Goal: Contribute content: Contribute content

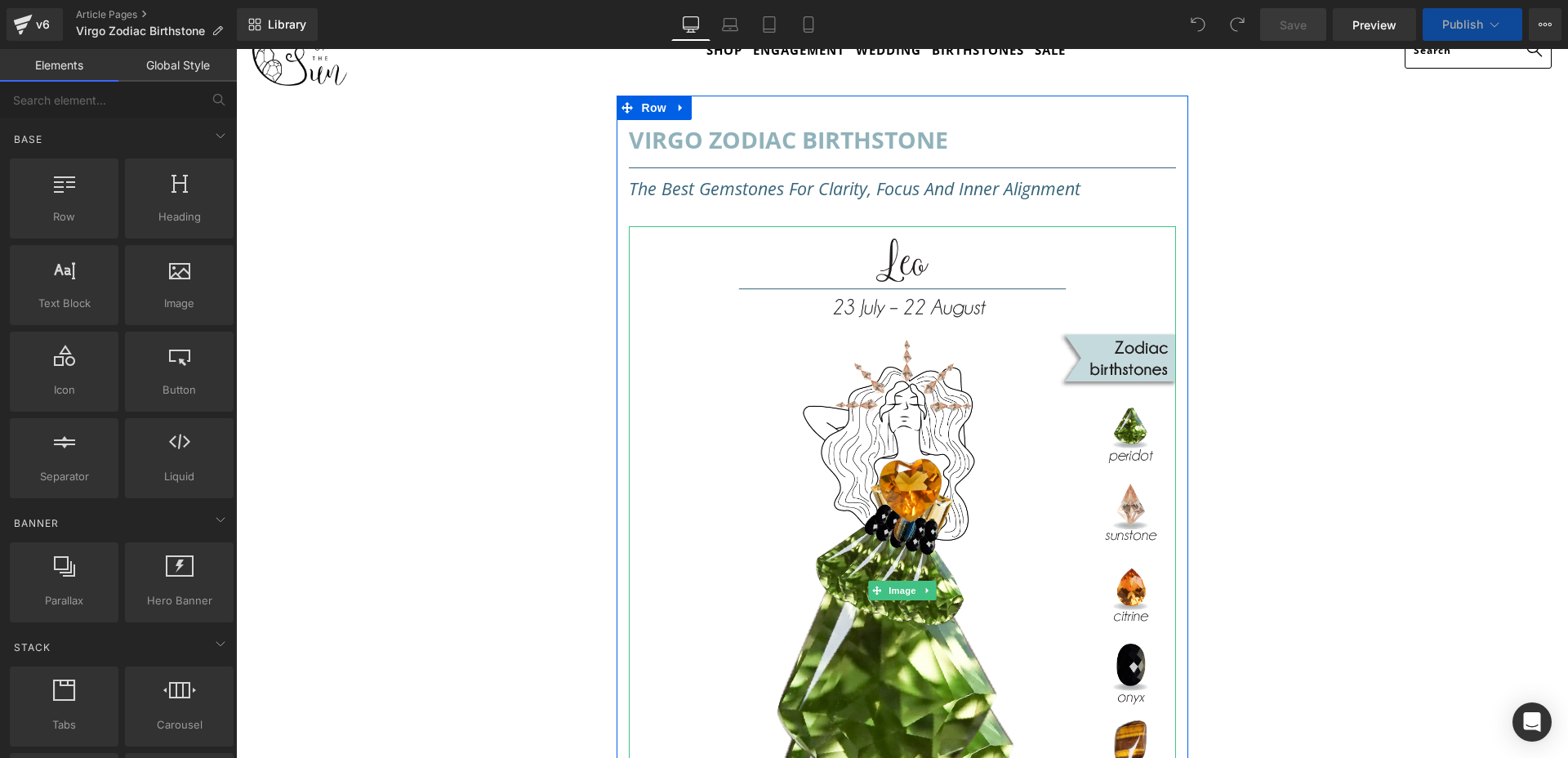
scroll to position [78, 0]
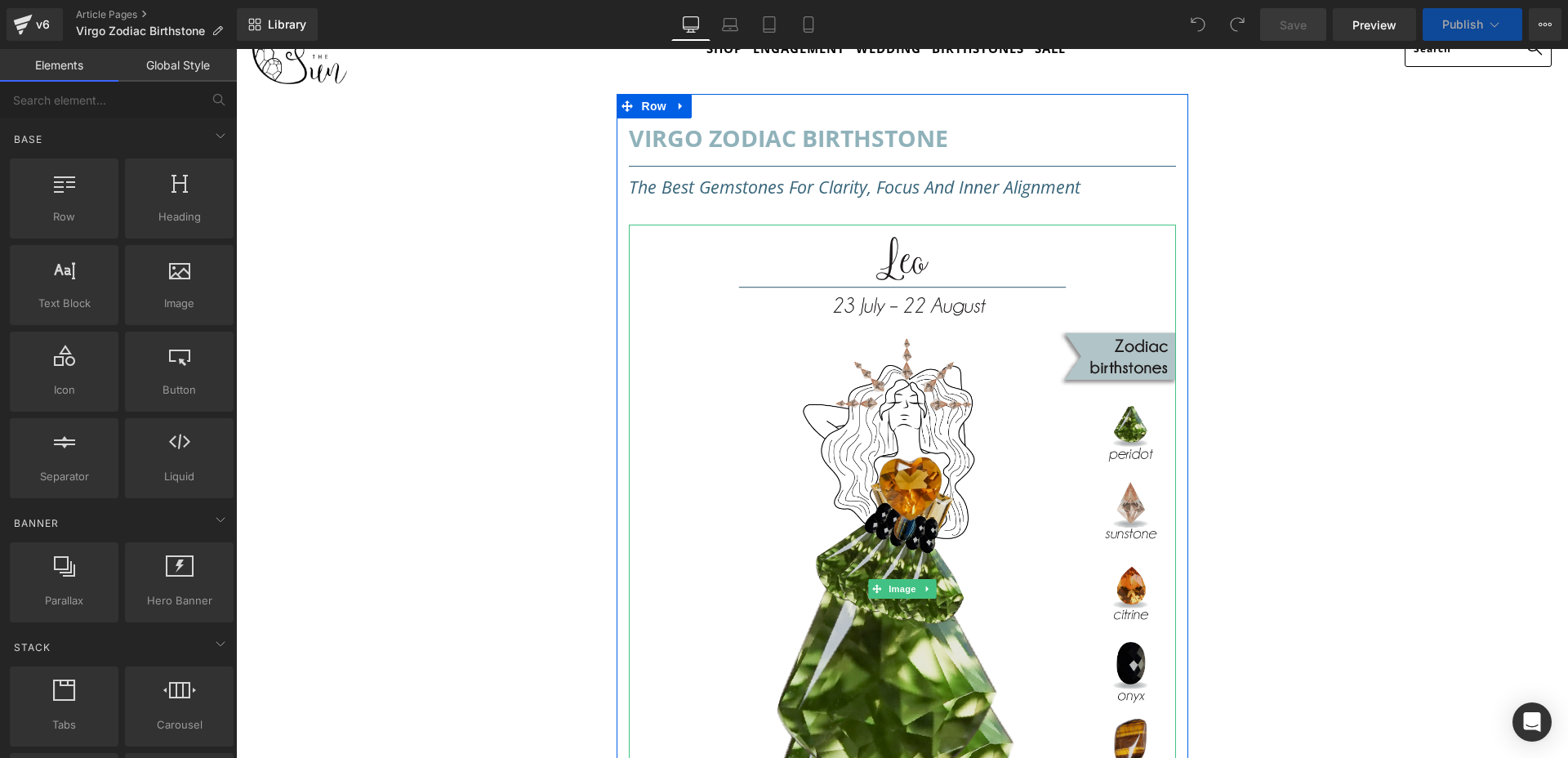
click at [946, 499] on img at bounding box center [902, 589] width 547 height 730
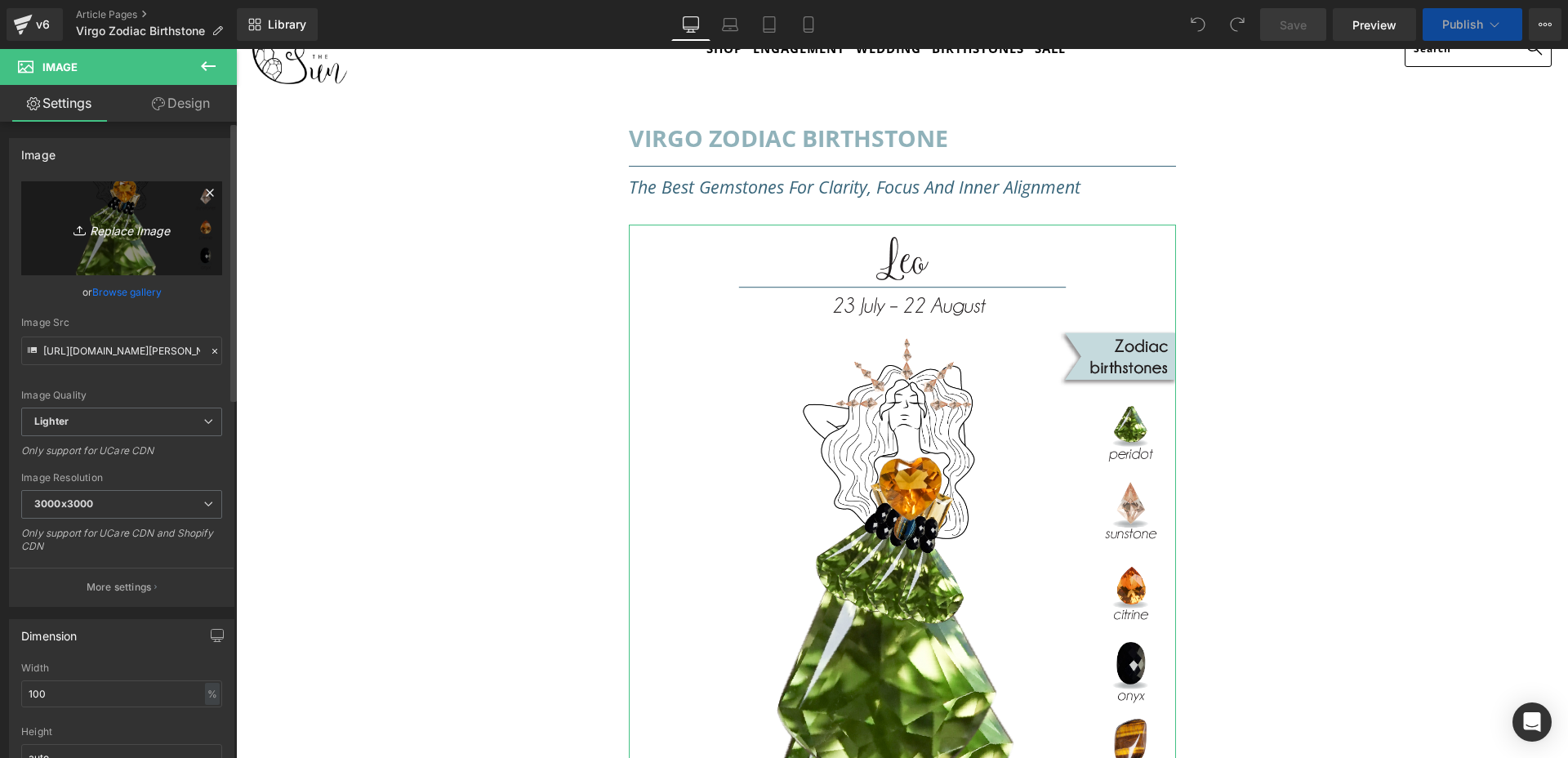
click at [156, 233] on icon "Replace Image" at bounding box center [121, 228] width 130 height 21
type input "C:\fakepath\Virgo Zodiac Infographic-01.png"
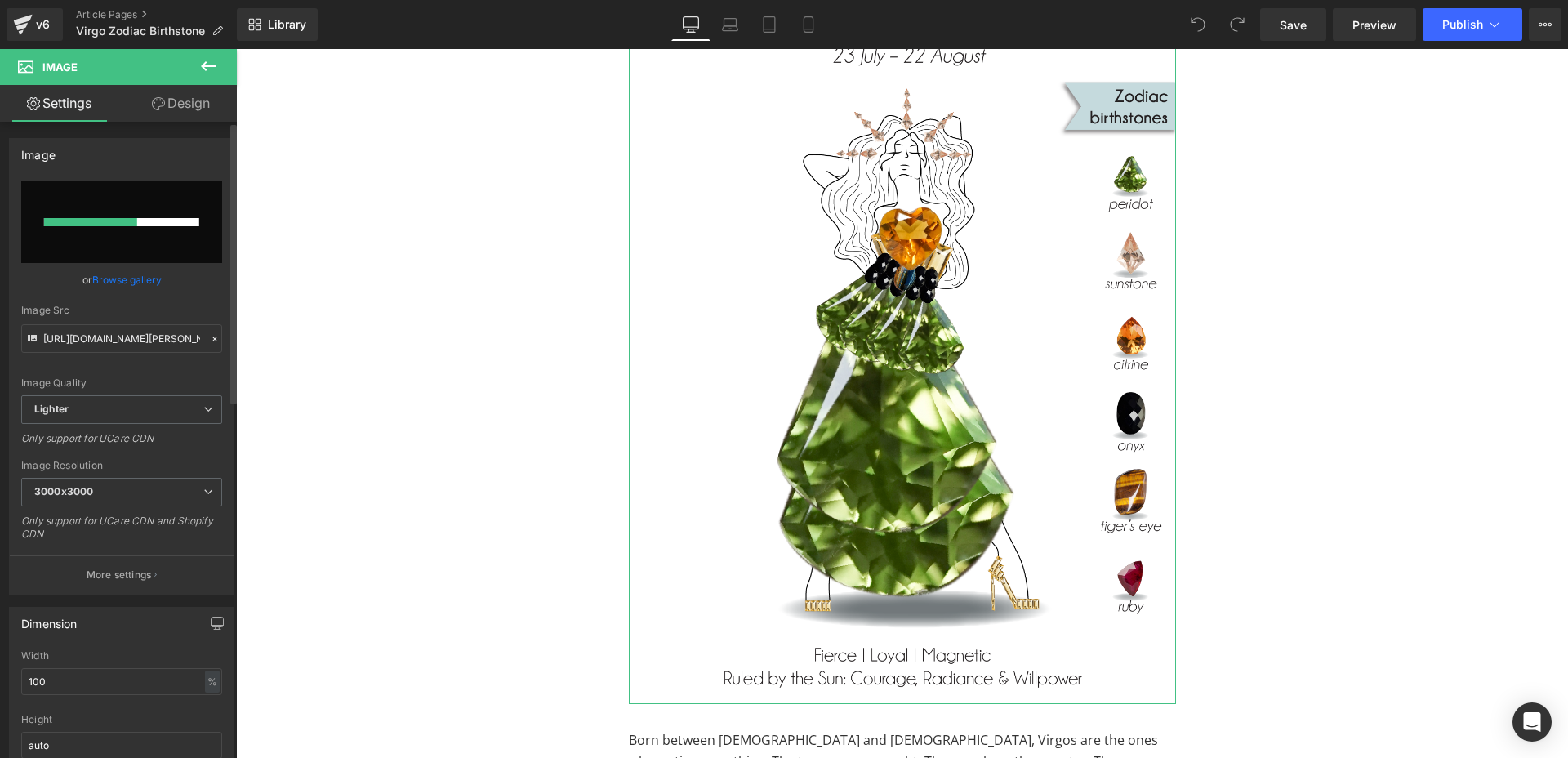
scroll to position [329, 0]
type input "[URL][DOMAIN_NAME]"
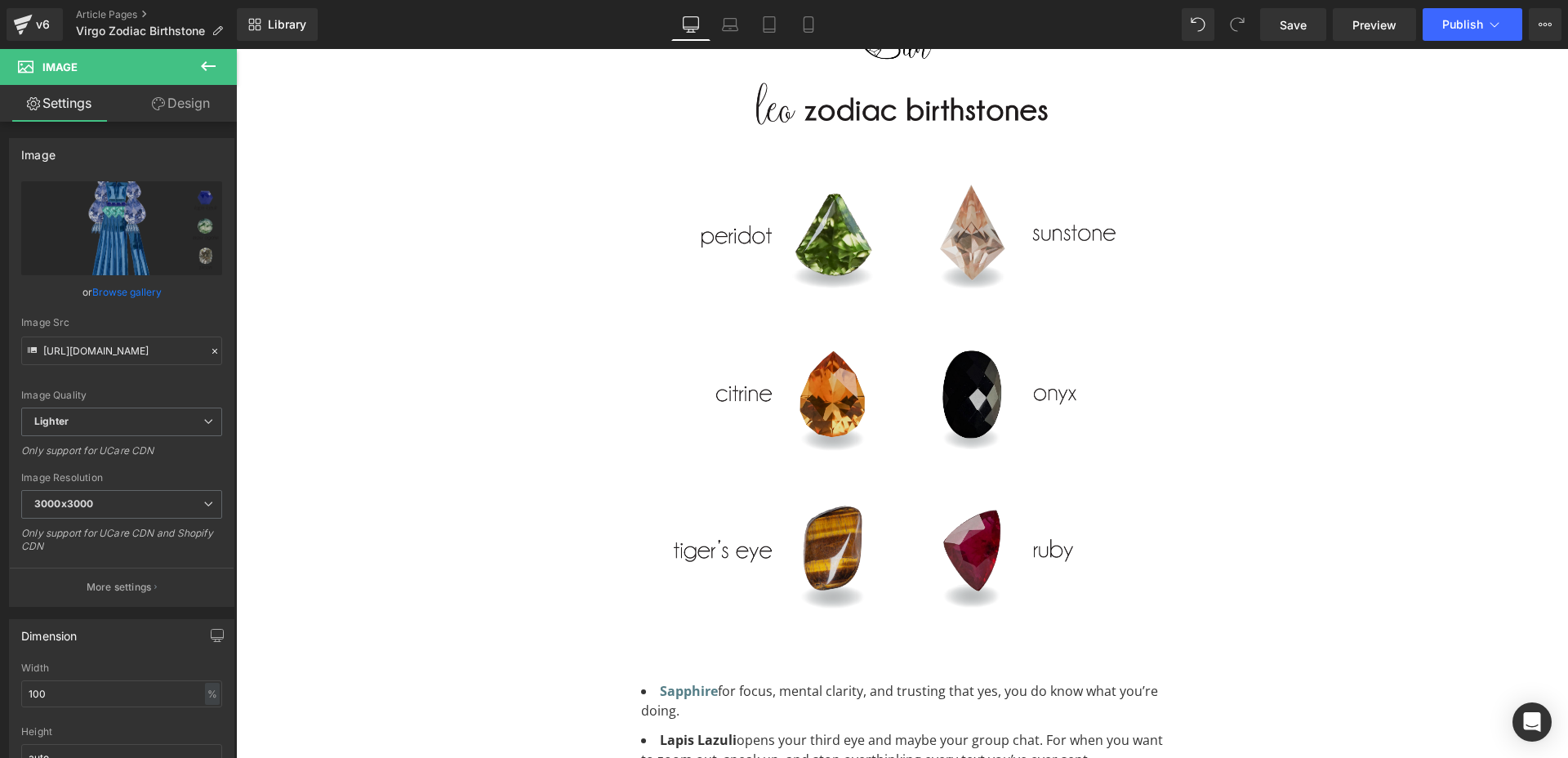
scroll to position [1617, 0]
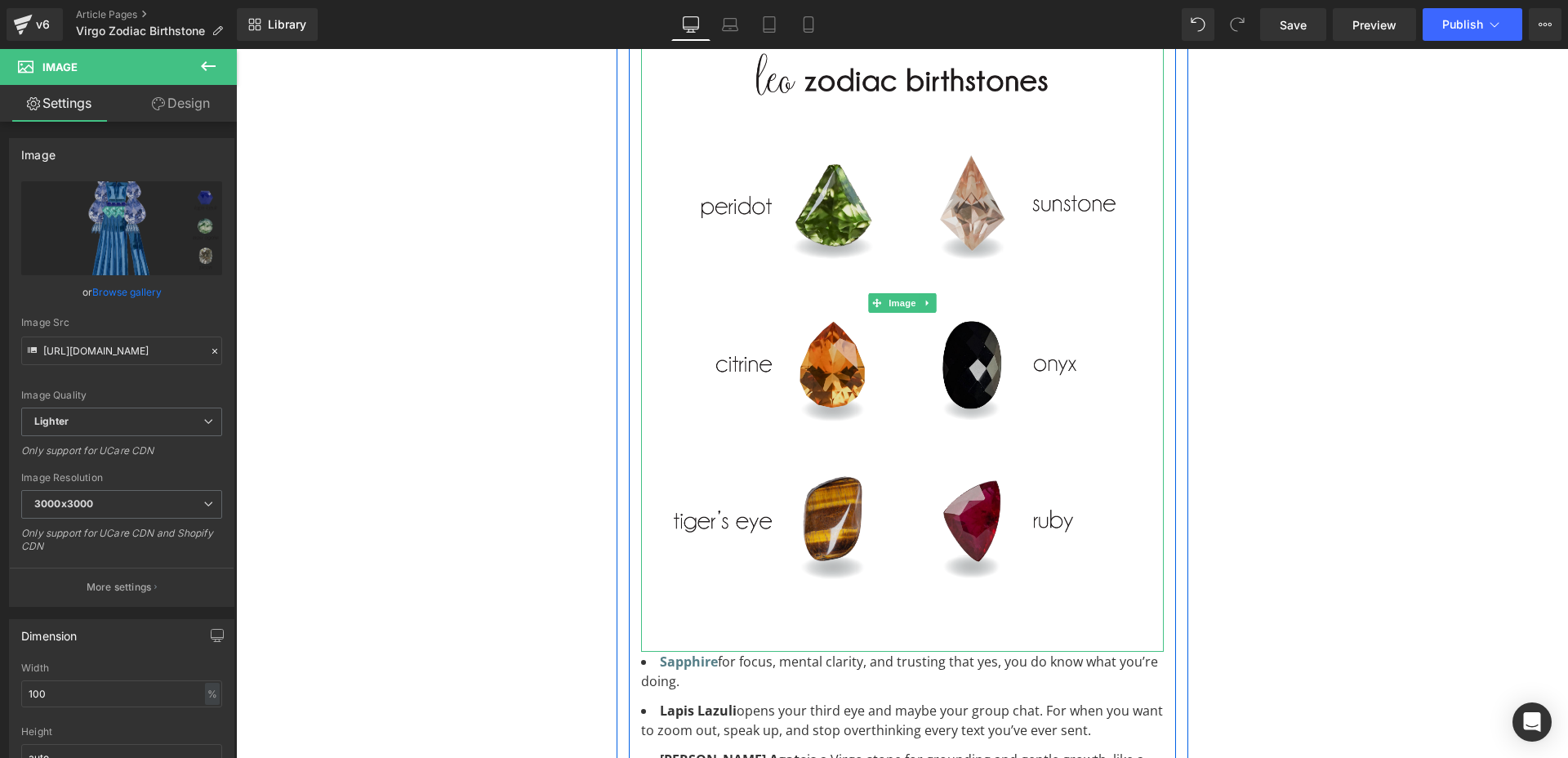
click at [926, 334] on img at bounding box center [902, 302] width 523 height 697
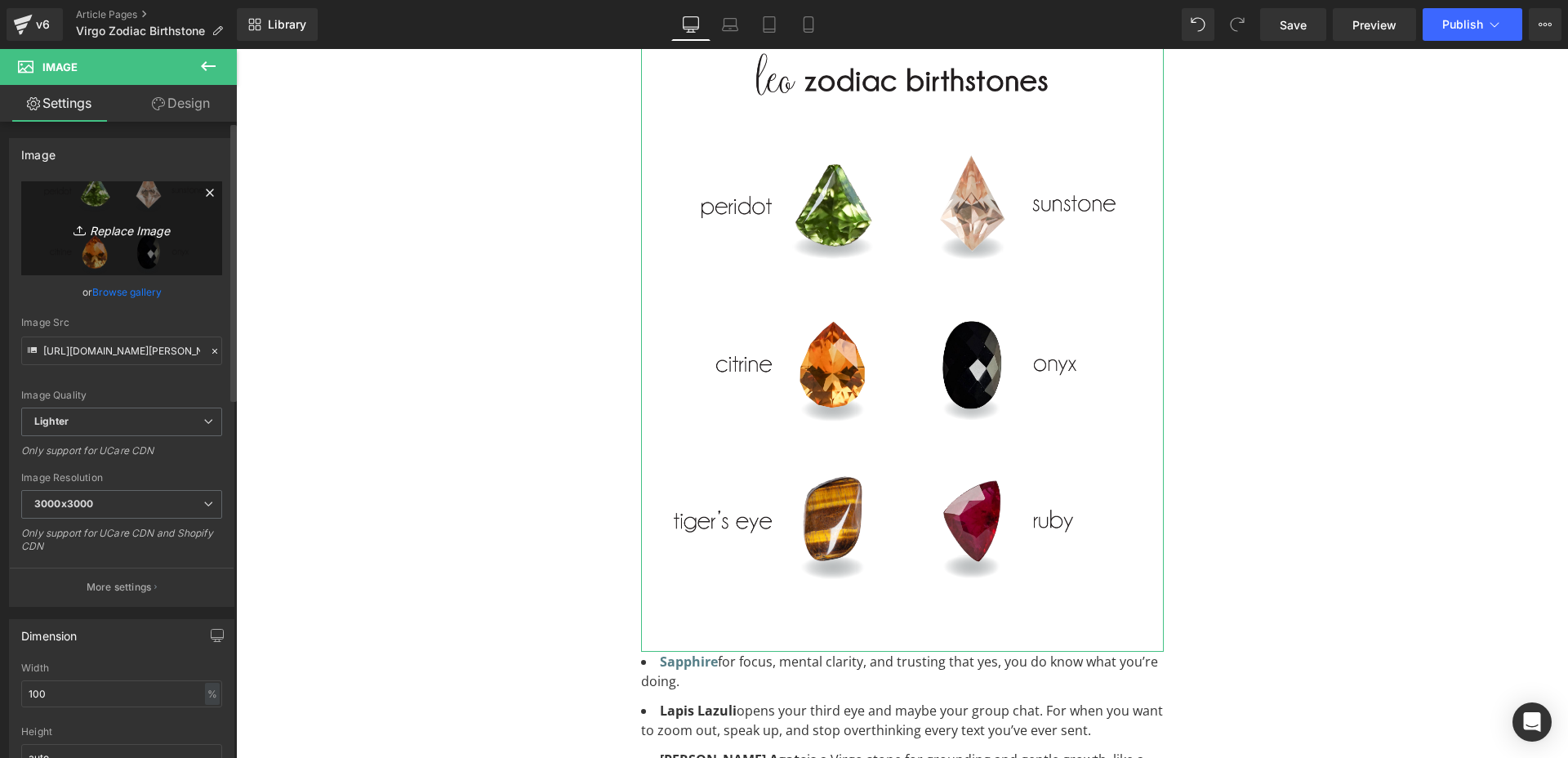
click at [101, 234] on icon "Replace Image" at bounding box center [121, 228] width 130 height 21
type input "C:\fakepath\Virgo Zodiac Infographic-02.png"
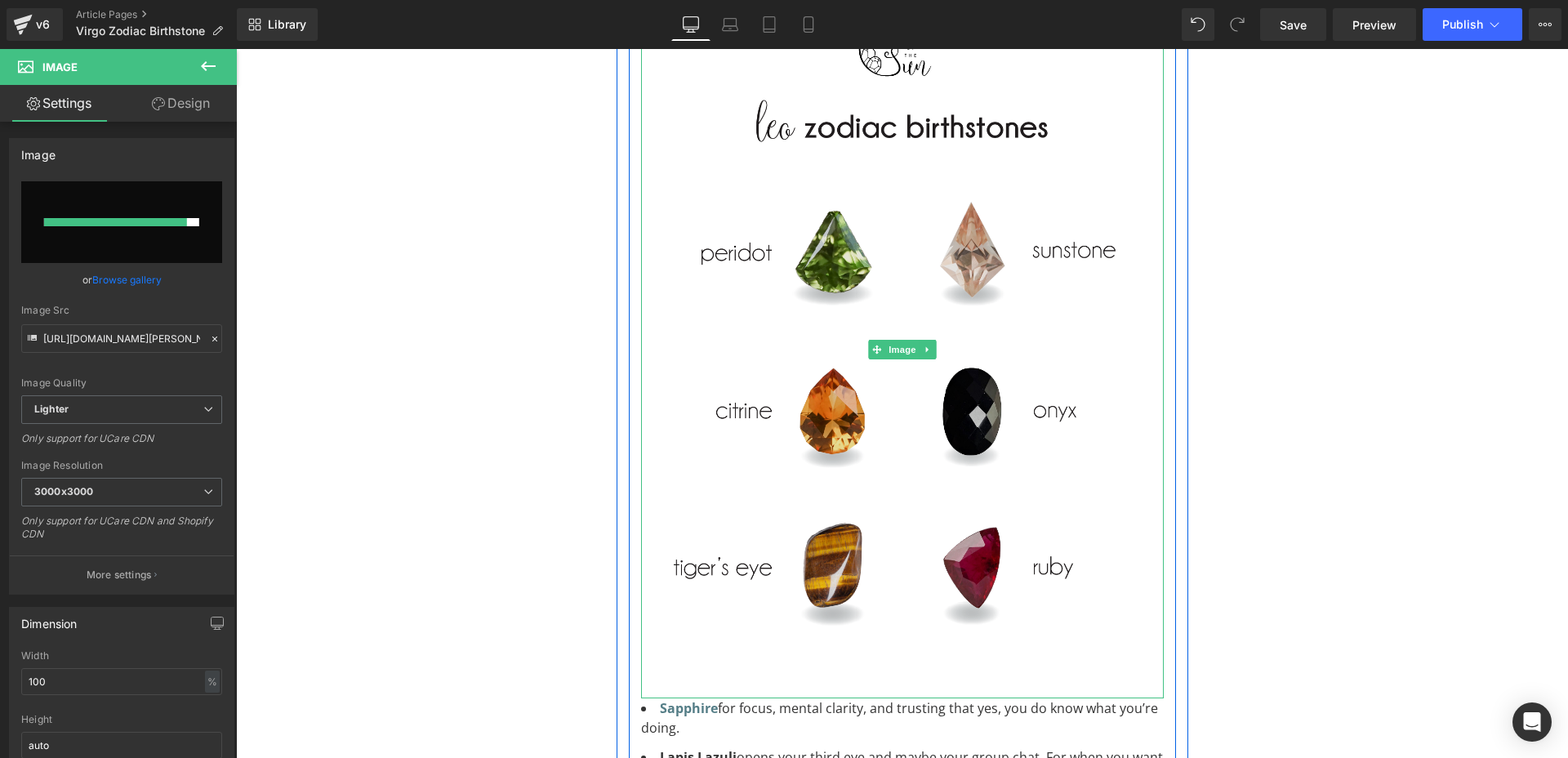
scroll to position [1531, 0]
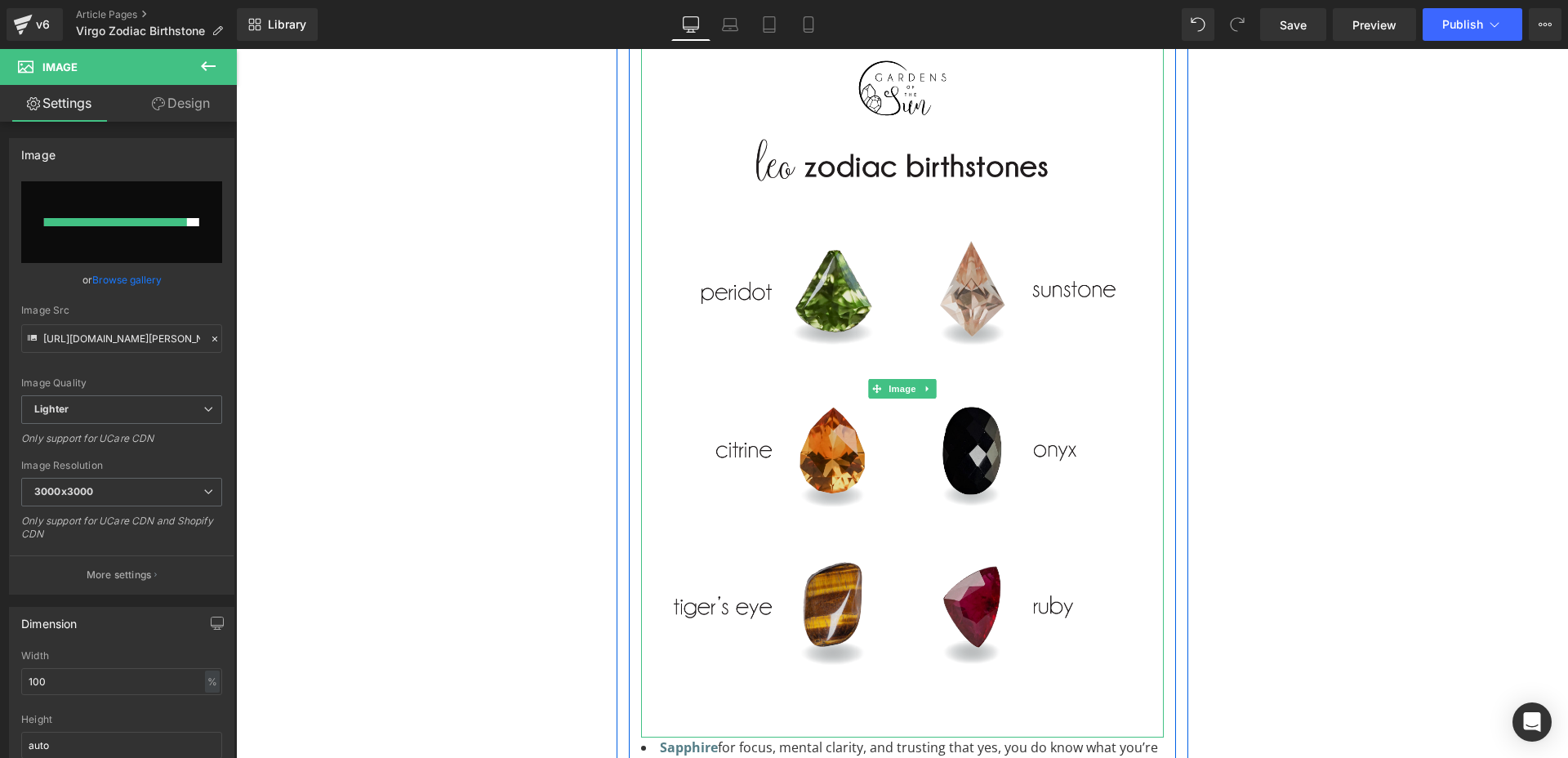
type input "[URL][DOMAIN_NAME]"
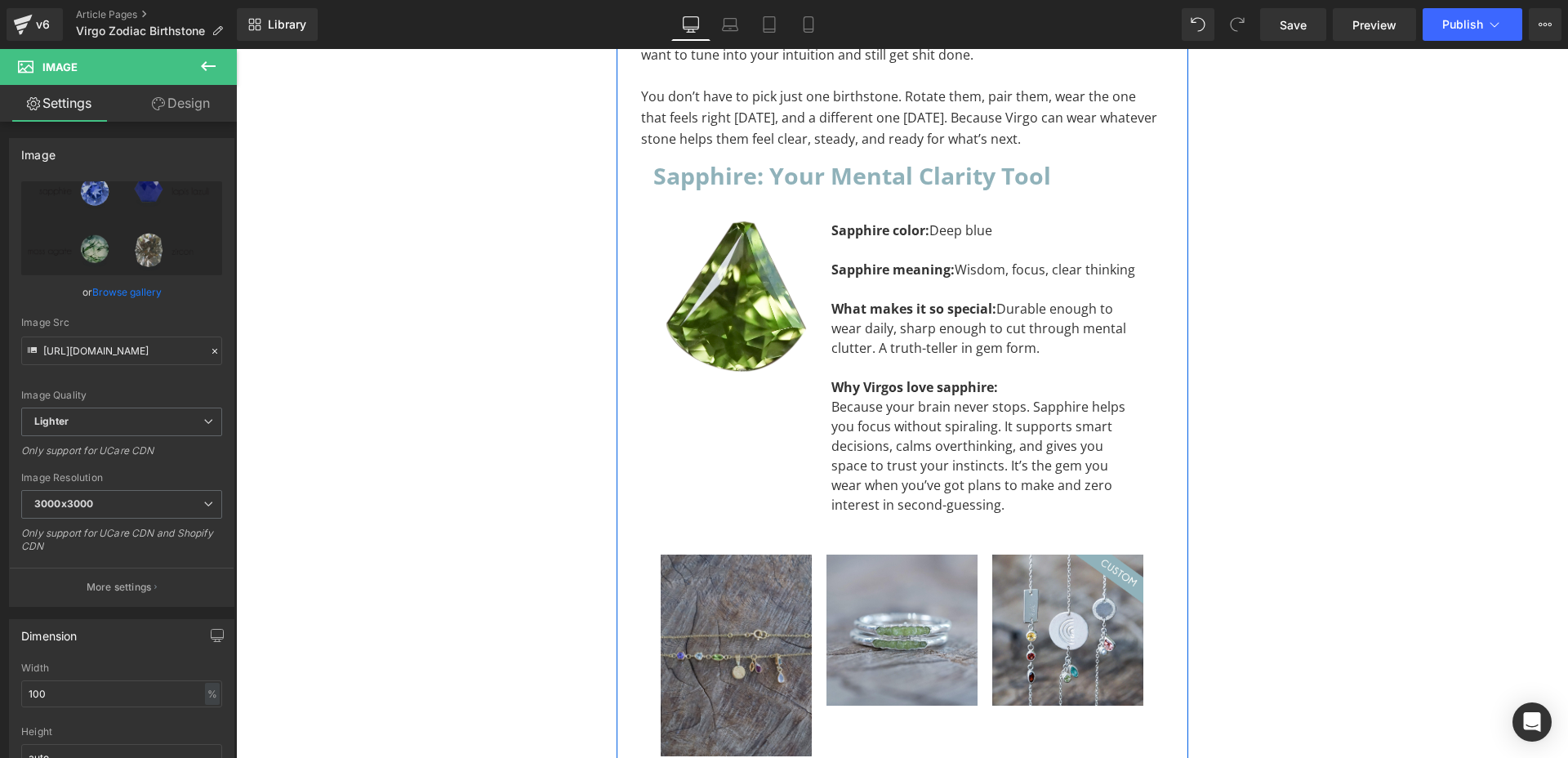
scroll to position [3457, 0]
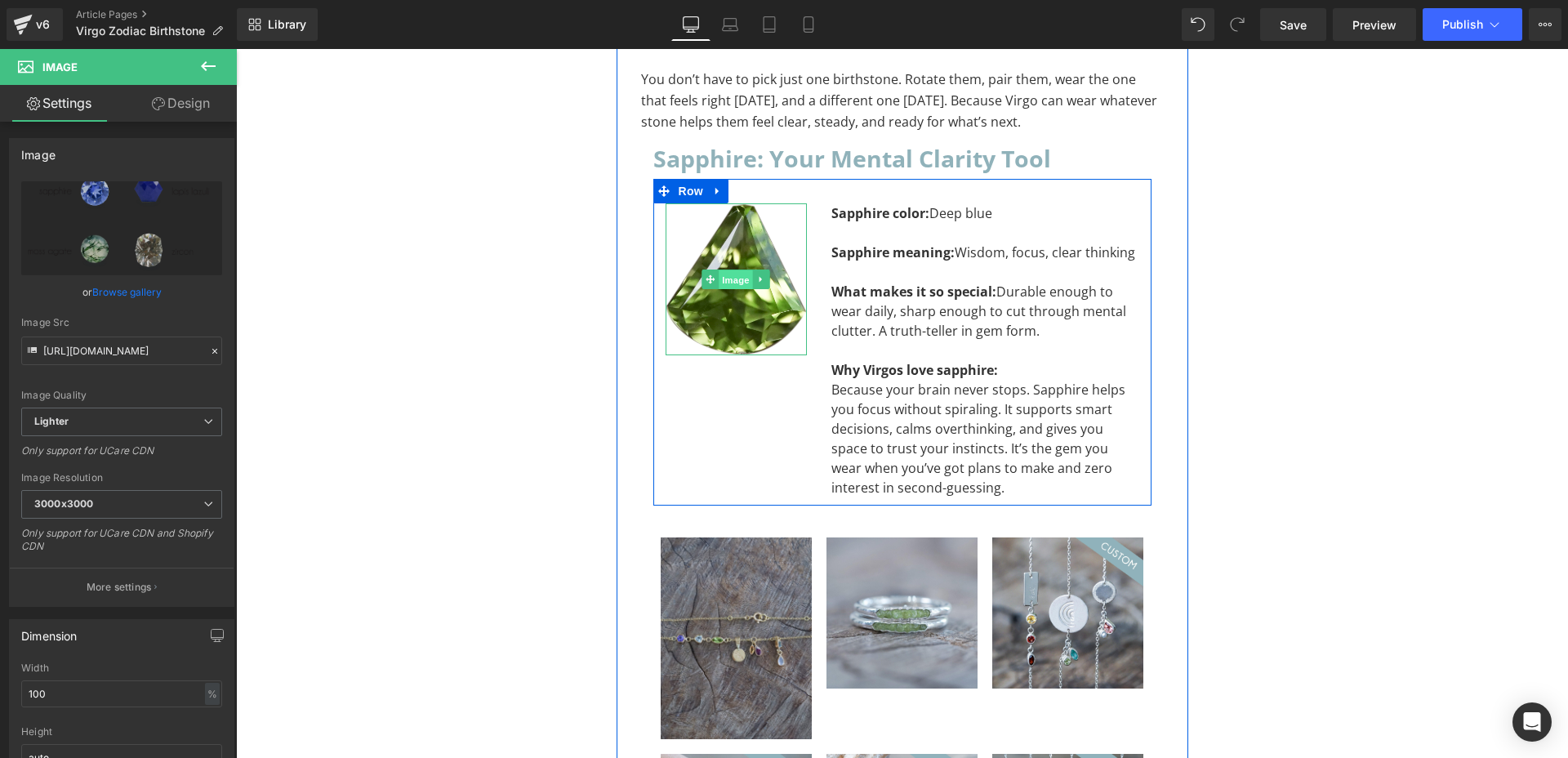
click at [723, 270] on span "Image" at bounding box center [736, 280] width 34 height 20
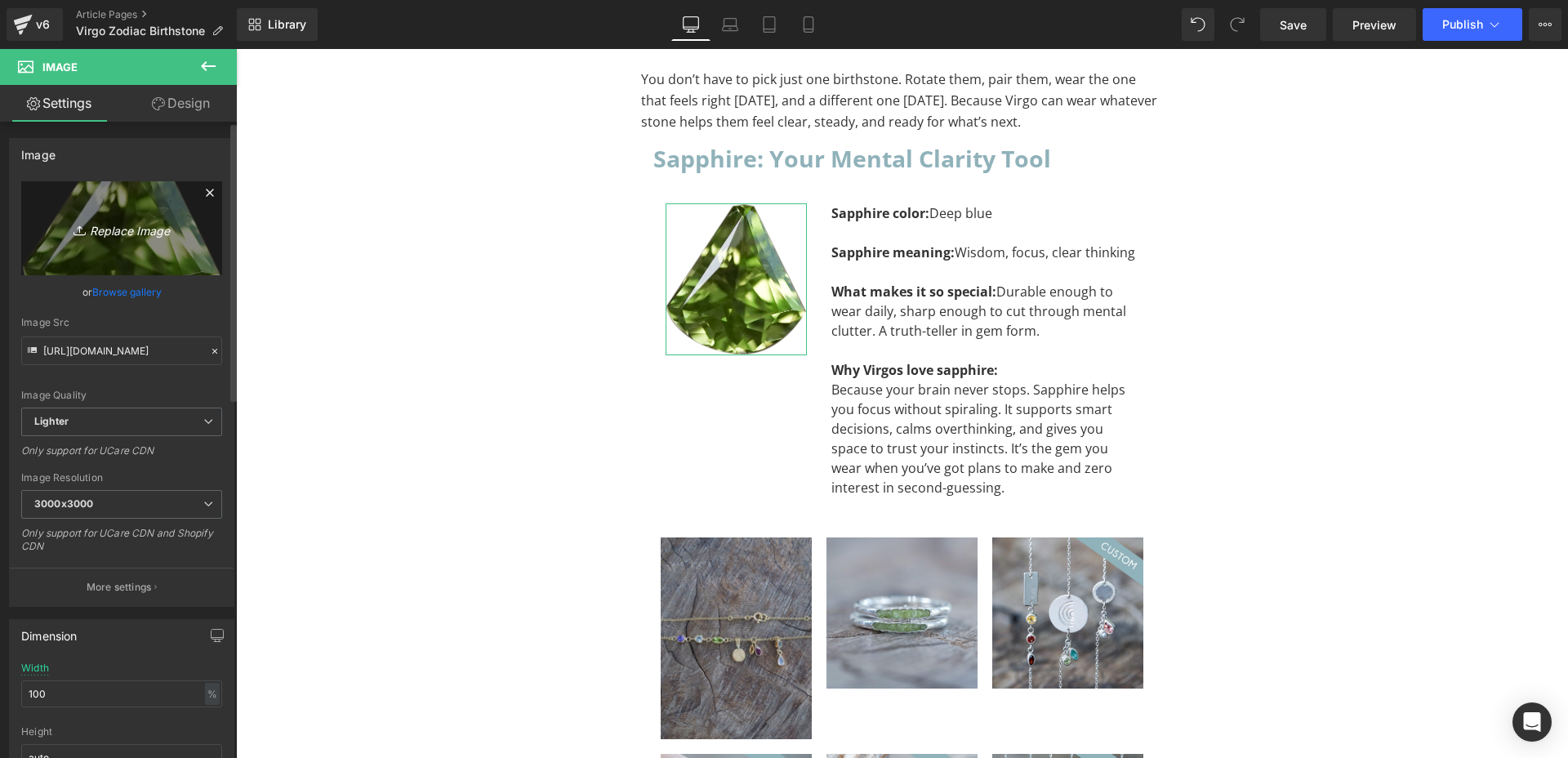
click at [119, 236] on icon "Replace Image" at bounding box center [121, 228] width 130 height 21
type input "C:\fakepath\Custom Sapphire.png"
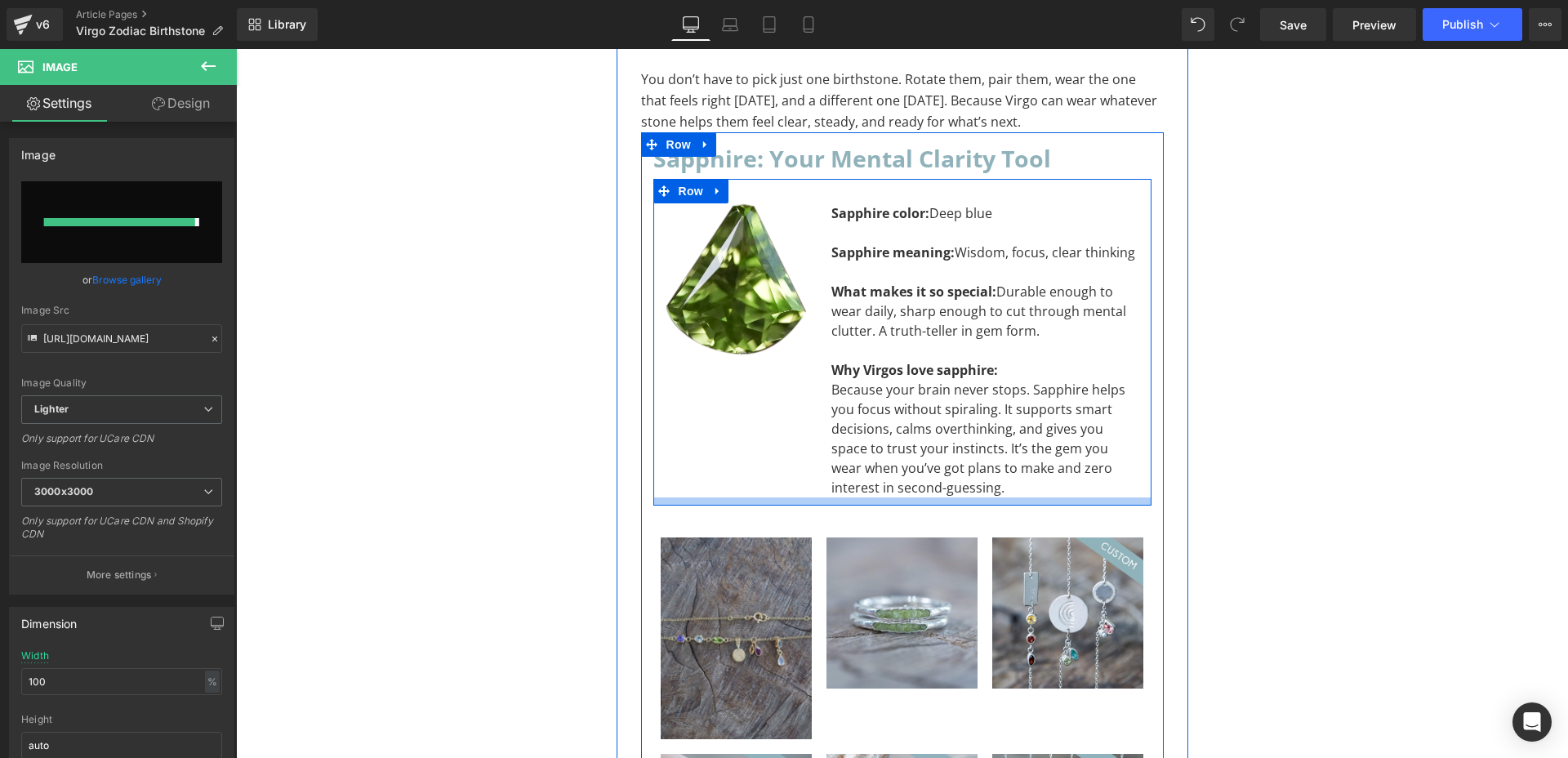
type input "[URL][DOMAIN_NAME]"
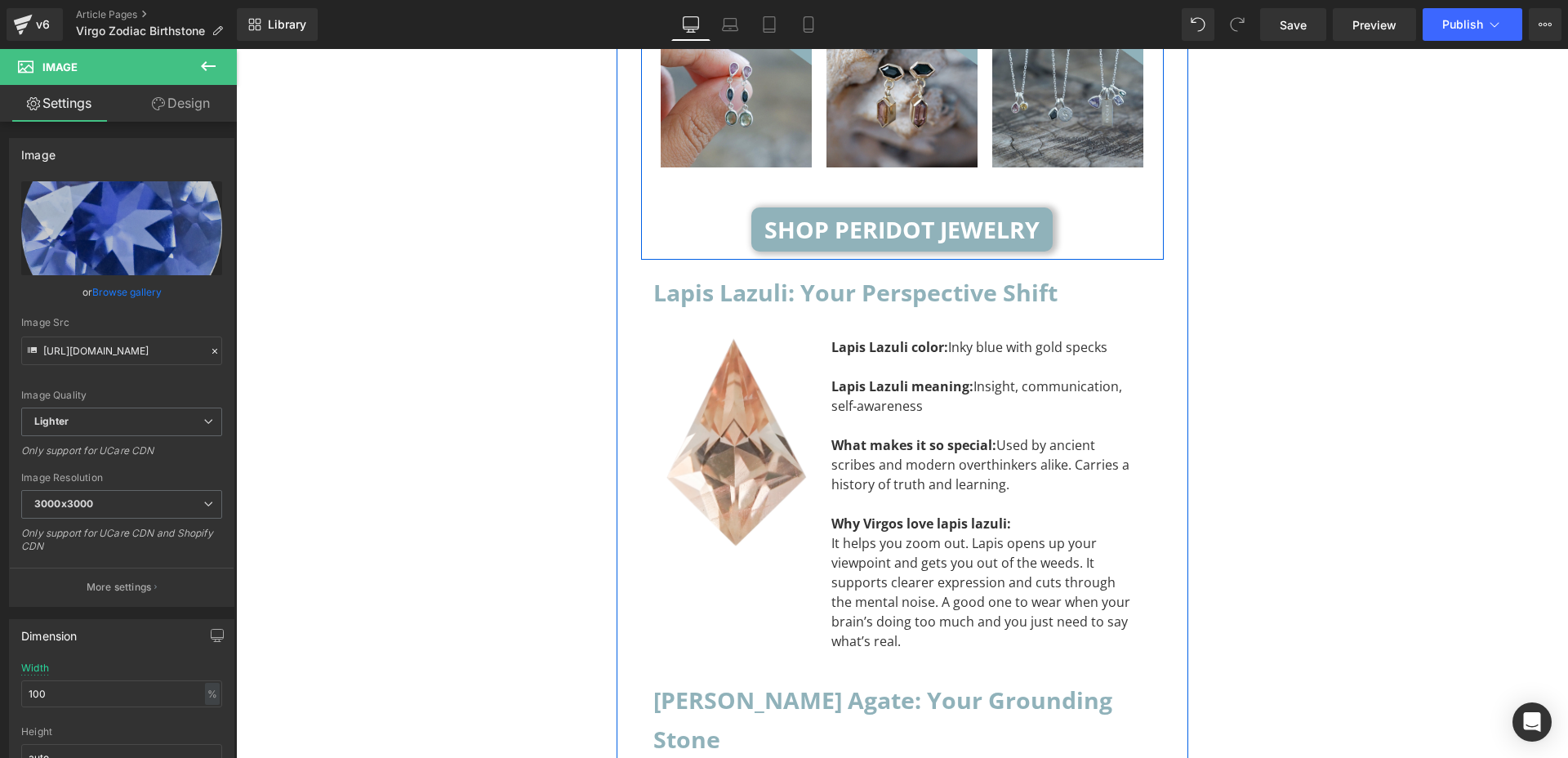
scroll to position [4195, 0]
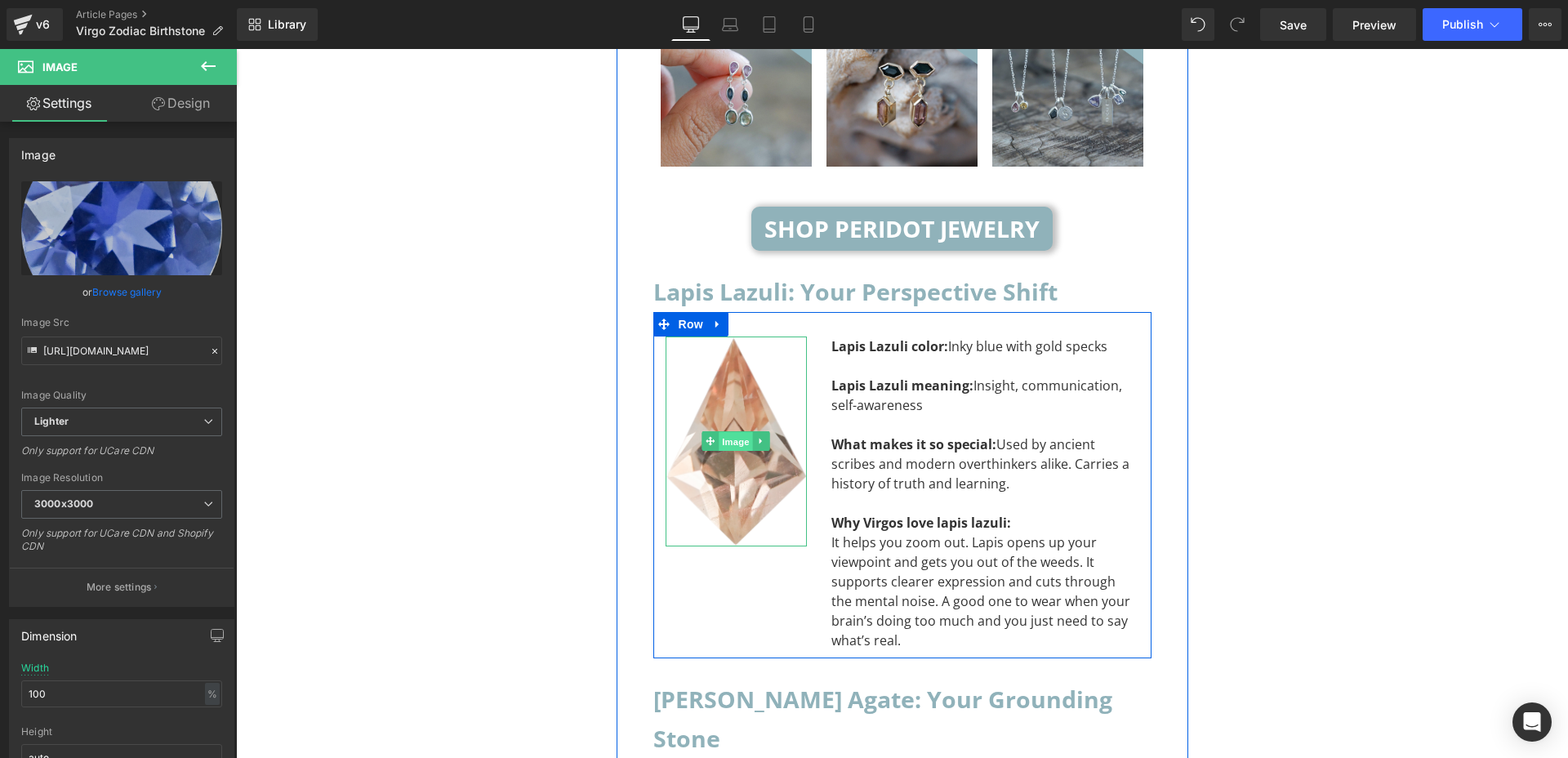
click at [727, 431] on span "Image" at bounding box center [736, 441] width 34 height 20
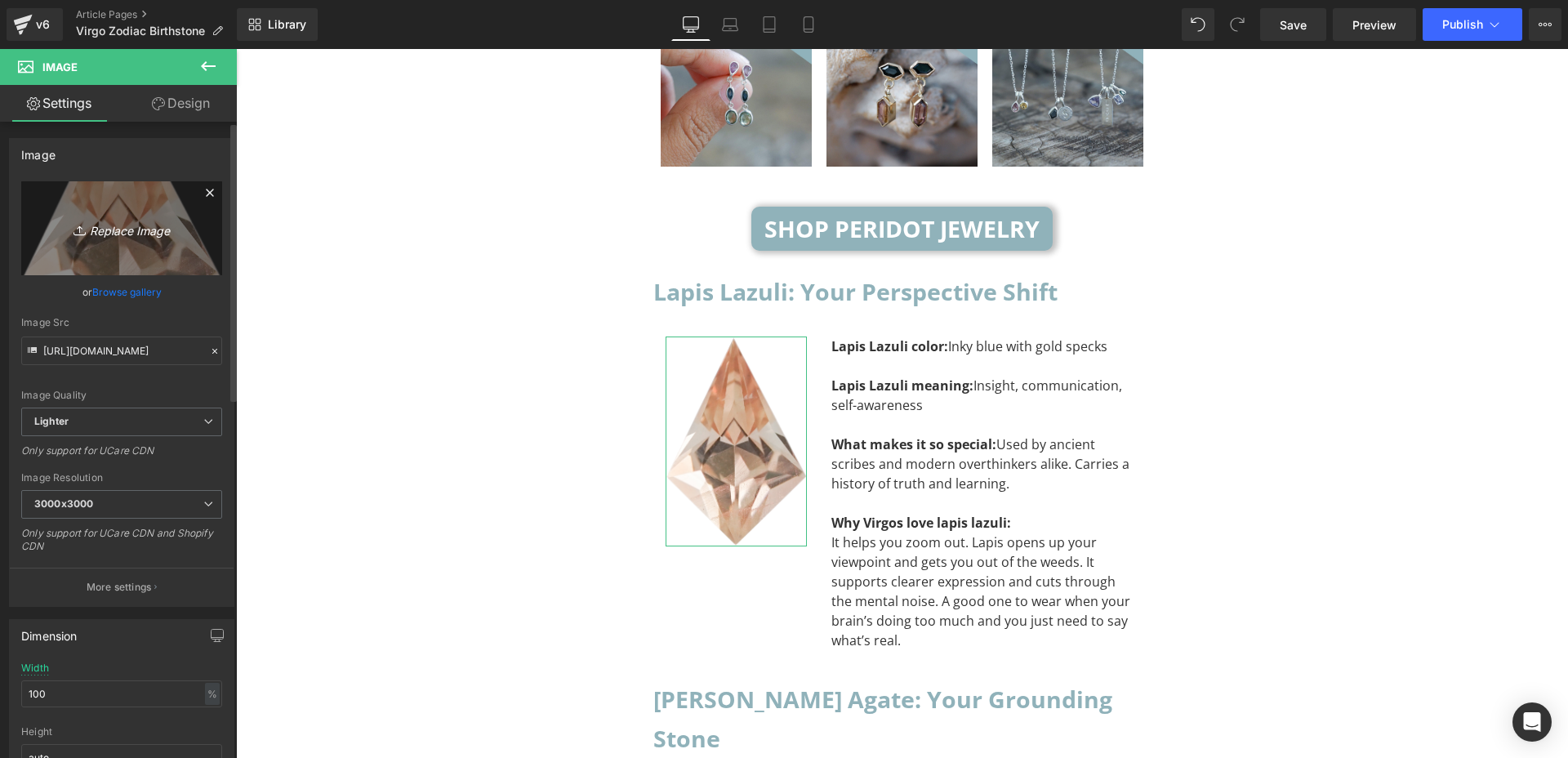
click at [102, 221] on icon "Replace Image" at bounding box center [121, 228] width 130 height 21
type input "C:\fakepath\Lapis Lazuli.png"
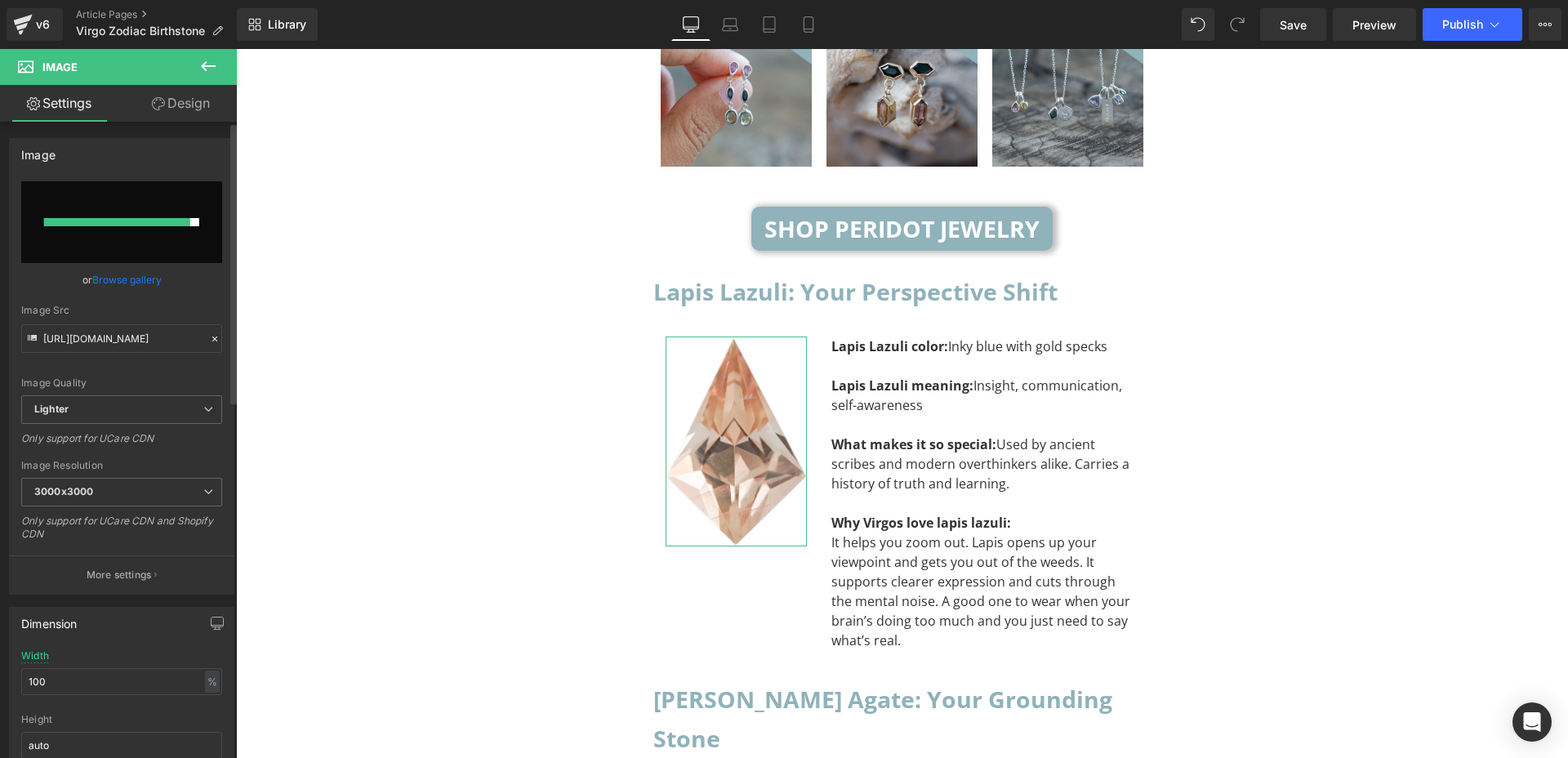
type input "[URL][DOMAIN_NAME]"
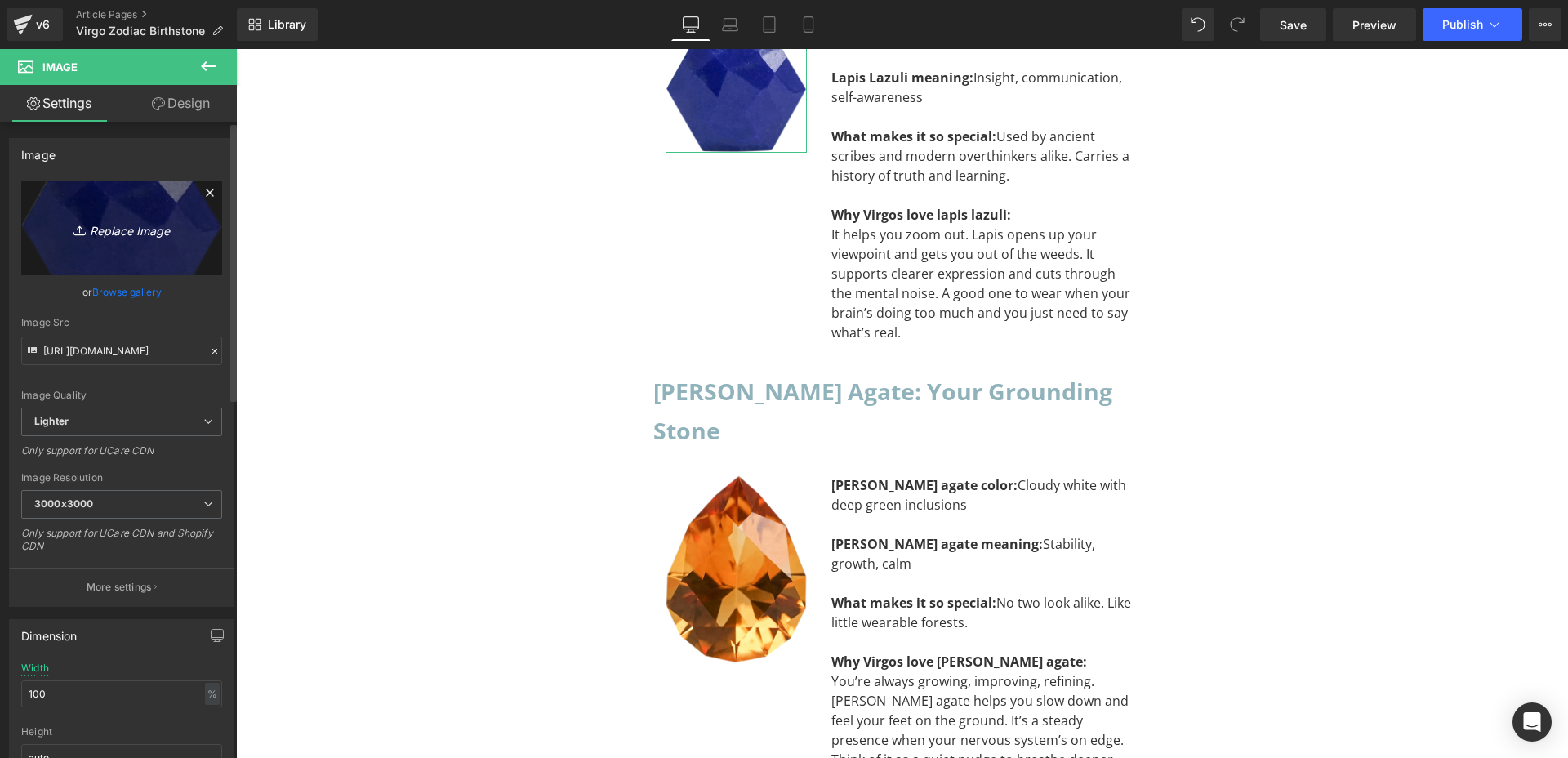
scroll to position [4505, 0]
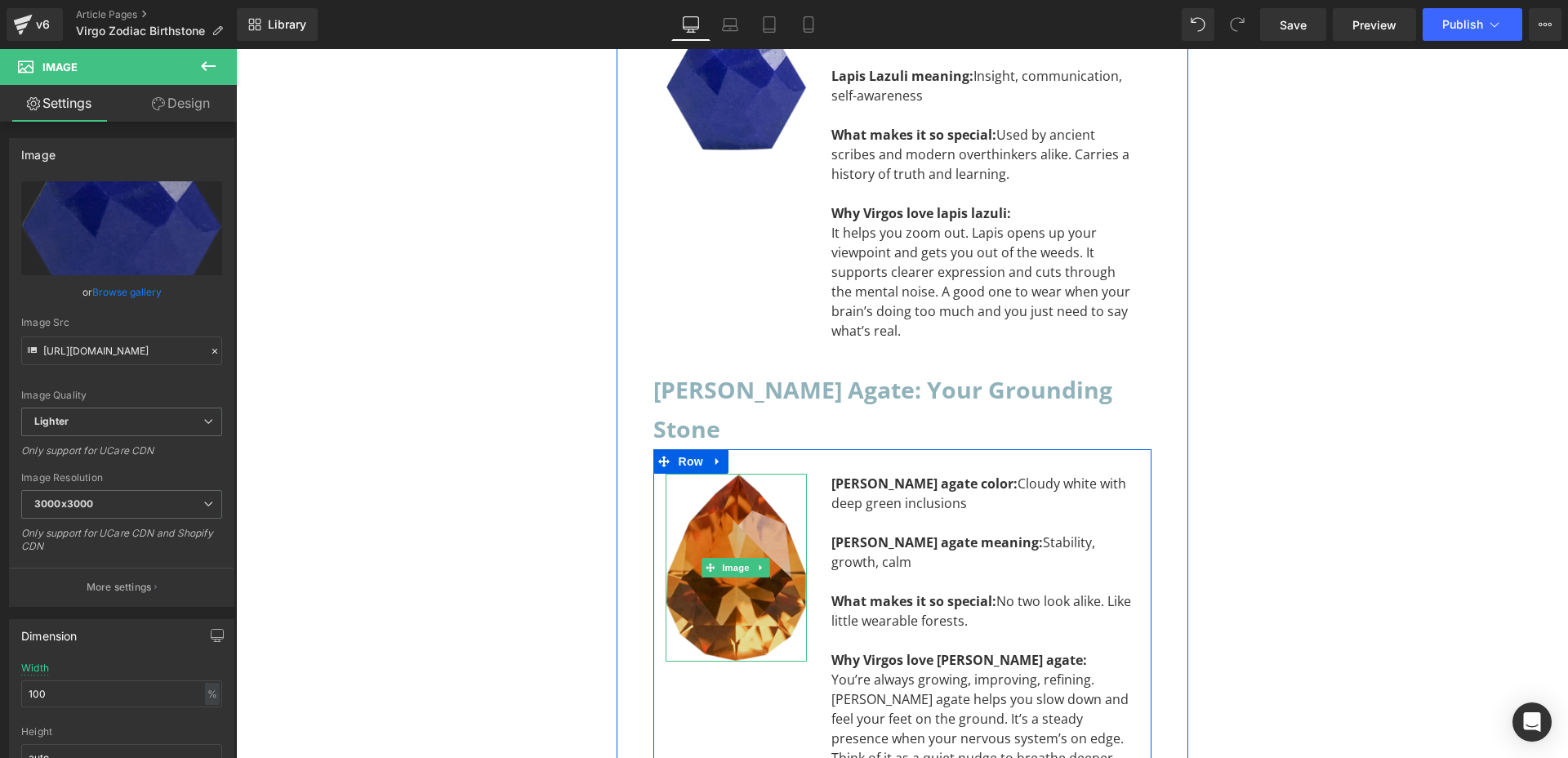
click at [727, 473] on img at bounding box center [736, 567] width 141 height 188
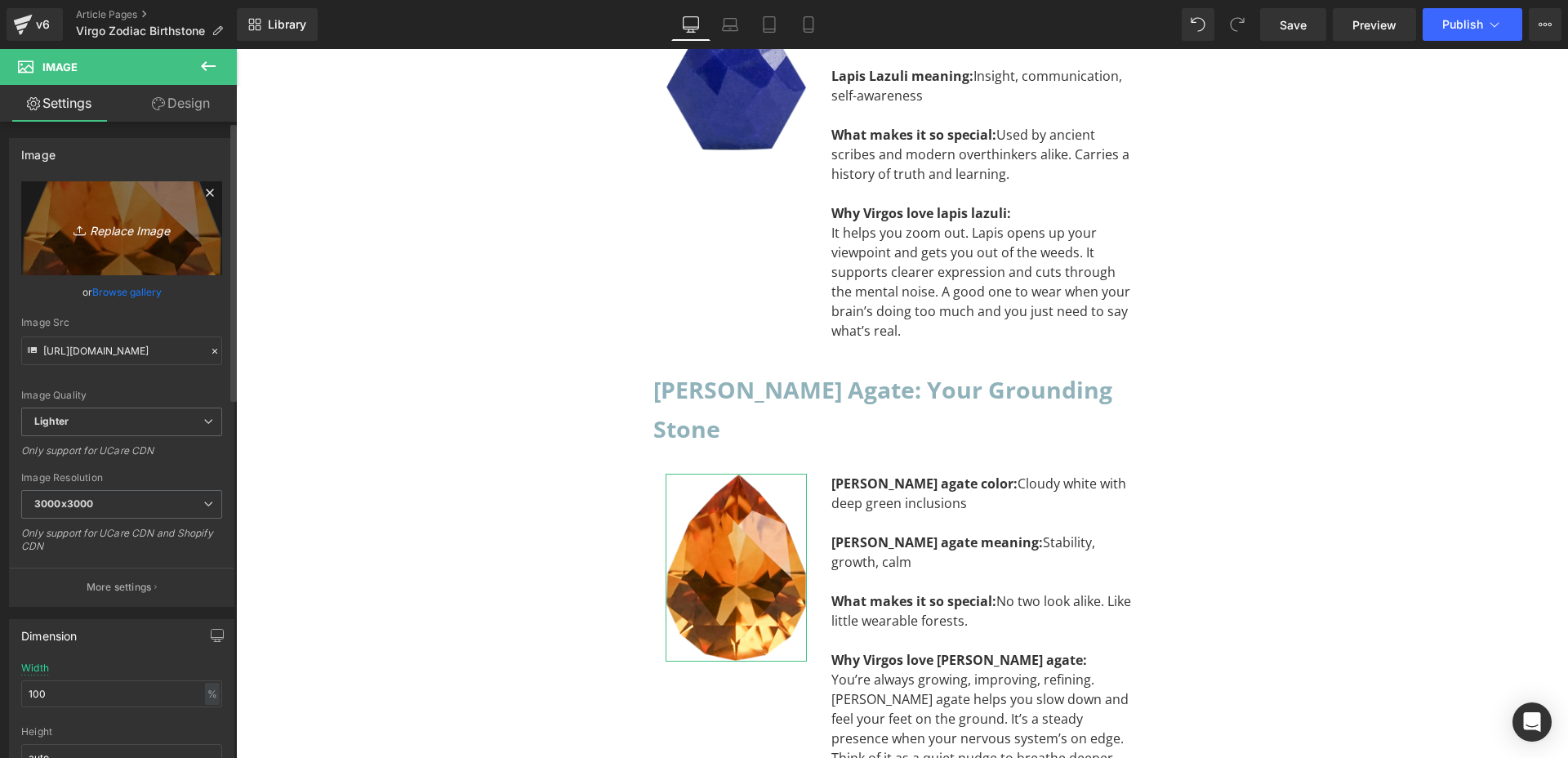
click at [100, 225] on icon "Replace Image" at bounding box center [121, 228] width 130 height 21
type input "C:\fakepath\[PERSON_NAME] Agate@4x.png"
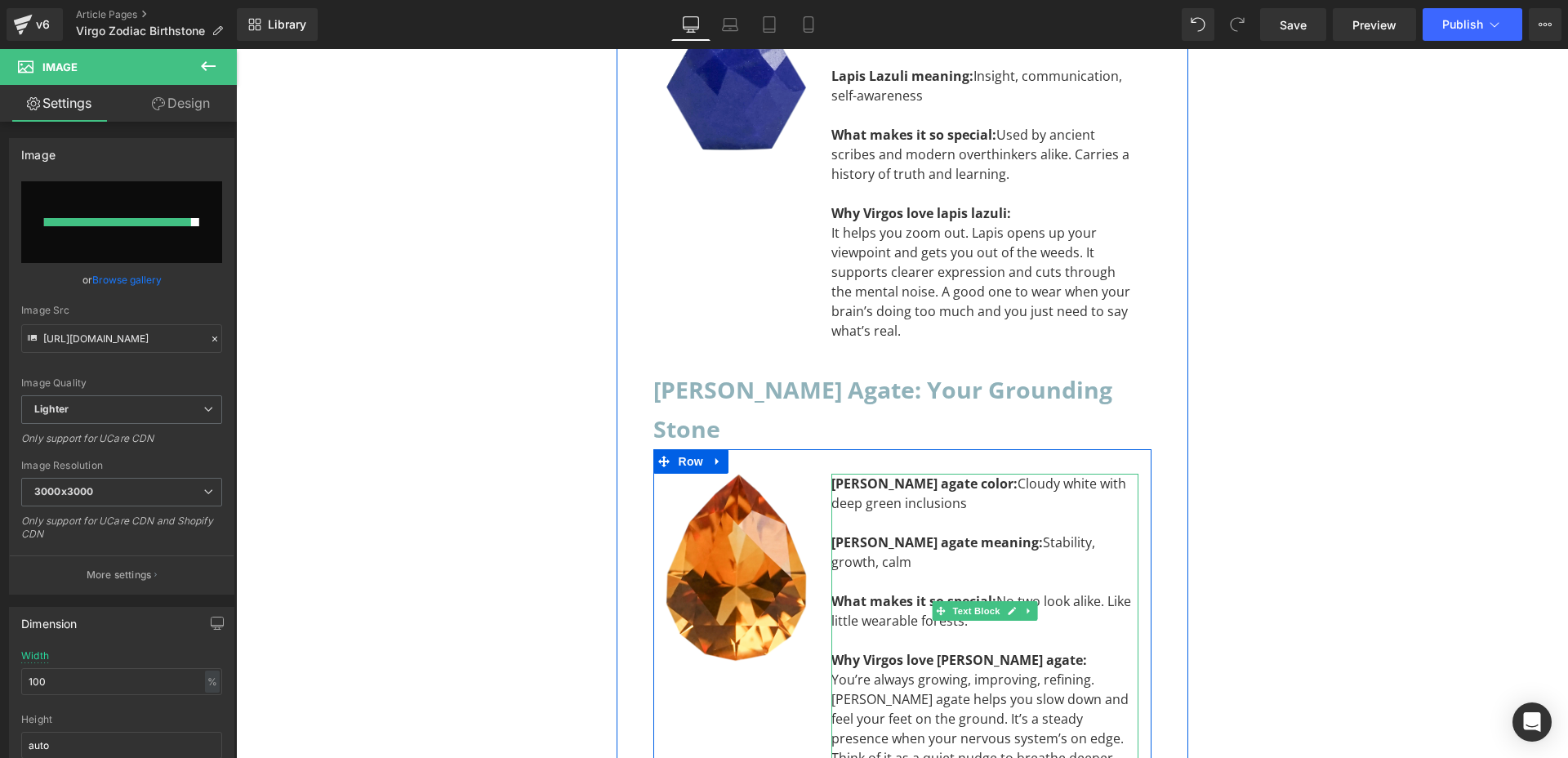
type input "[URL][DOMAIN_NAME][PERSON_NAME]"
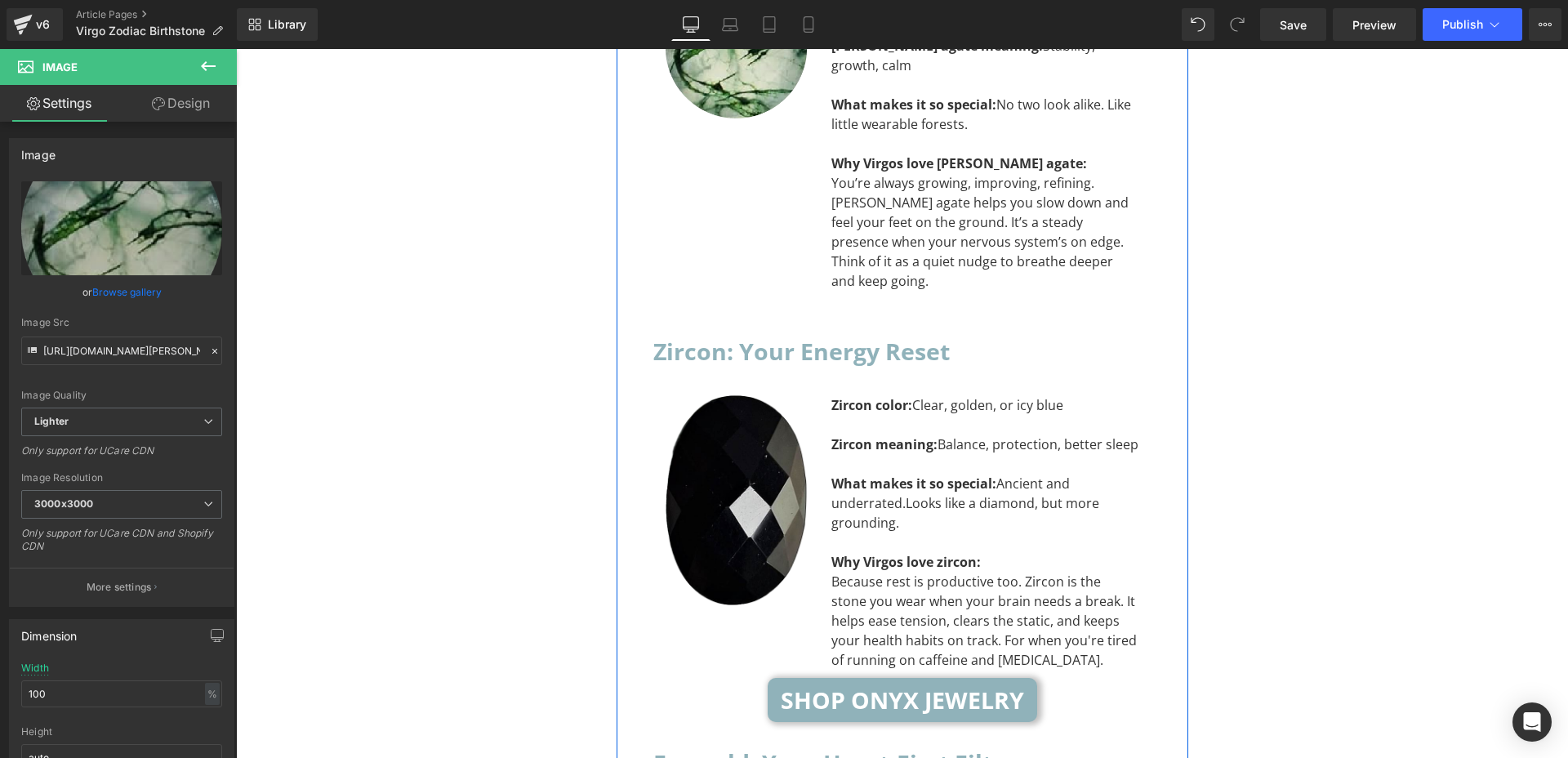
scroll to position [5009, 0]
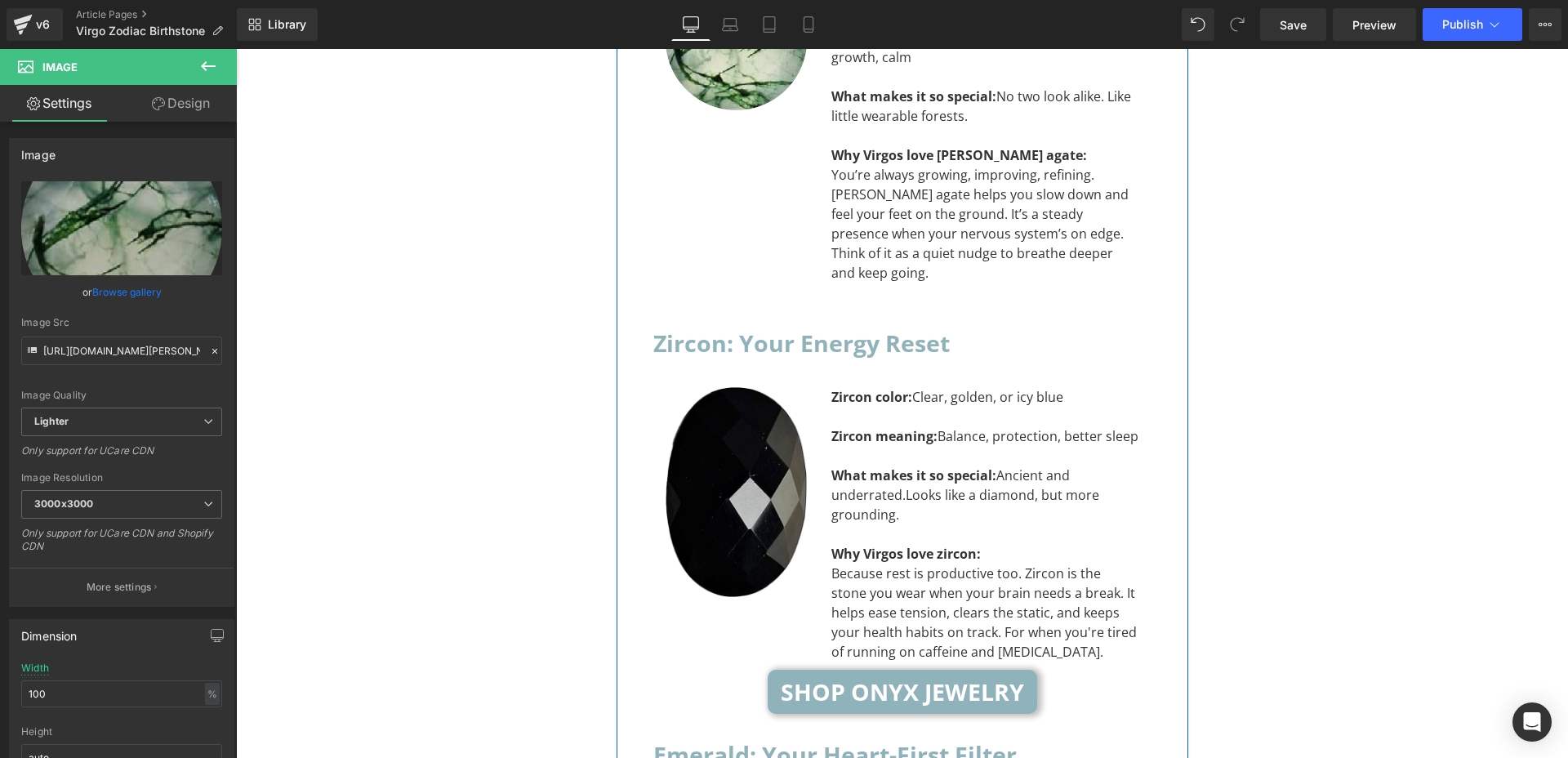
click at [725, 387] on img at bounding box center [736, 492] width 141 height 210
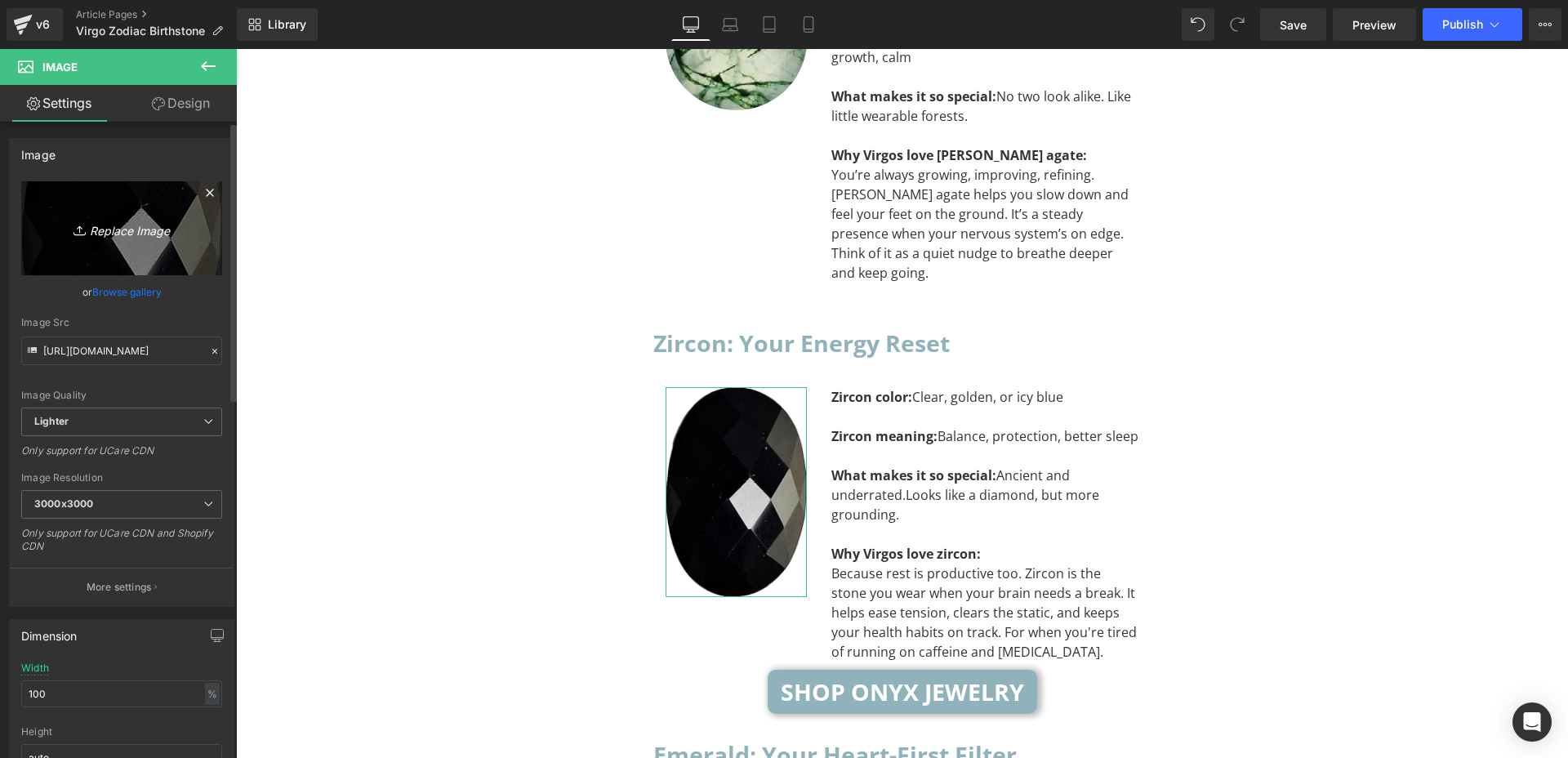
click at [110, 241] on link "Replace Image" at bounding box center [121, 228] width 201 height 94
type input "C:\fakepath\Zircon@4x.png"
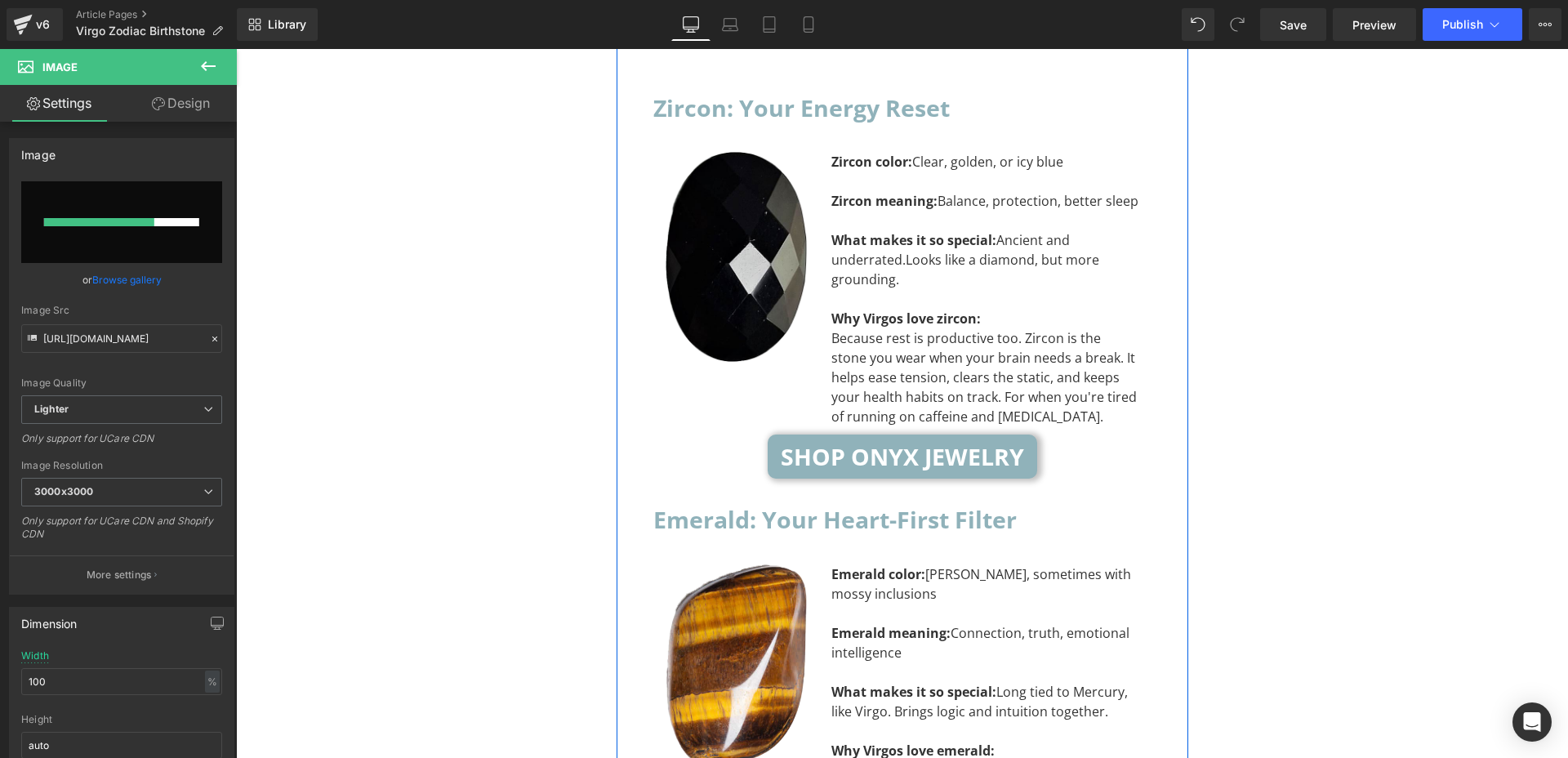
scroll to position [5246, 0]
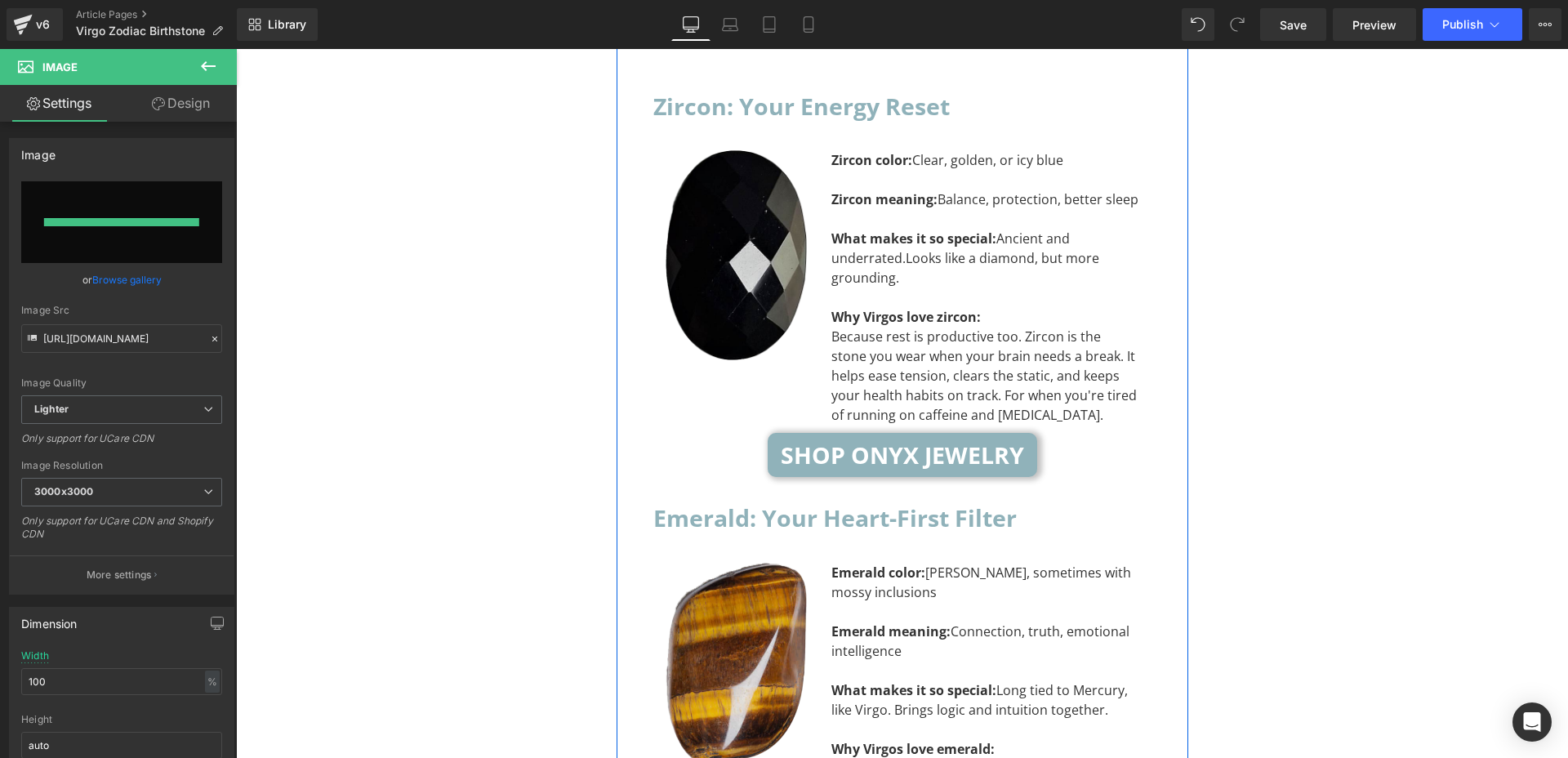
type input "[URL][DOMAIN_NAME]"
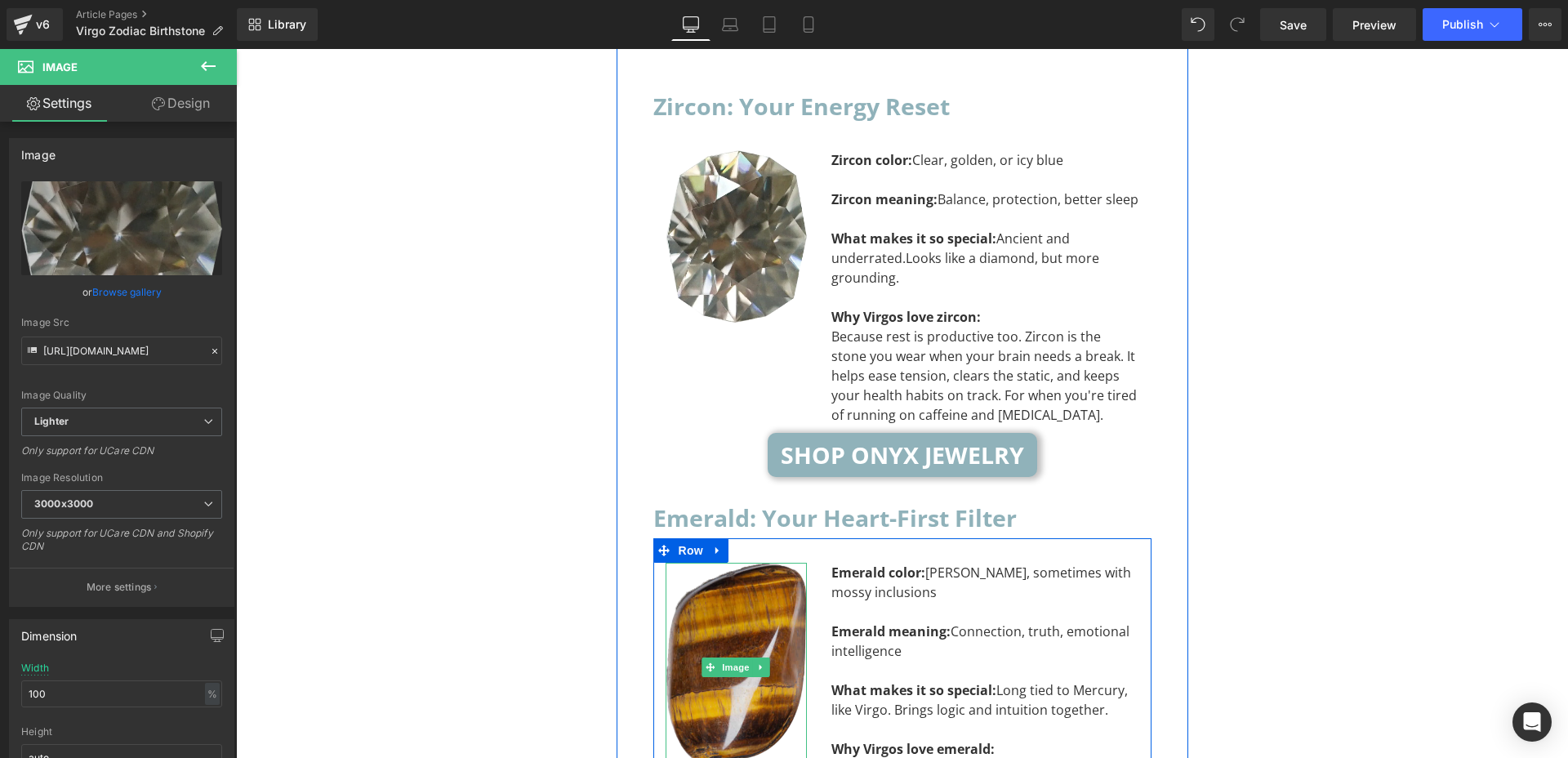
click at [733, 563] on img at bounding box center [736, 667] width 141 height 208
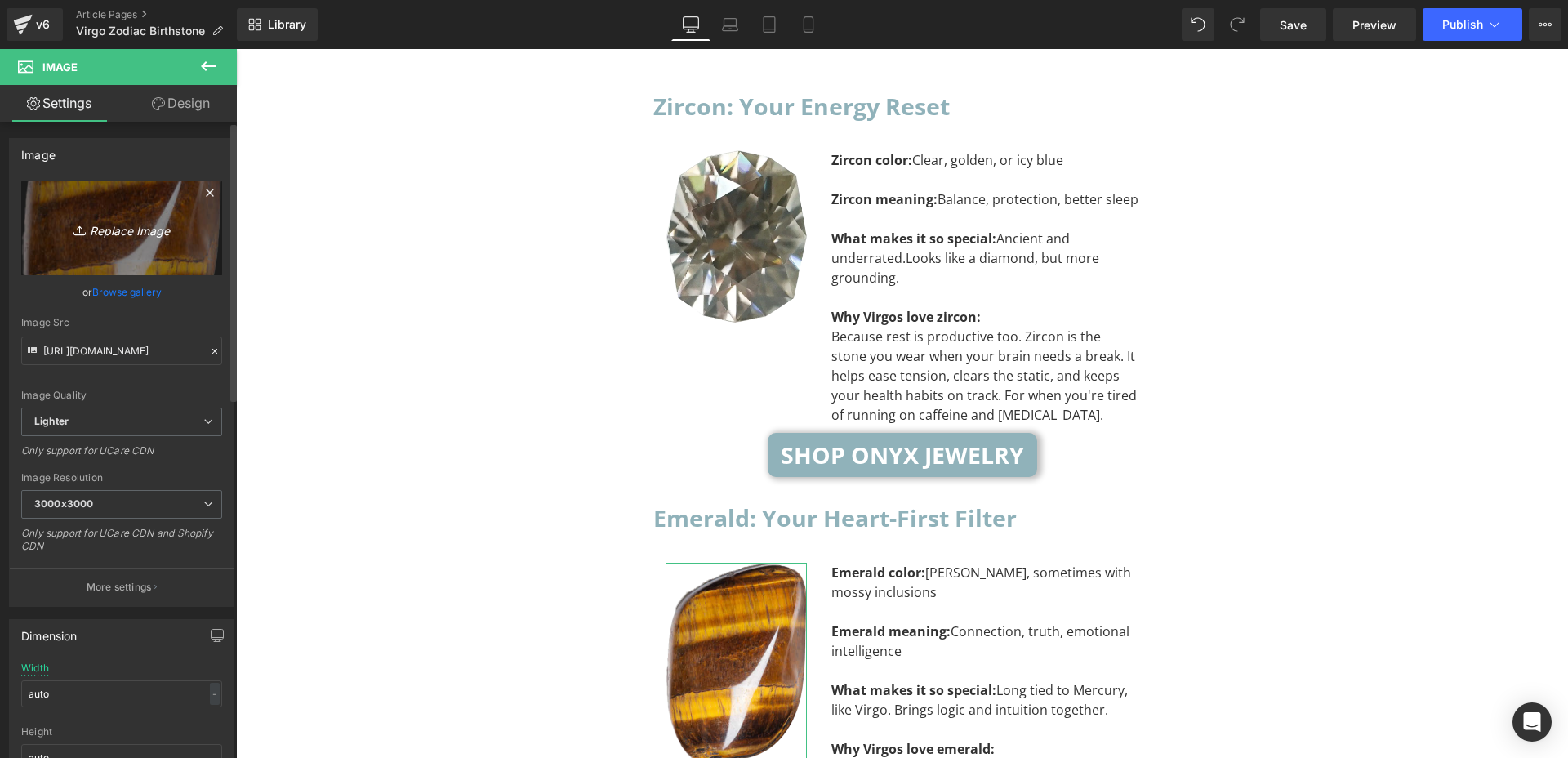
click at [197, 242] on link "Replace Image" at bounding box center [121, 228] width 201 height 94
type input "C:\fakepath\Custom Emerald [MEDICAL_DATA].png"
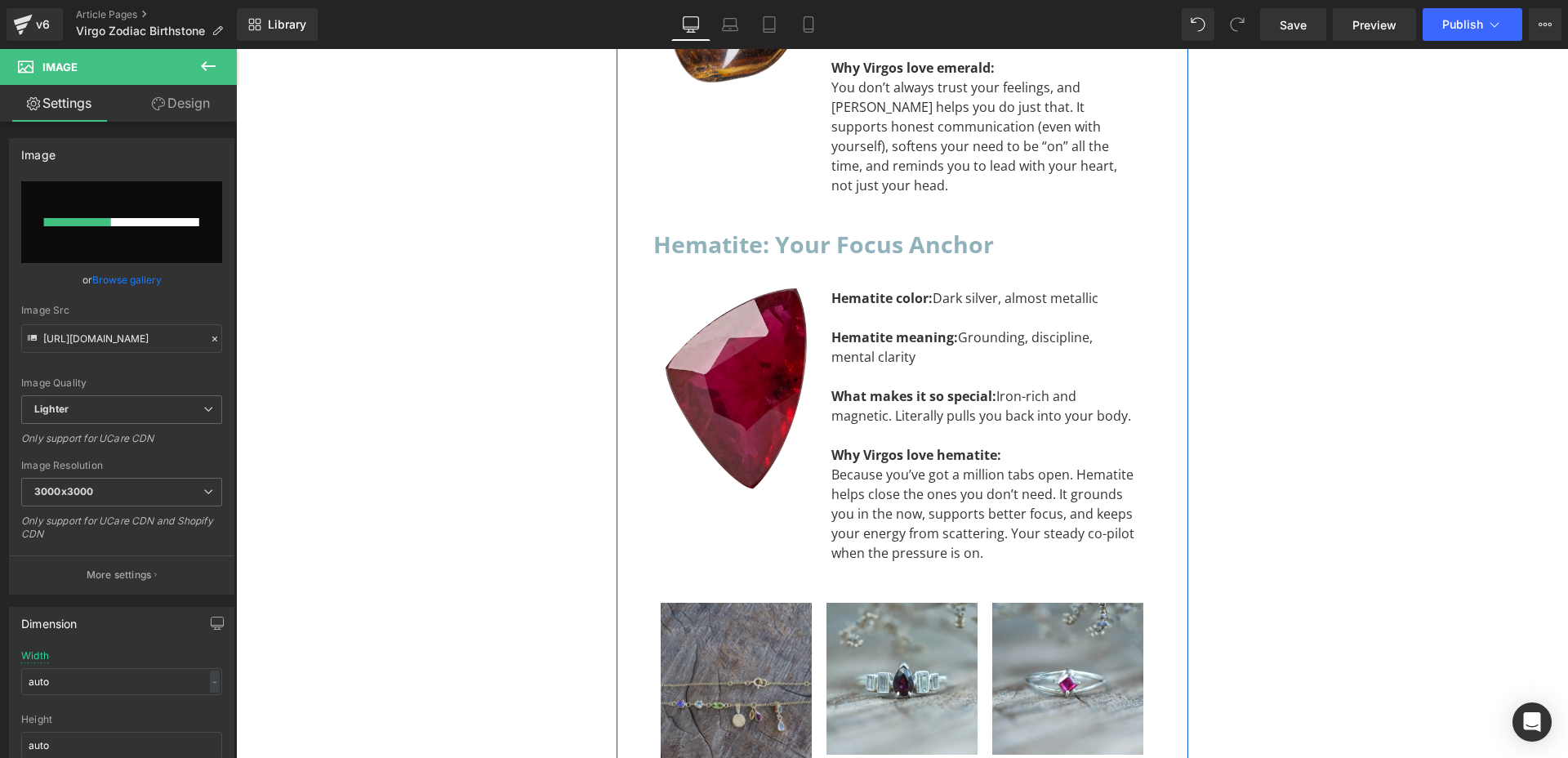
scroll to position [5935, 0]
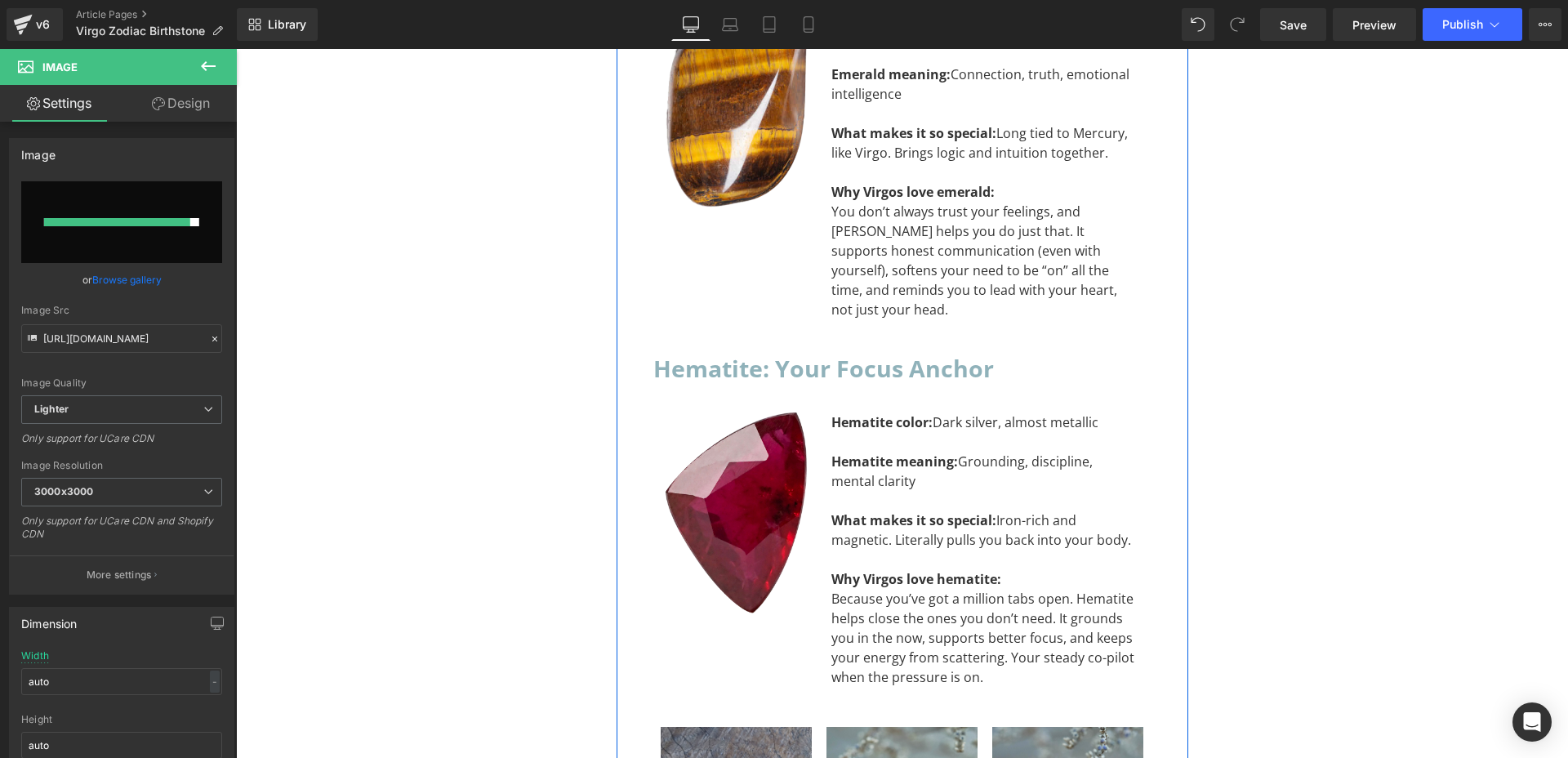
type input "[URL][DOMAIN_NAME]"
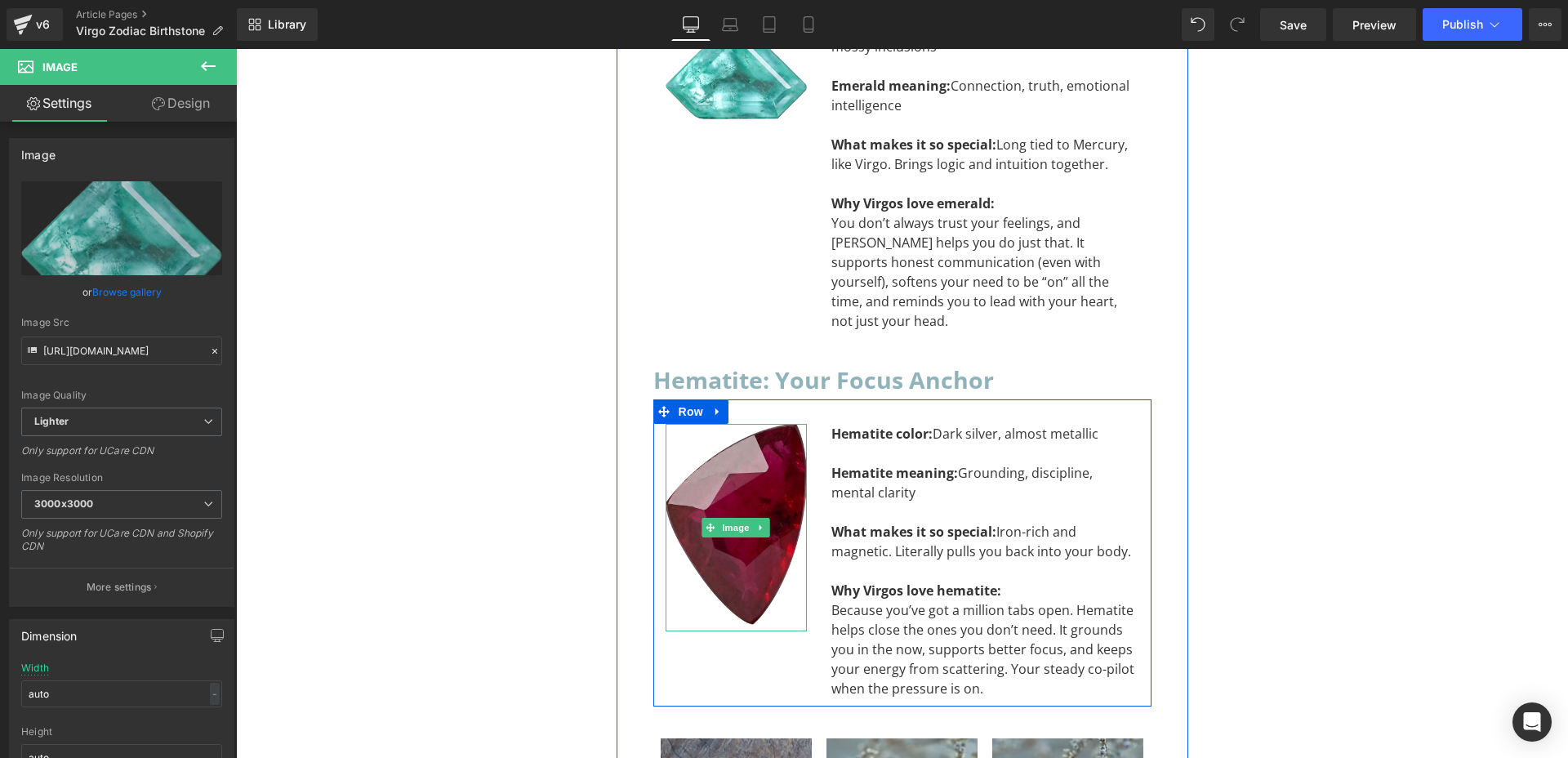
click at [711, 423] on img at bounding box center [736, 526] width 141 height 206
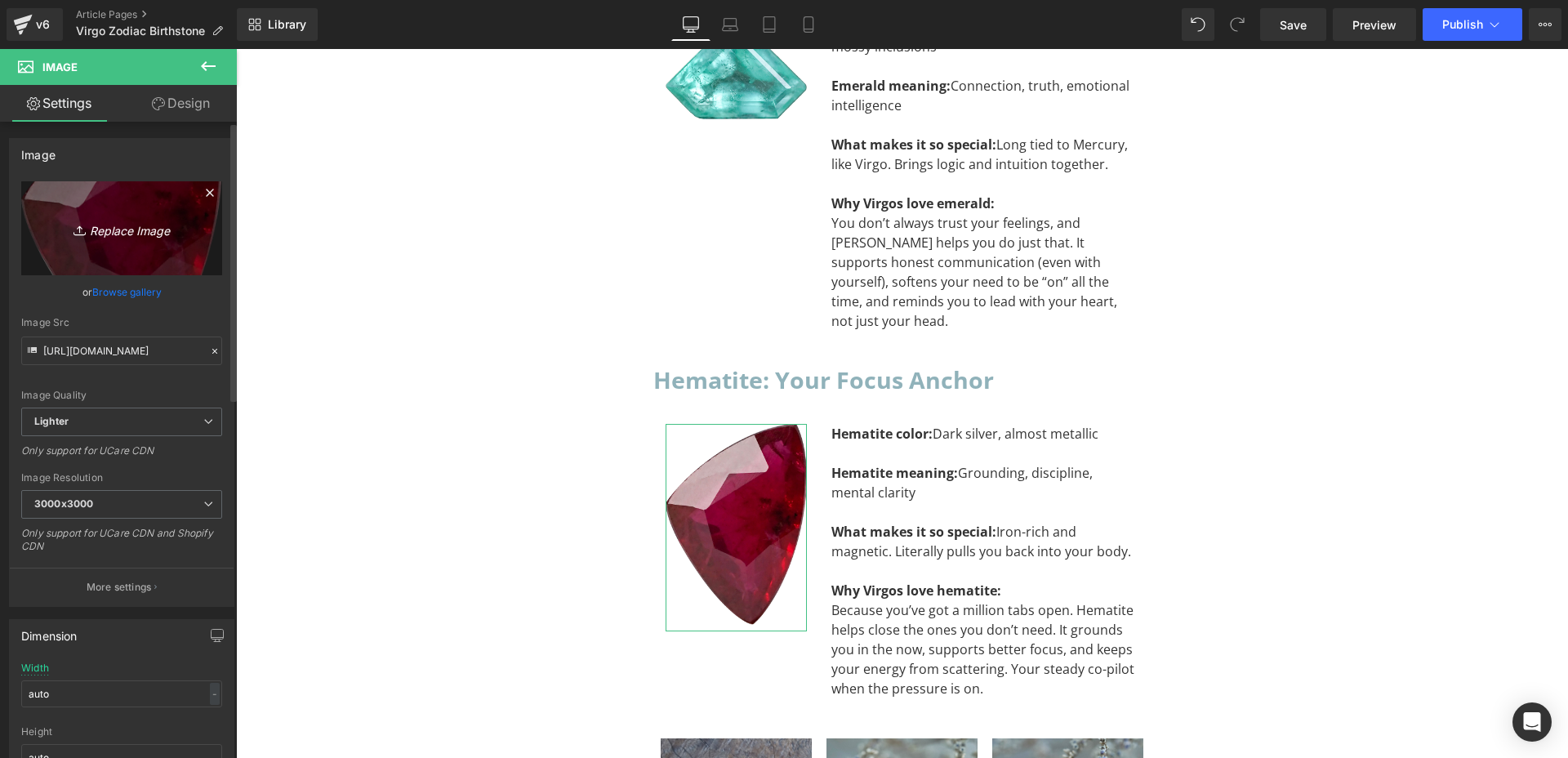
click at [91, 228] on icon "Replace Image" at bounding box center [121, 228] width 130 height 21
type input "C:\fakepath\Asset 4@1.5x.png"
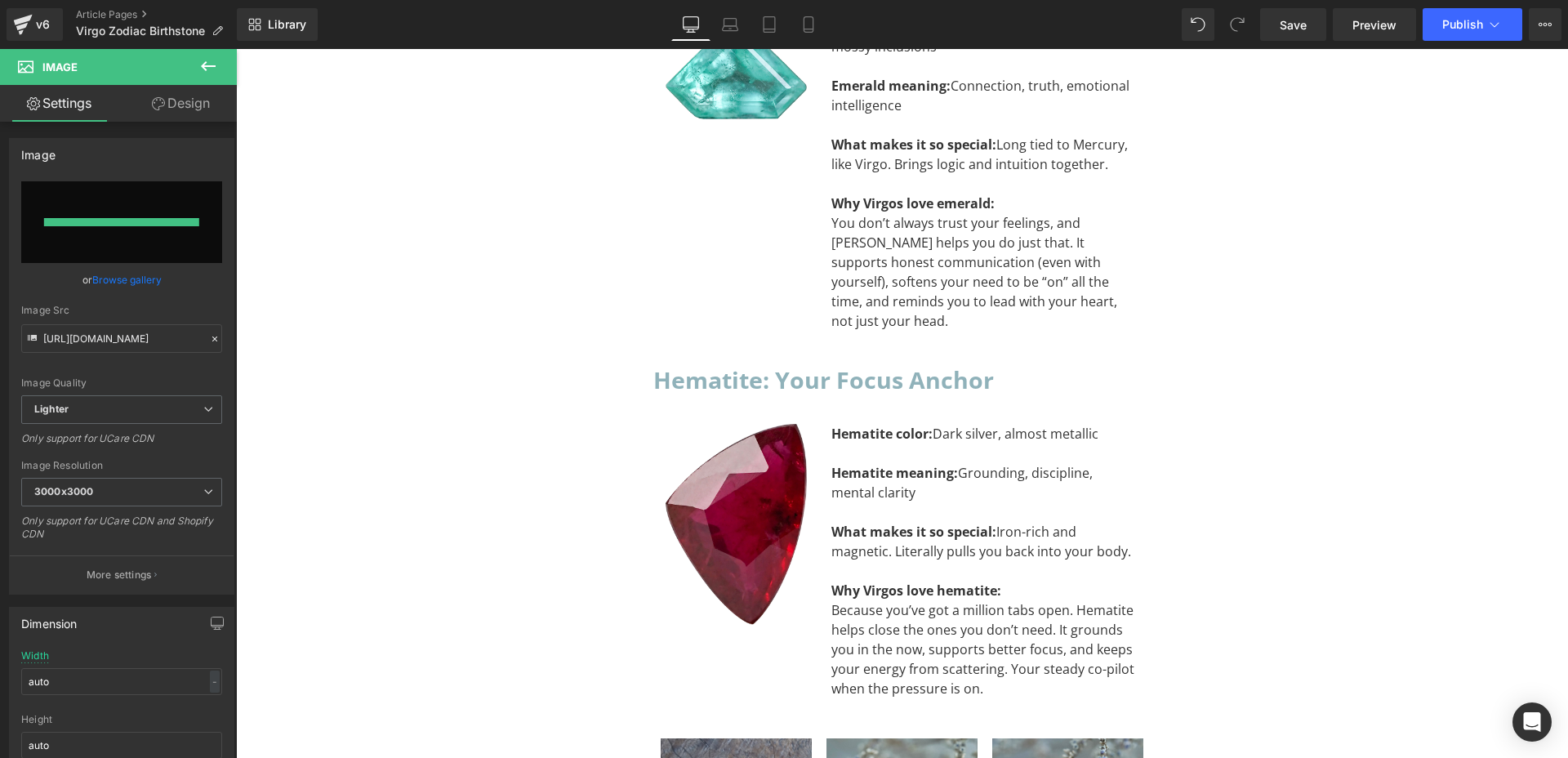
type input "[URL][DOMAIN_NAME]"
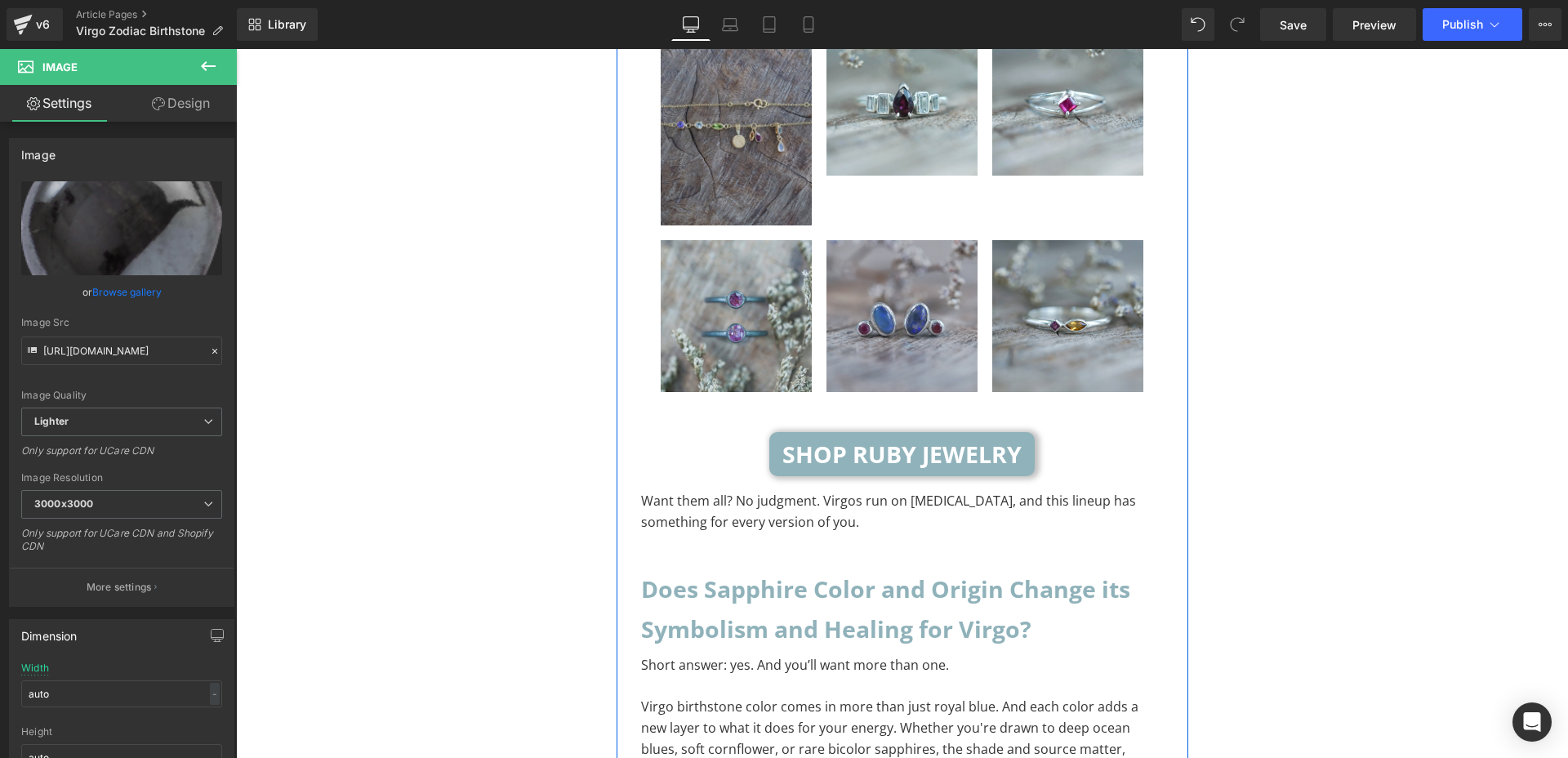
scroll to position [6097, 0]
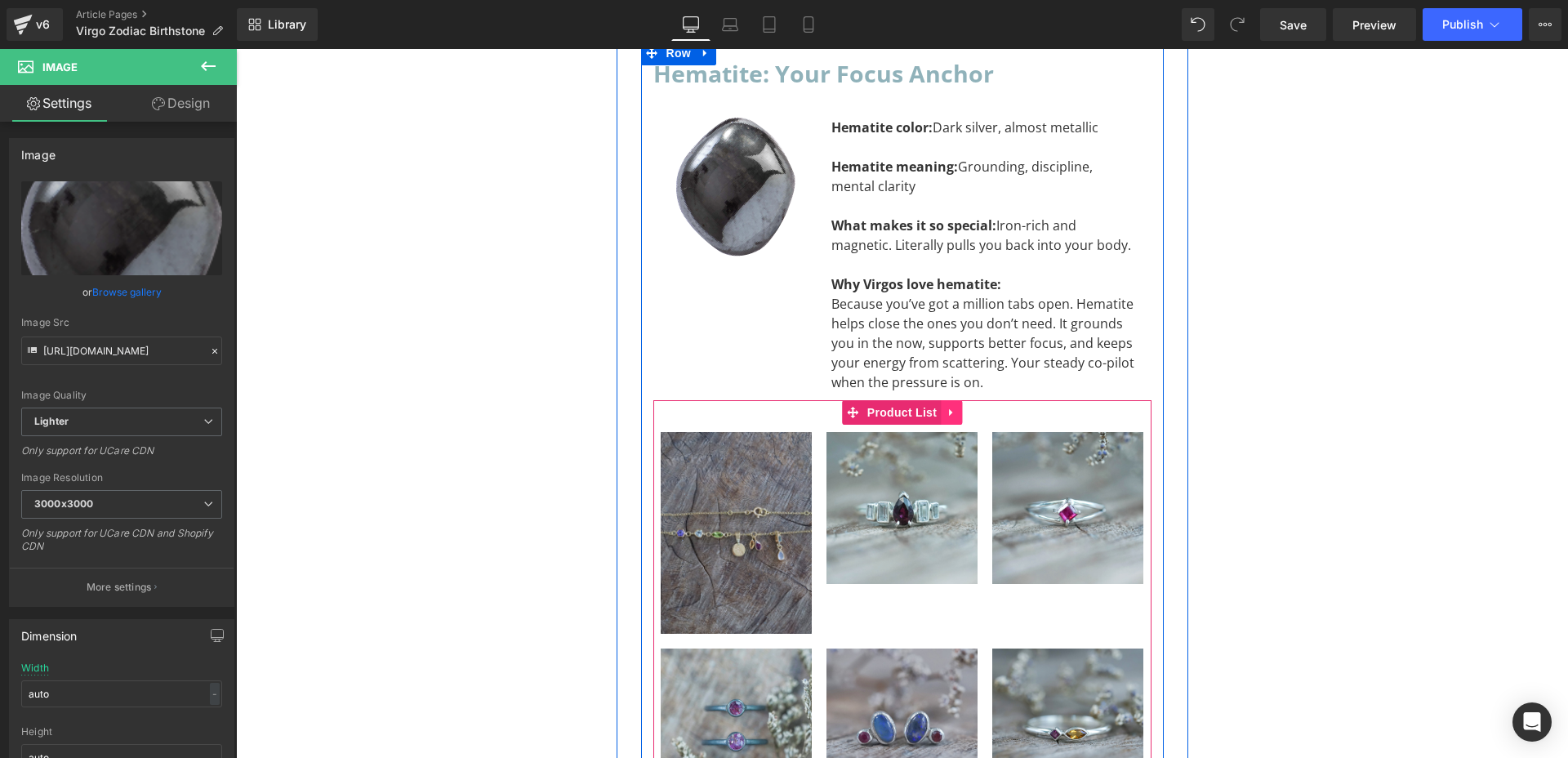
click at [946, 406] on icon at bounding box center [951, 412] width 12 height 13
click at [959, 406] on icon at bounding box center [962, 412] width 12 height 12
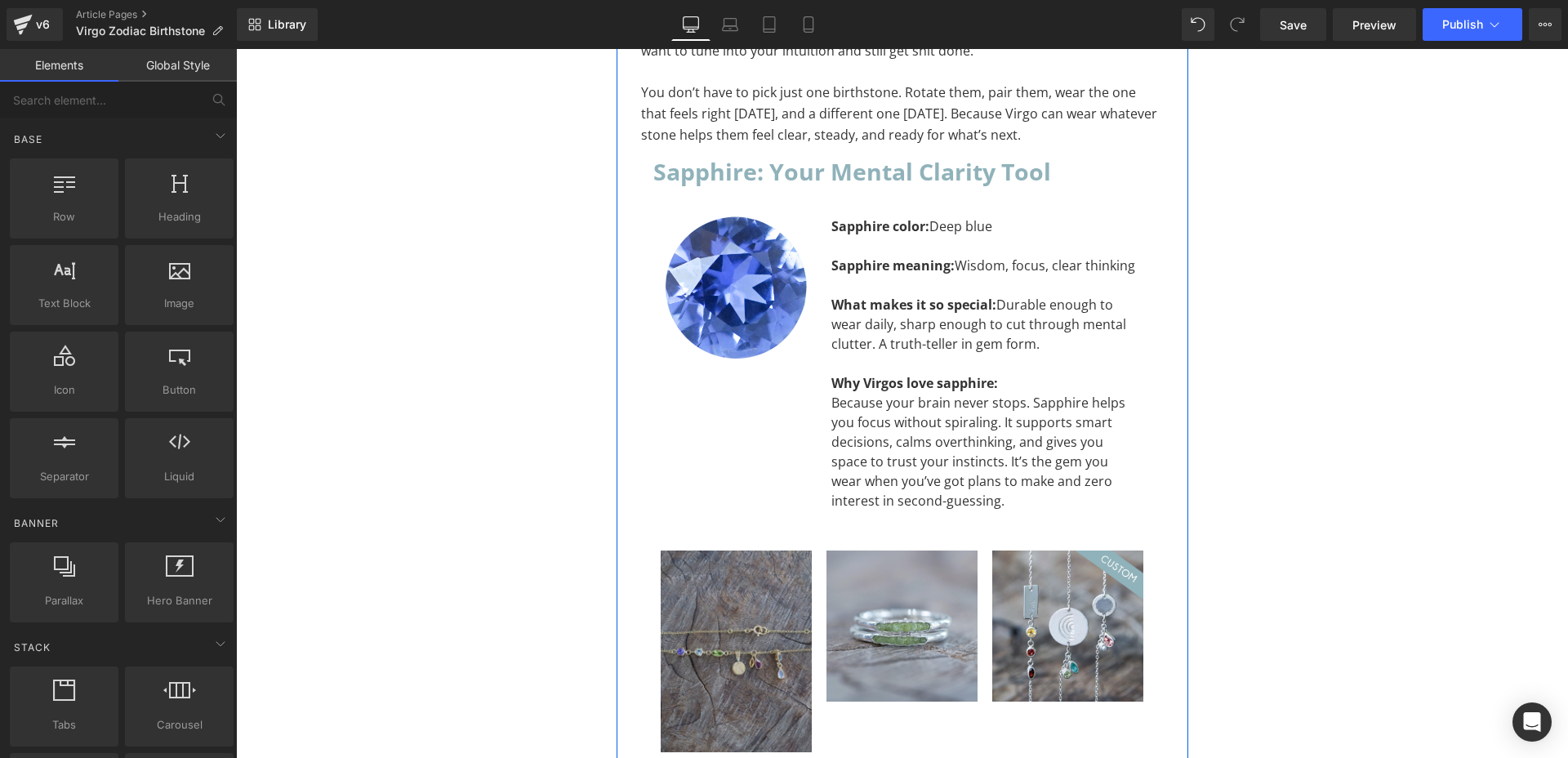
scroll to position [3750, 0]
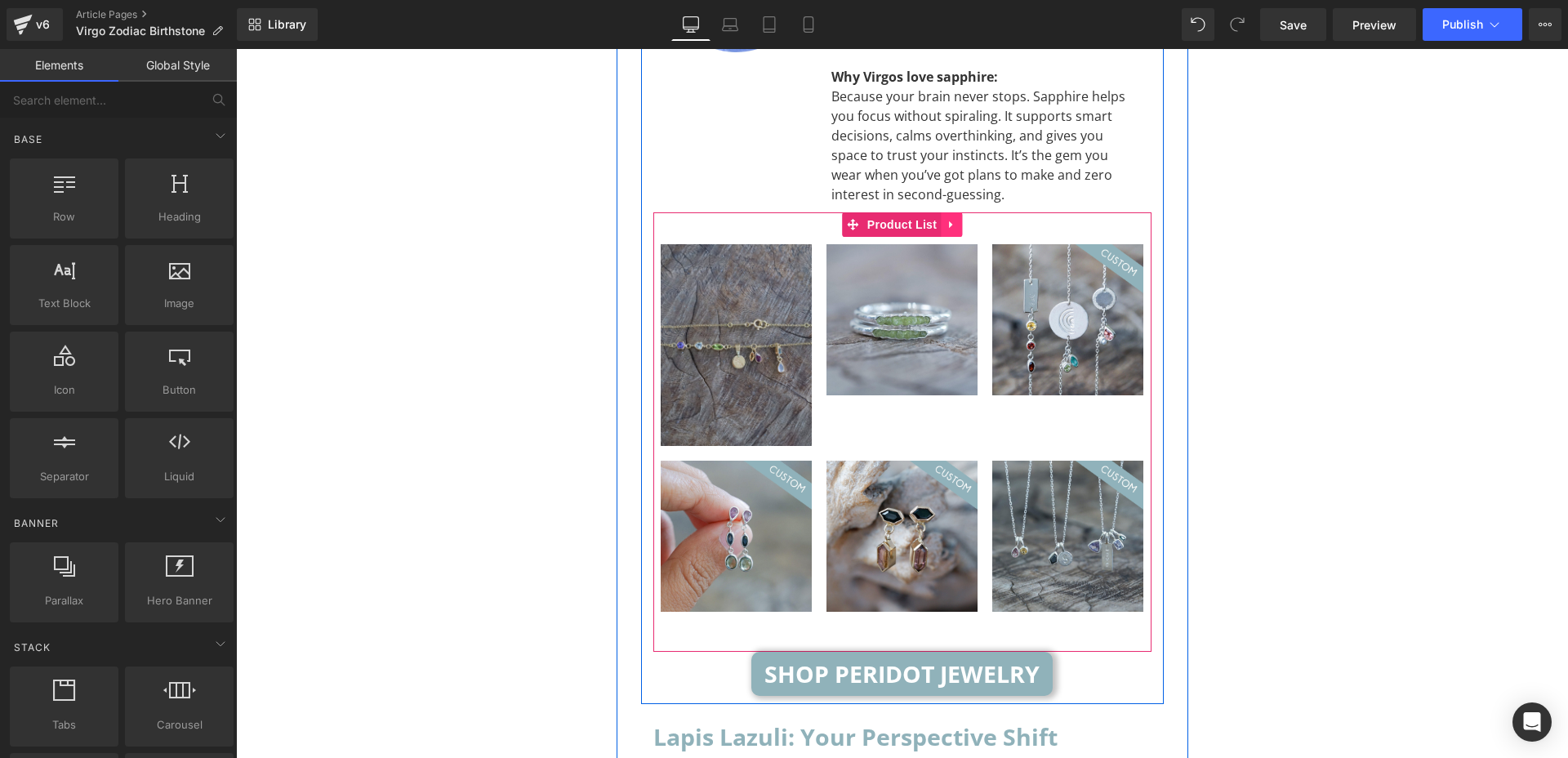
click at [942, 213] on link at bounding box center [951, 224] width 21 height 24
drag, startPoint x: 932, startPoint y: 182, endPoint x: 926, endPoint y: 390, distance: 208.1
click at [935, 219] on icon at bounding box center [940, 224] width 12 height 12
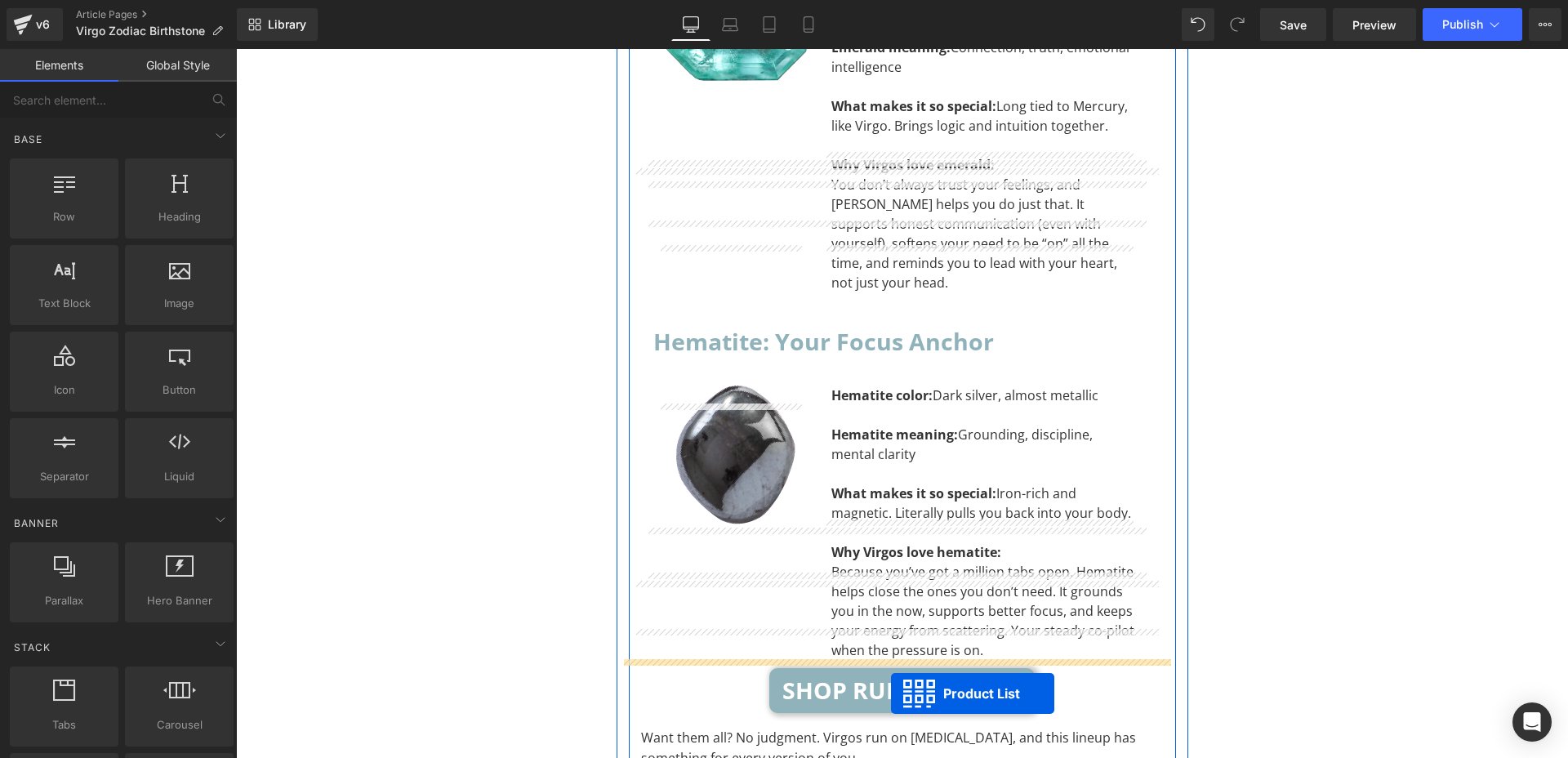
scroll to position [5919, 0]
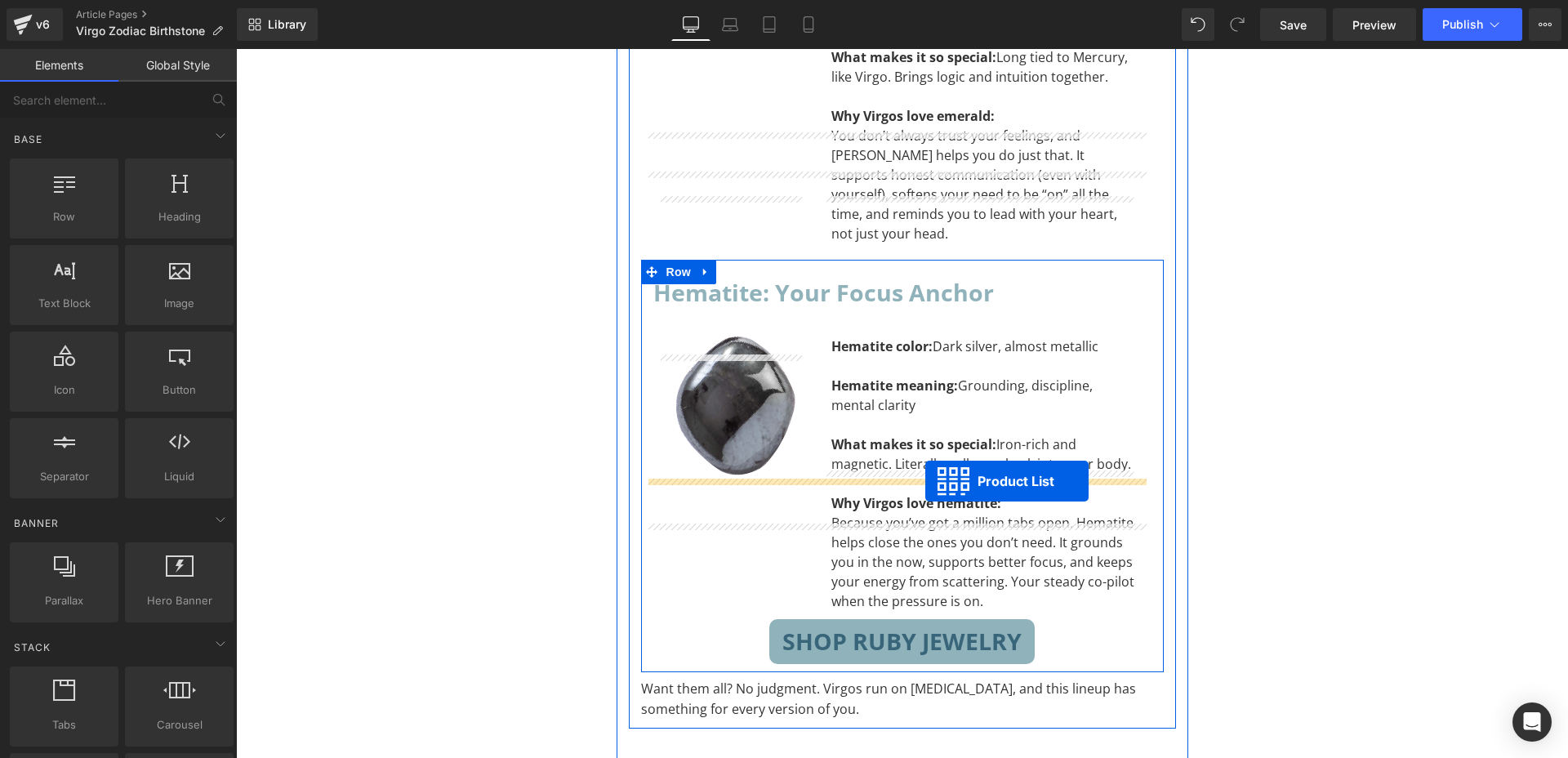
drag, startPoint x: 840, startPoint y: 118, endPoint x: 926, endPoint y: 481, distance: 373.0
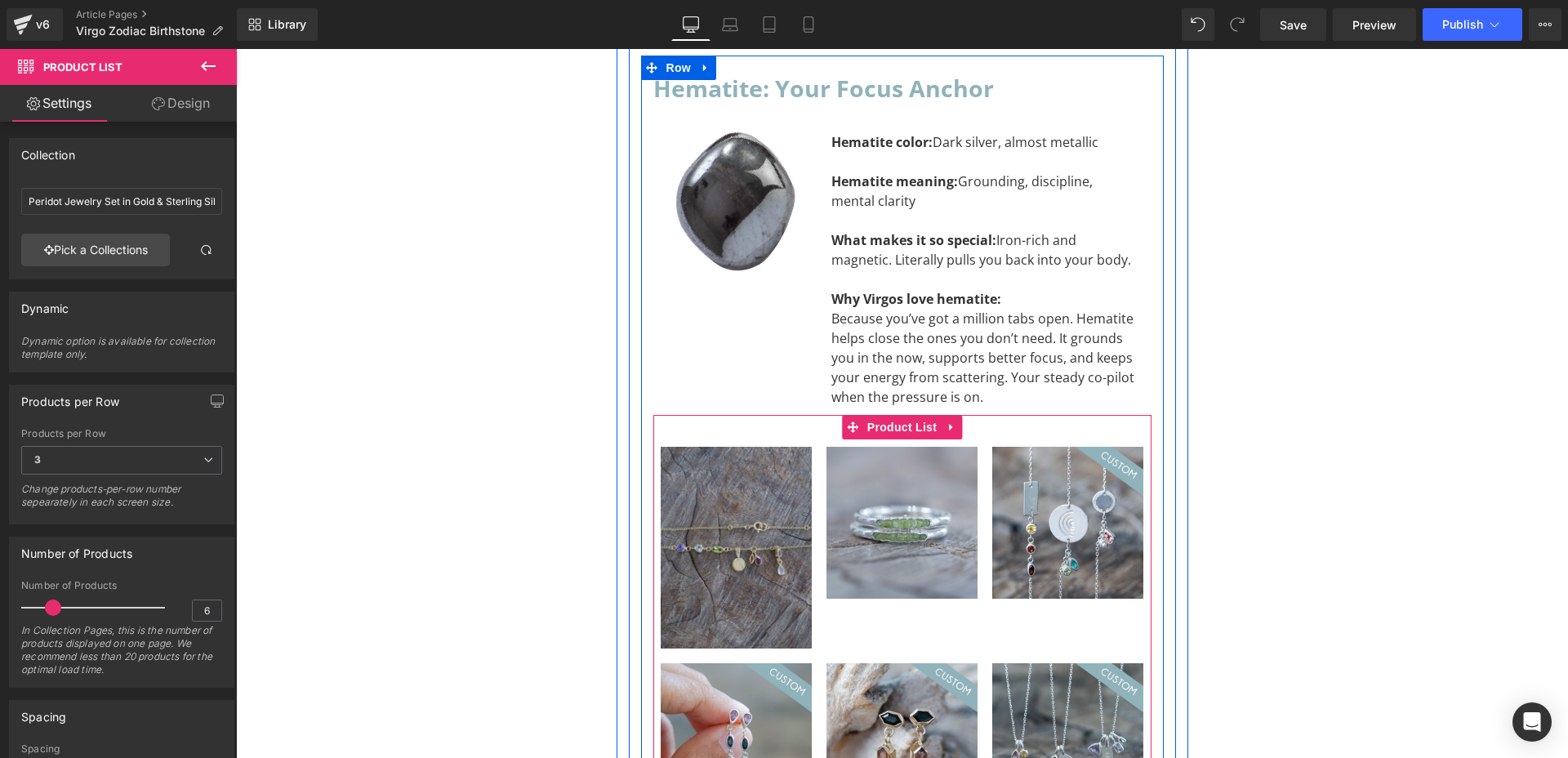
scroll to position [5981, 0]
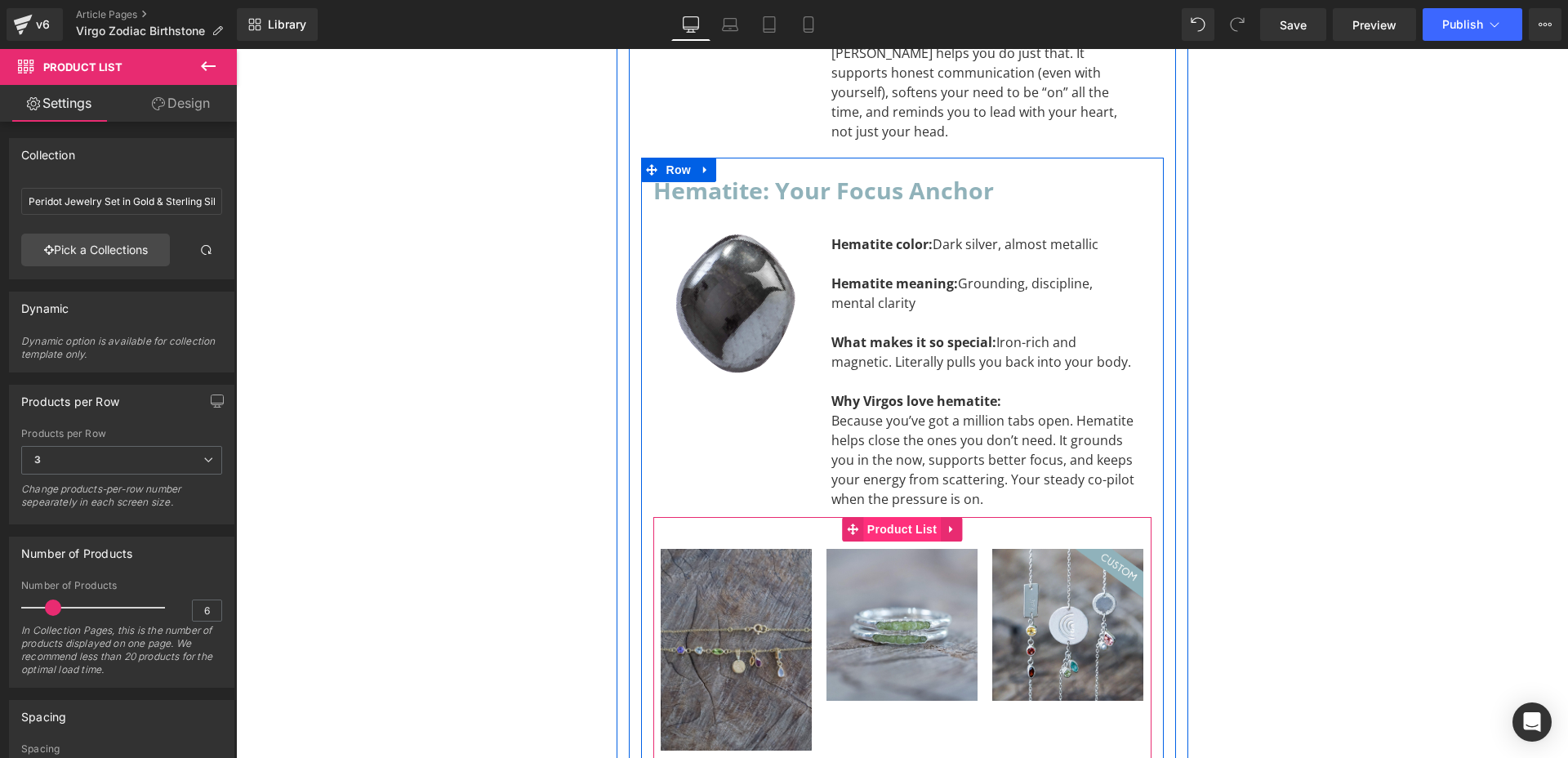
click at [887, 516] on span "Product List" at bounding box center [902, 528] width 78 height 24
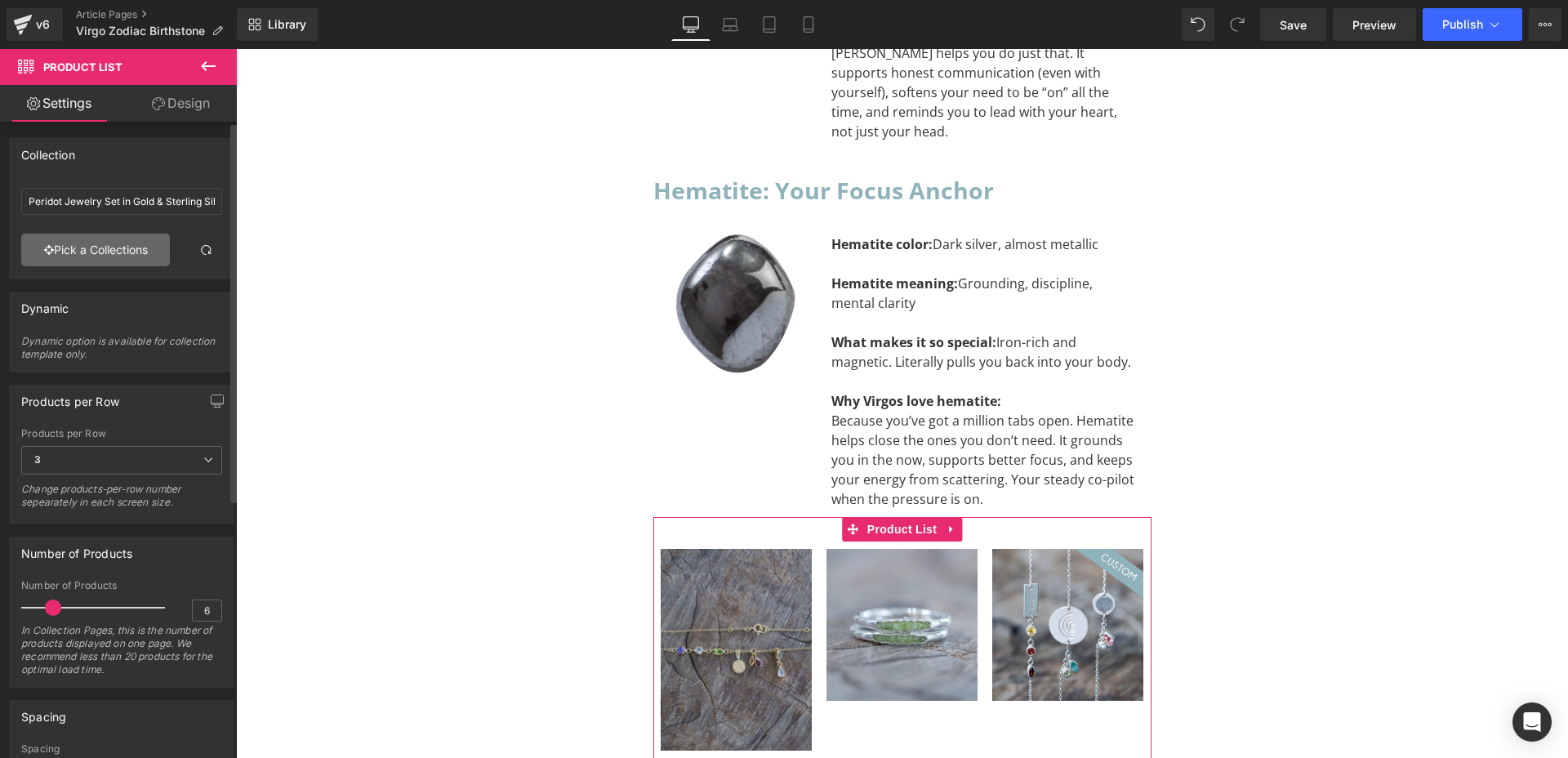
click at [111, 254] on link "Pick a Collections" at bounding box center [95, 250] width 148 height 33
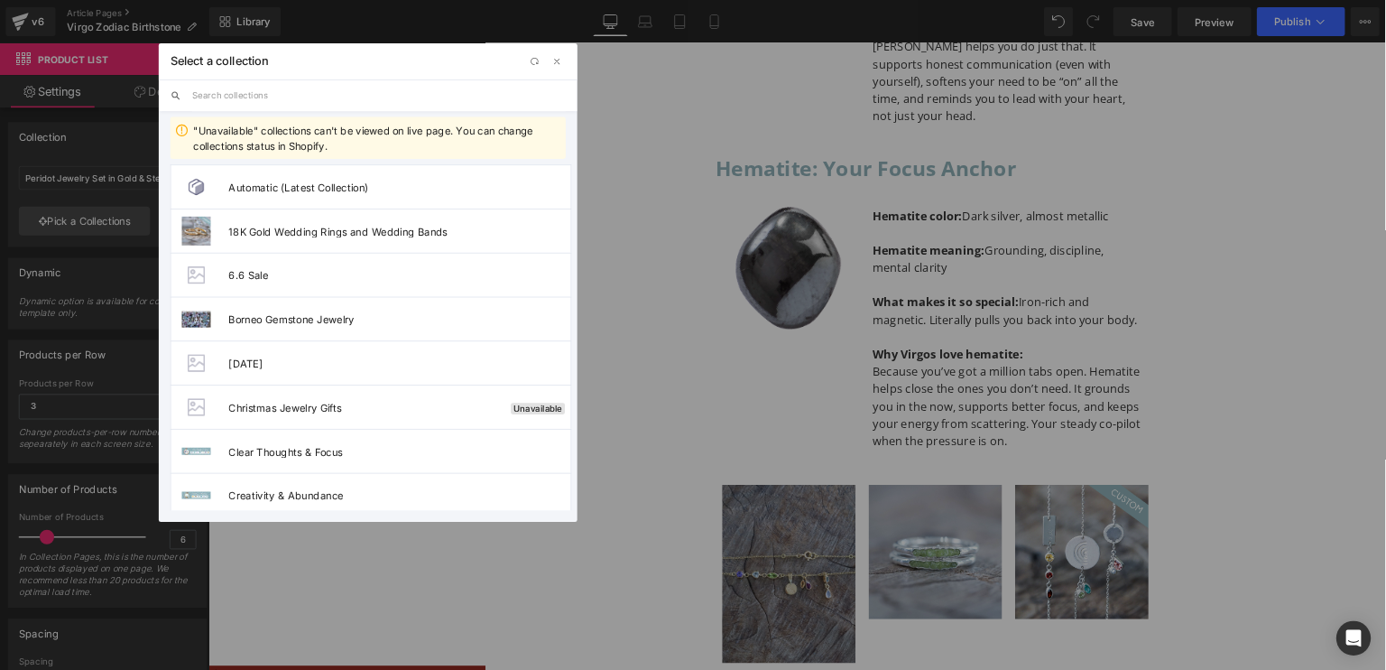
scroll to position [6612, 0]
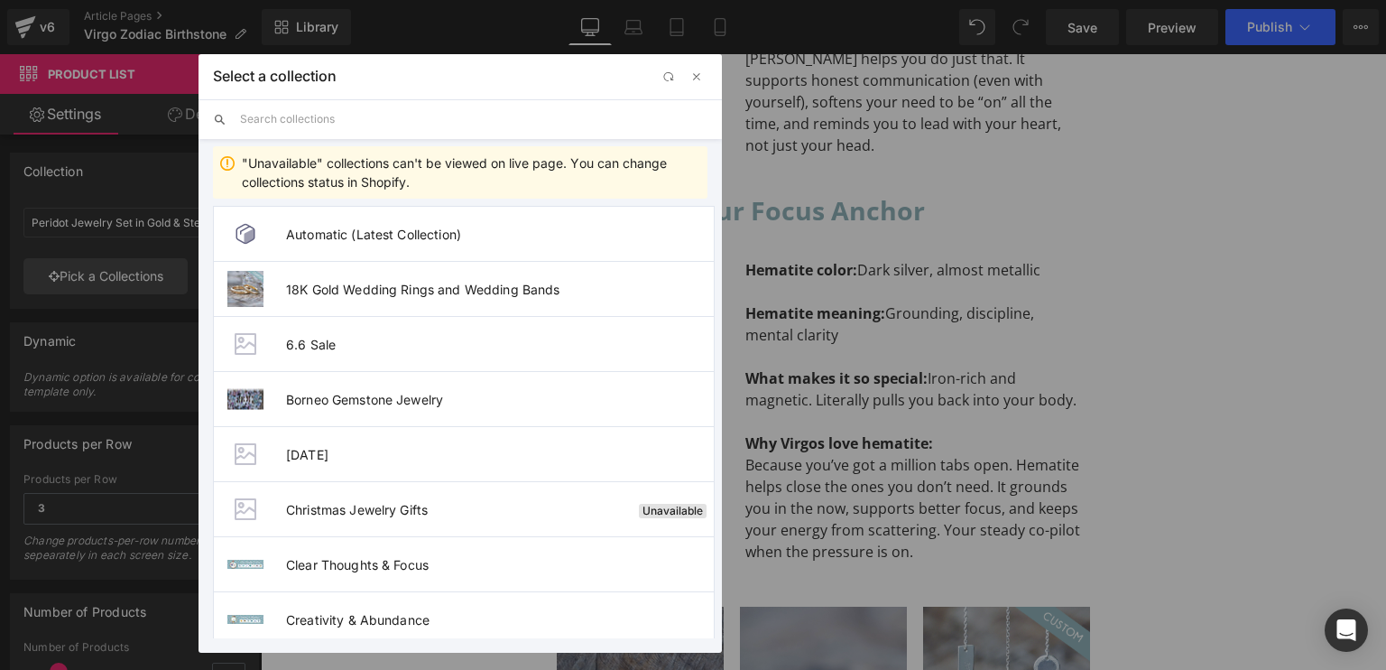
click at [377, 122] on input "text" at bounding box center [473, 119] width 467 height 40
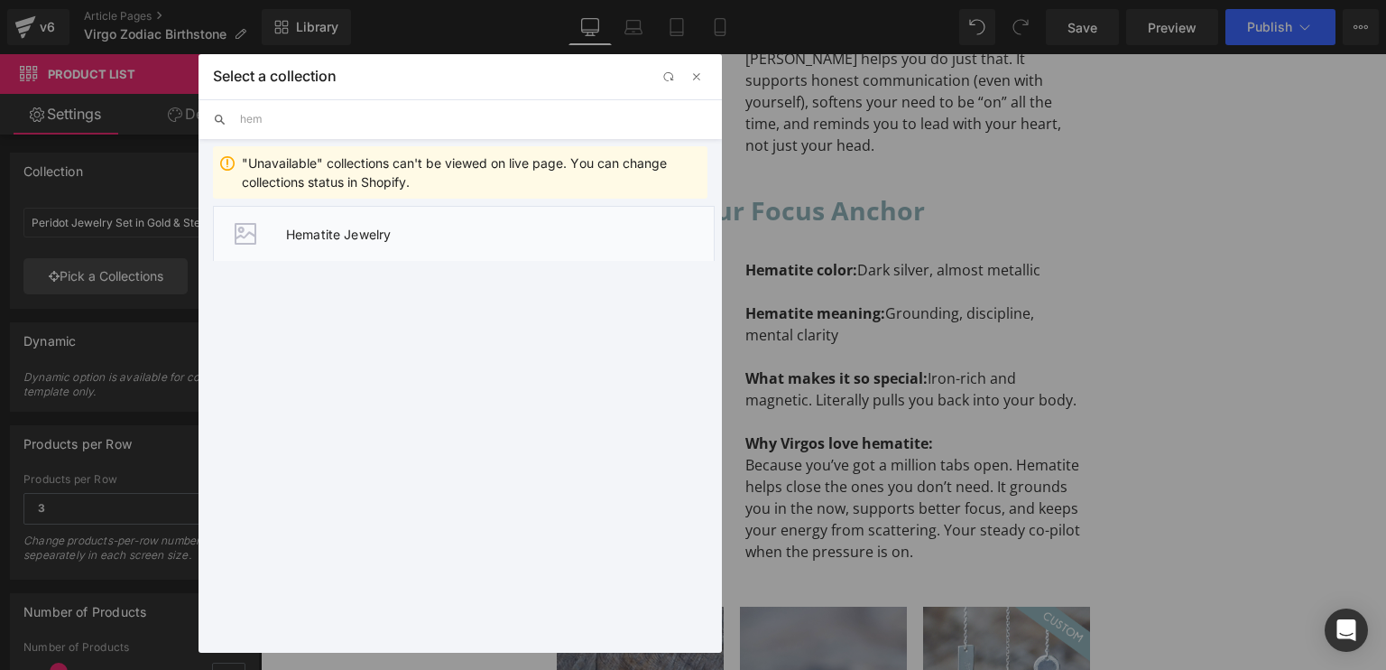
type input "hem"
click at [448, 246] on li "Hematite Jewelry" at bounding box center [464, 233] width 502 height 55
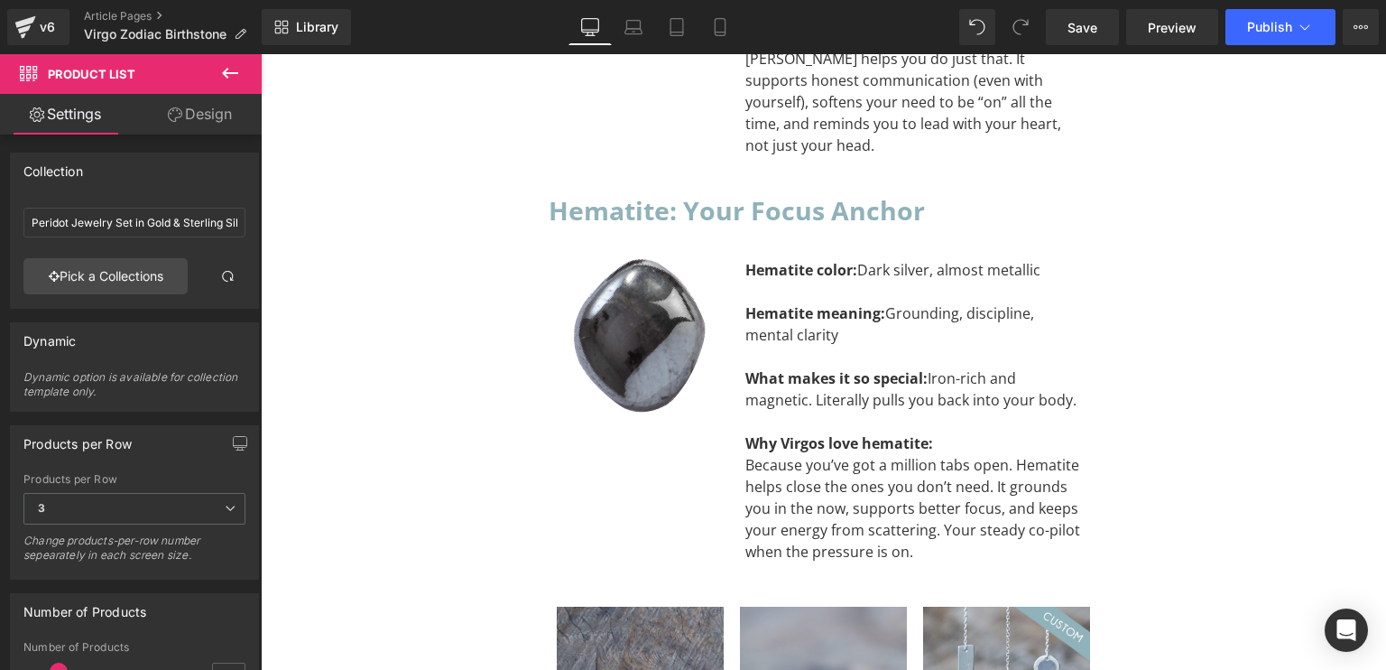
type input "Hematite Jewelry"
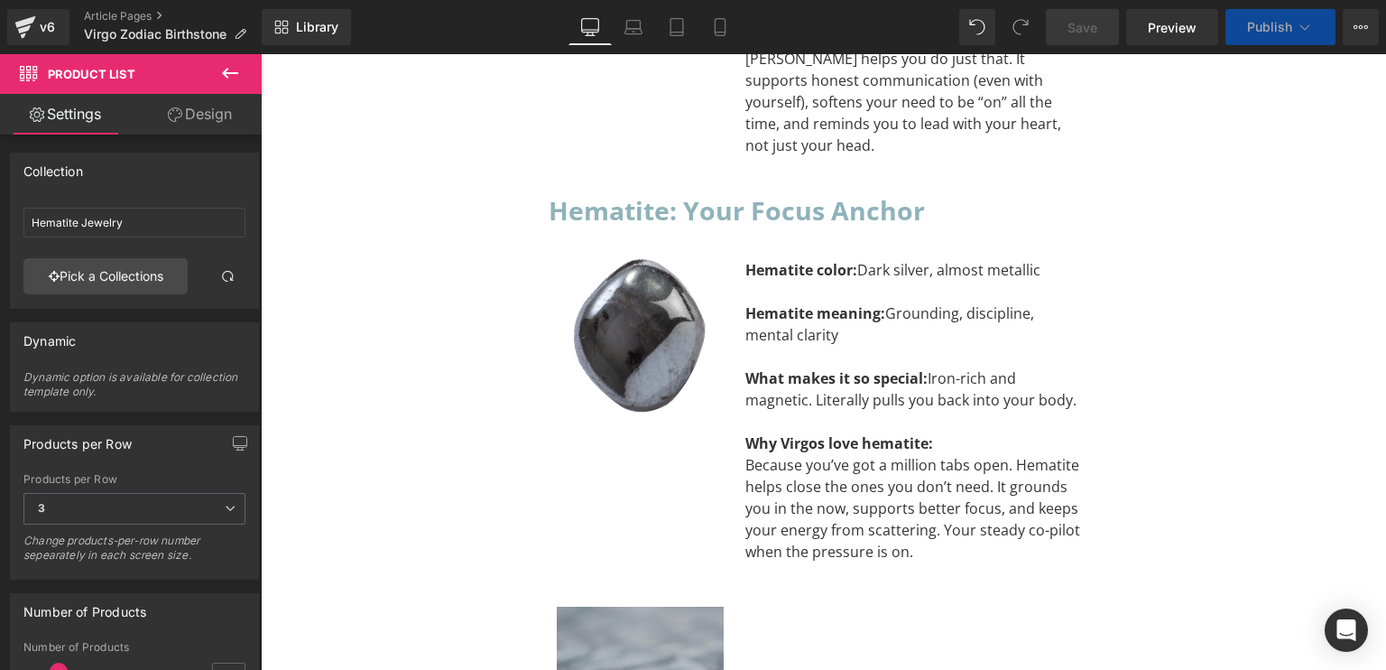
scroll to position [6883, 0]
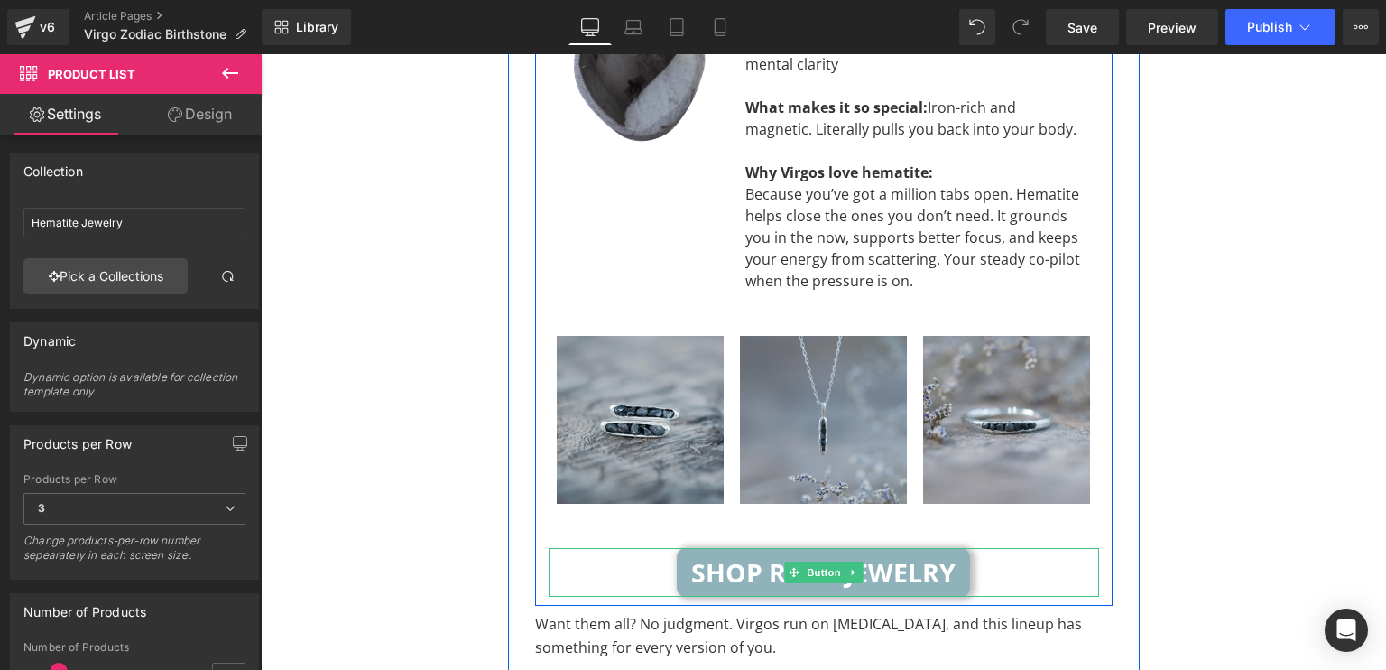
drag, startPoint x: 811, startPoint y: 419, endPoint x: 797, endPoint y: 437, distance: 23.1
click at [811, 561] on span "Button" at bounding box center [824, 572] width 42 height 22
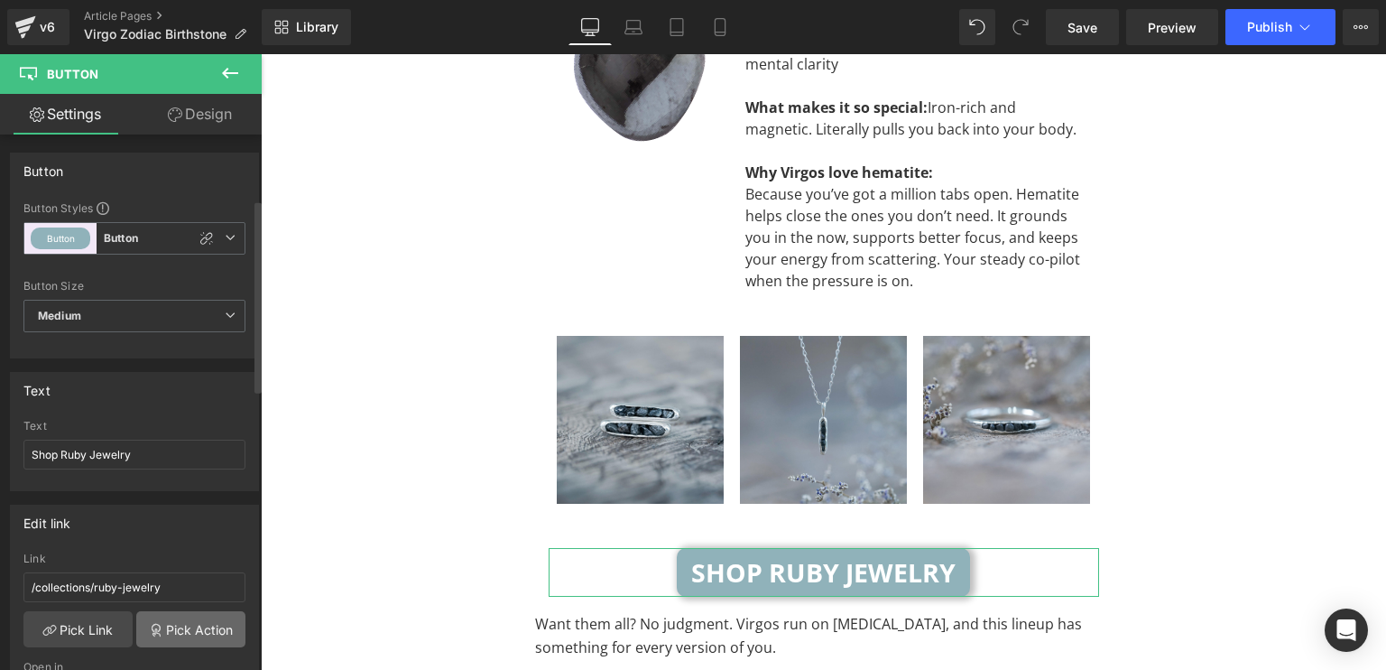
scroll to position [181, 0]
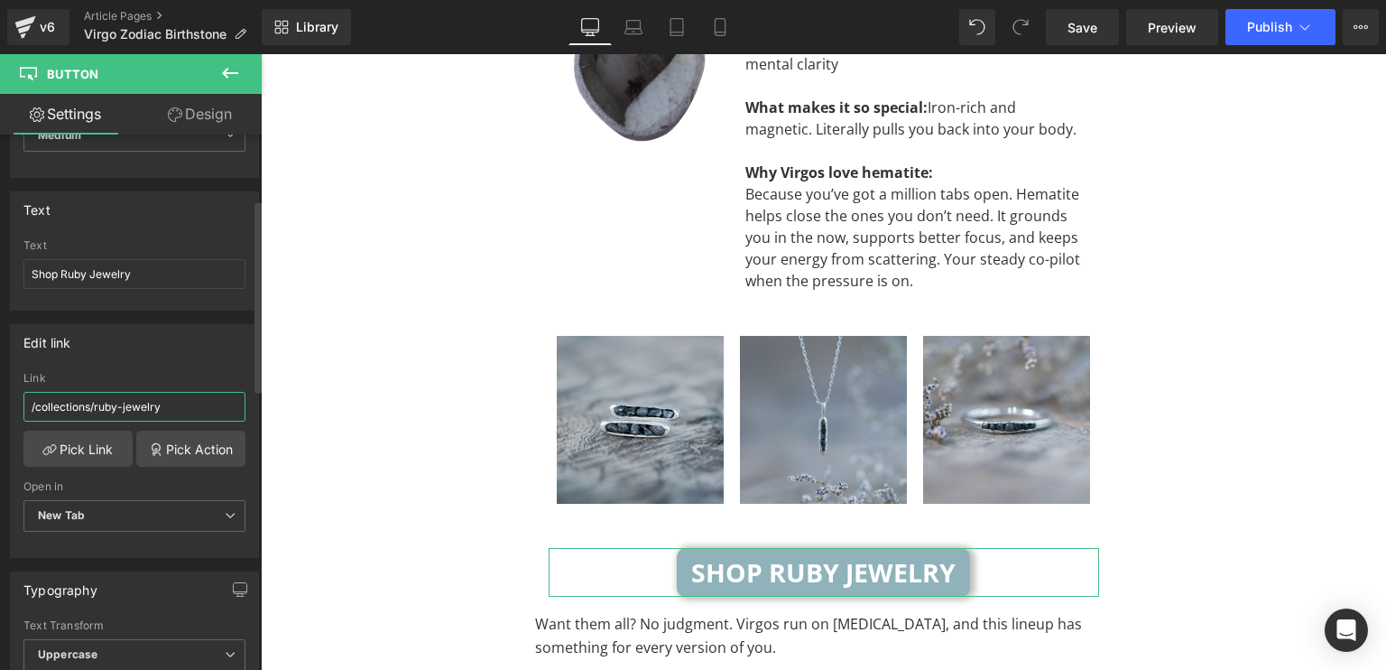
click at [115, 402] on input "/collections/ruby-jewelry" at bounding box center [134, 407] width 222 height 30
click at [79, 450] on link "Pick Link" at bounding box center [77, 448] width 109 height 36
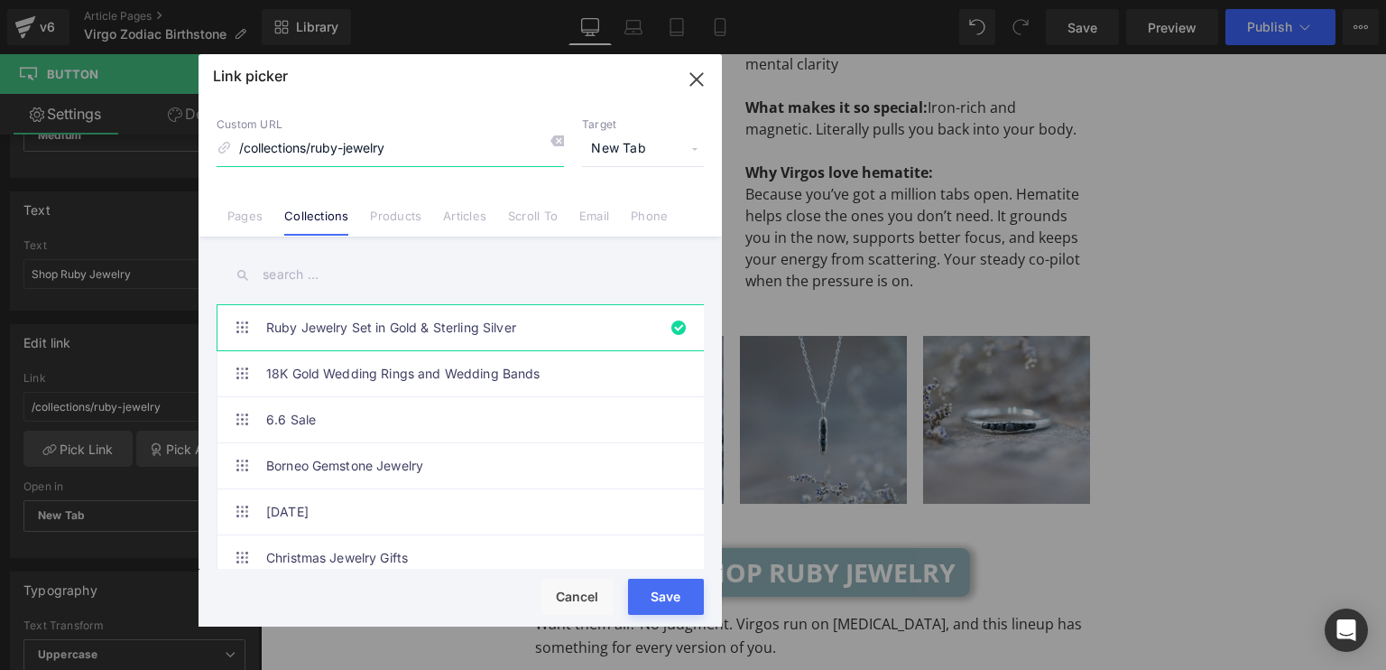
drag, startPoint x: 415, startPoint y: 157, endPoint x: 397, endPoint y: 162, distance: 18.6
click at [397, 162] on input "/collections/ruby-jewelry" at bounding box center [390, 149] width 347 height 34
click at [329, 277] on input "text" at bounding box center [460, 275] width 487 height 41
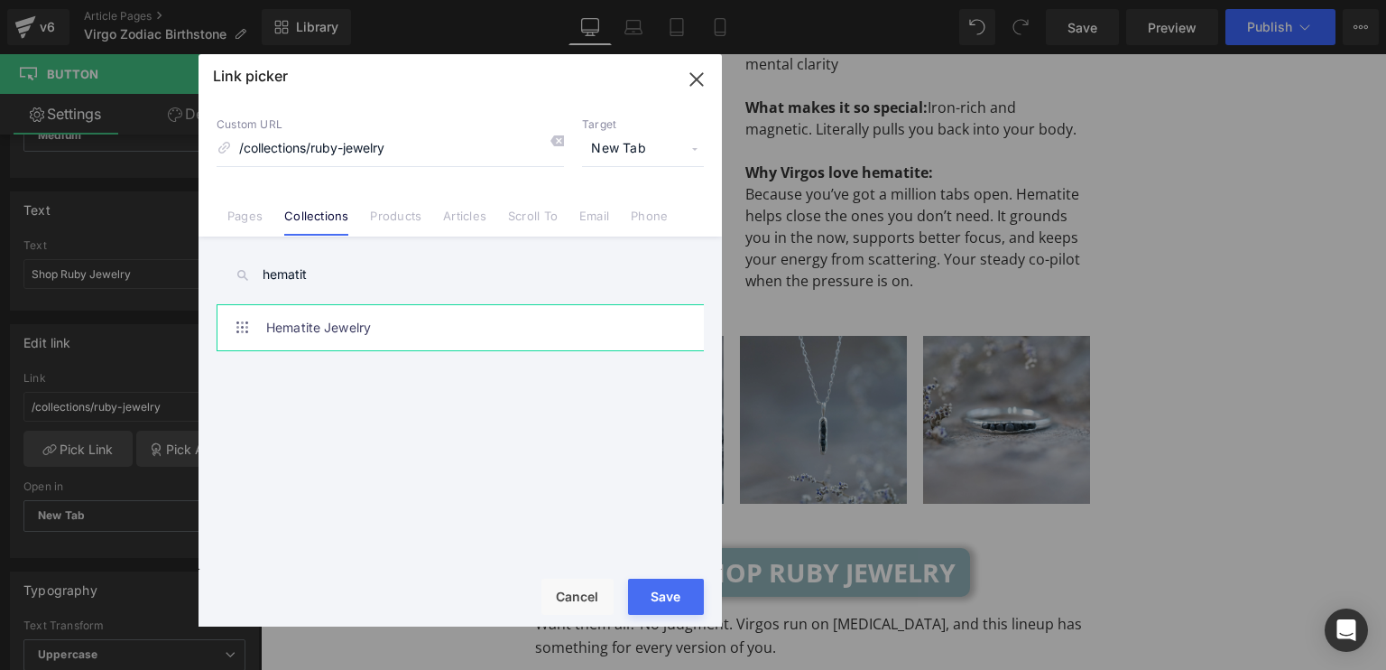
type input "hematit"
click at [291, 342] on link "Hematite Jewelry" at bounding box center [464, 327] width 397 height 45
type input "/collections/hematite-jewelry"
drag, startPoint x: 663, startPoint y: 600, endPoint x: 652, endPoint y: 614, distance: 17.9
click at [663, 600] on div "Loading Product" at bounding box center [693, 598] width 98 height 20
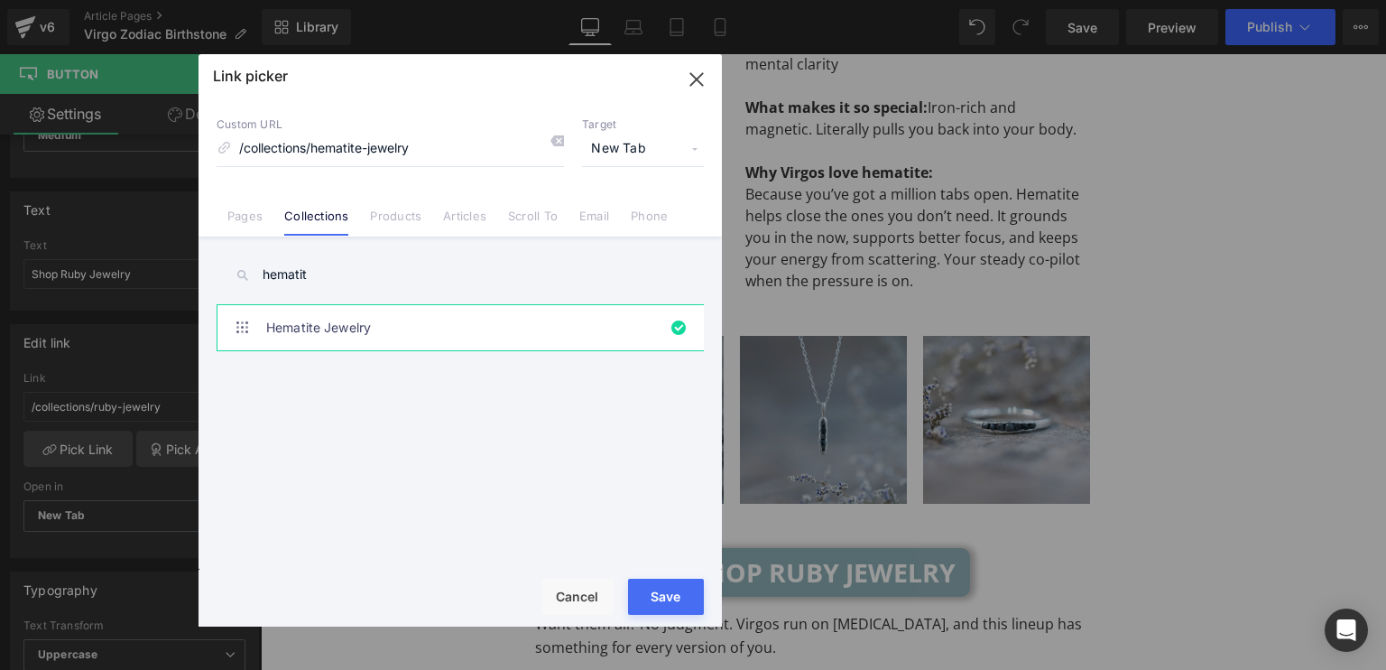
click at [657, 596] on div "Loading Product" at bounding box center [693, 598] width 98 height 20
click at [674, 591] on div "Loading Product" at bounding box center [693, 598] width 98 height 20
click at [451, 320] on link "Hematite Jewelry" at bounding box center [464, 327] width 397 height 45
click at [667, 594] on div "Loading Product" at bounding box center [693, 598] width 98 height 20
click at [682, 594] on div "Loading Product" at bounding box center [693, 598] width 98 height 20
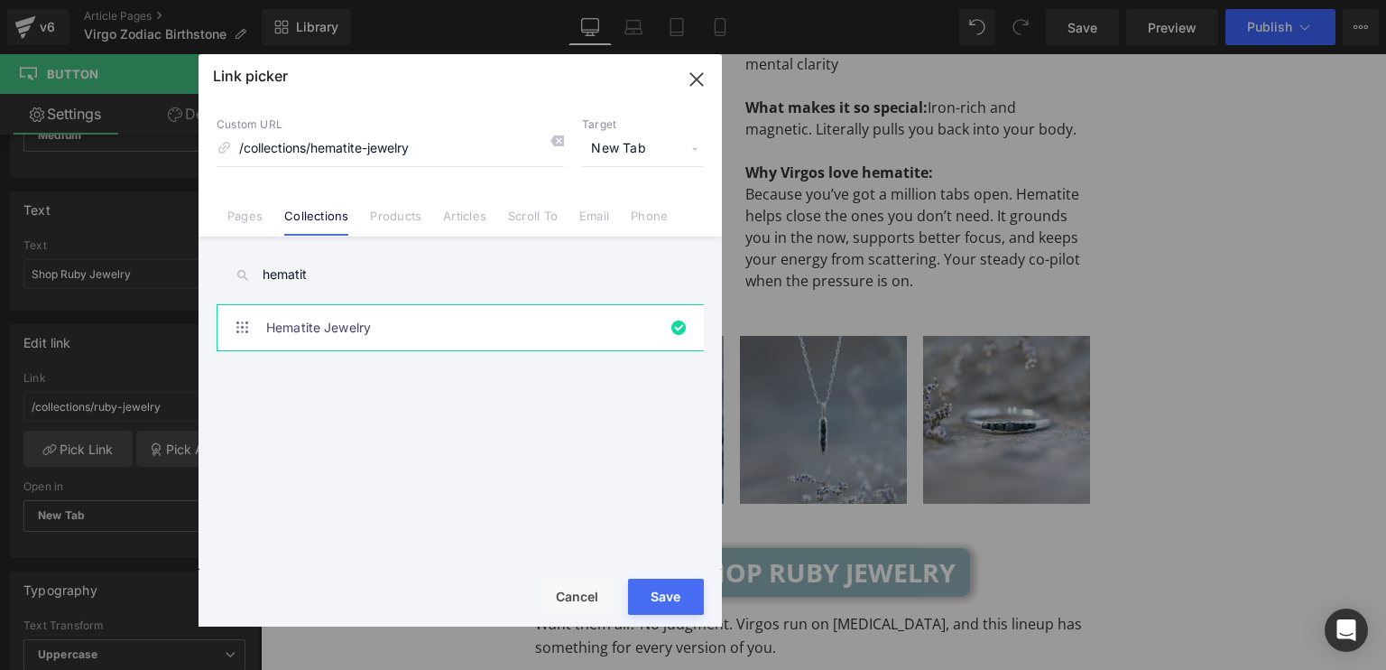
click at [682, 594] on div "Loading Product" at bounding box center [693, 598] width 98 height 20
click at [633, 602] on button "Save" at bounding box center [666, 597] width 76 height 36
type input "/collections/hematite-jewelry"
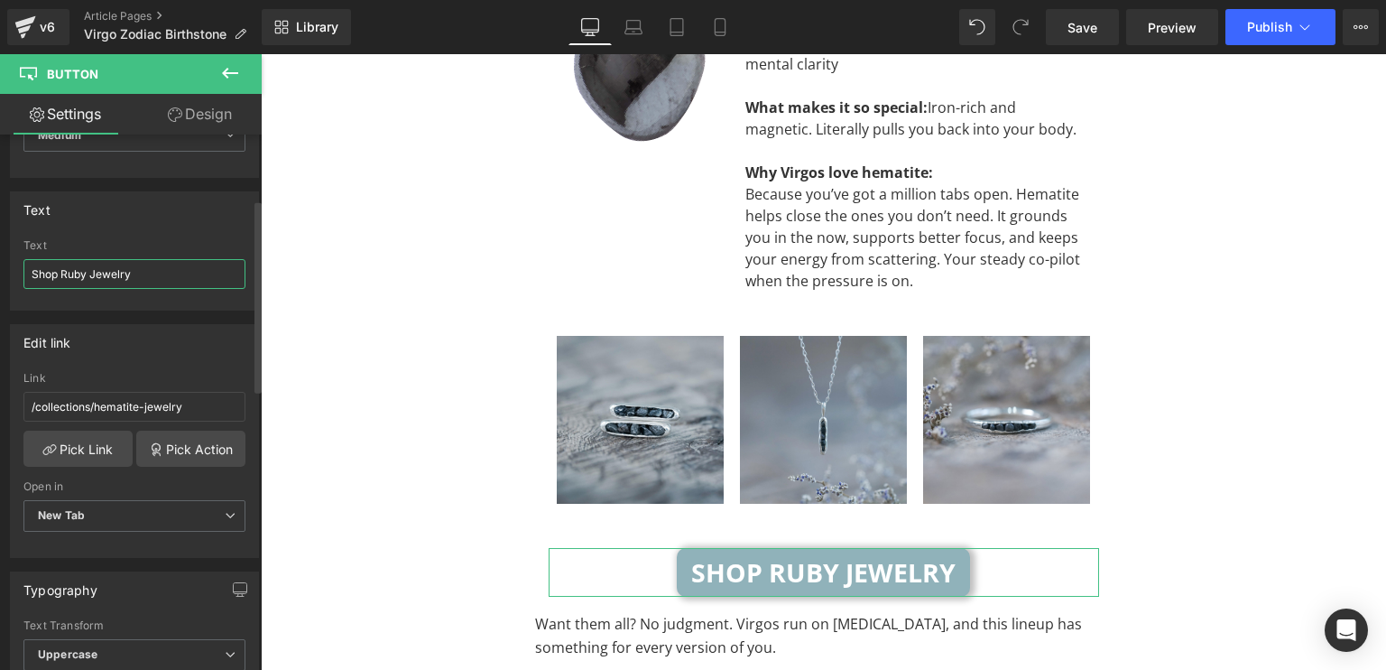
drag, startPoint x: 85, startPoint y: 265, endPoint x: 61, endPoint y: 286, distance: 31.3
click at [61, 286] on input "Shop Ruby Jewelry" at bounding box center [134, 274] width 222 height 30
type input "Shop Hematite Jewelry"
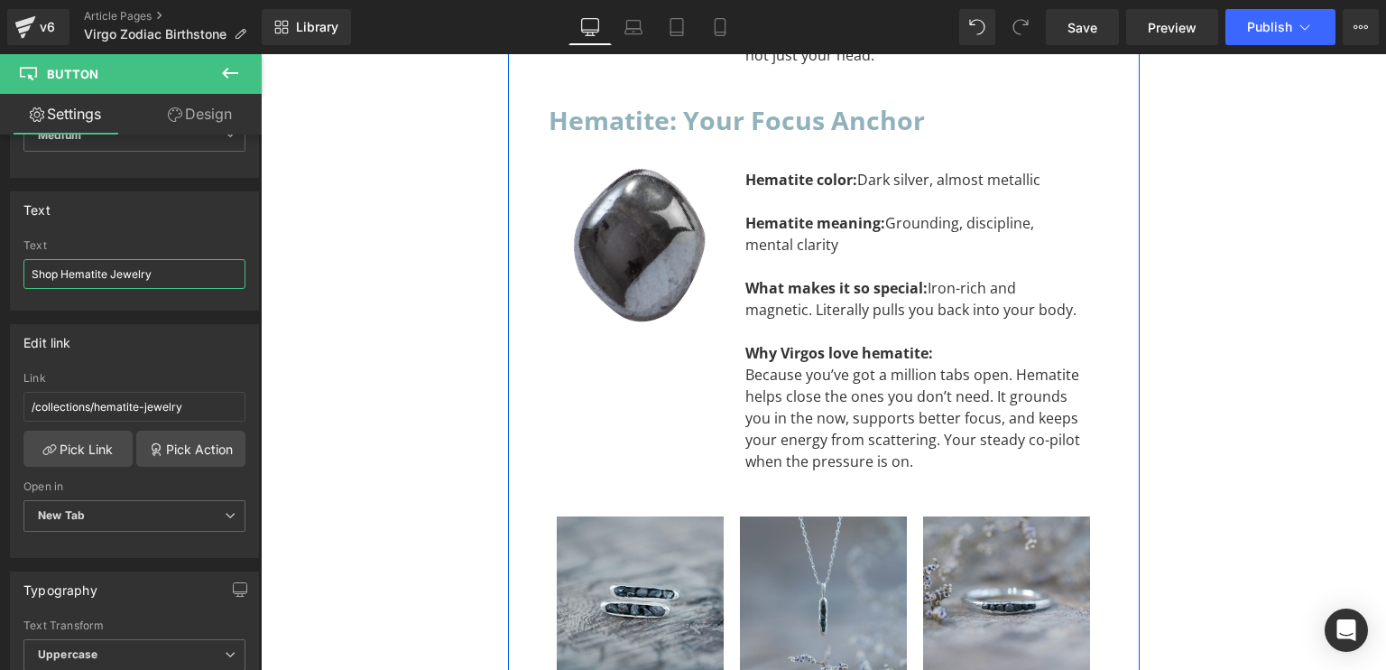
scroll to position [6612, 0]
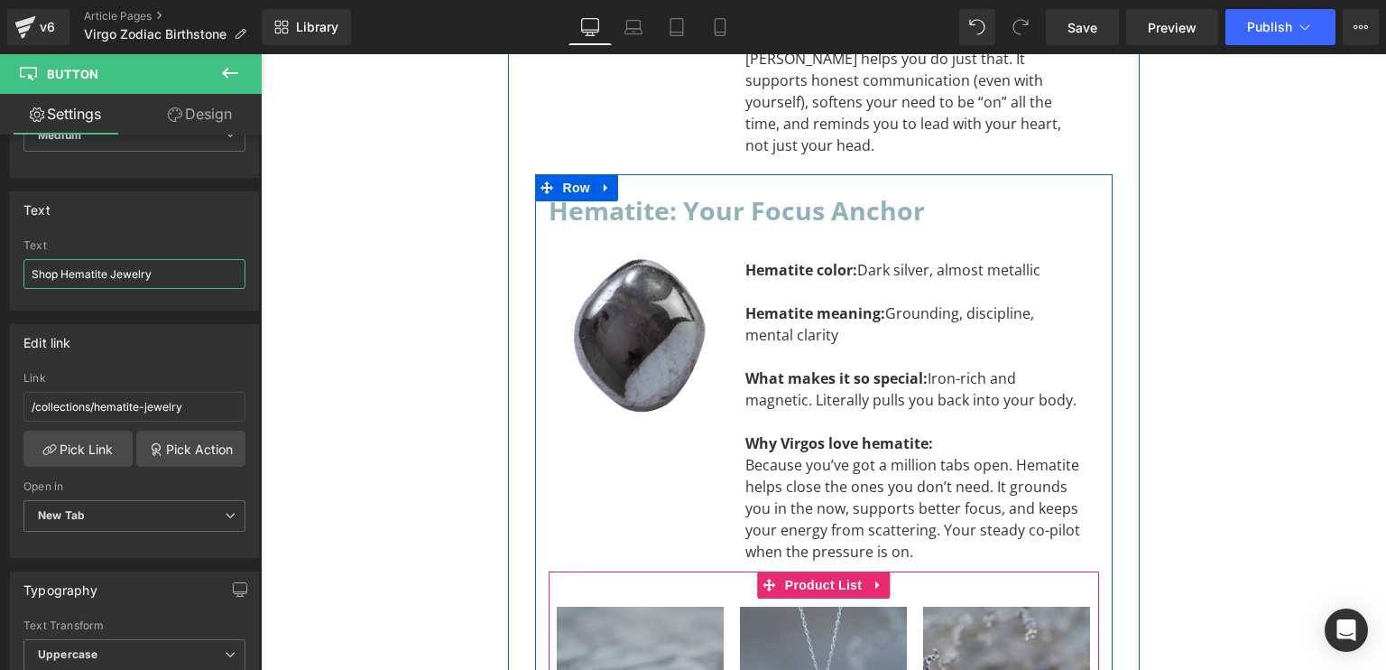
drag, startPoint x: 825, startPoint y: 426, endPoint x: 674, endPoint y: 439, distance: 151.2
click at [825, 571] on span "Product List" at bounding box center [824, 584] width 86 height 27
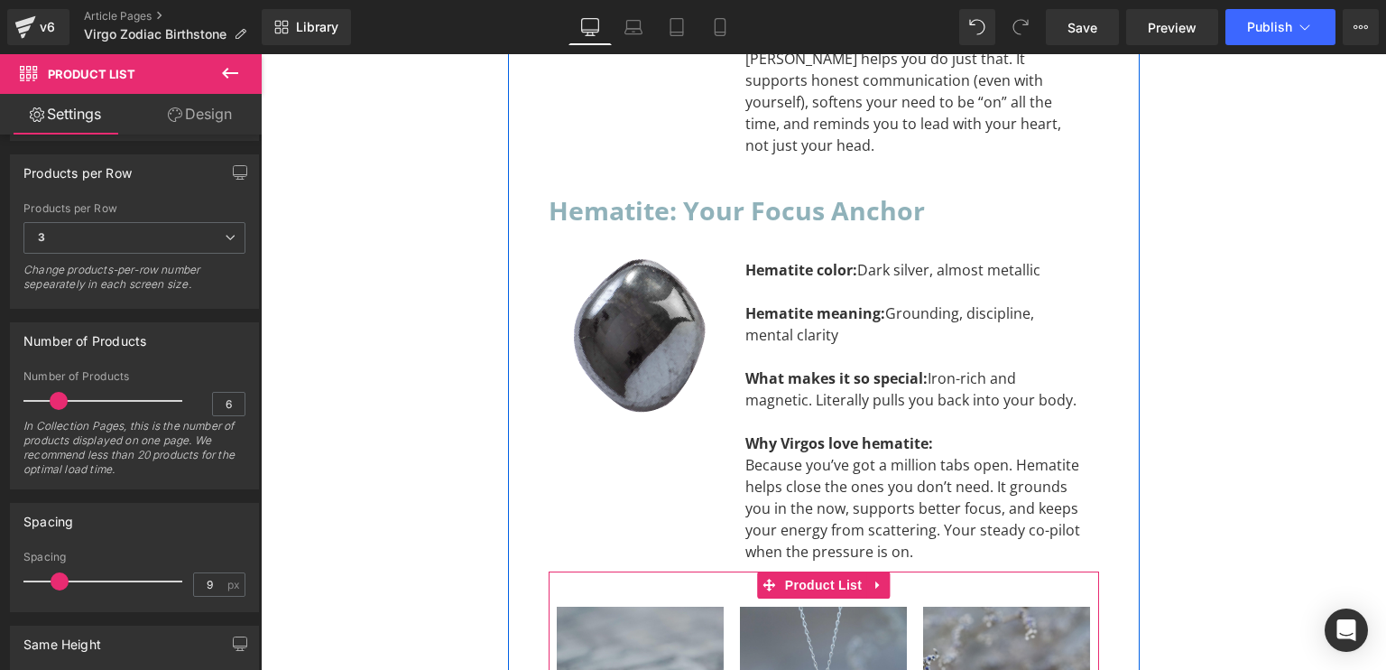
scroll to position [6792, 0]
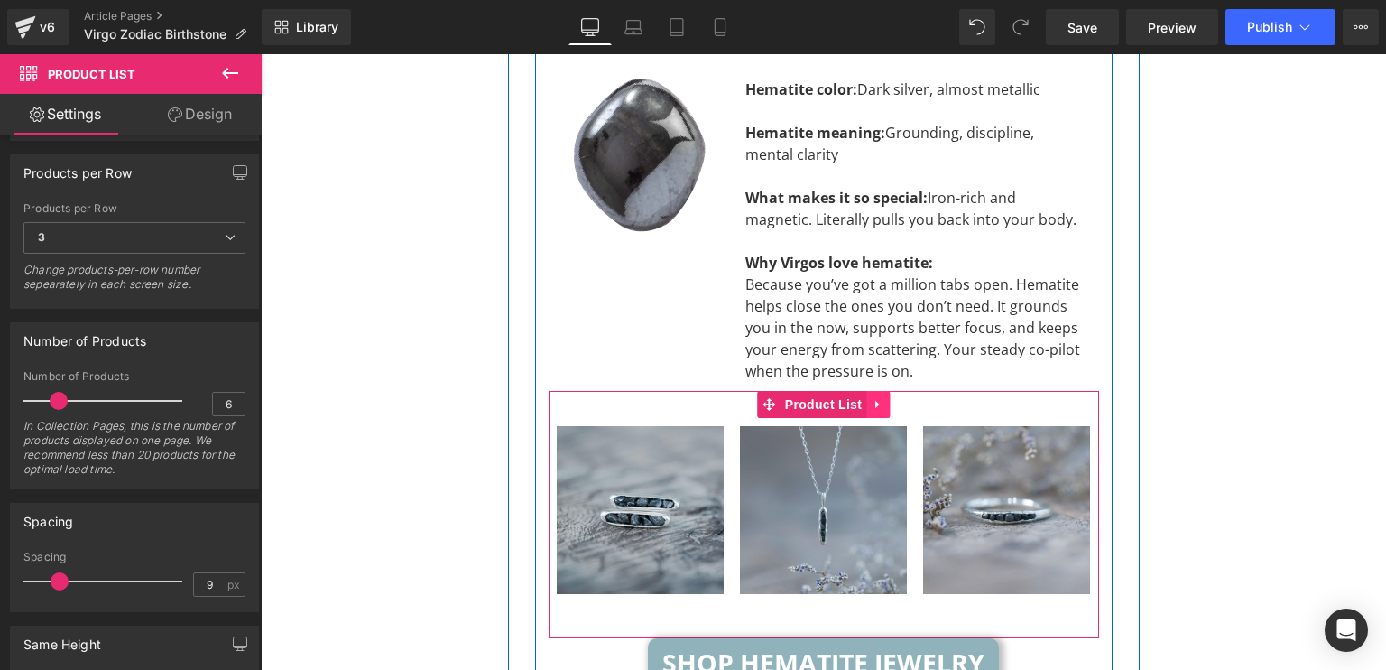
click at [873, 398] on icon at bounding box center [878, 405] width 13 height 14
click at [860, 398] on icon at bounding box center [866, 404] width 13 height 13
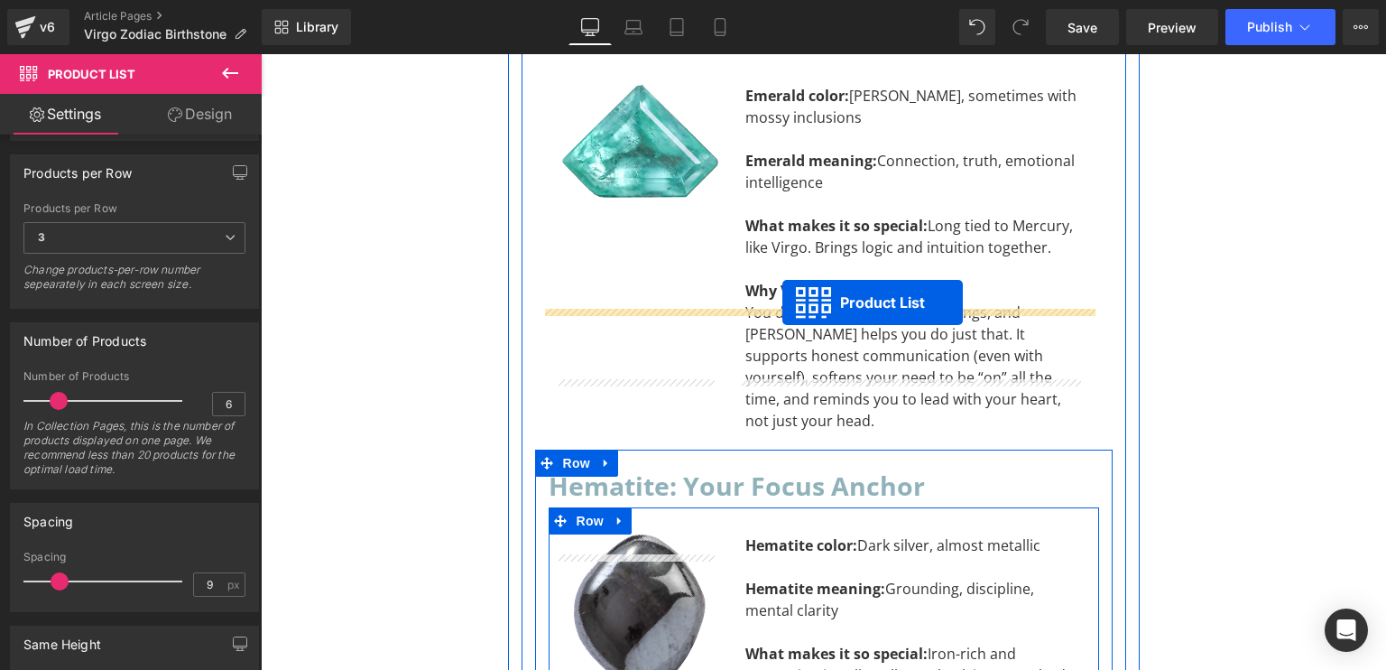
scroll to position [6246, 0]
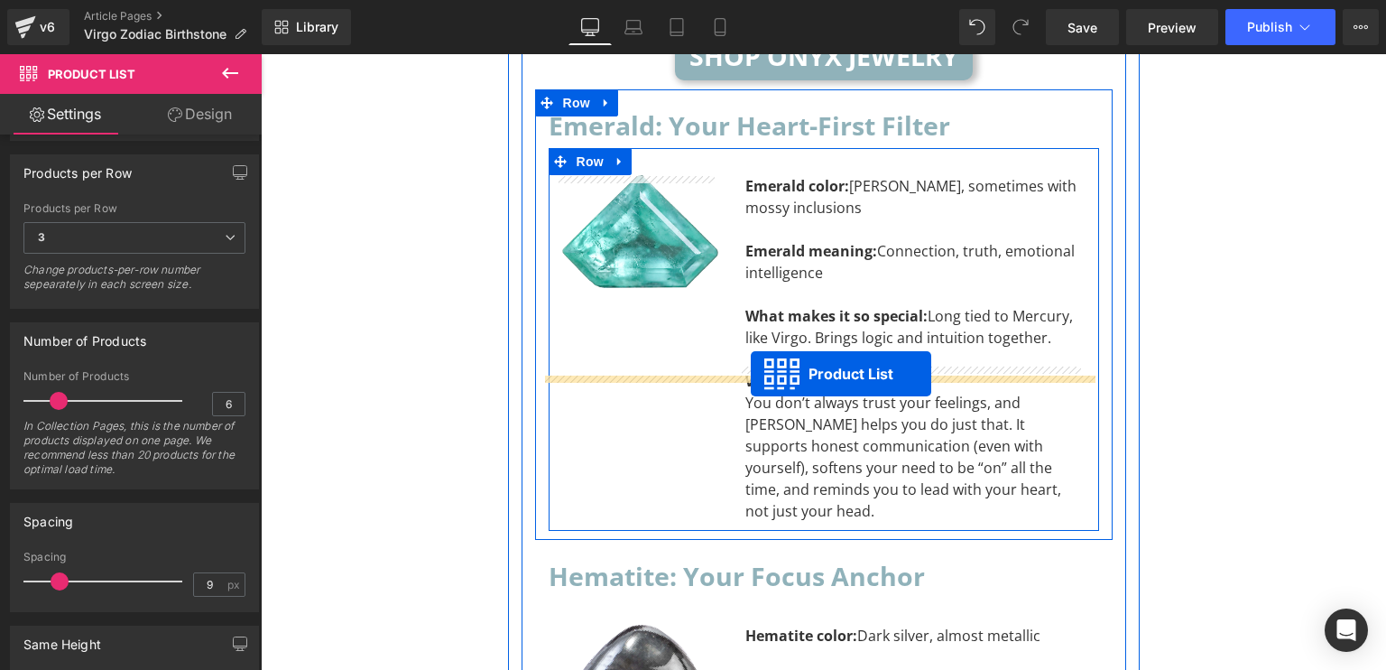
drag, startPoint x: 762, startPoint y: 313, endPoint x: 751, endPoint y: 375, distance: 62.3
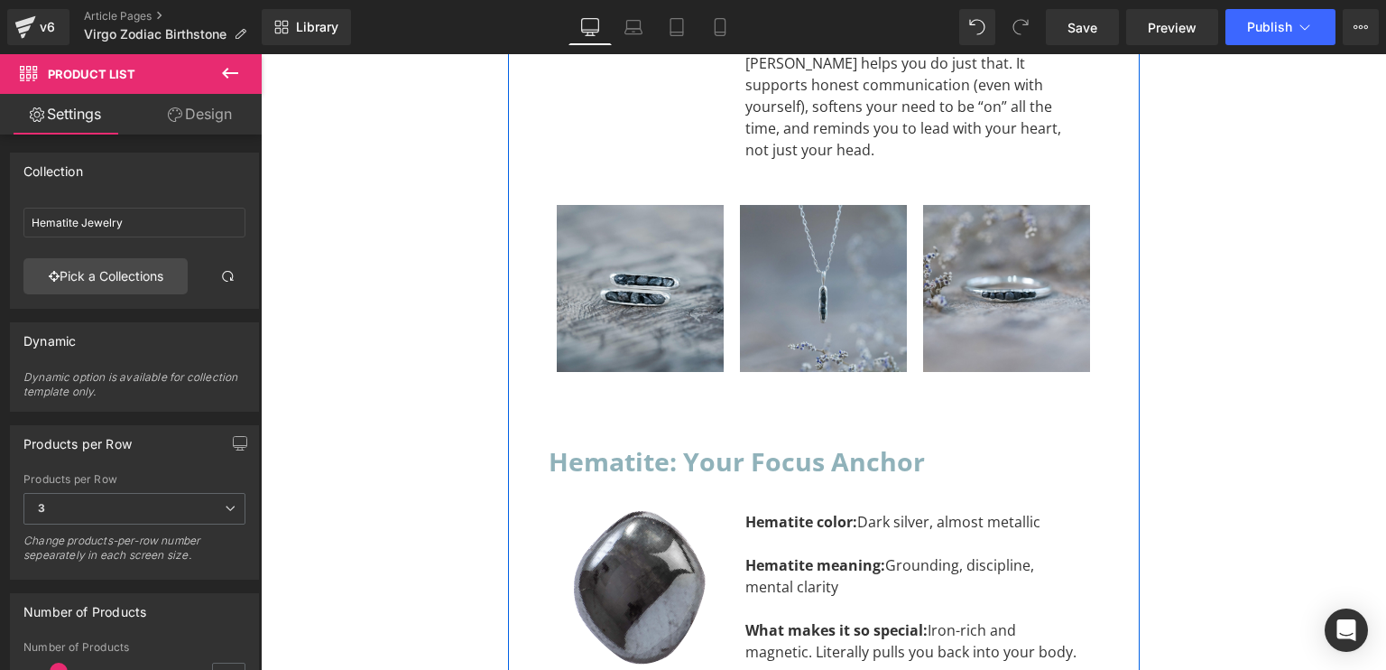
scroll to position [7058, 0]
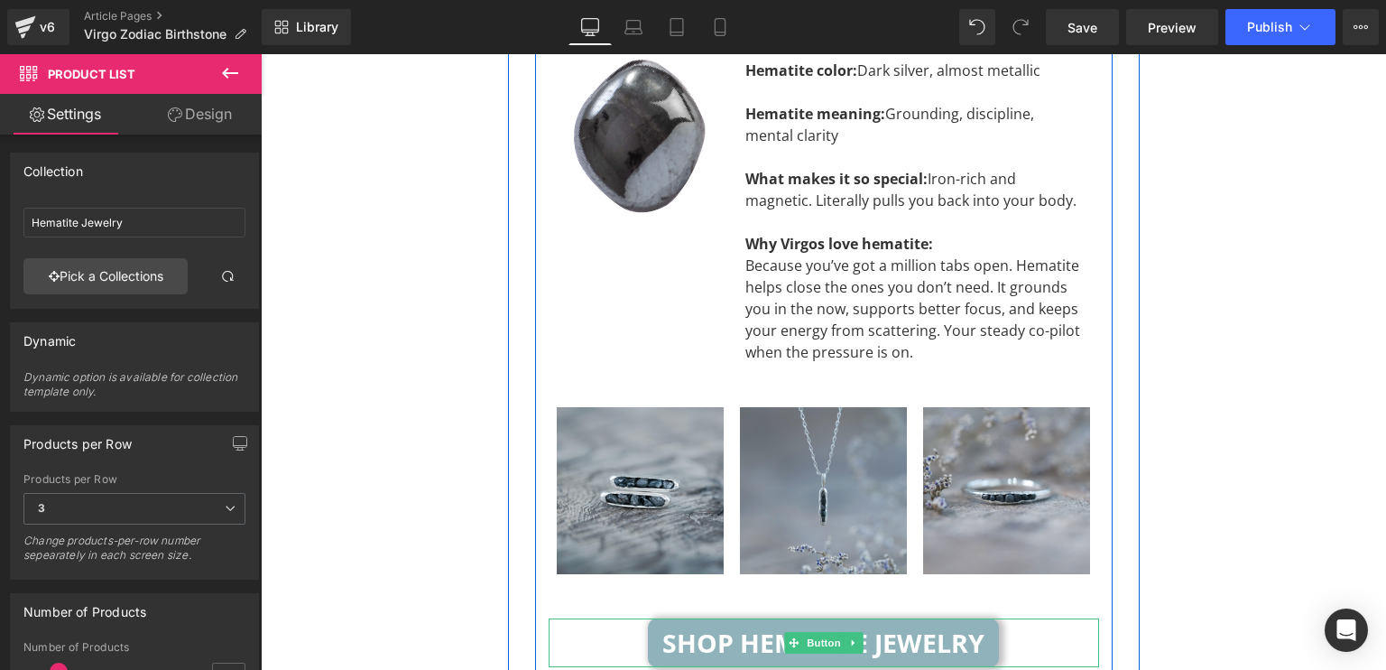
click at [850, 632] on link at bounding box center [853, 643] width 19 height 22
click at [839, 638] on icon at bounding box center [844, 643] width 10 height 10
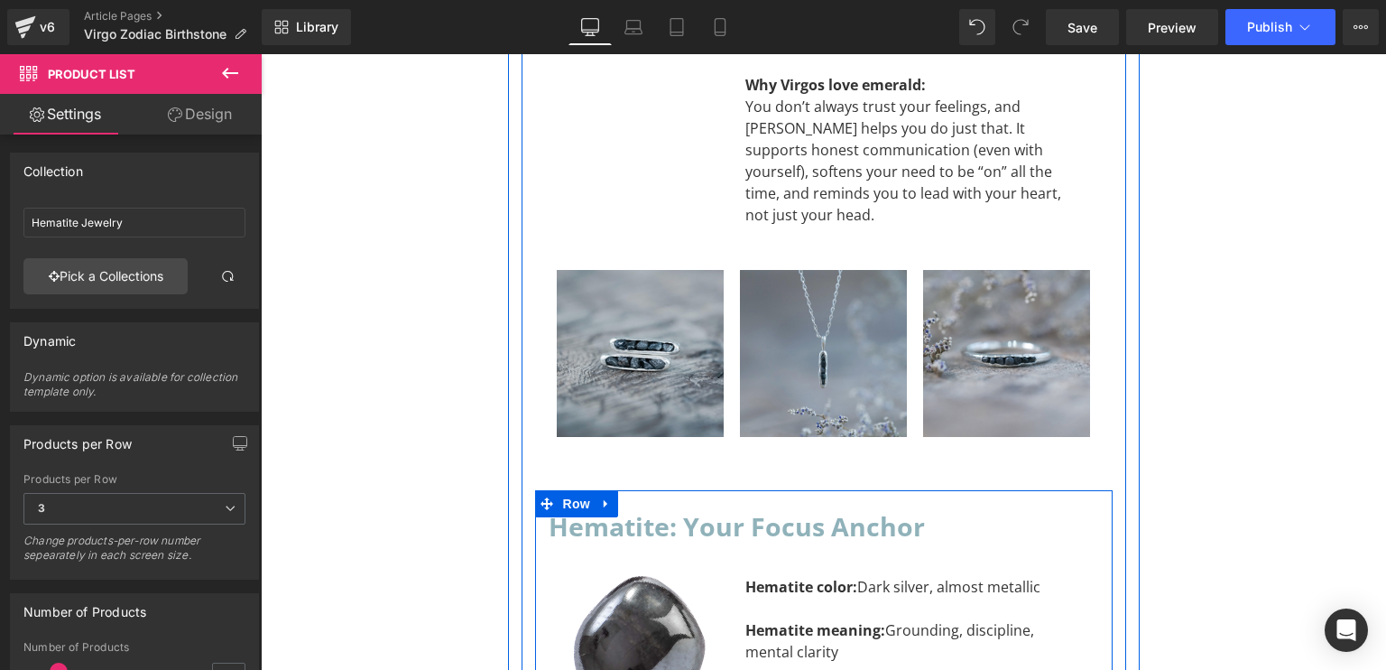
scroll to position [6272, 0]
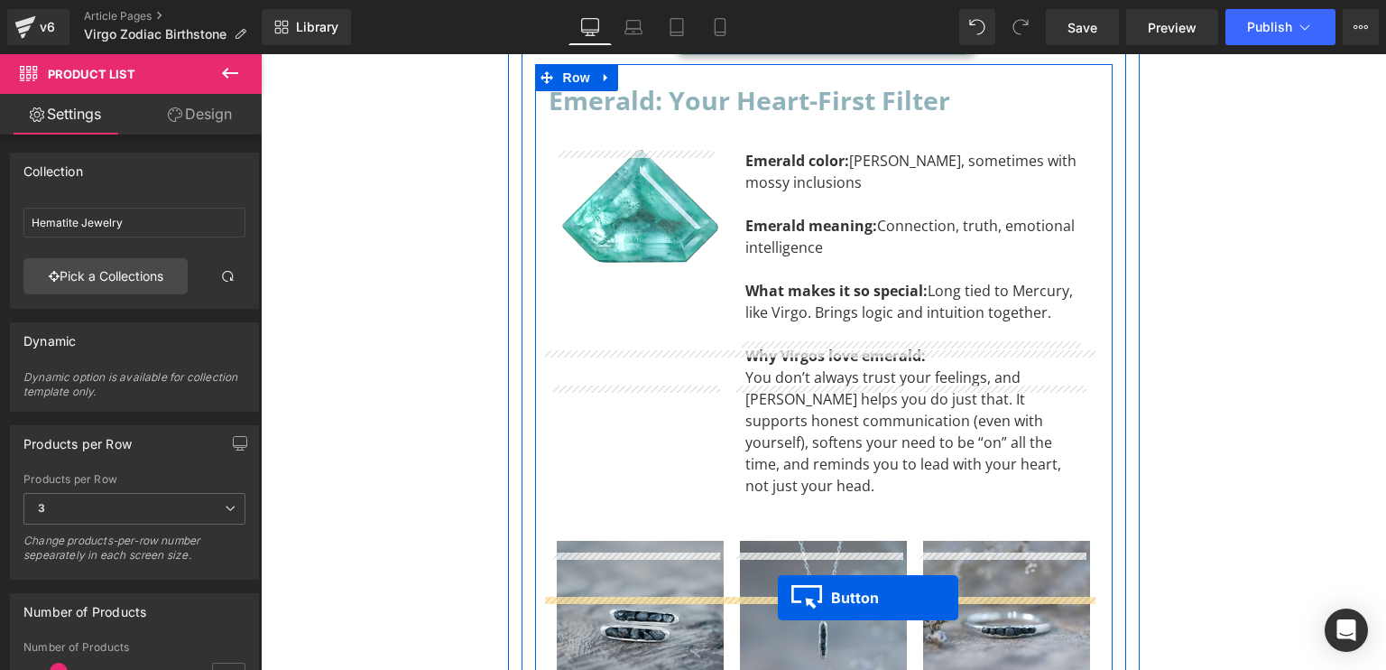
drag, startPoint x: 785, startPoint y: 510, endPoint x: 778, endPoint y: 598, distance: 88.7
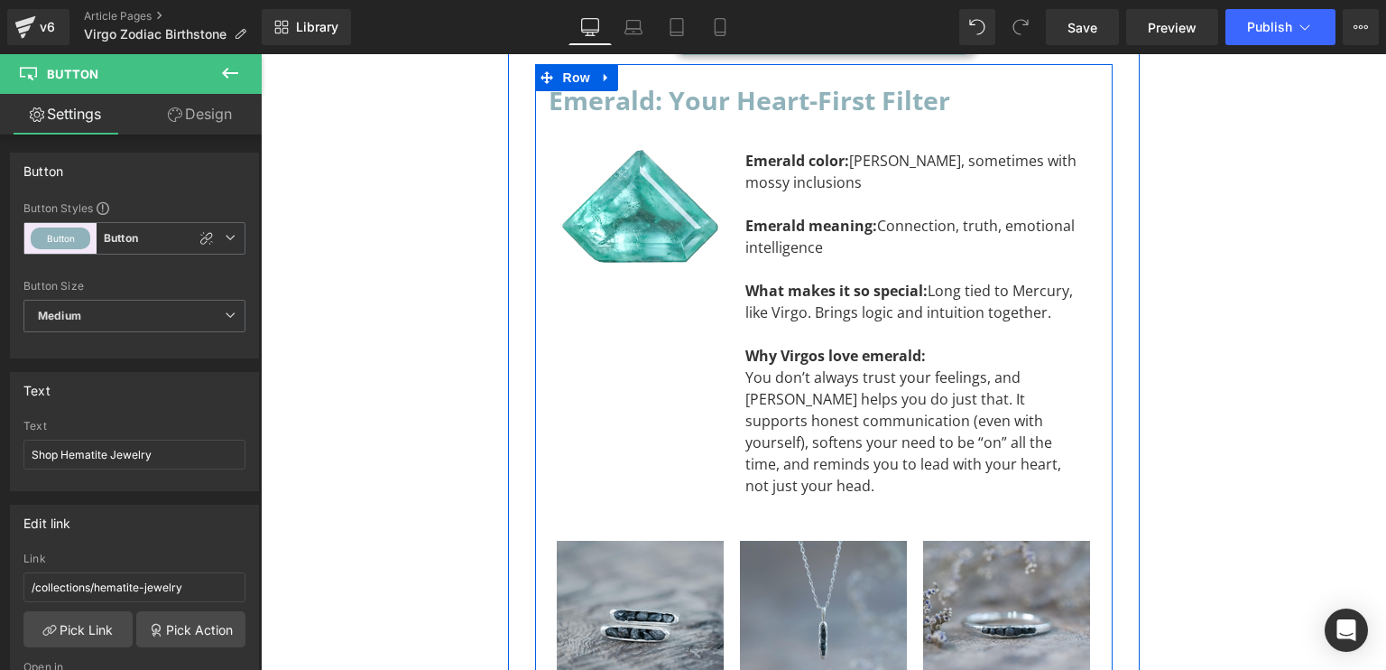
scroll to position [6452, 0]
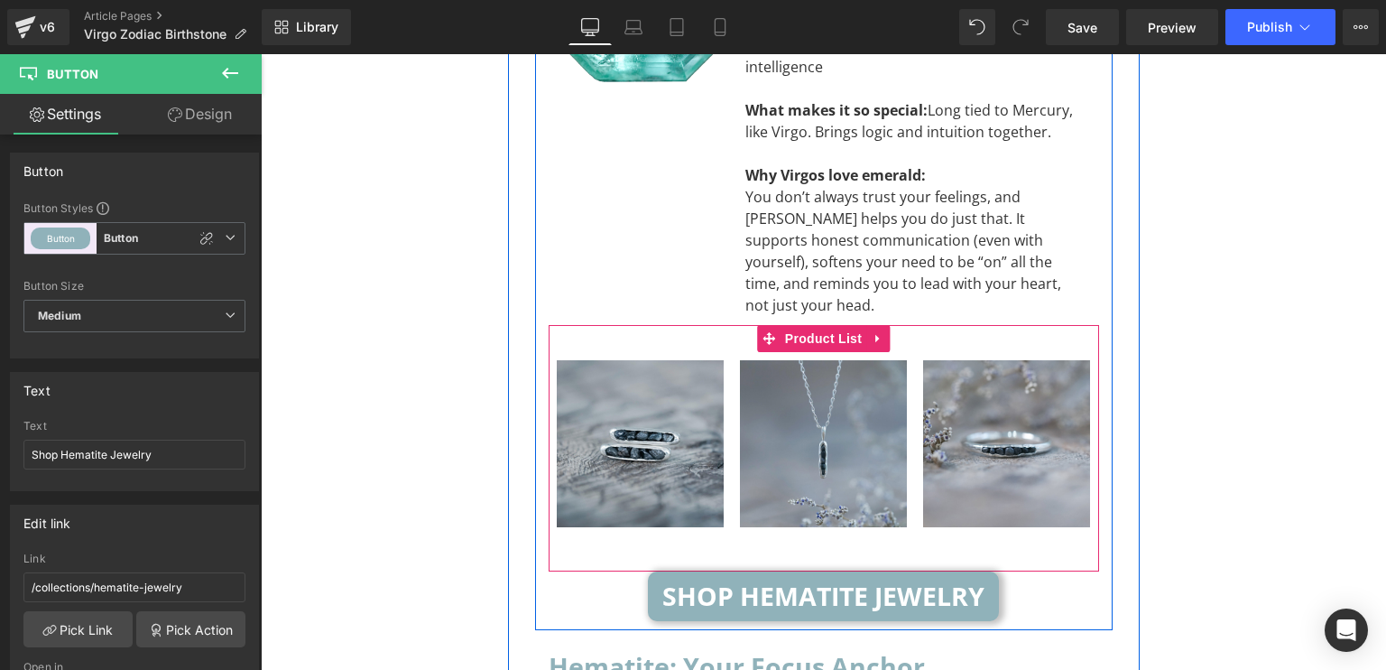
drag, startPoint x: 804, startPoint y: 185, endPoint x: 801, endPoint y: 202, distance: 17.4
click at [804, 325] on span "Product List" at bounding box center [824, 338] width 86 height 27
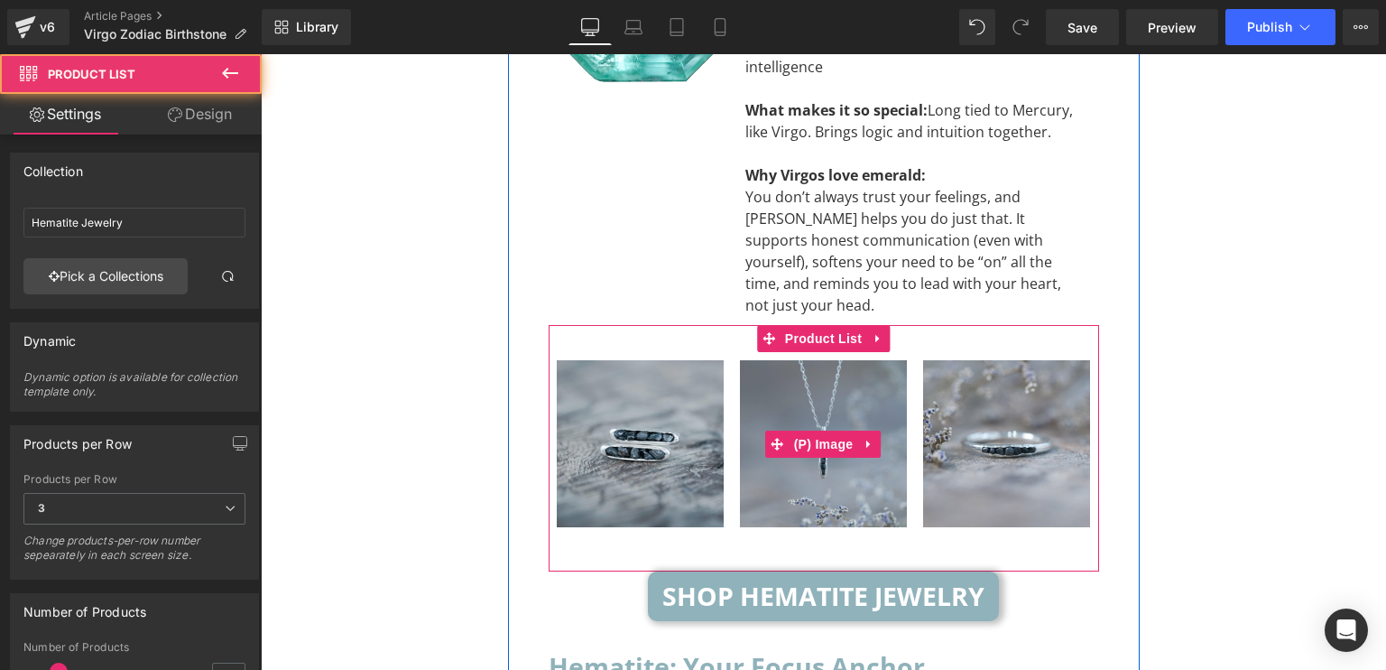
scroll to position [6272, 0]
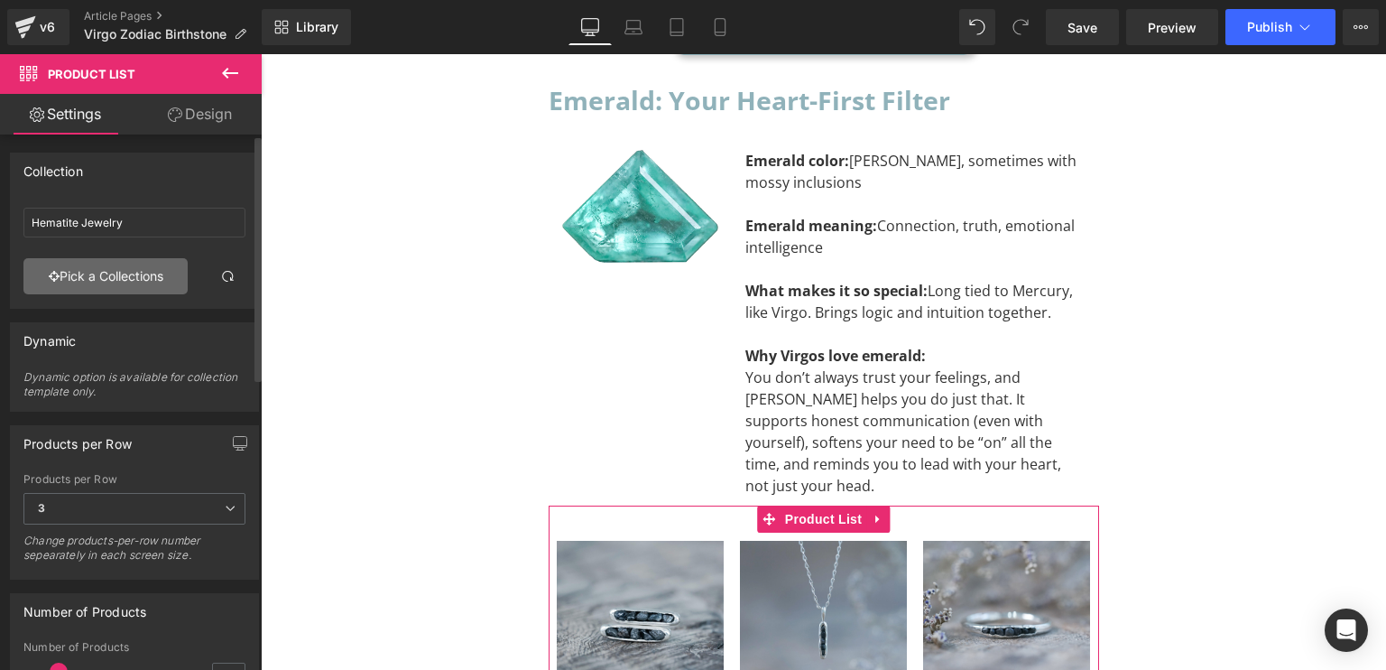
click at [115, 271] on link "Pick a Collections" at bounding box center [105, 276] width 164 height 36
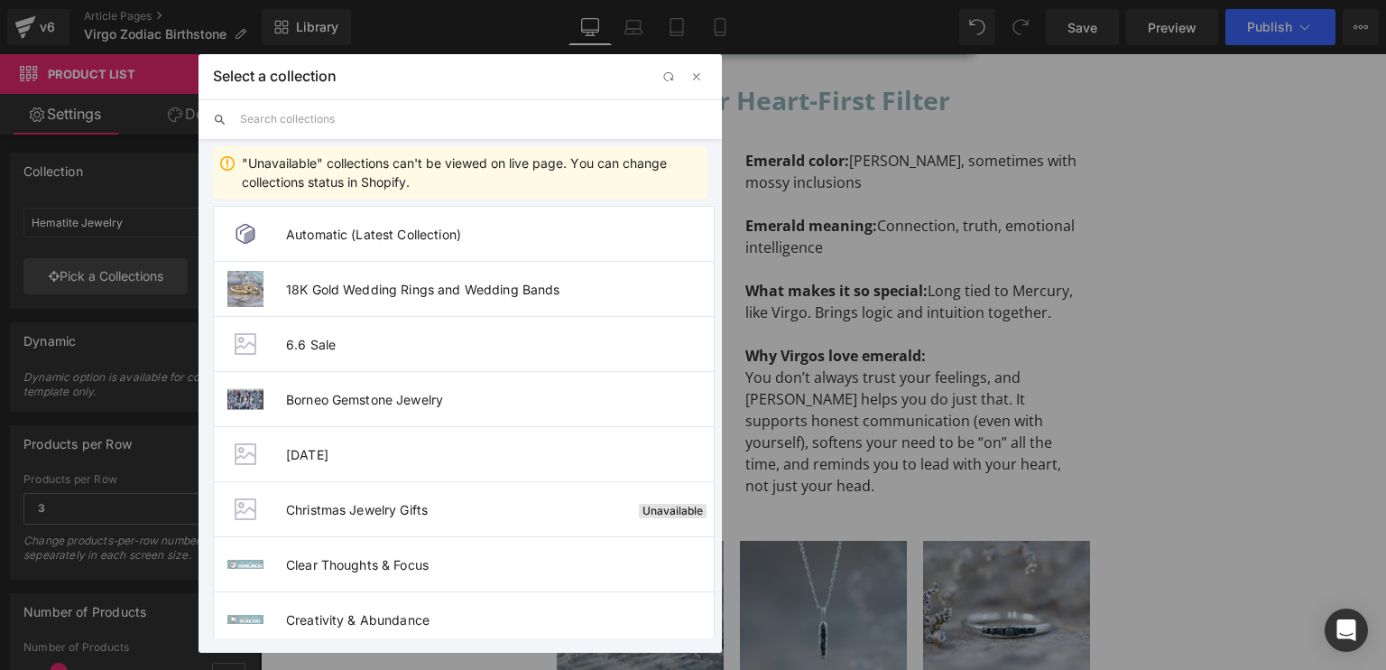
click at [349, 116] on input "text" at bounding box center [473, 119] width 467 height 40
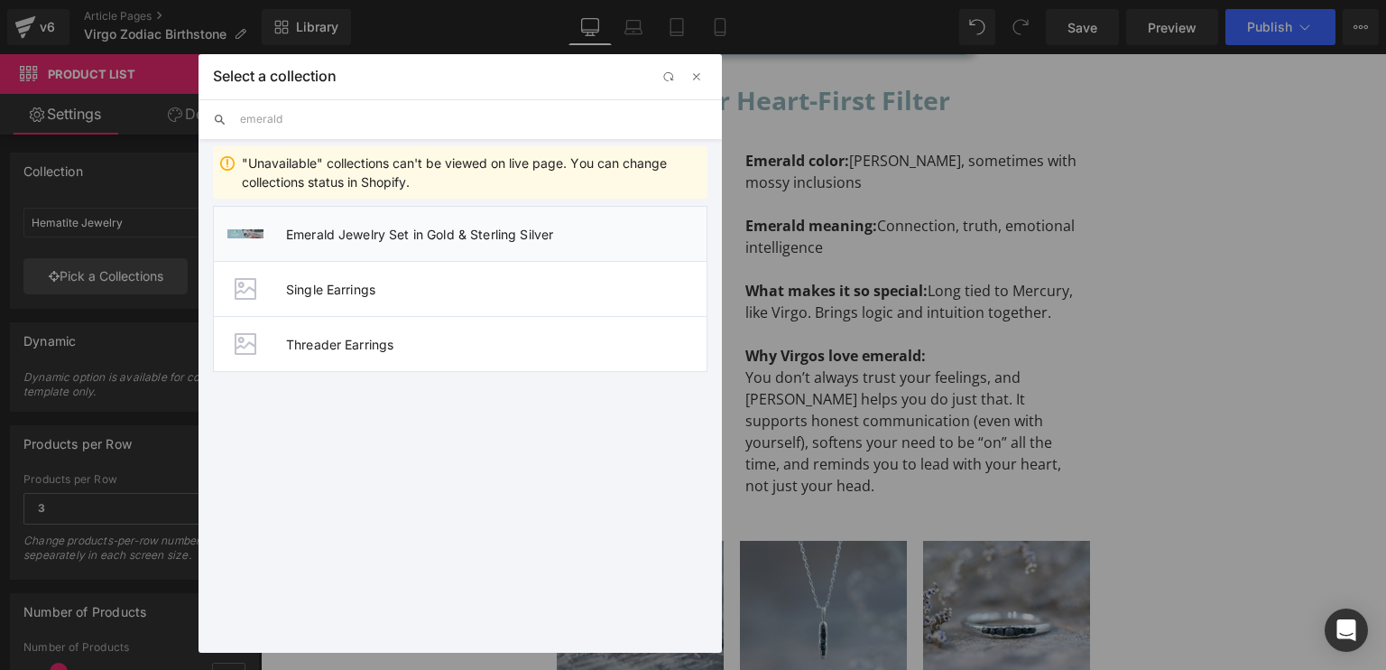
type input "emerald"
drag, startPoint x: 372, startPoint y: 227, endPoint x: 102, endPoint y: 181, distance: 273.7
click at [372, 227] on span "Emerald Jewelry Set in Gold & Sterling Silver" at bounding box center [496, 234] width 421 height 15
type input "Emerald Jewelry Set in Gold & Sterling Silver"
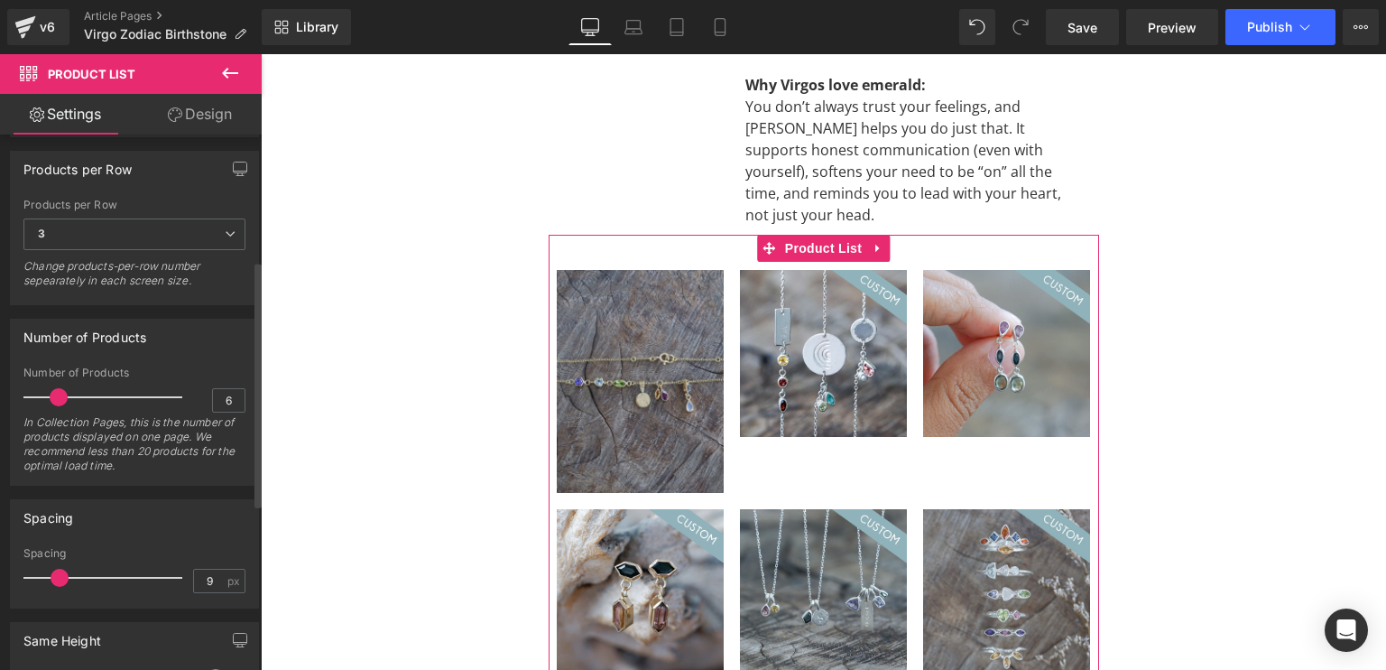
scroll to position [0, 0]
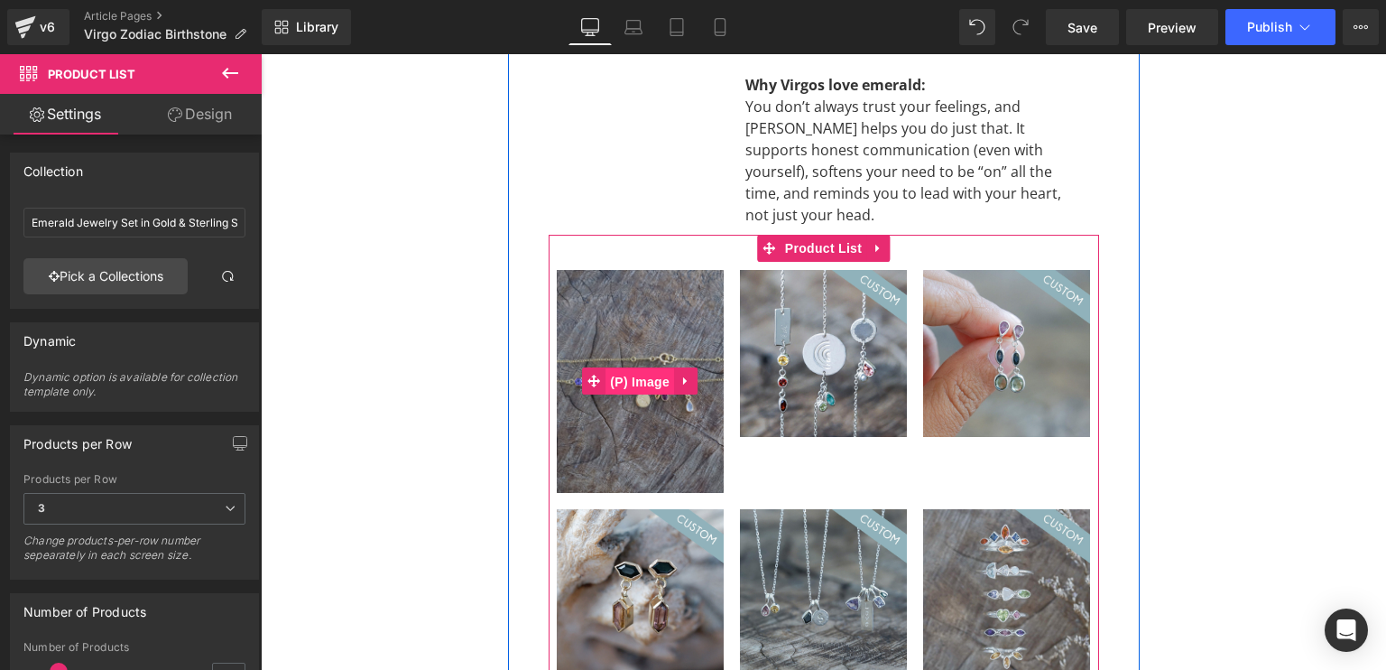
click at [643, 368] on span "(P) Image" at bounding box center [640, 381] width 69 height 27
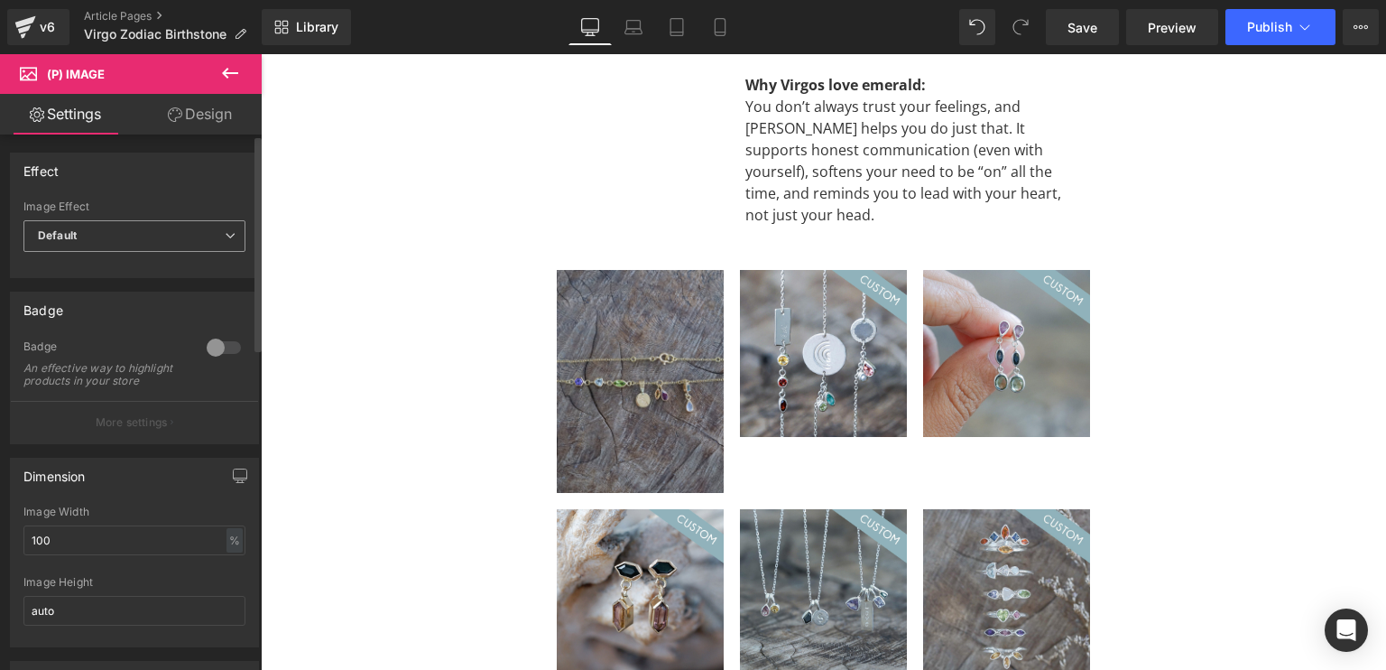
click at [123, 241] on span "Default" at bounding box center [134, 236] width 222 height 32
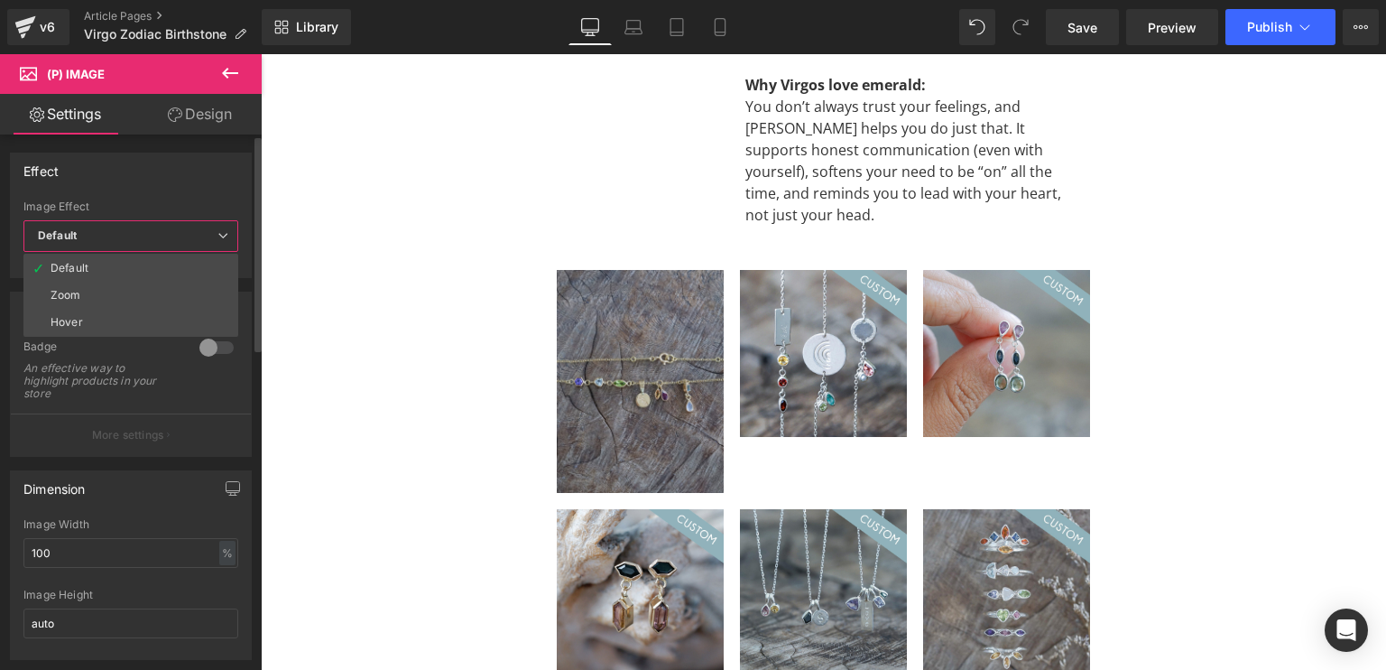
click at [123, 241] on span "Default" at bounding box center [130, 236] width 215 height 32
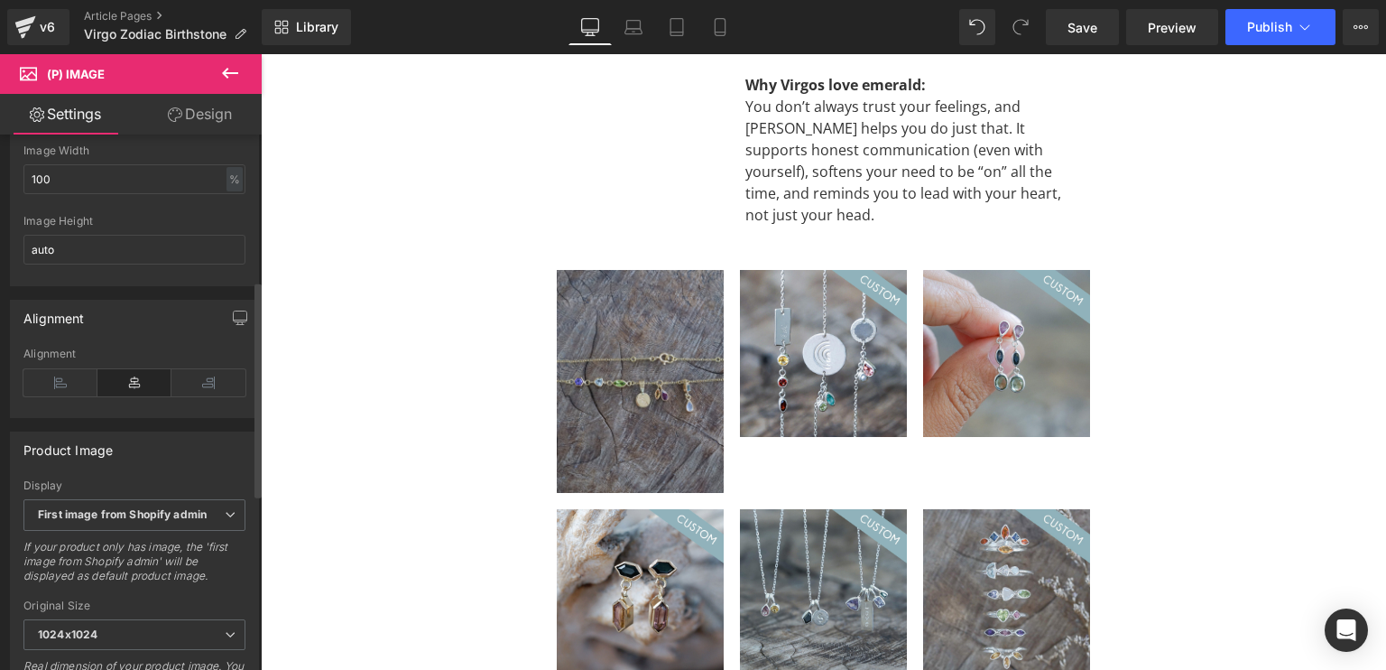
scroll to position [451, 0]
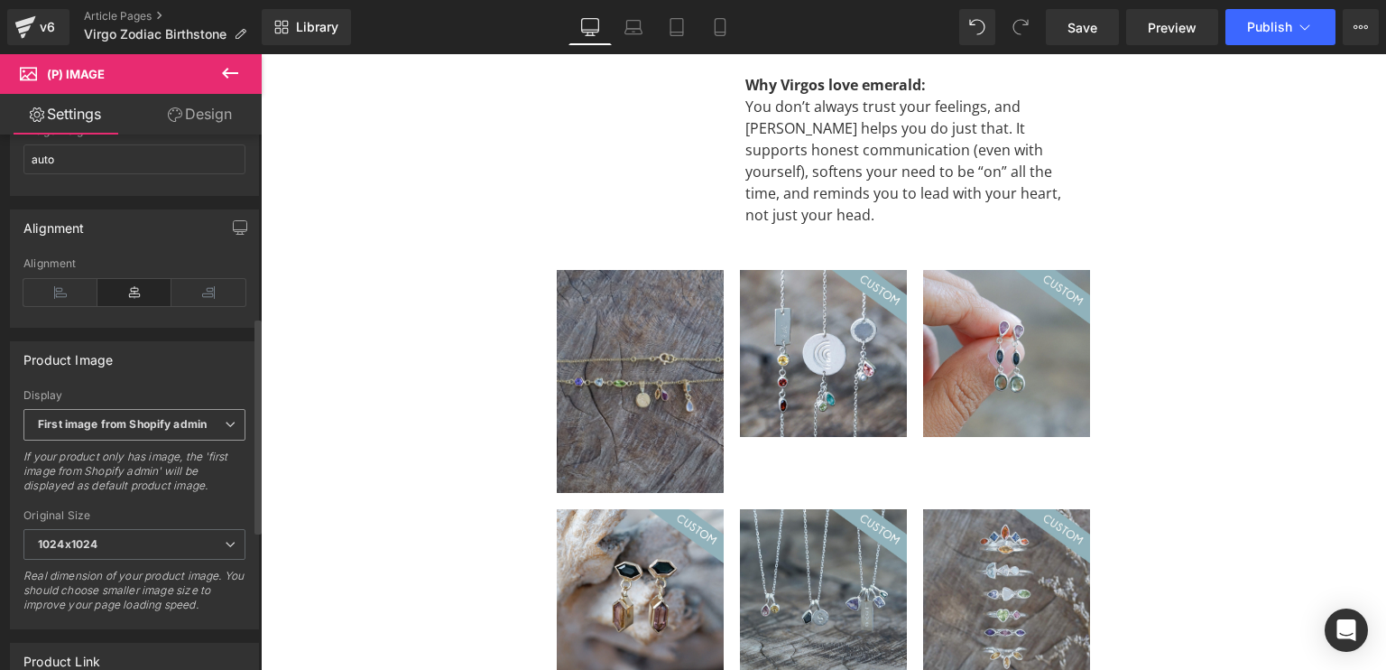
click at [160, 424] on span "First image from Shopify admin" at bounding box center [134, 425] width 222 height 32
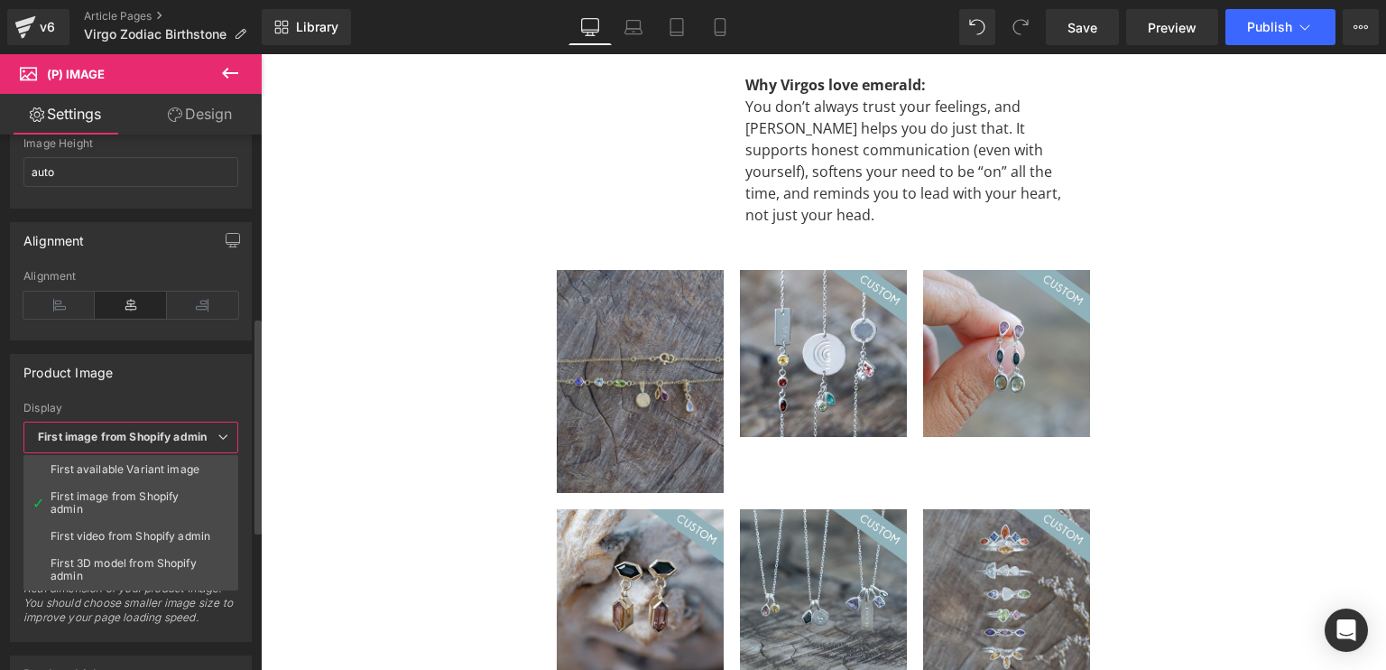
click at [160, 424] on span "First image from Shopify admin" at bounding box center [130, 437] width 215 height 32
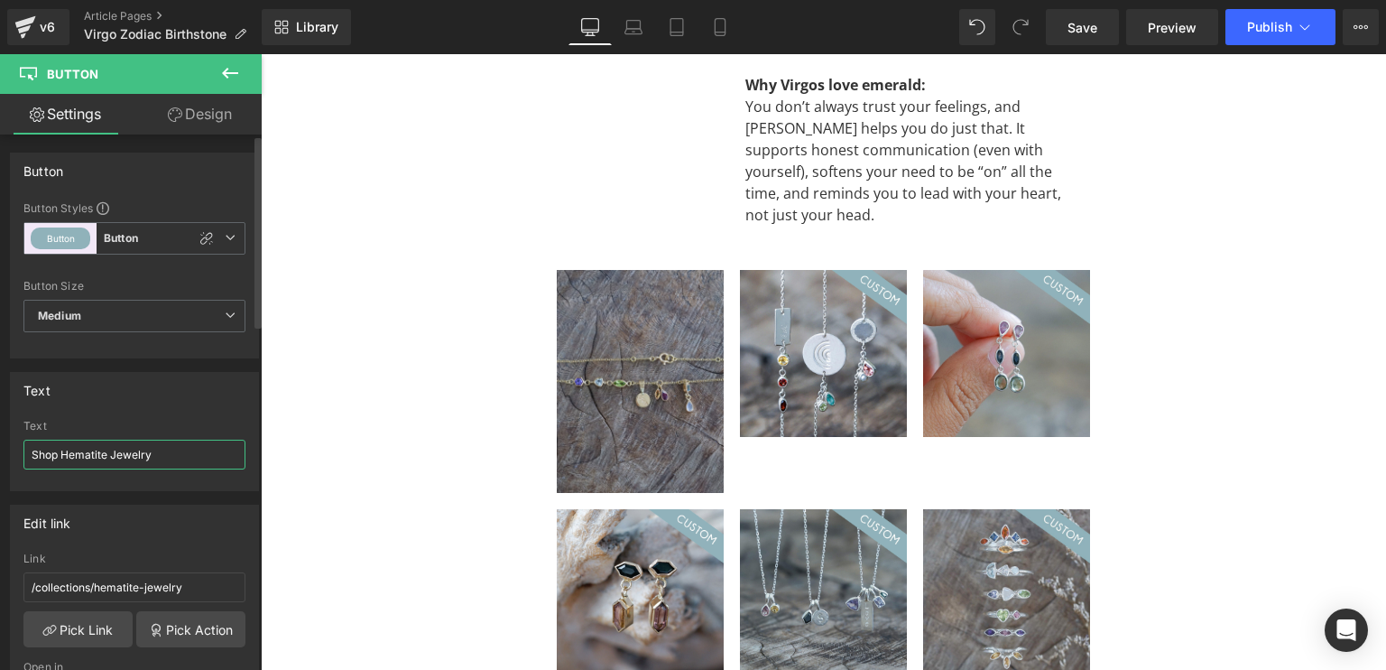
drag, startPoint x: 105, startPoint y: 453, endPoint x: 64, endPoint y: 462, distance: 41.6
click at [64, 462] on input "Shop Hematite Jewelry" at bounding box center [134, 455] width 222 height 30
type input "Shop Emerald Jewelry"
click at [105, 624] on link "Pick Link" at bounding box center [77, 629] width 109 height 36
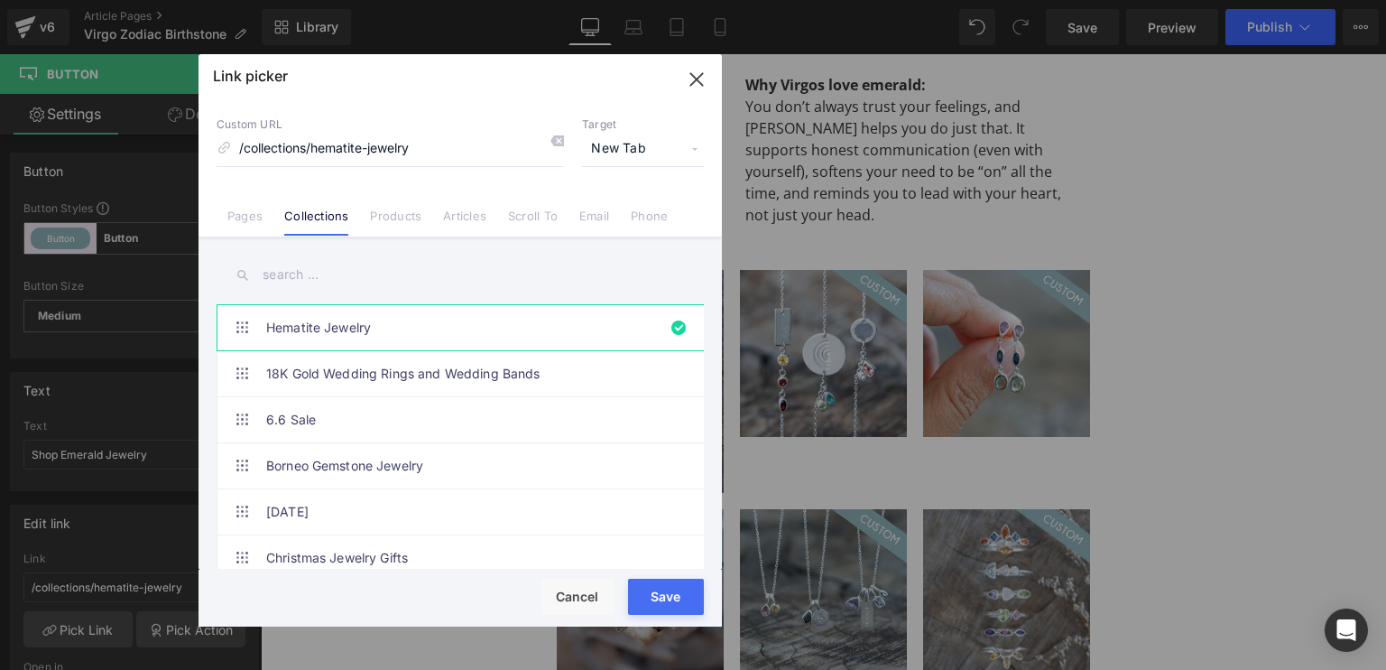
click at [325, 267] on input "text" at bounding box center [460, 275] width 487 height 41
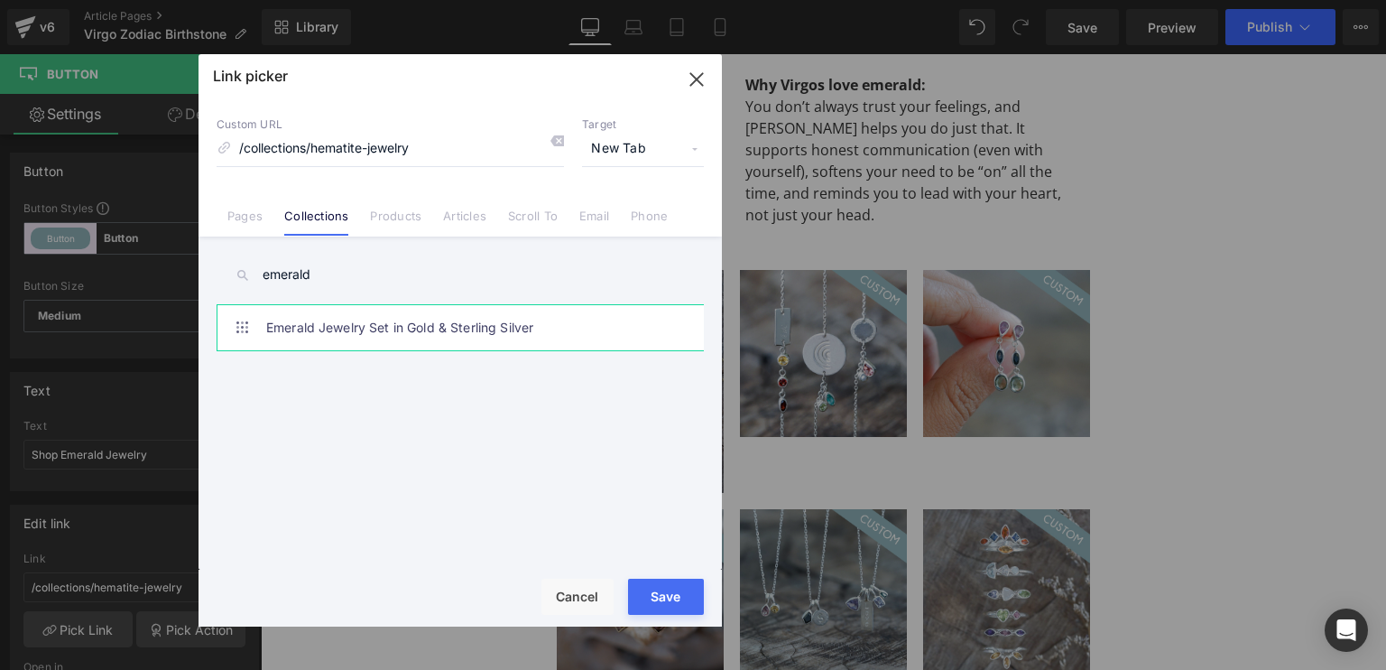
type input "emerald"
click at [431, 328] on link "Emerald Jewelry Set in Gold & Sterling Silver" at bounding box center [464, 327] width 397 height 45
type input "/collections/emerald-jewelry"
click at [671, 594] on div "Loading Product" at bounding box center [693, 598] width 98 height 20
click at [637, 602] on button "Save" at bounding box center [666, 597] width 76 height 36
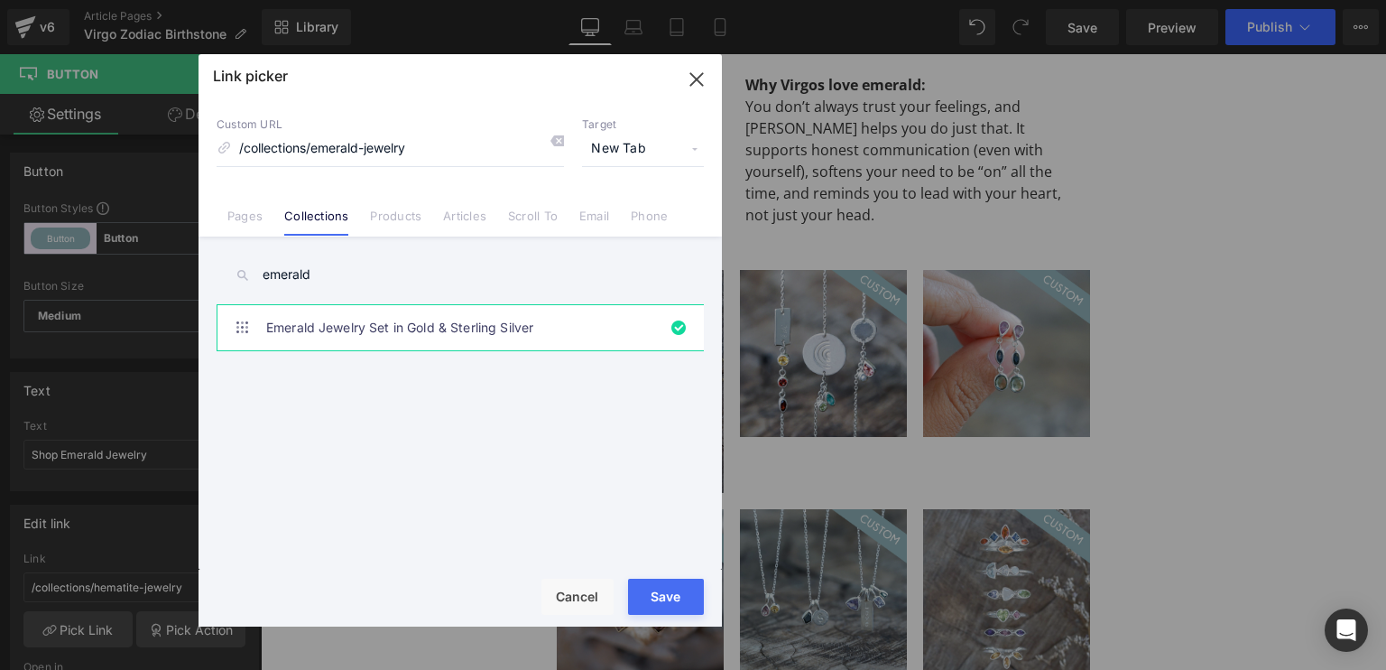
type input "/collections/emerald-jewelry"
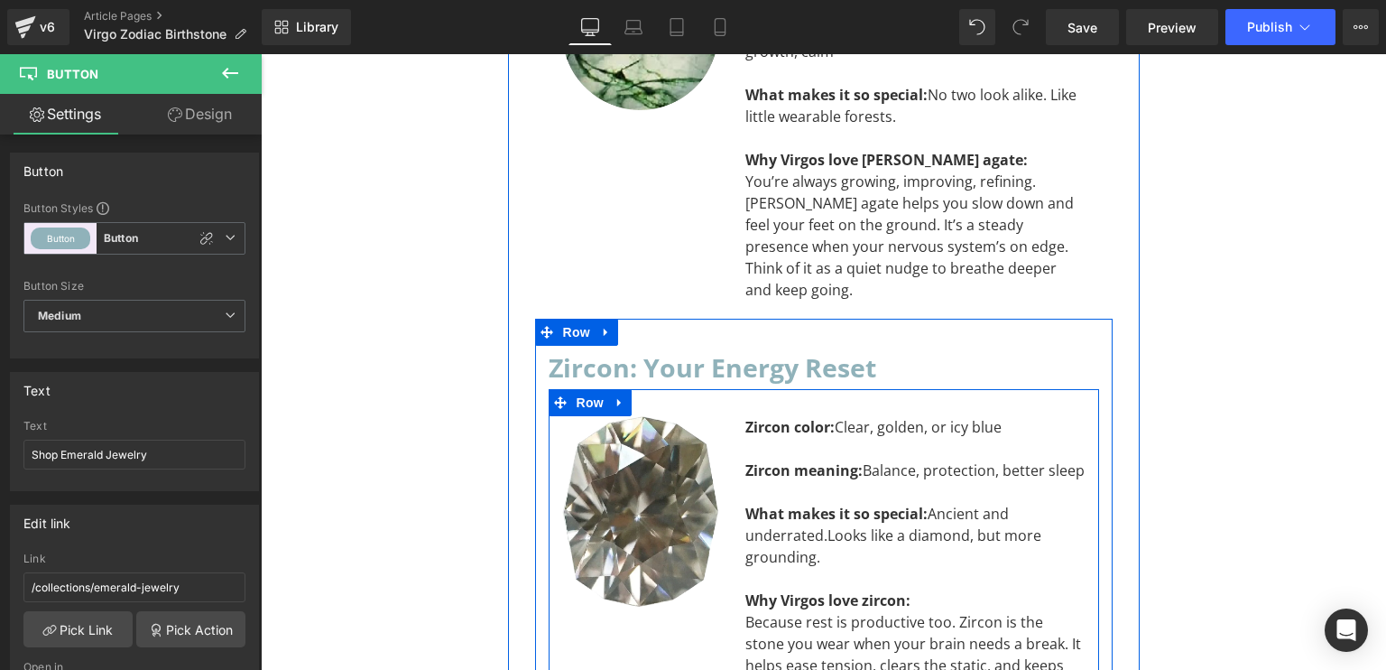
scroll to position [5730, 0]
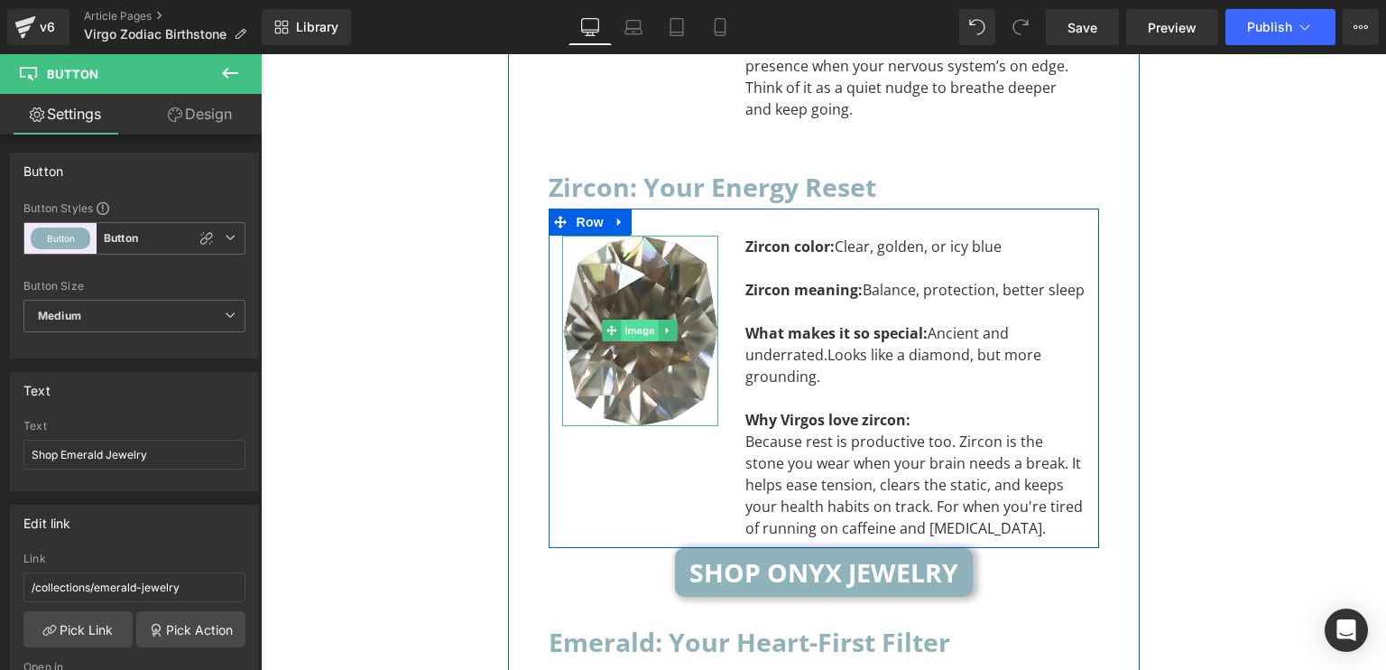
click at [635, 319] on span "Image" at bounding box center [640, 330] width 38 height 22
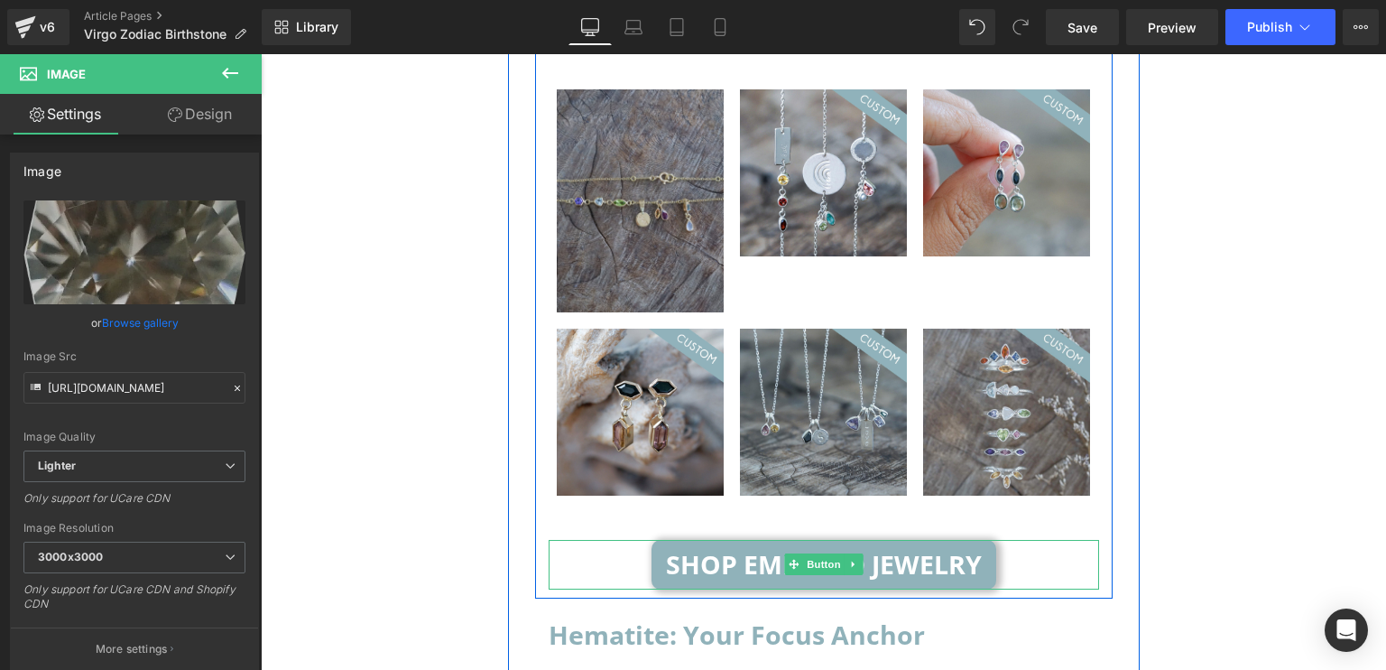
scroll to position [6362, 0]
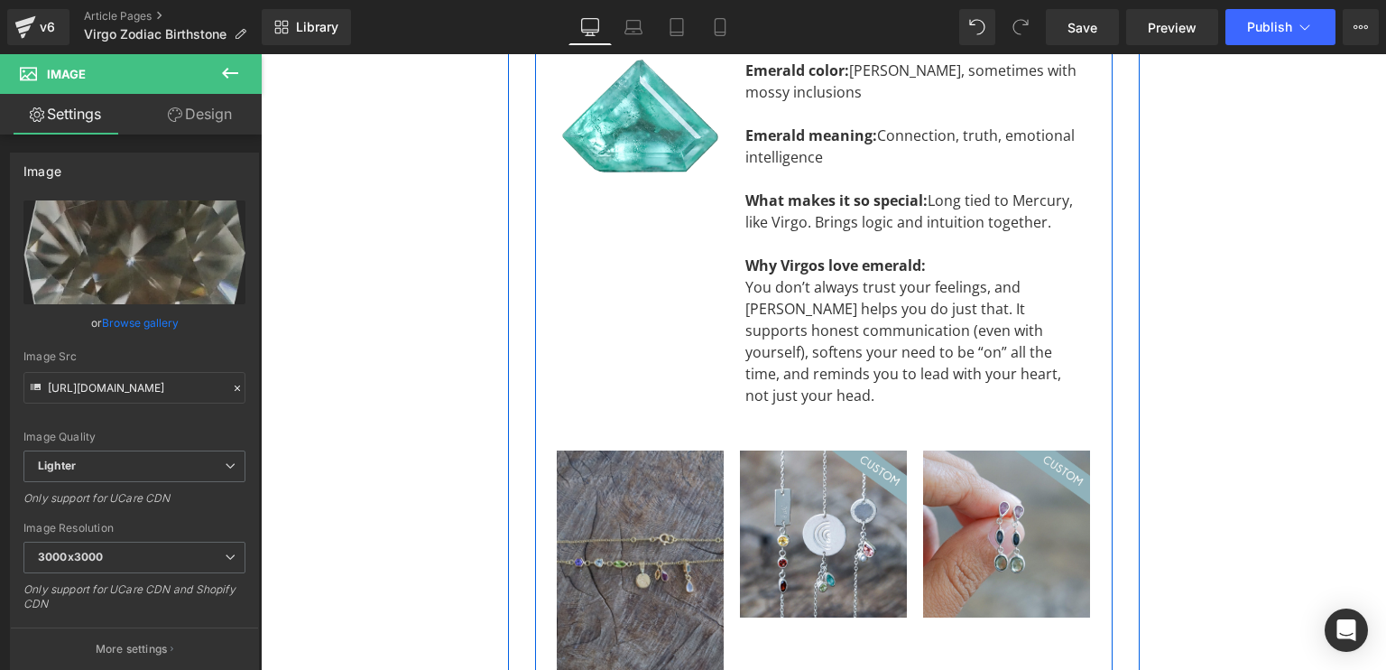
click at [764, 450] on img at bounding box center [823, 533] width 167 height 167
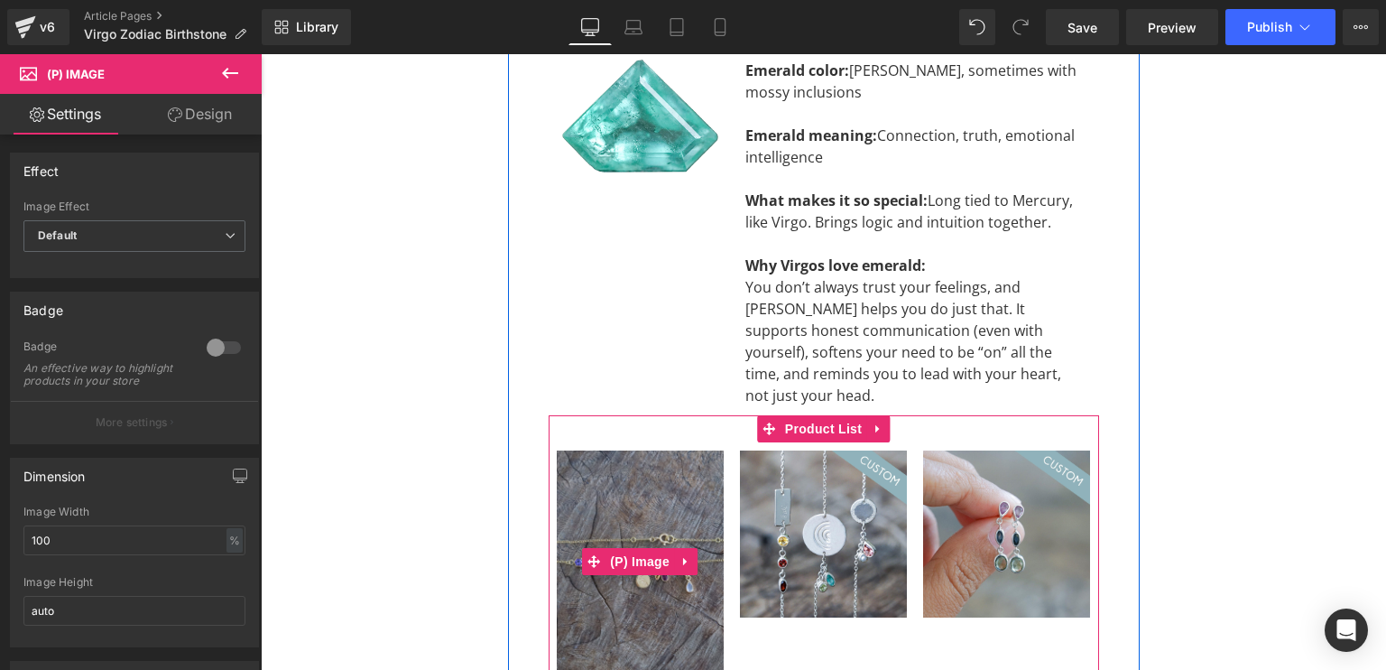
scroll to position [6813, 0]
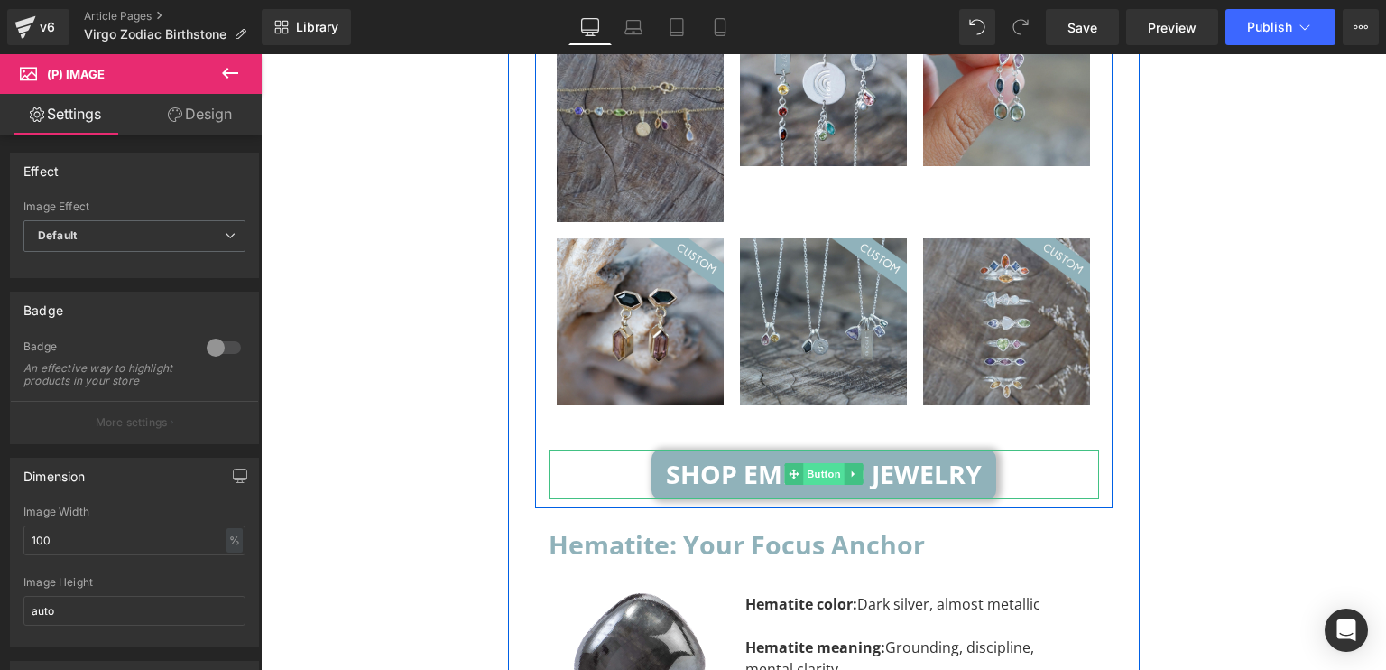
click at [803, 463] on span "Button" at bounding box center [824, 474] width 42 height 22
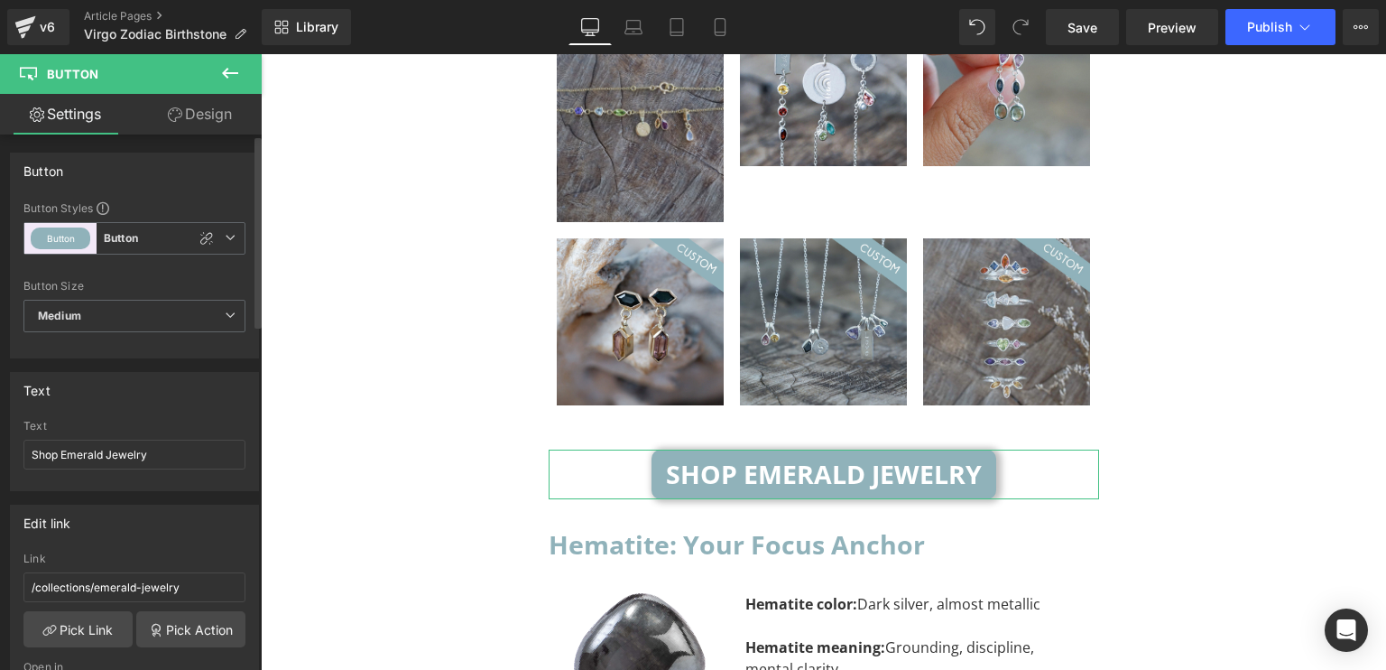
scroll to position [181, 0]
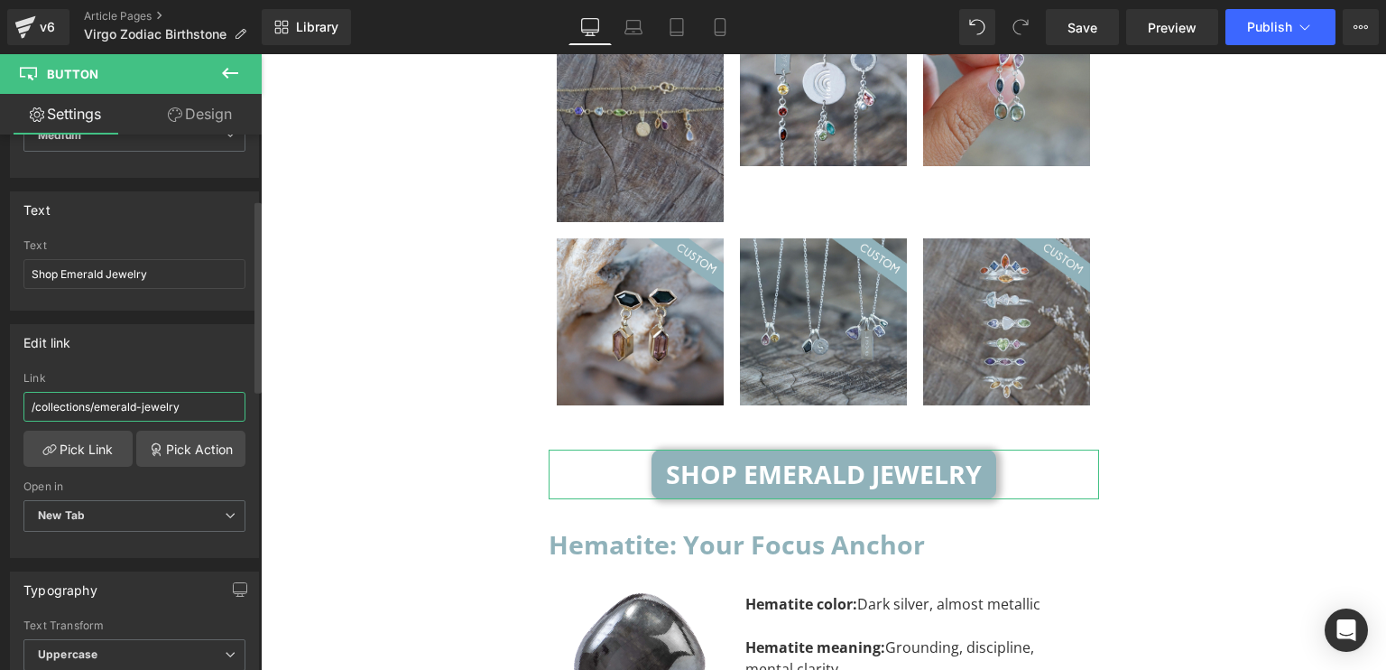
click at [163, 399] on input "/collections/emerald-jewelry" at bounding box center [134, 407] width 222 height 30
click at [211, 403] on input "/collections/emerald-jewelry" at bounding box center [134, 407] width 222 height 30
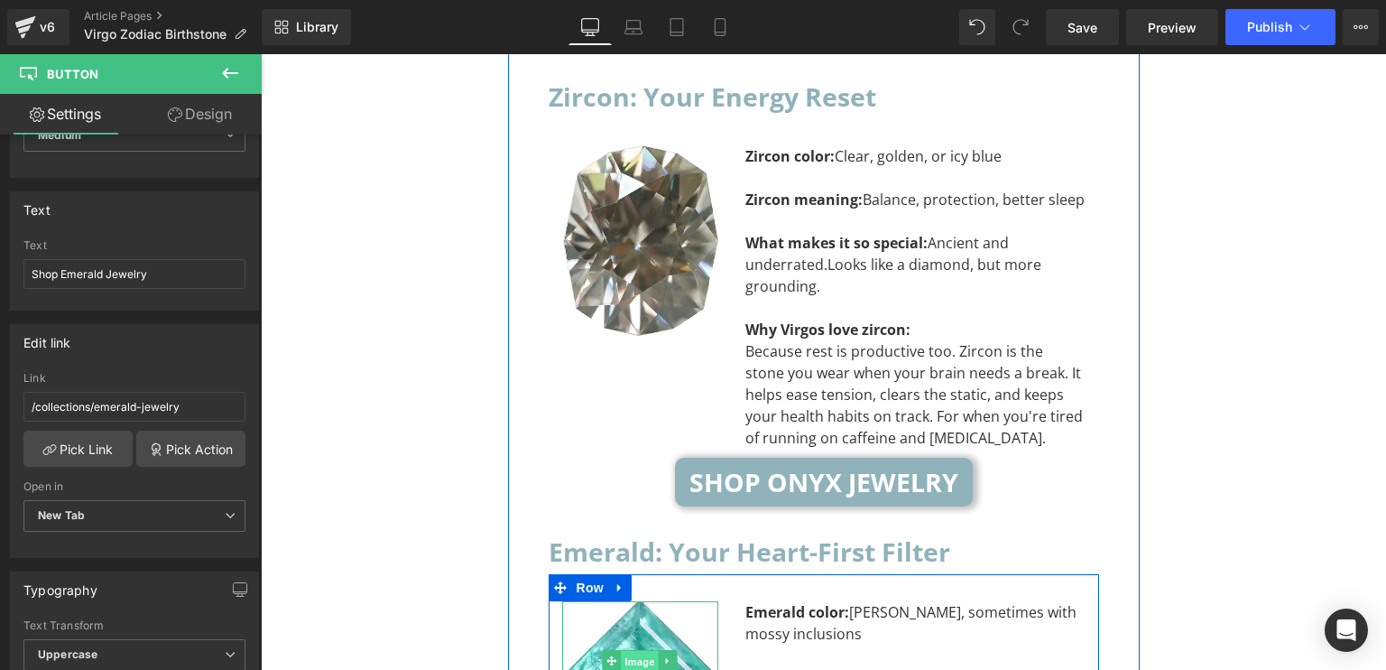
click at [625, 651] on span "Image" at bounding box center [640, 662] width 38 height 22
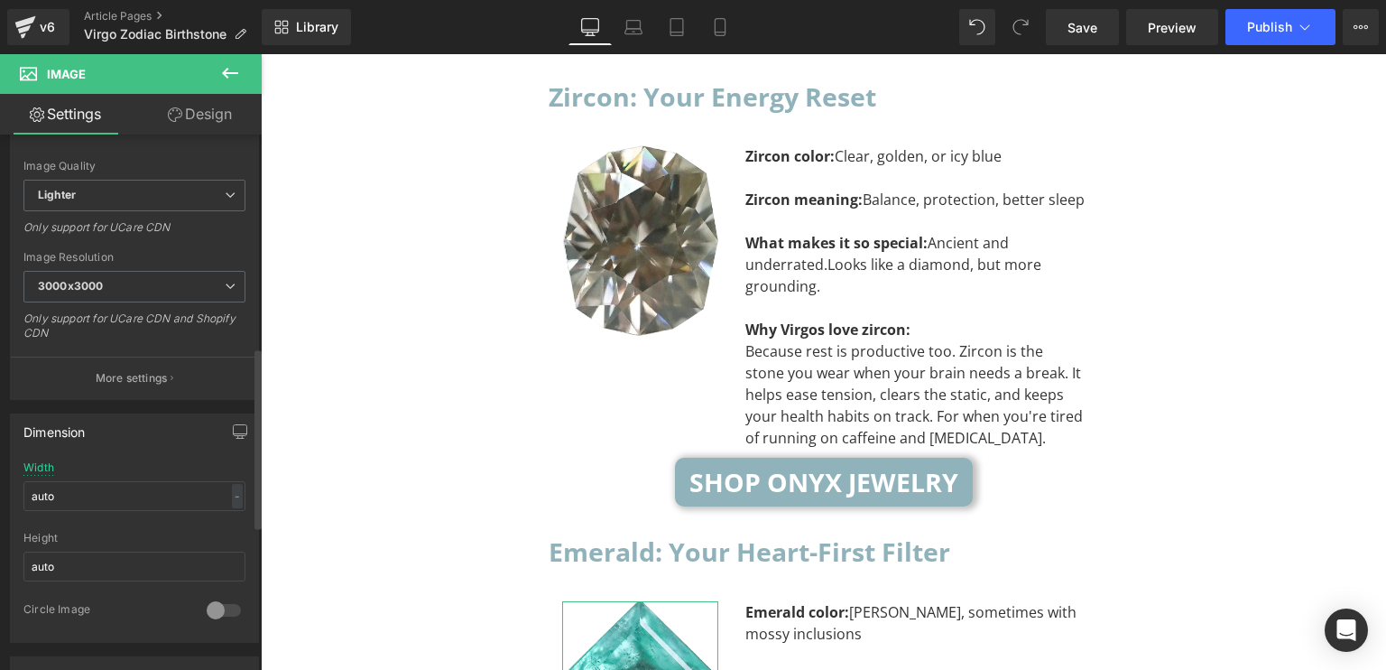
scroll to position [722, 0]
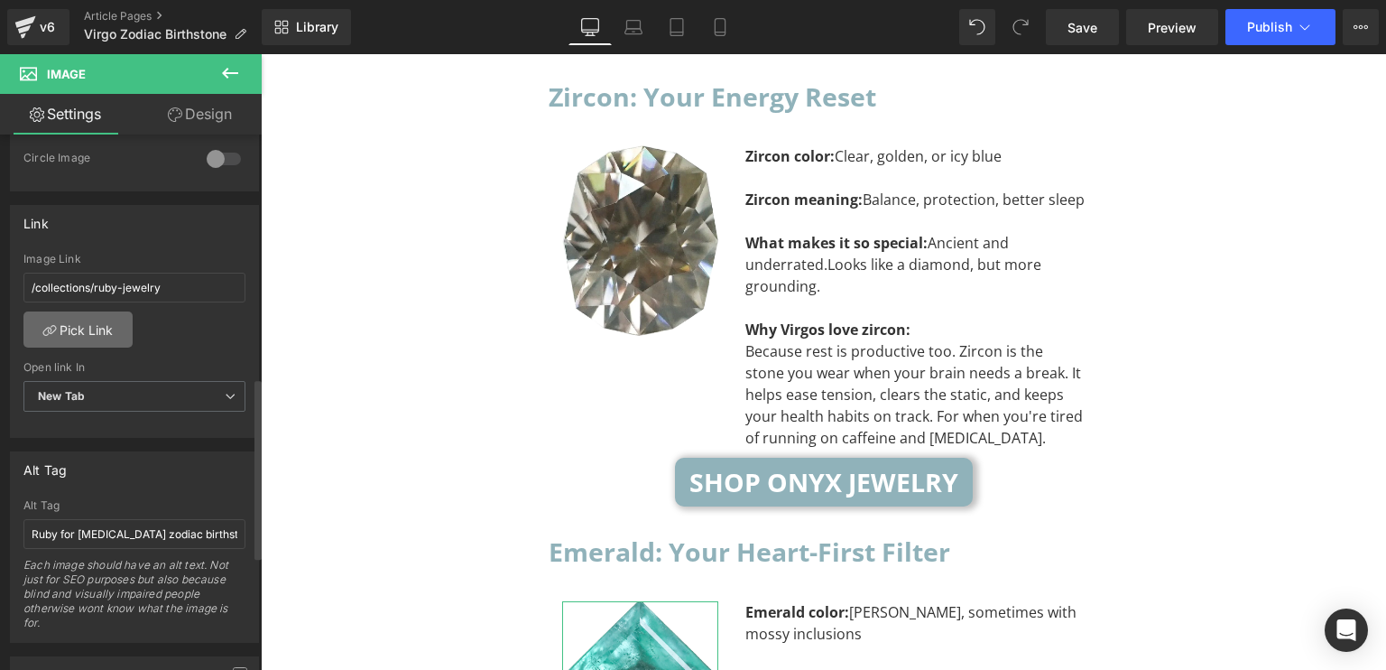
click at [73, 315] on link "Pick Link" at bounding box center [77, 329] width 109 height 36
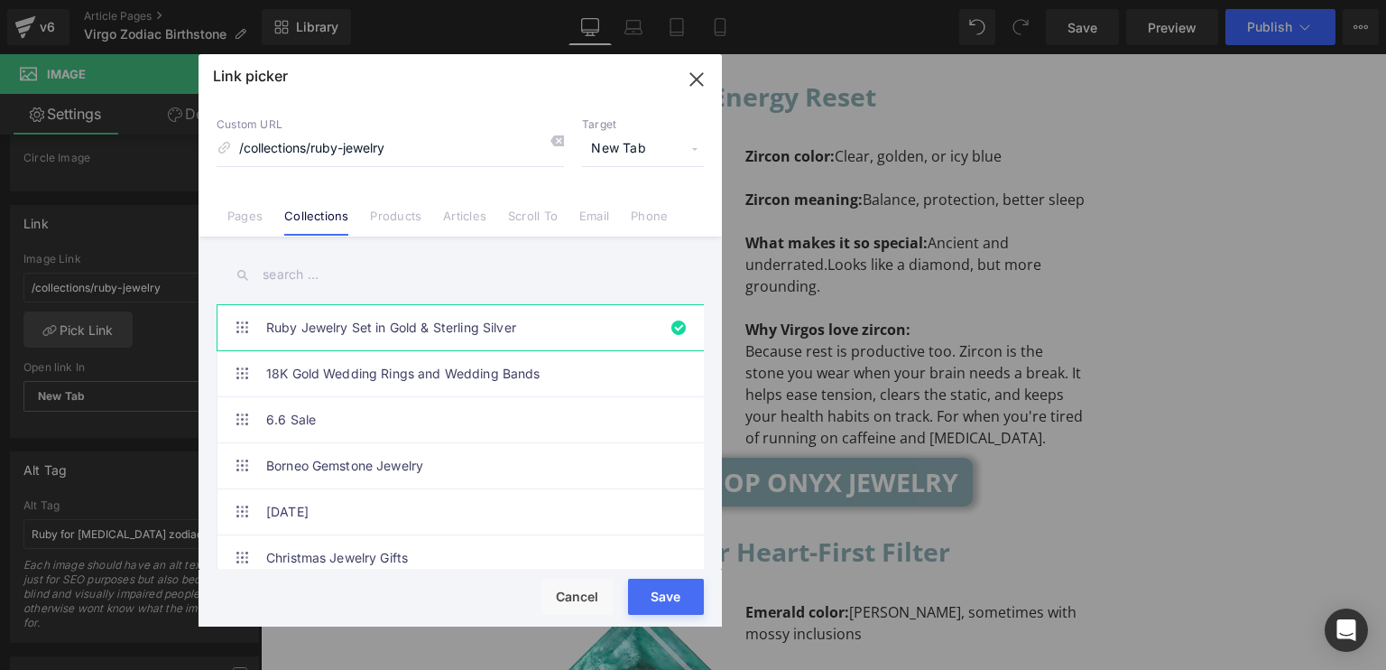
click at [418, 277] on input "text" at bounding box center [460, 275] width 487 height 41
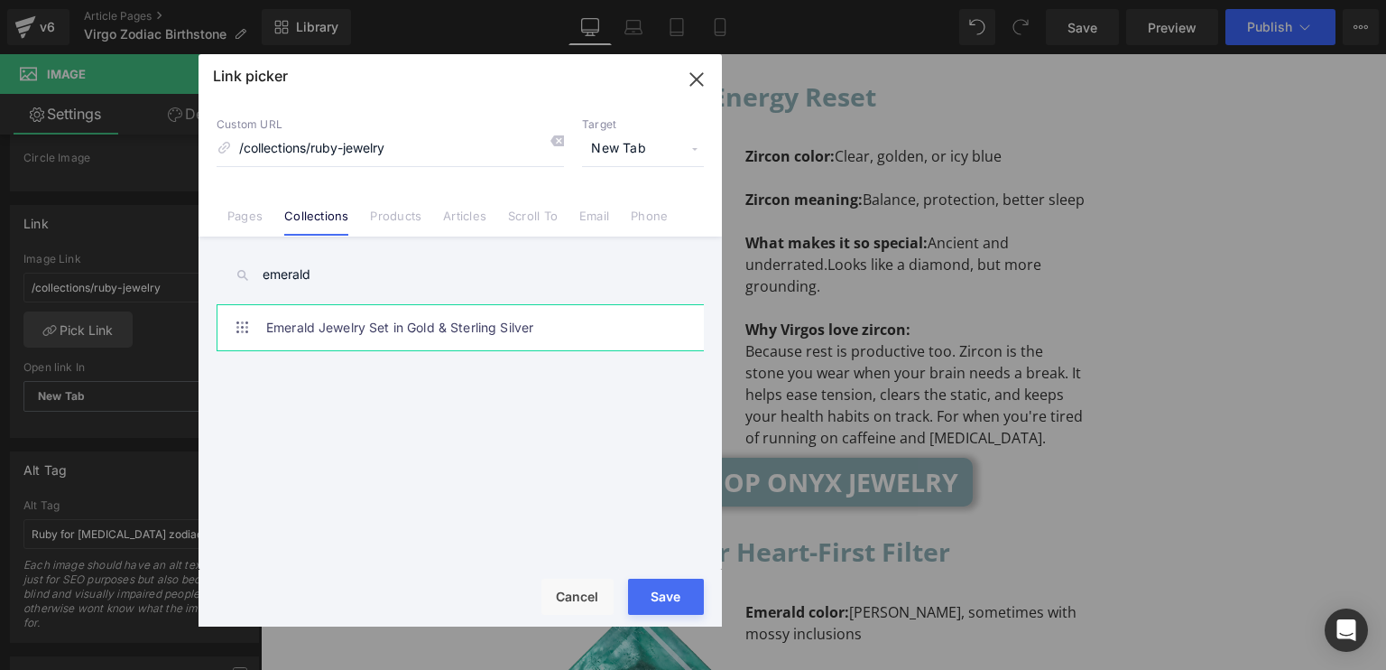
type input "emerald"
click at [409, 337] on link "Emerald Jewelry Set in Gold & Sterling Silver" at bounding box center [464, 327] width 397 height 45
type input "/collections/emerald-jewelry"
click at [655, 595] on div "Loading Product" at bounding box center [693, 598] width 98 height 20
click at [676, 588] on div "Loading Product" at bounding box center [693, 598] width 98 height 20
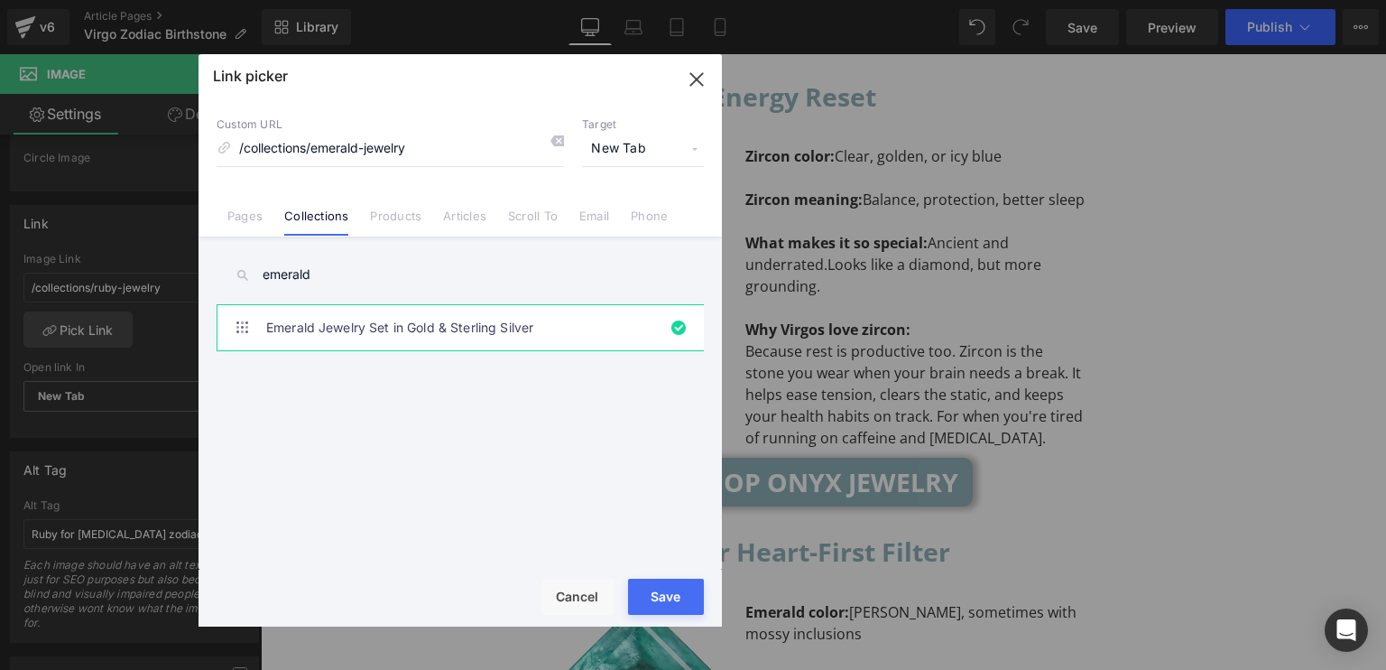
click at [638, 597] on button "Save" at bounding box center [666, 597] width 76 height 36
type input "/collections/emerald-jewelry"
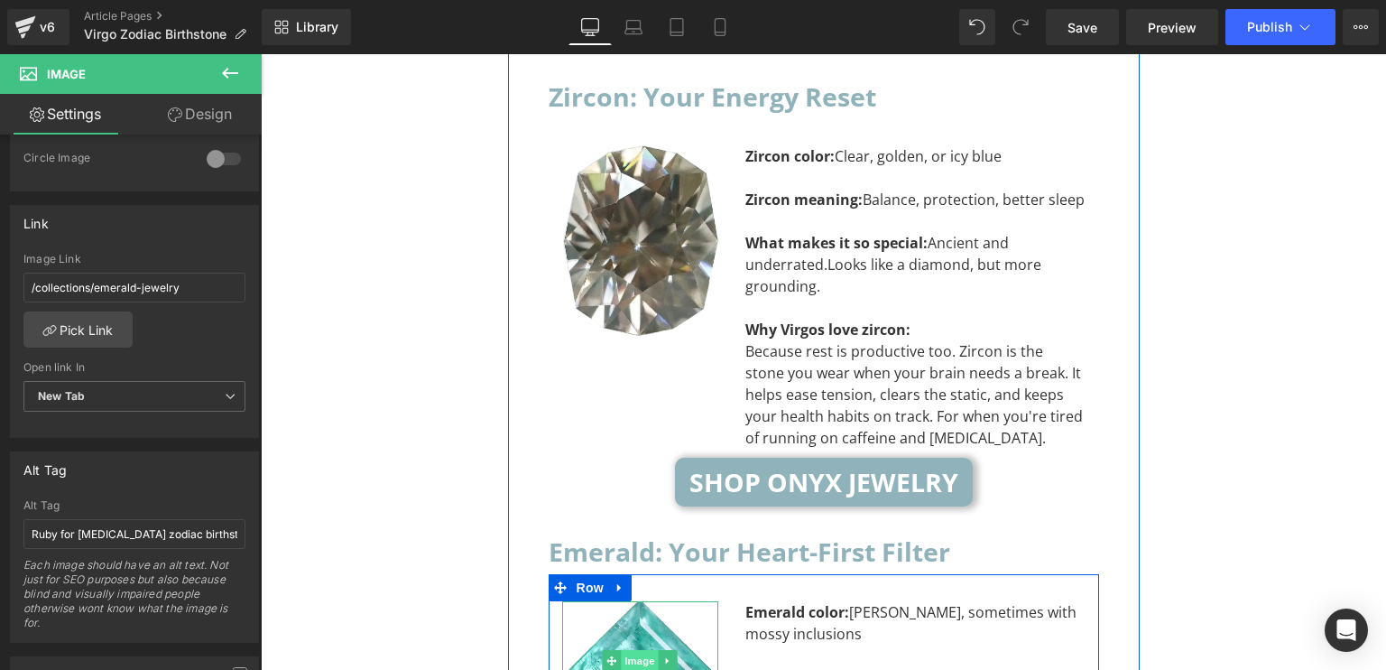
click at [621, 650] on span "Image" at bounding box center [640, 661] width 38 height 22
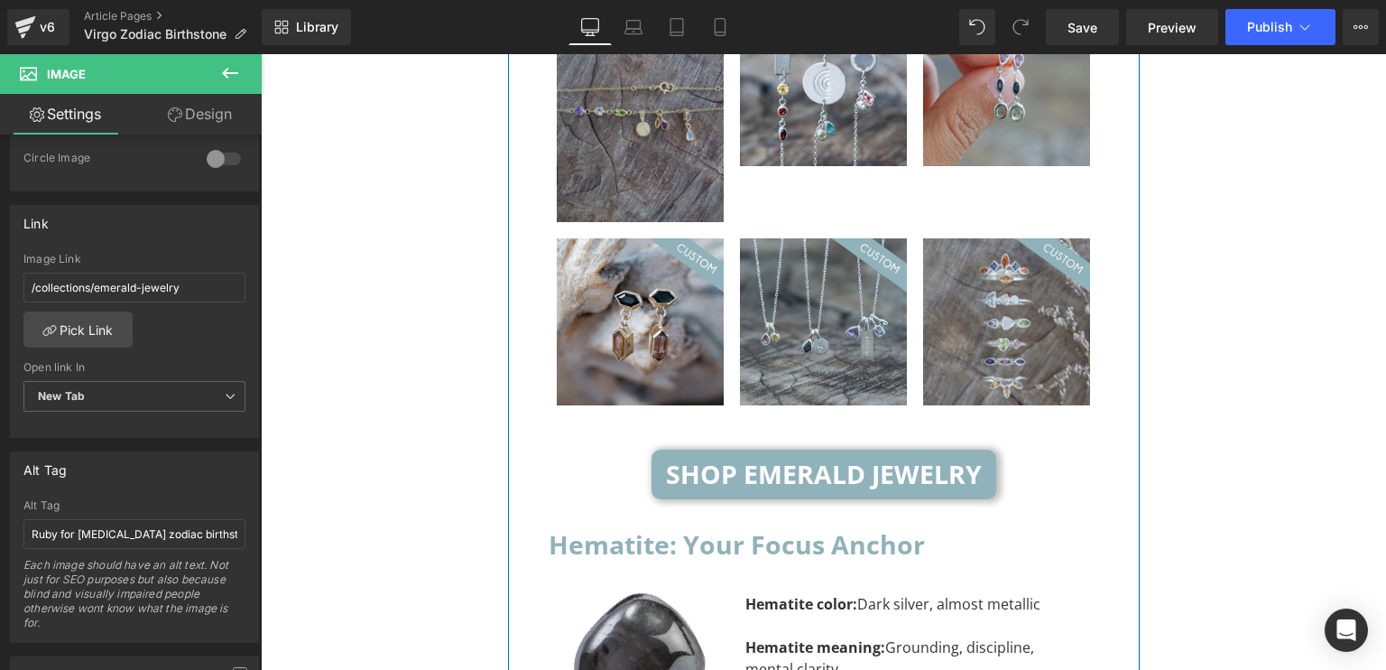
scroll to position [6903, 0]
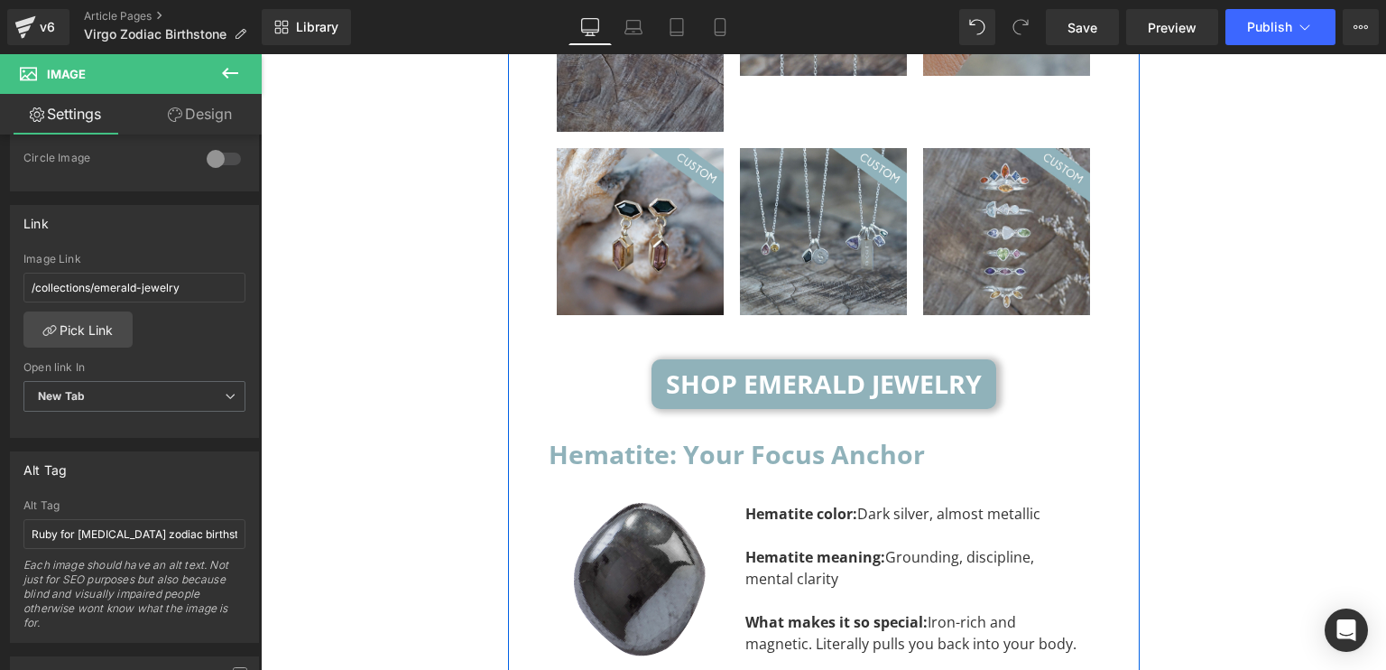
click at [632, 503] on img at bounding box center [640, 583] width 132 height 161
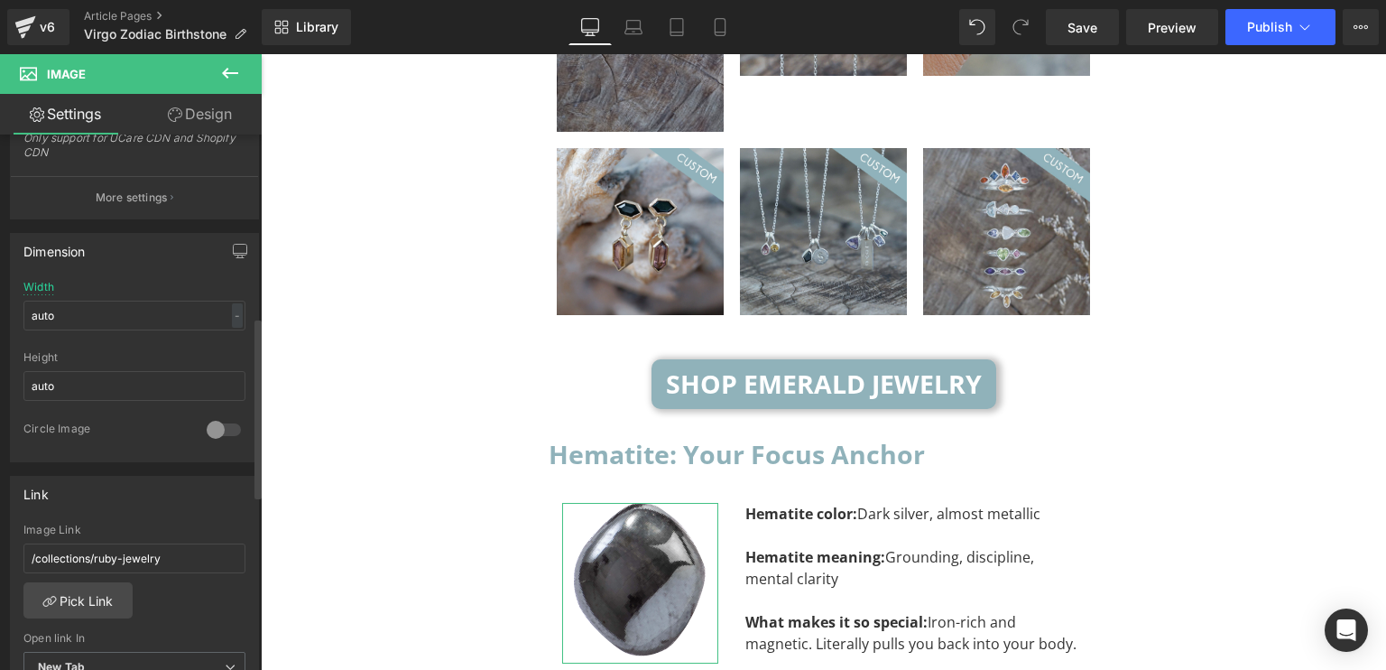
scroll to position [632, 0]
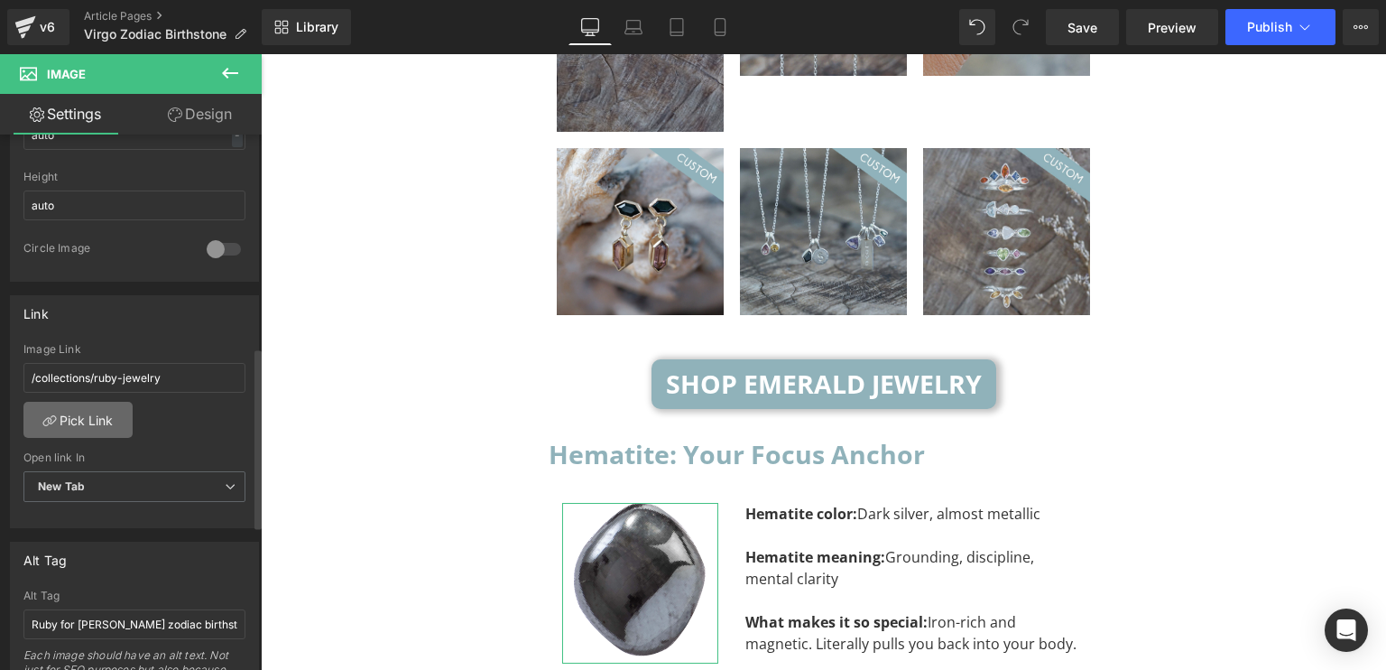
click at [112, 429] on link "Pick Link" at bounding box center [77, 420] width 109 height 36
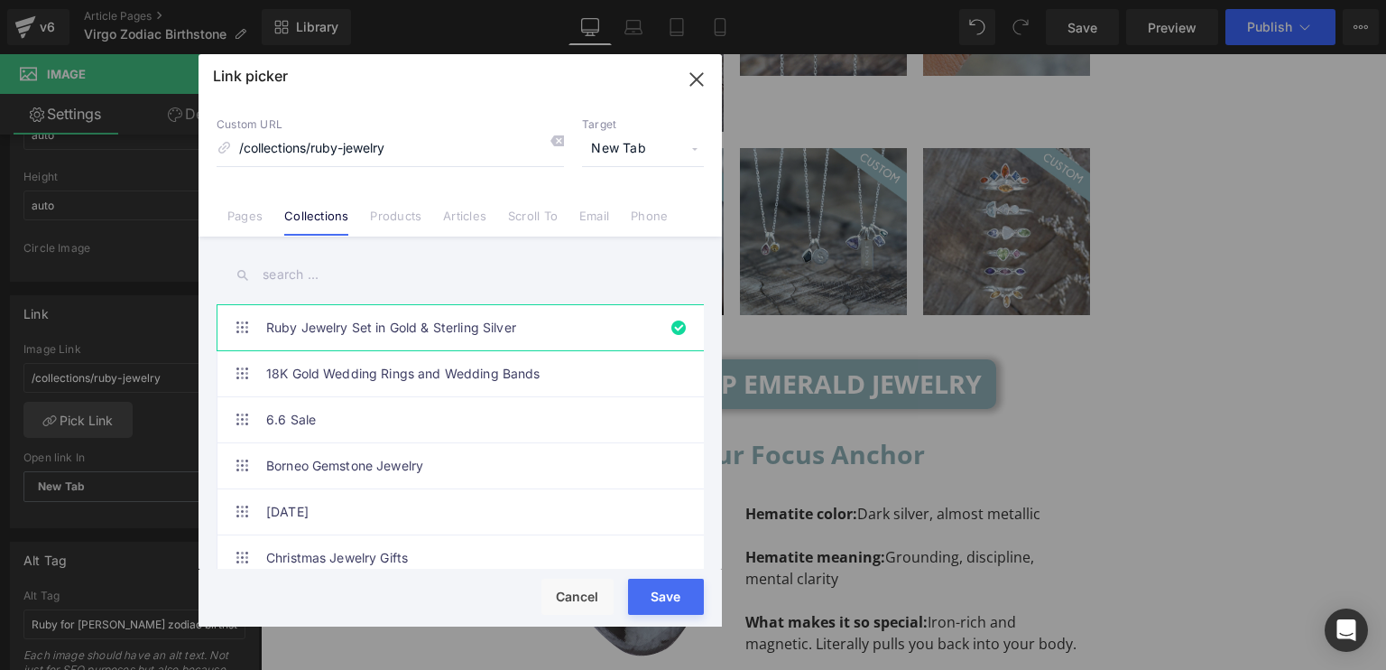
click at [393, 281] on input "text" at bounding box center [460, 275] width 487 height 41
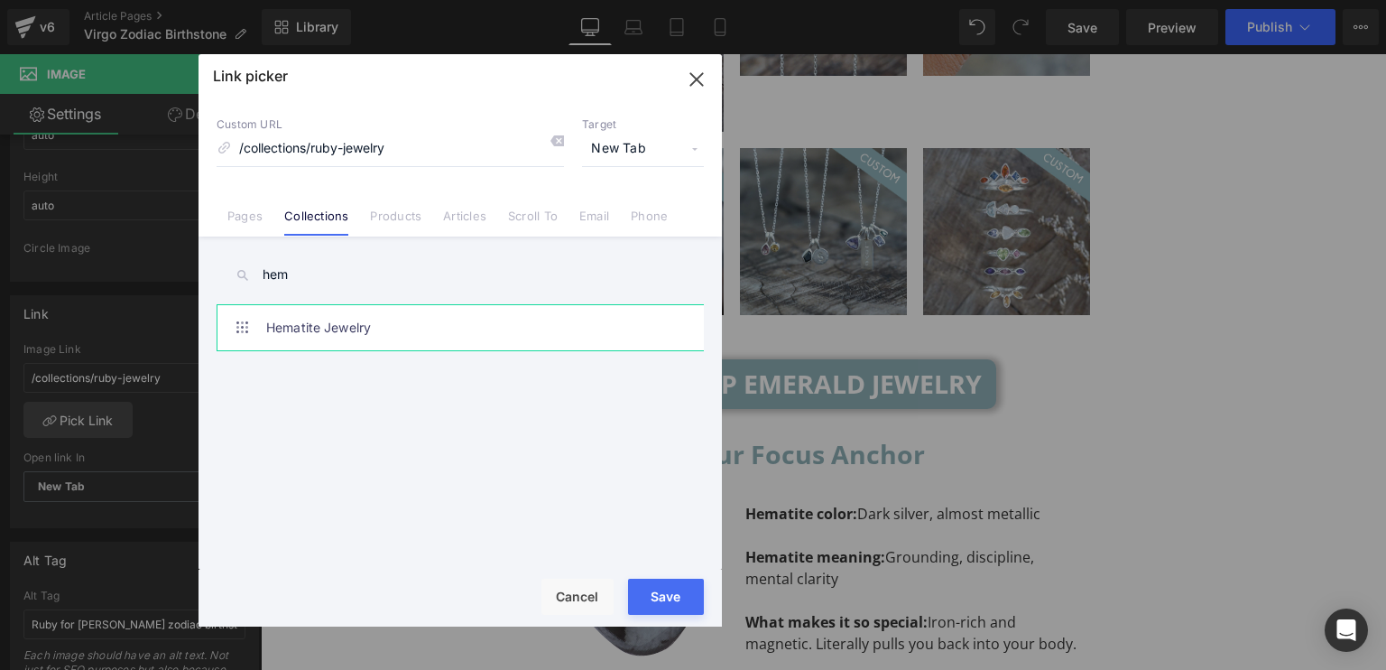
type input "hem"
click at [400, 335] on link "Hematite Jewelry" at bounding box center [464, 327] width 397 height 45
type input "/collections/hematite-jewelry"
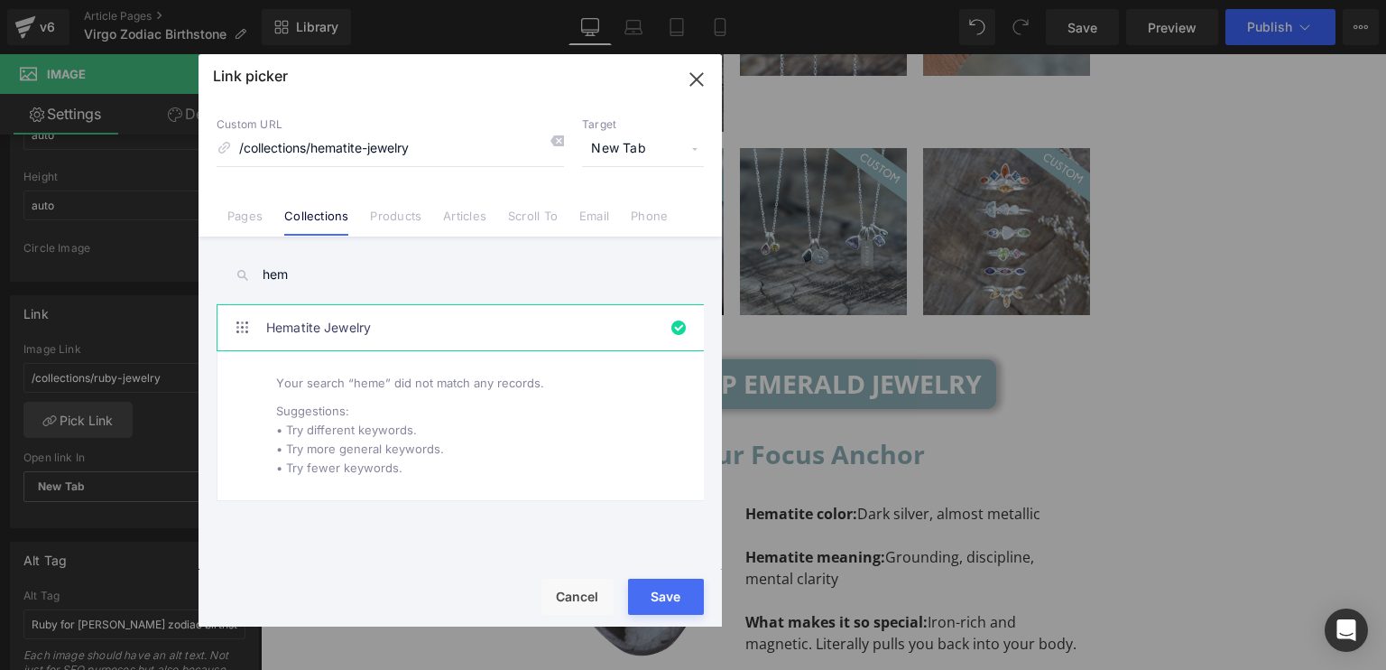
drag, startPoint x: 640, startPoint y: 591, endPoint x: 377, endPoint y: 538, distance: 268.0
click at [640, 591] on button "Save" at bounding box center [666, 597] width 76 height 36
type input "/collections/hematite-jewelry"
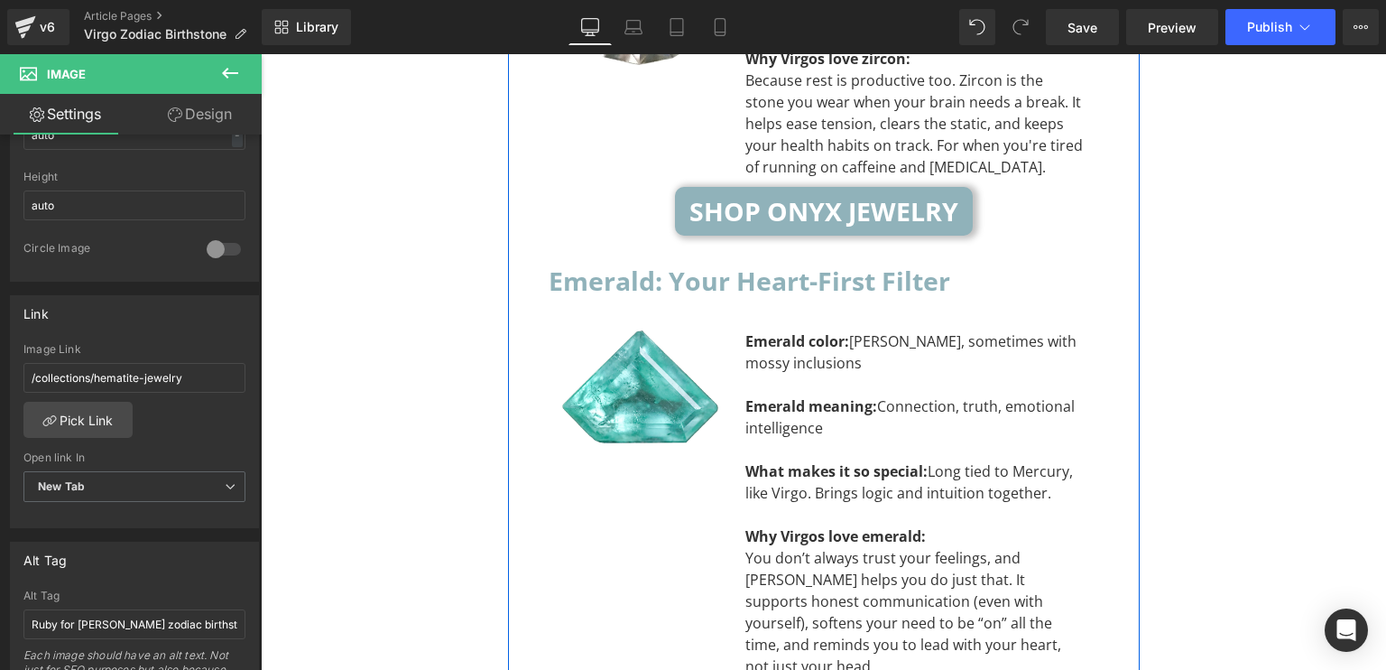
scroll to position [6362, 0]
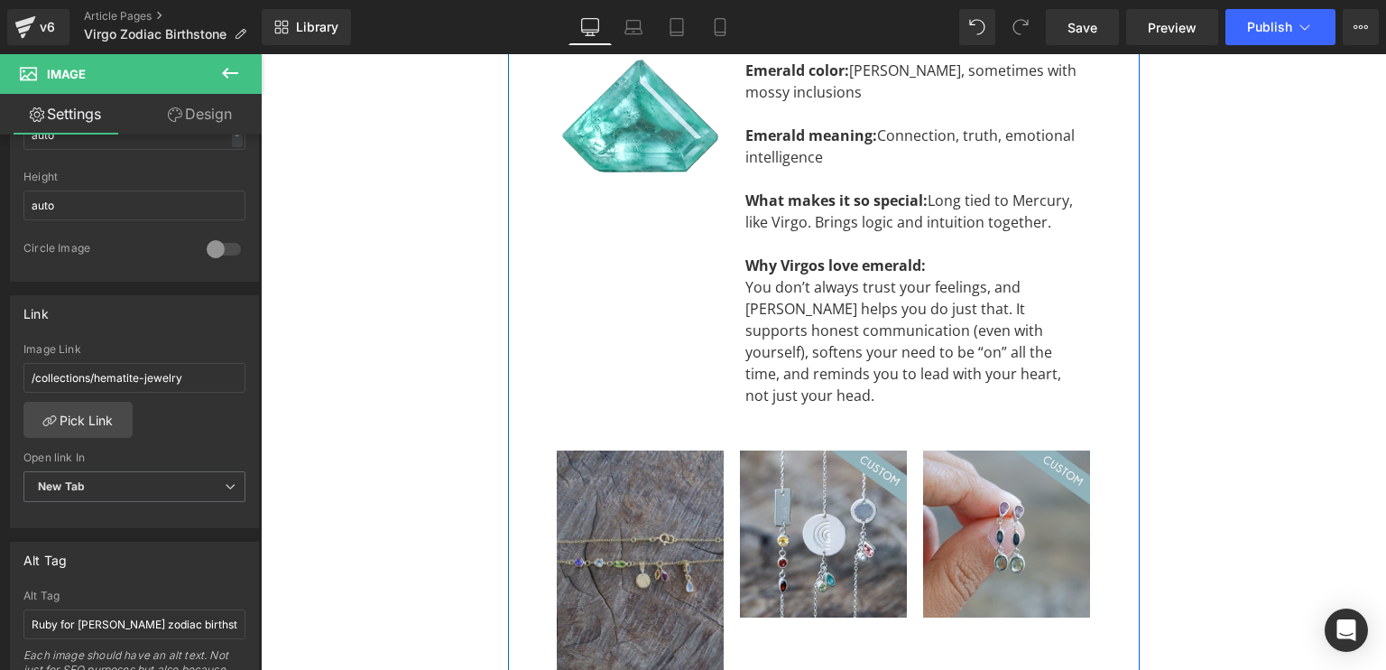
click at [821, 450] on img at bounding box center [823, 533] width 167 height 167
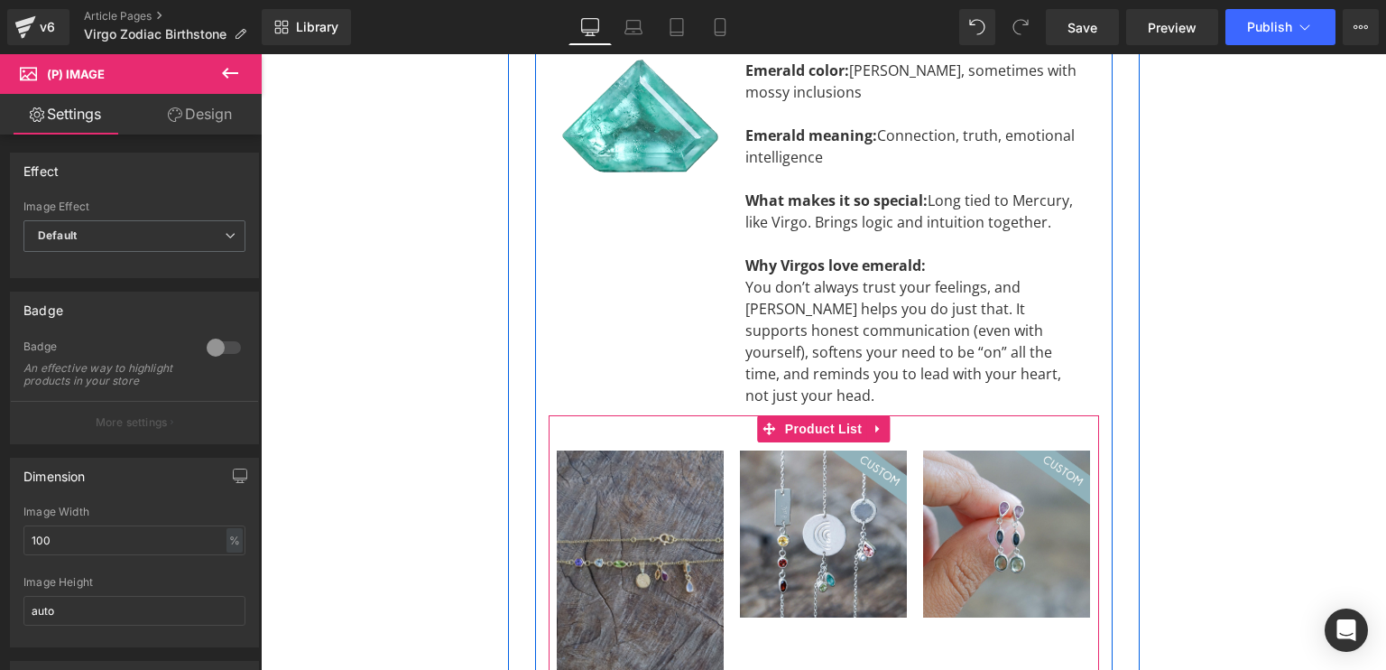
click at [875, 415] on link at bounding box center [877, 428] width 23 height 27
click at [862, 422] on icon at bounding box center [866, 428] width 13 height 13
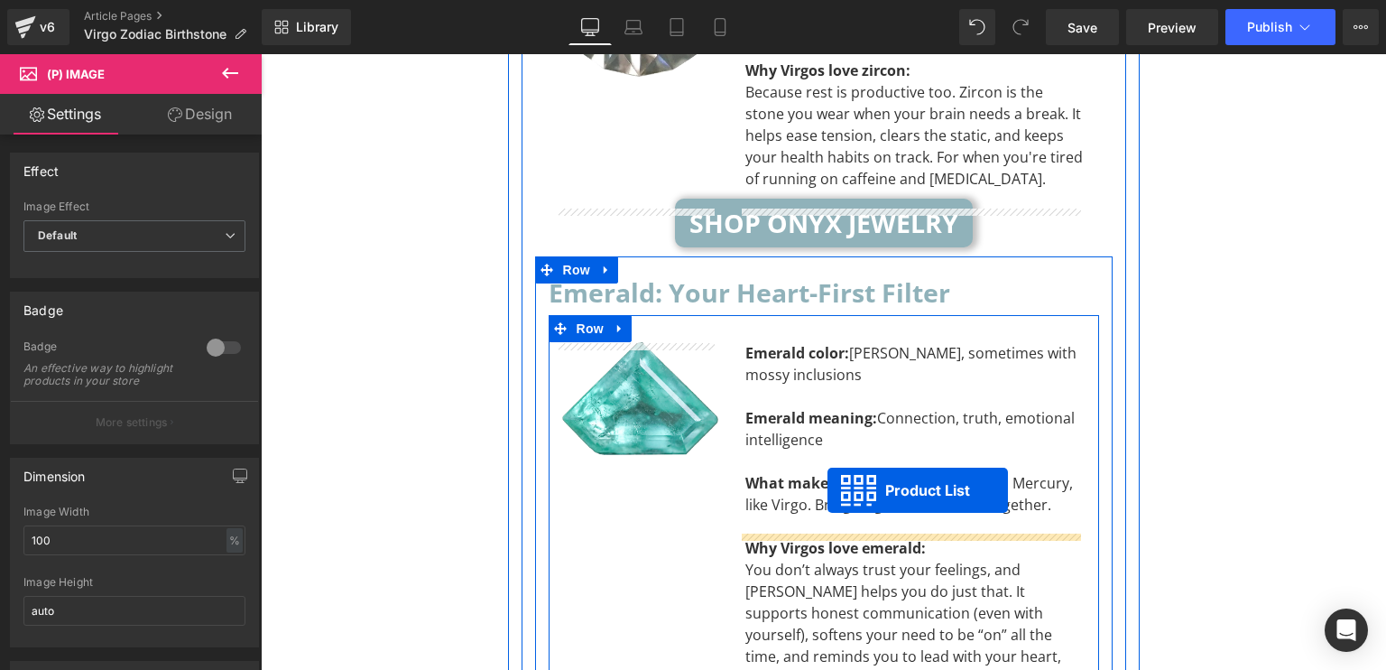
scroll to position [5718, 0]
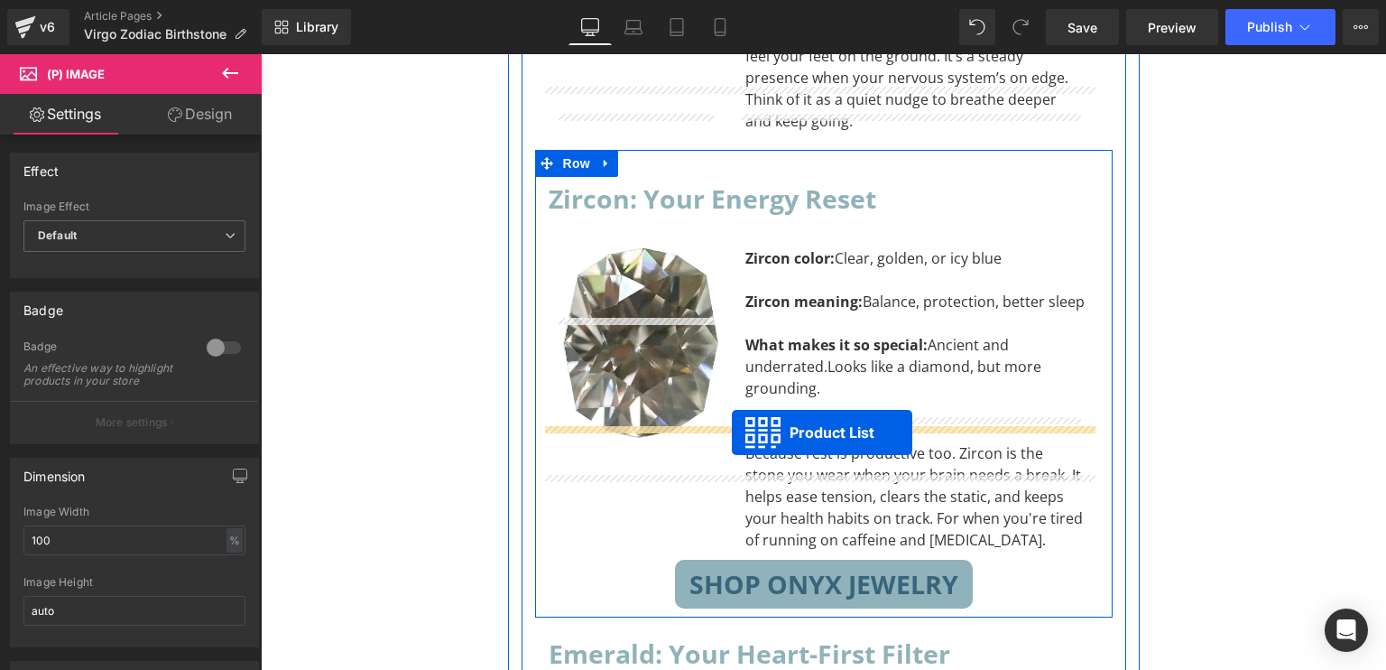
drag, startPoint x: 754, startPoint y: 230, endPoint x: 732, endPoint y: 432, distance: 203.4
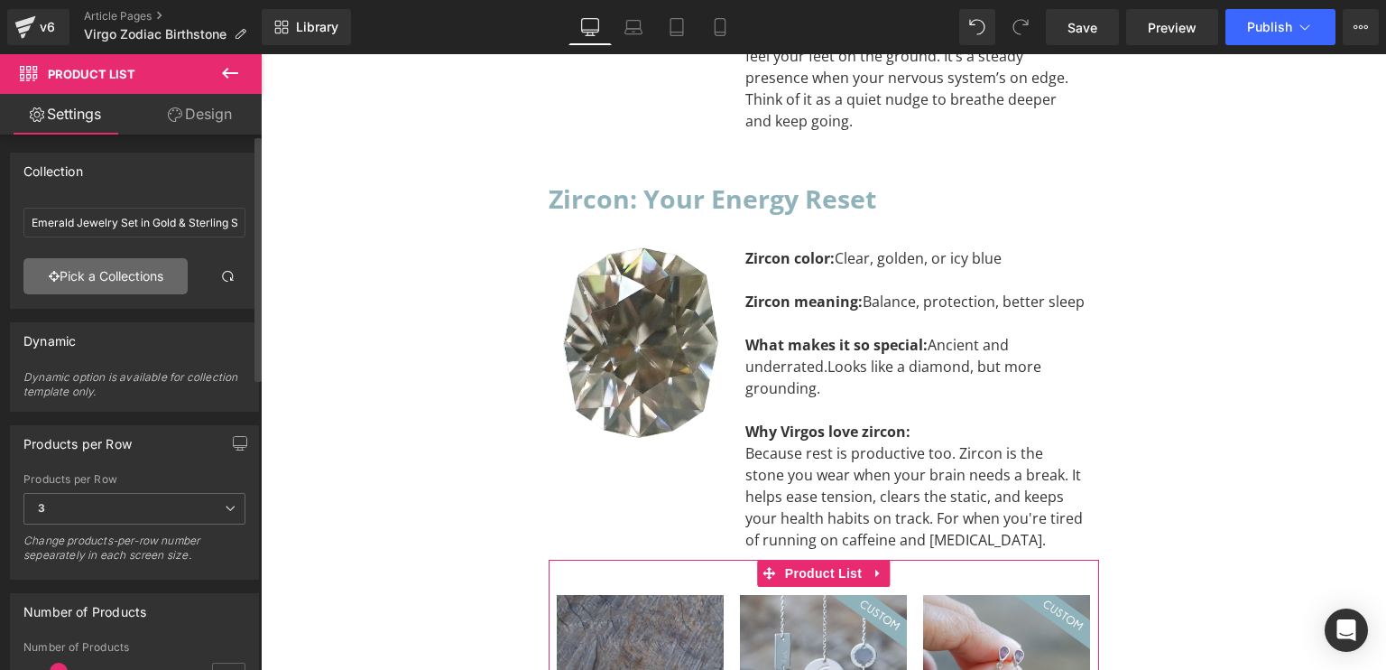
click at [155, 287] on link "Pick a Collections" at bounding box center [105, 276] width 164 height 36
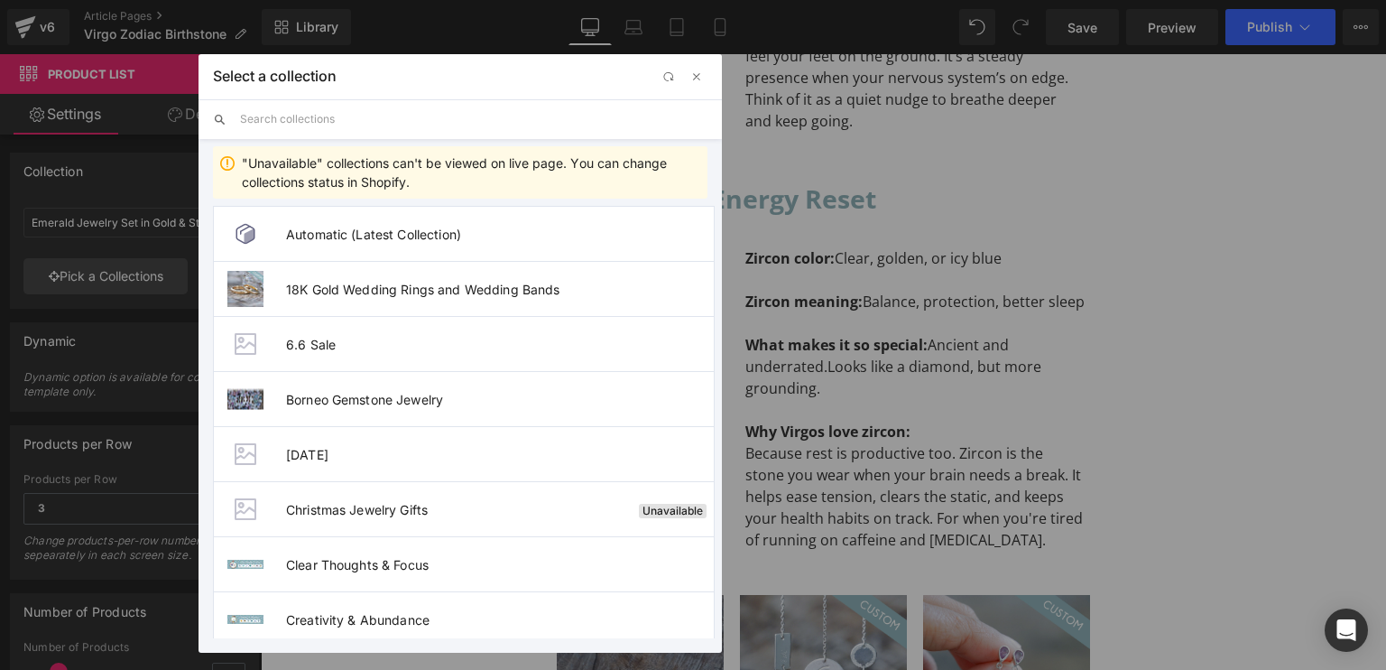
drag, startPoint x: 360, startPoint y: 118, endPoint x: 356, endPoint y: 100, distance: 18.4
click at [360, 118] on input "text" at bounding box center [473, 119] width 467 height 40
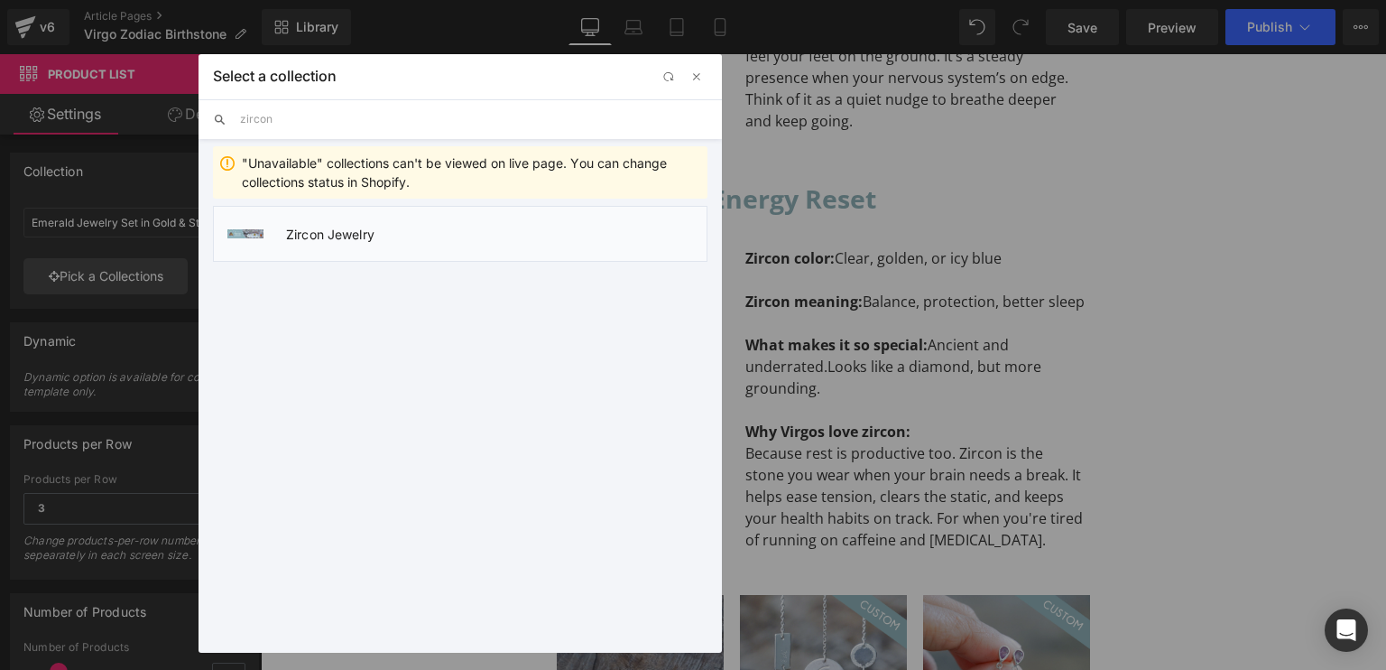
type input "zircon"
click at [248, 244] on div at bounding box center [245, 233] width 45 height 45
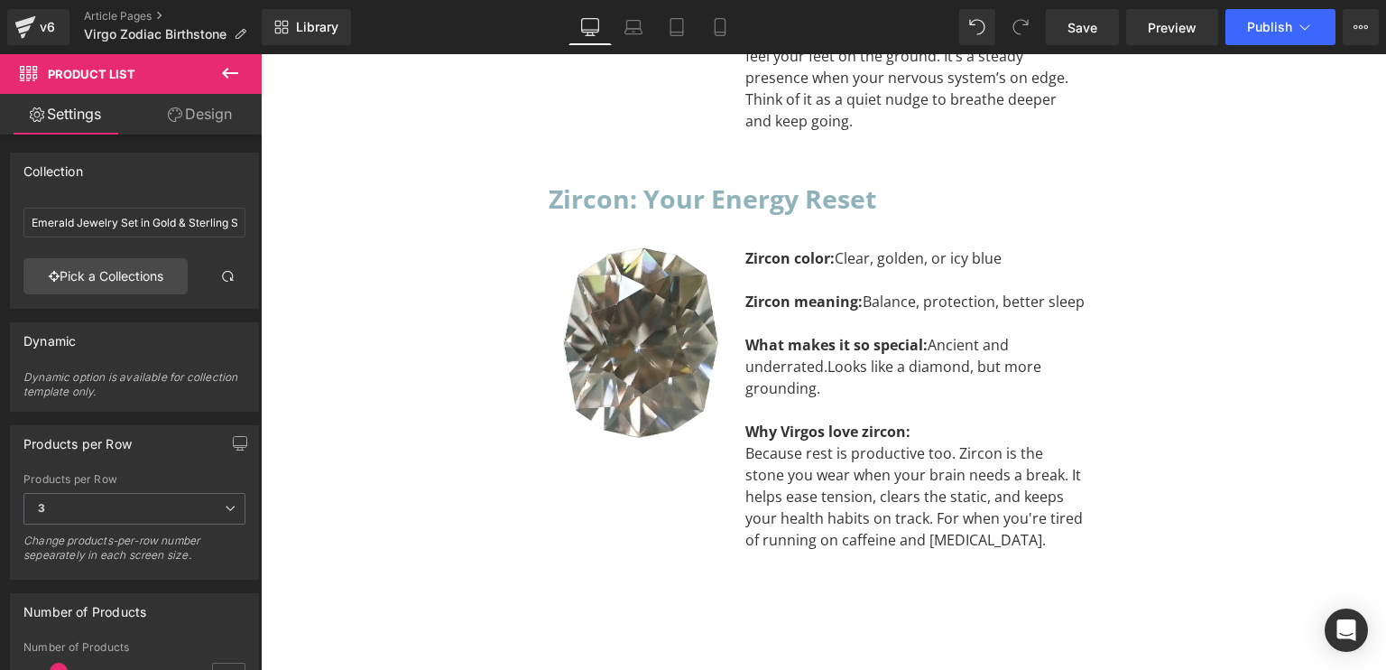
type input "Zircon Jewelry"
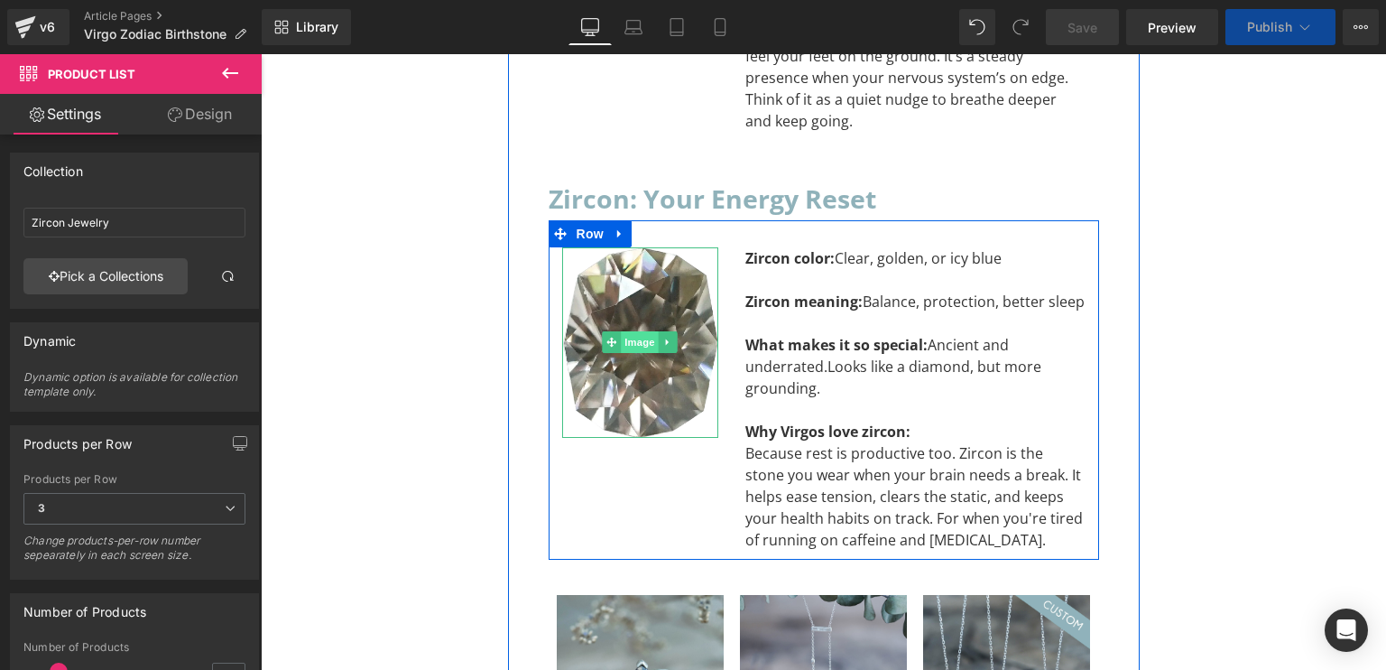
click at [625, 331] on span "Image" at bounding box center [640, 342] width 38 height 22
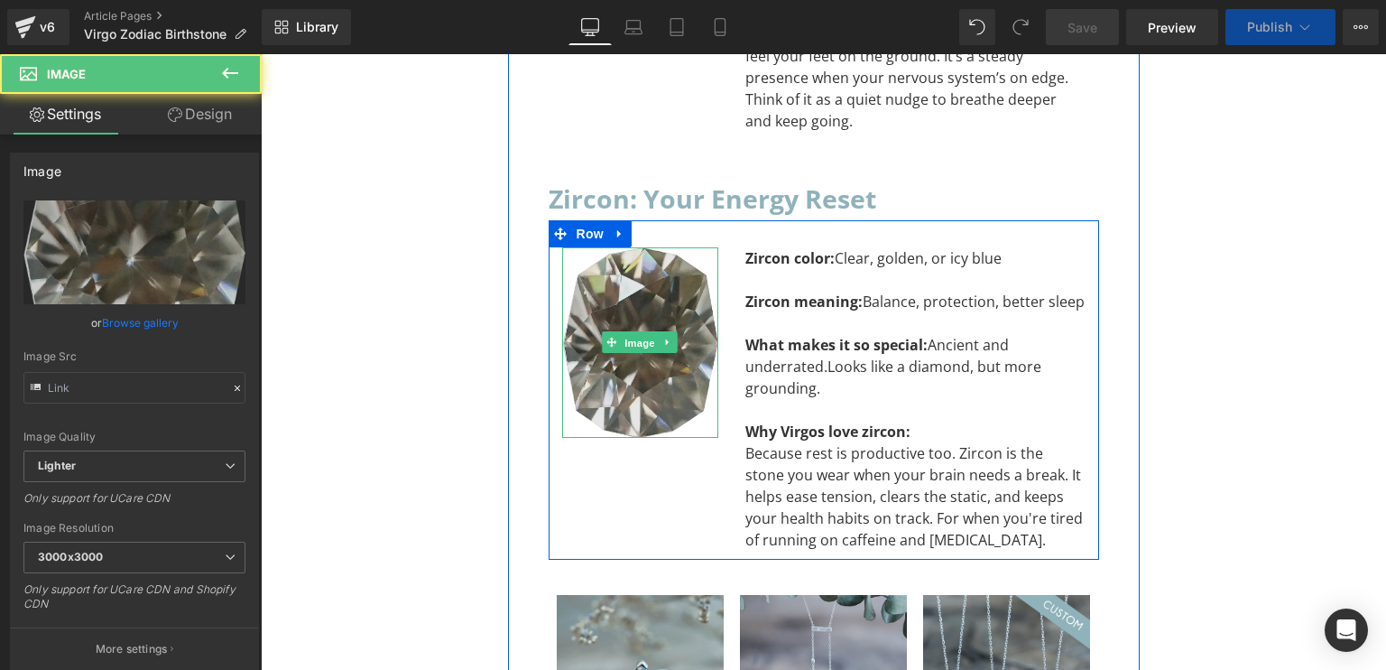
type input "[URL][DOMAIN_NAME]"
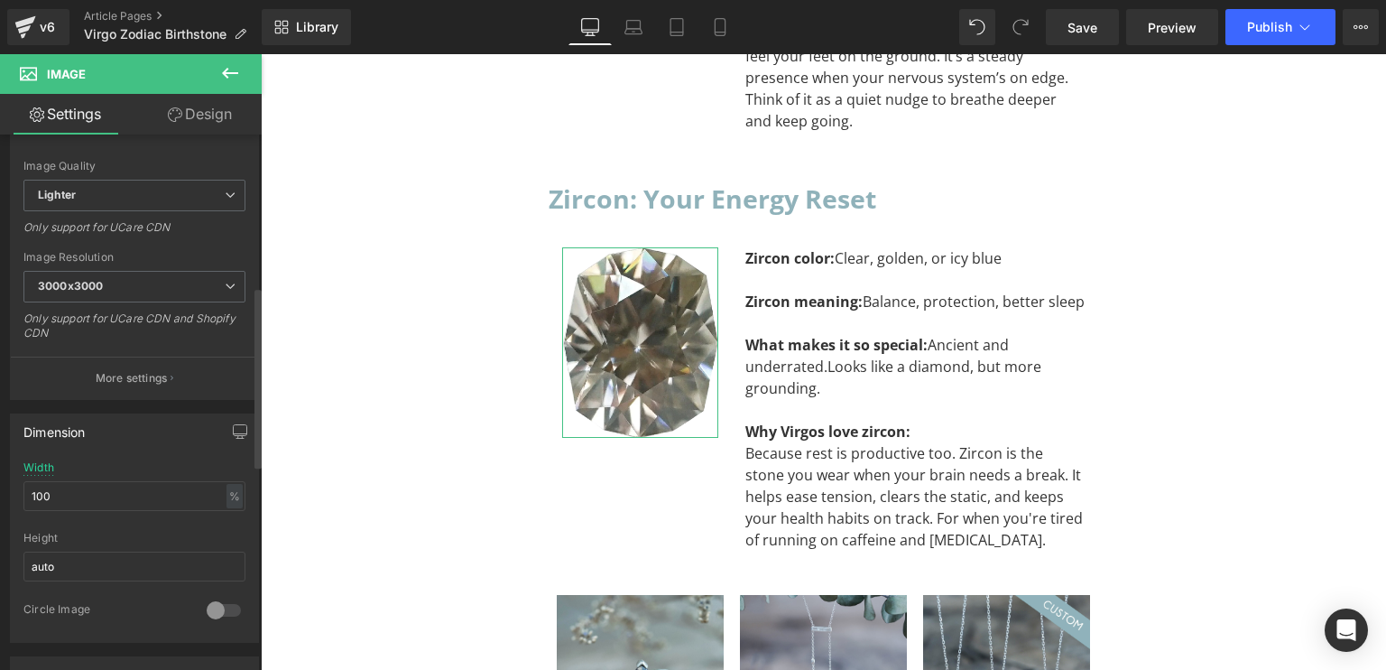
scroll to position [542, 0]
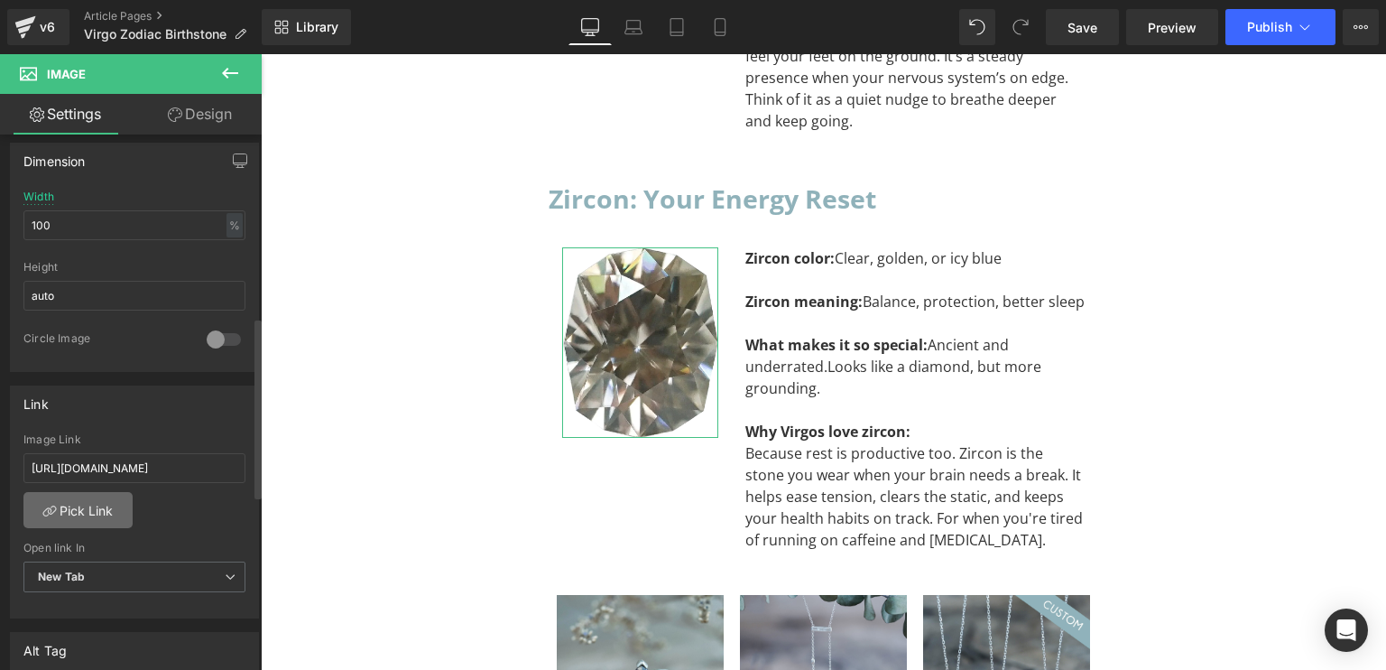
click at [94, 509] on link "Pick Link" at bounding box center [77, 510] width 109 height 36
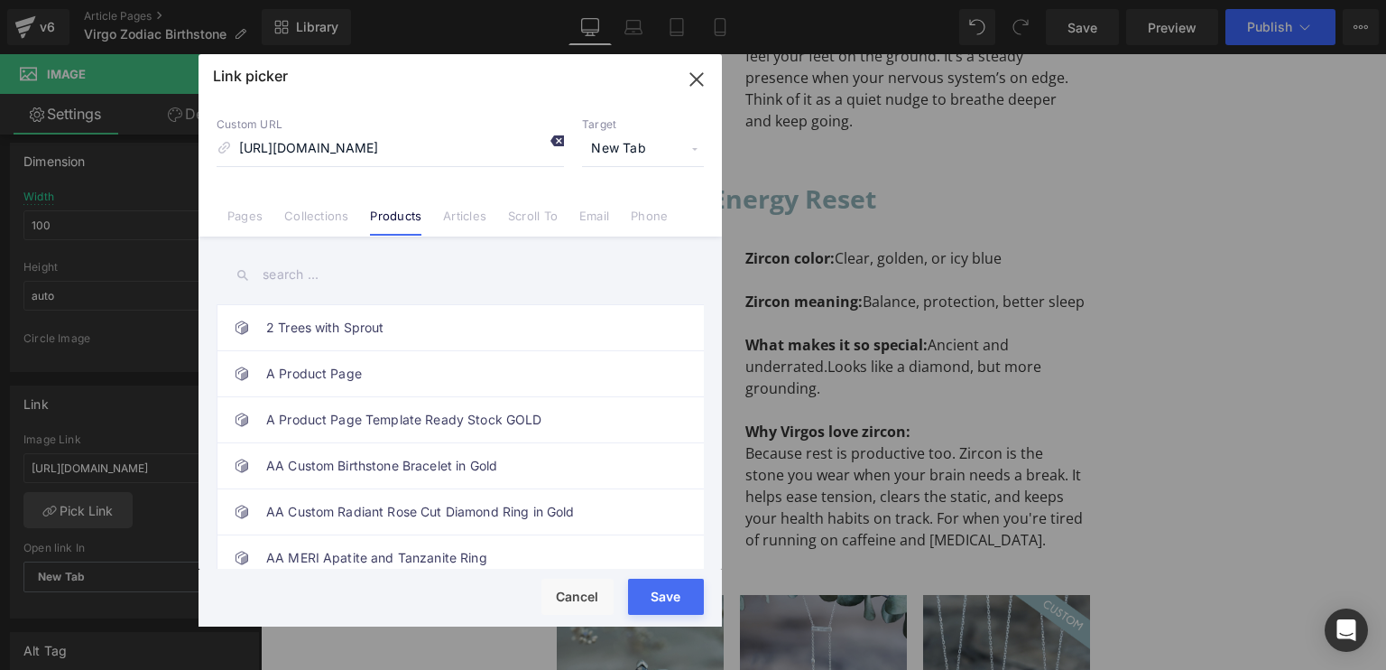
scroll to position [0, 0]
click at [554, 136] on icon at bounding box center [557, 141] width 14 height 14
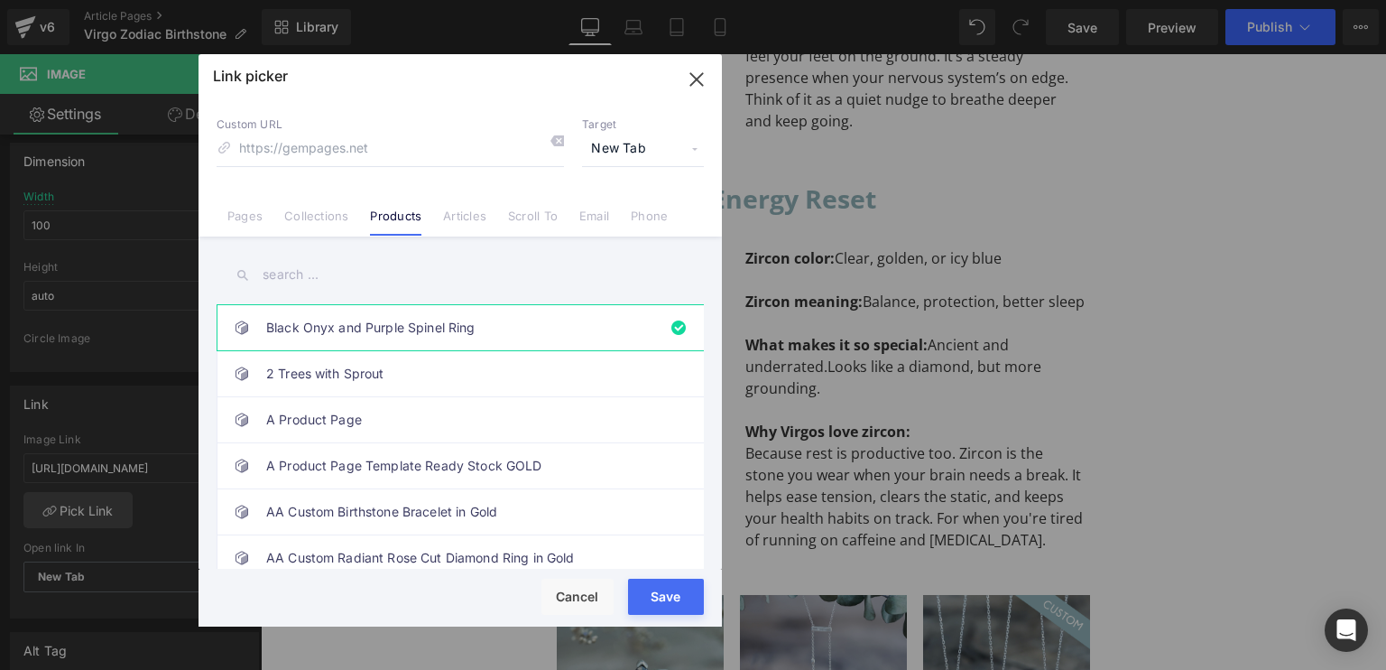
click at [372, 272] on input "text" at bounding box center [460, 275] width 487 height 41
click at [313, 221] on link "Collections" at bounding box center [316, 221] width 64 height 27
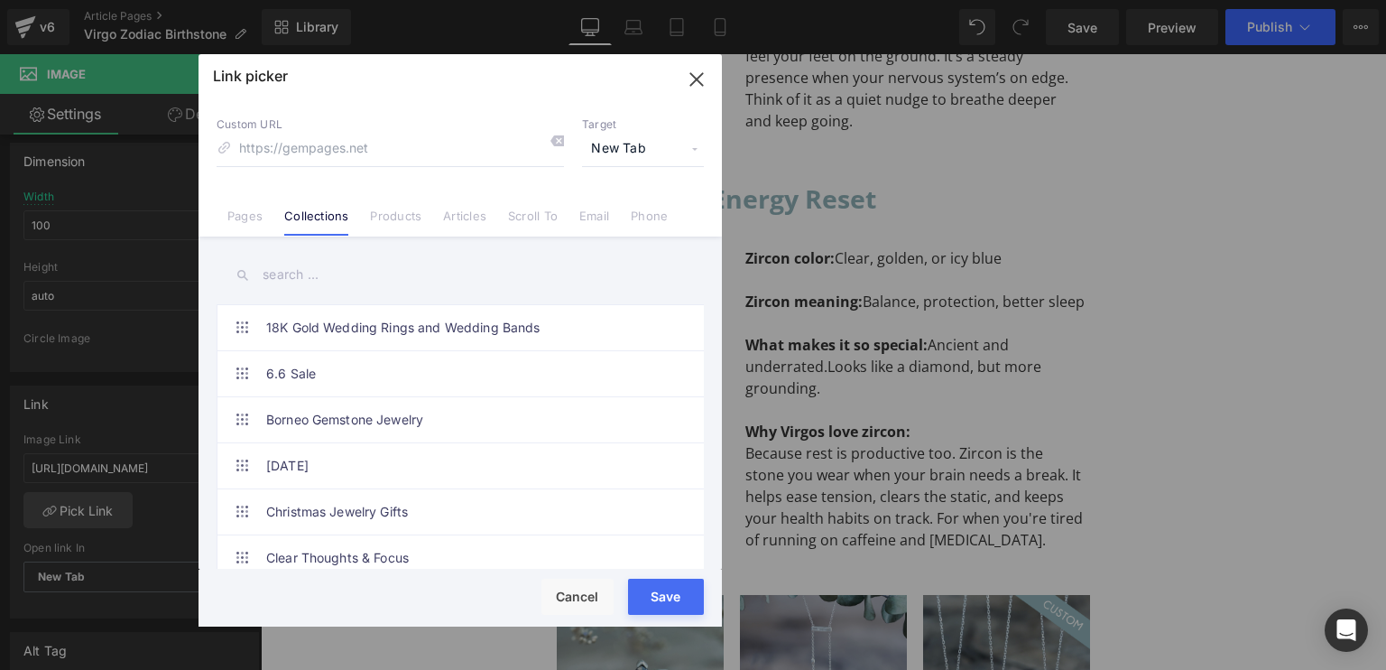
click at [355, 276] on input "text" at bounding box center [460, 275] width 487 height 41
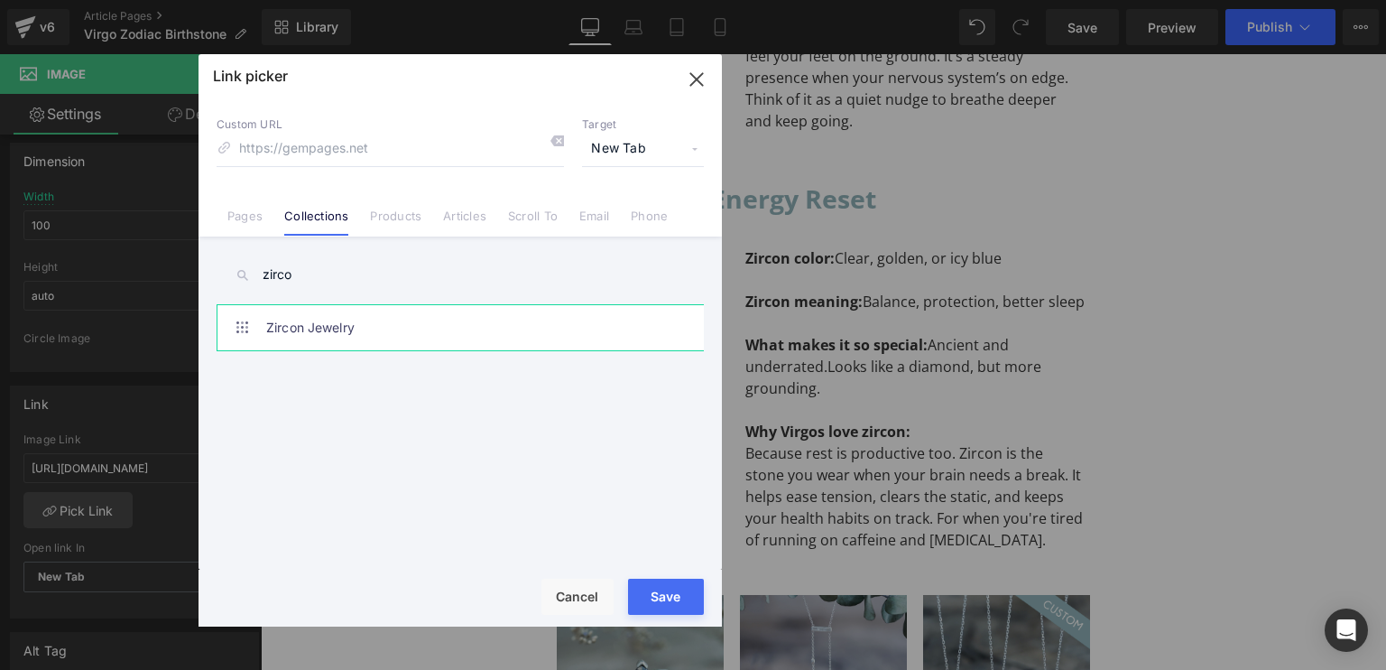
type input "zirco"
click at [338, 325] on link "Zircon Jewelry" at bounding box center [464, 327] width 397 height 45
type input "/collections/zircon-jewelry"
click at [644, 595] on div "Loading Product" at bounding box center [693, 598] width 98 height 20
click at [641, 592] on button "Save" at bounding box center [666, 597] width 76 height 36
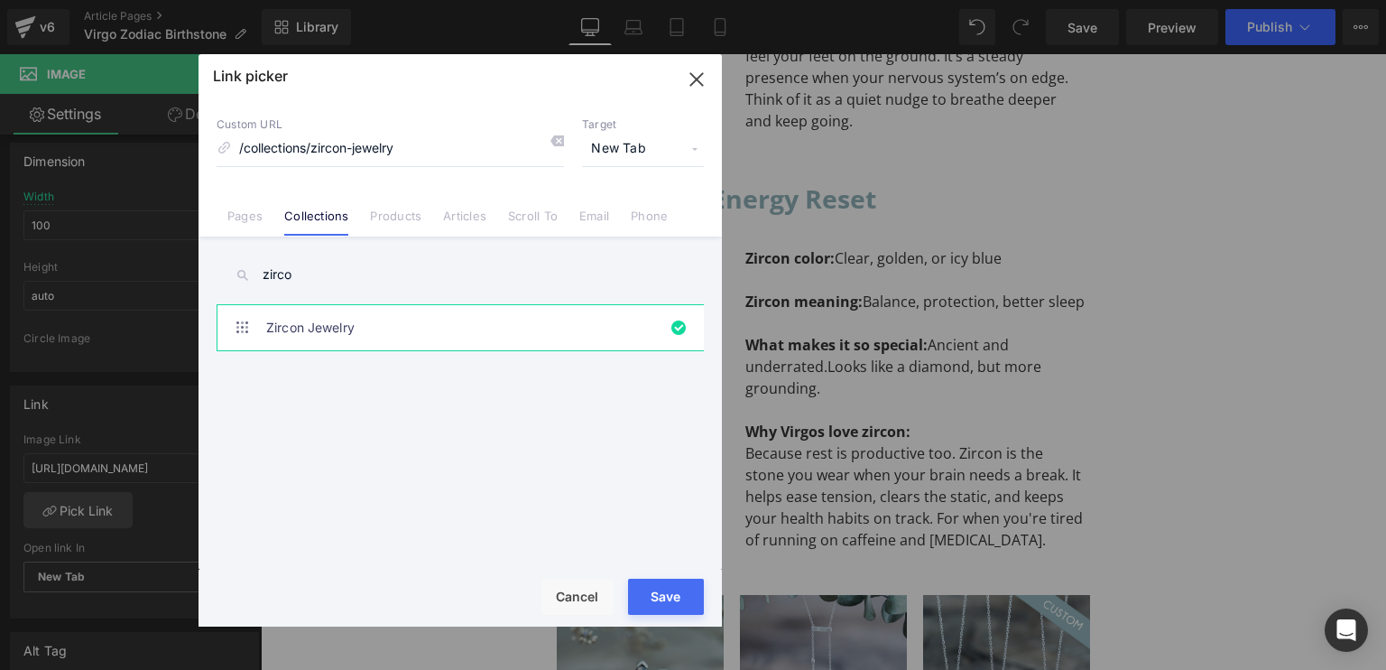
type input "/collections/zircon-jewelry"
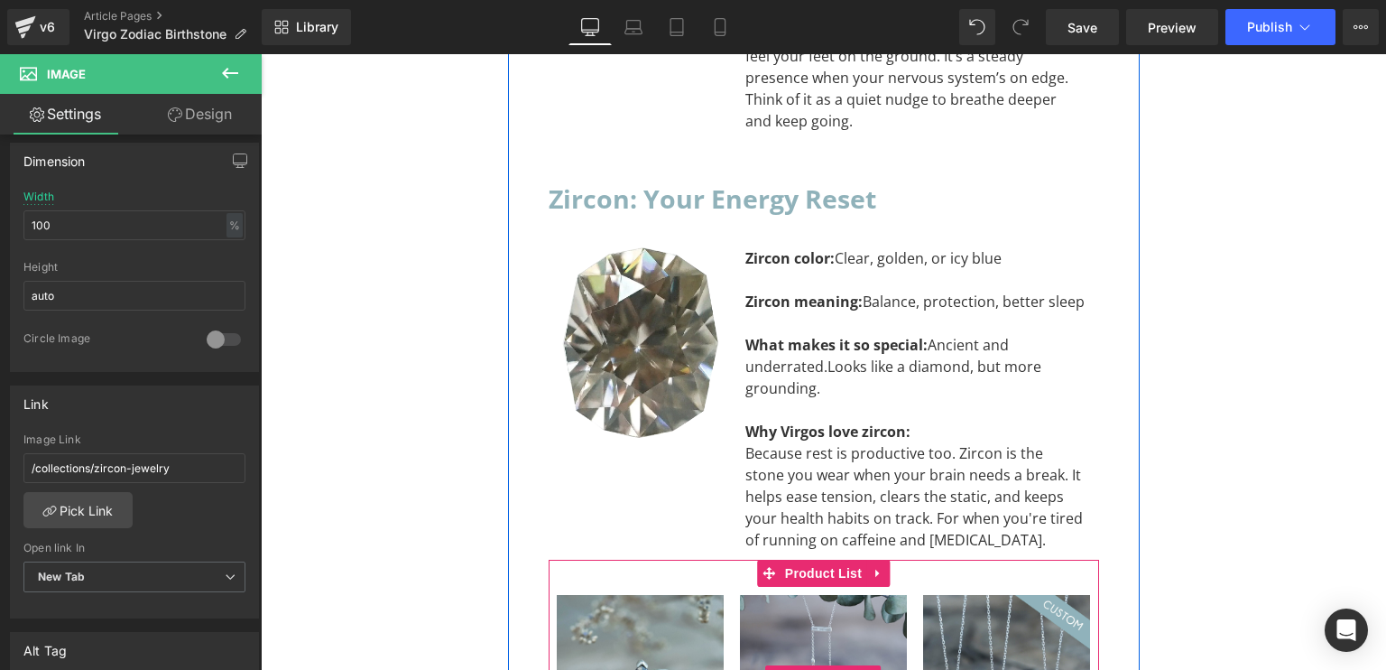
scroll to position [6079, 0]
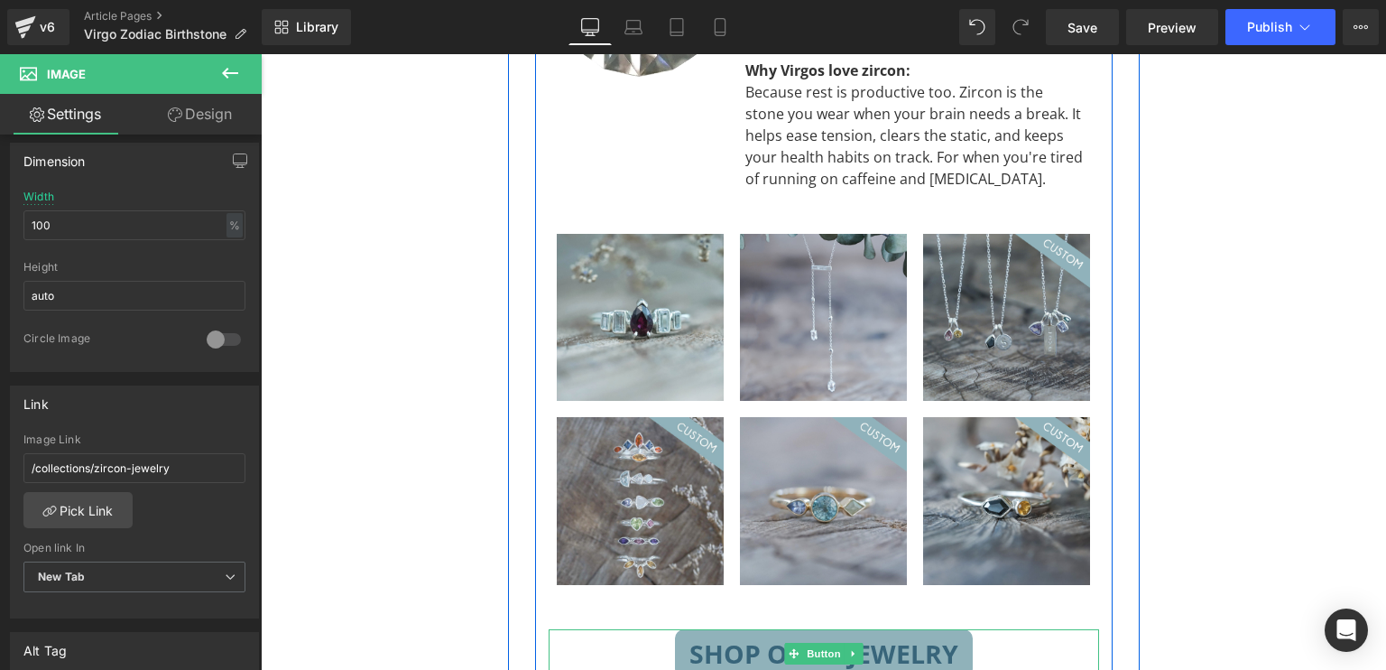
click at [769, 643] on span "Shop Onyx Jewelry" at bounding box center [824, 653] width 269 height 20
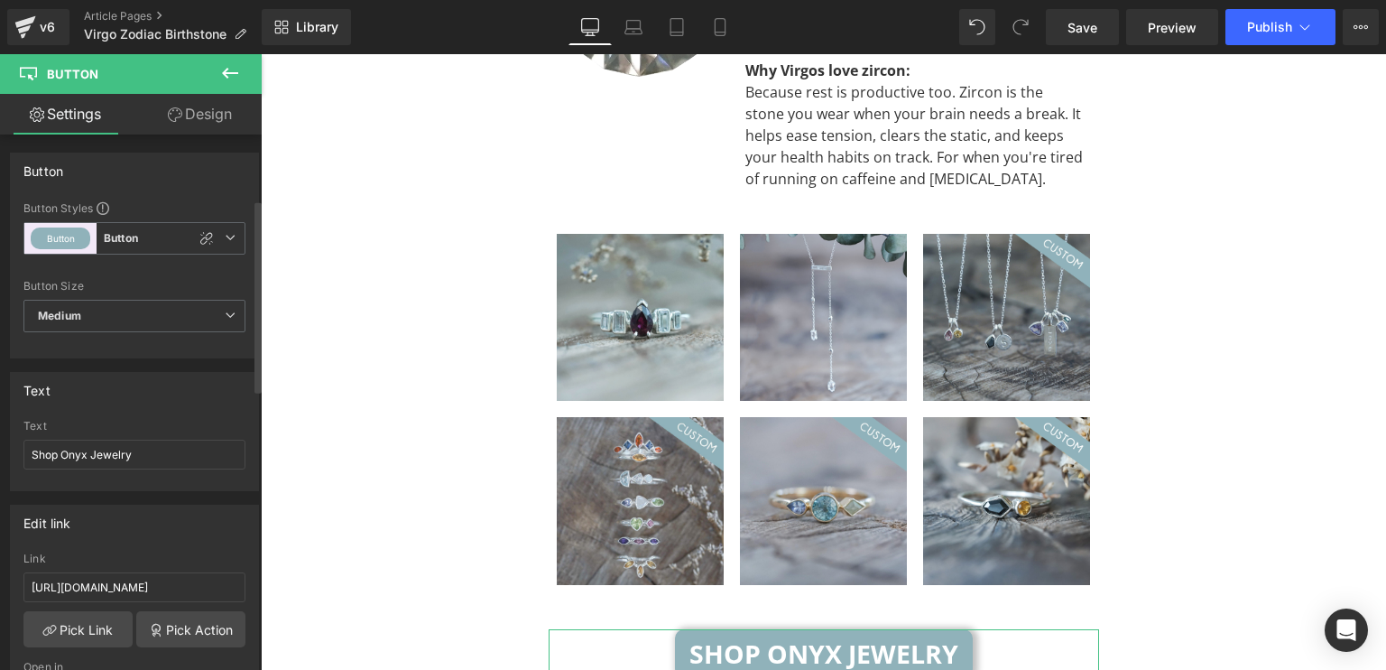
scroll to position [271, 0]
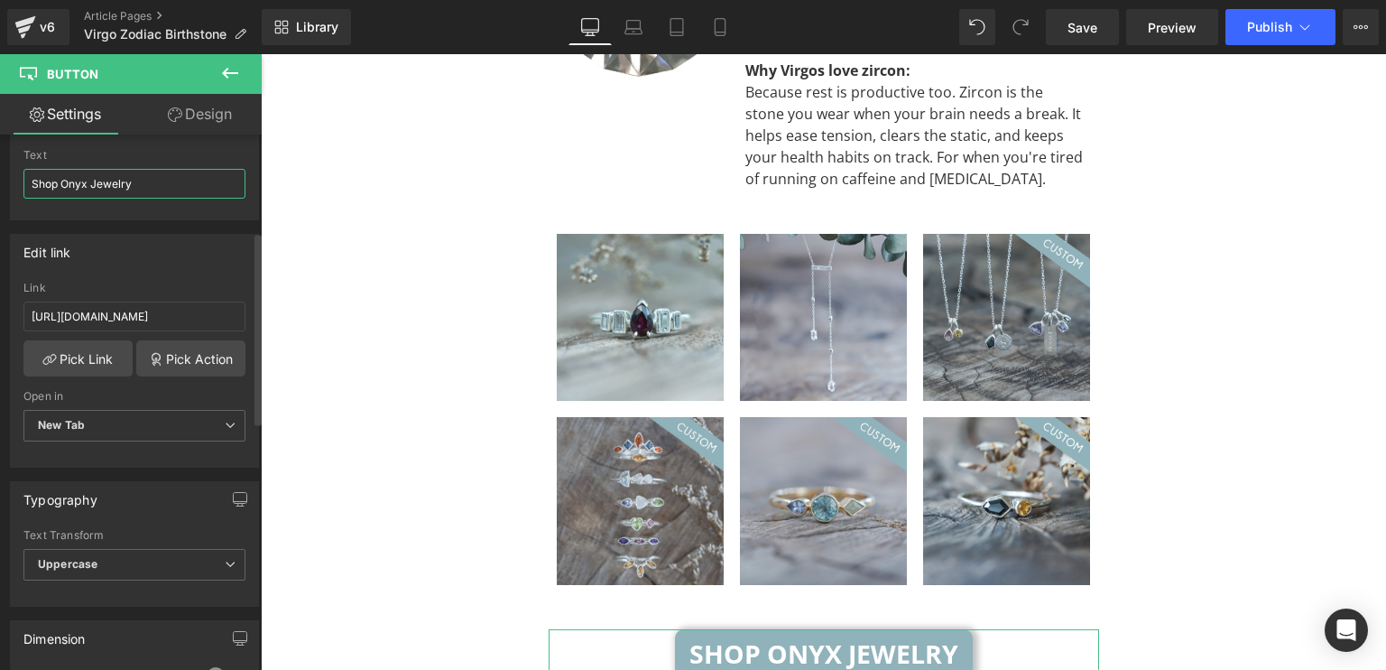
drag, startPoint x: 87, startPoint y: 185, endPoint x: 61, endPoint y: 198, distance: 28.3
click at [61, 198] on div "Text Shop Onyx Jewelry" at bounding box center [134, 184] width 222 height 70
type input "Shop Zircon Jewelry"
click at [97, 354] on link "Pick Link" at bounding box center [77, 358] width 109 height 36
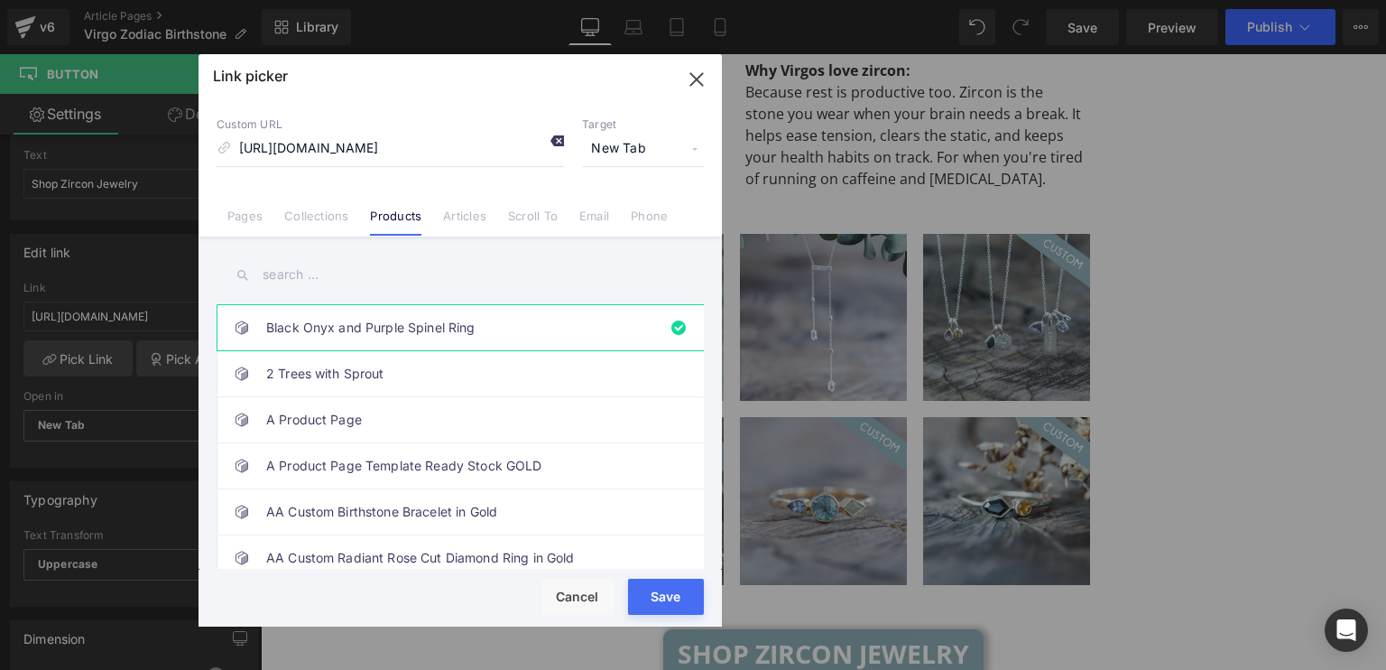
scroll to position [0, 0]
click at [558, 140] on icon at bounding box center [557, 141] width 14 height 14
click at [299, 218] on link "Collections" at bounding box center [316, 221] width 64 height 27
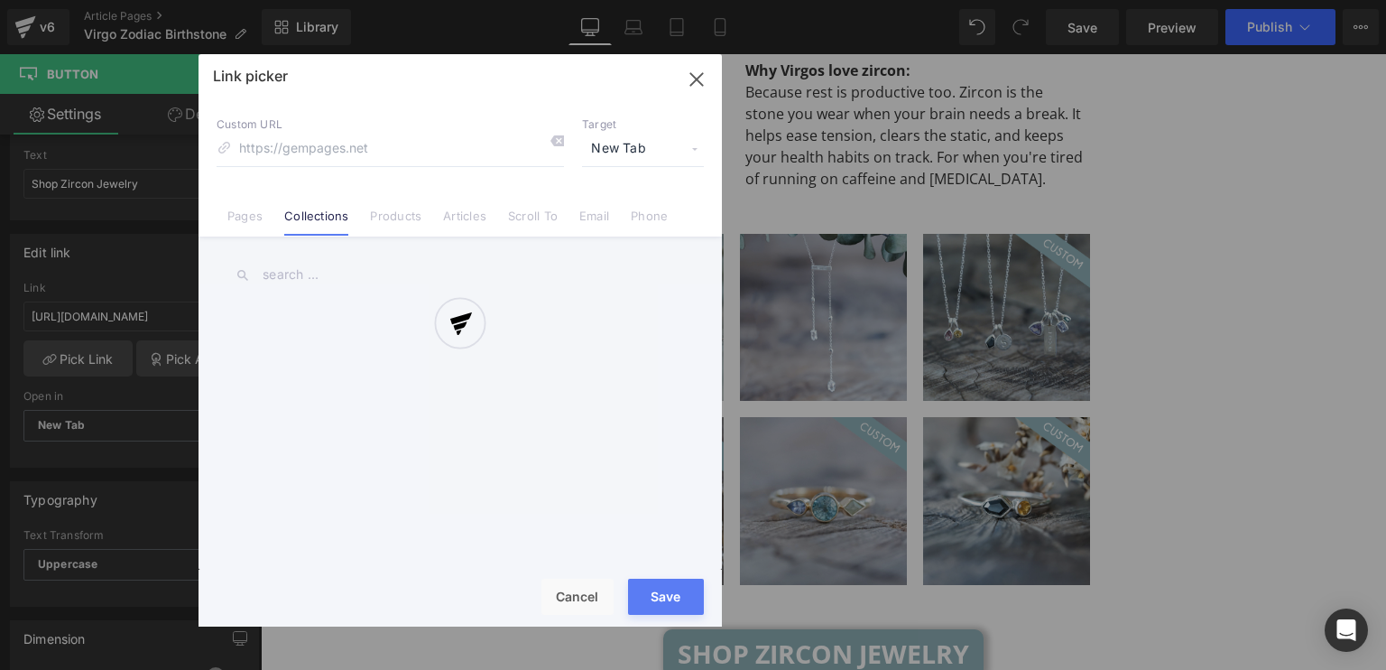
click at [310, 267] on div at bounding box center [460, 340] width 523 height 572
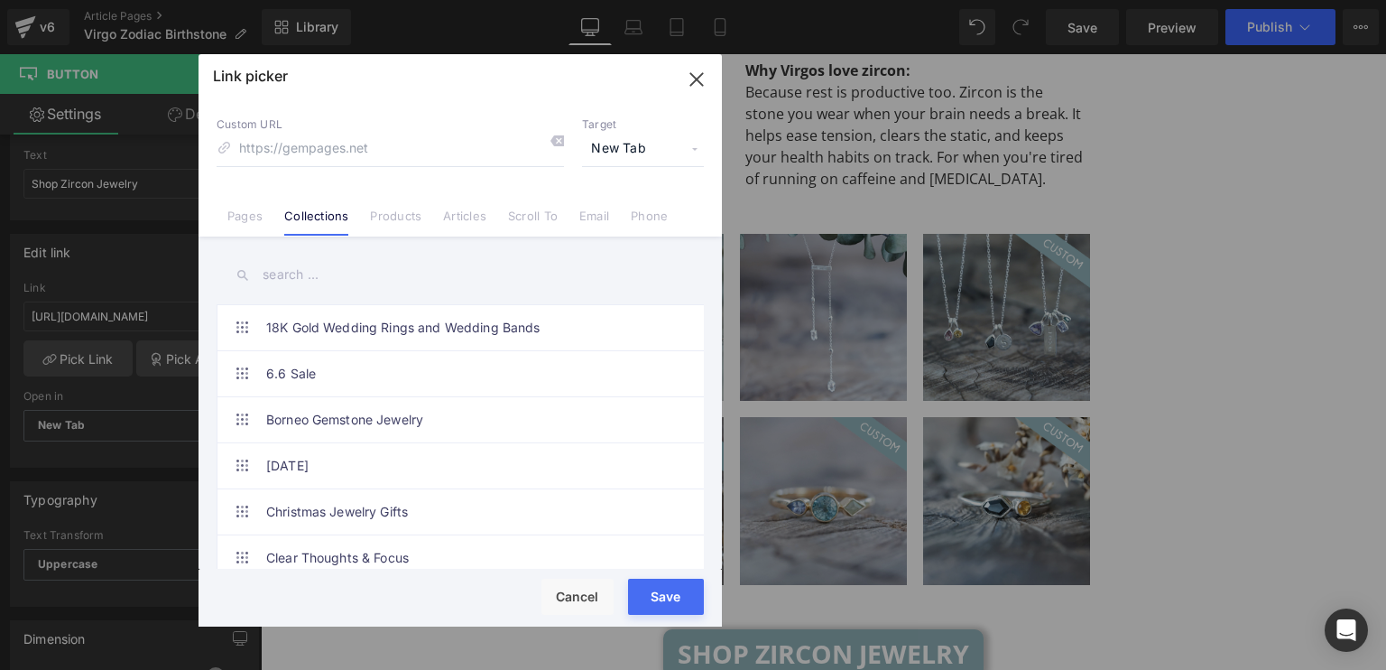
click at [308, 272] on input "text" at bounding box center [460, 275] width 487 height 41
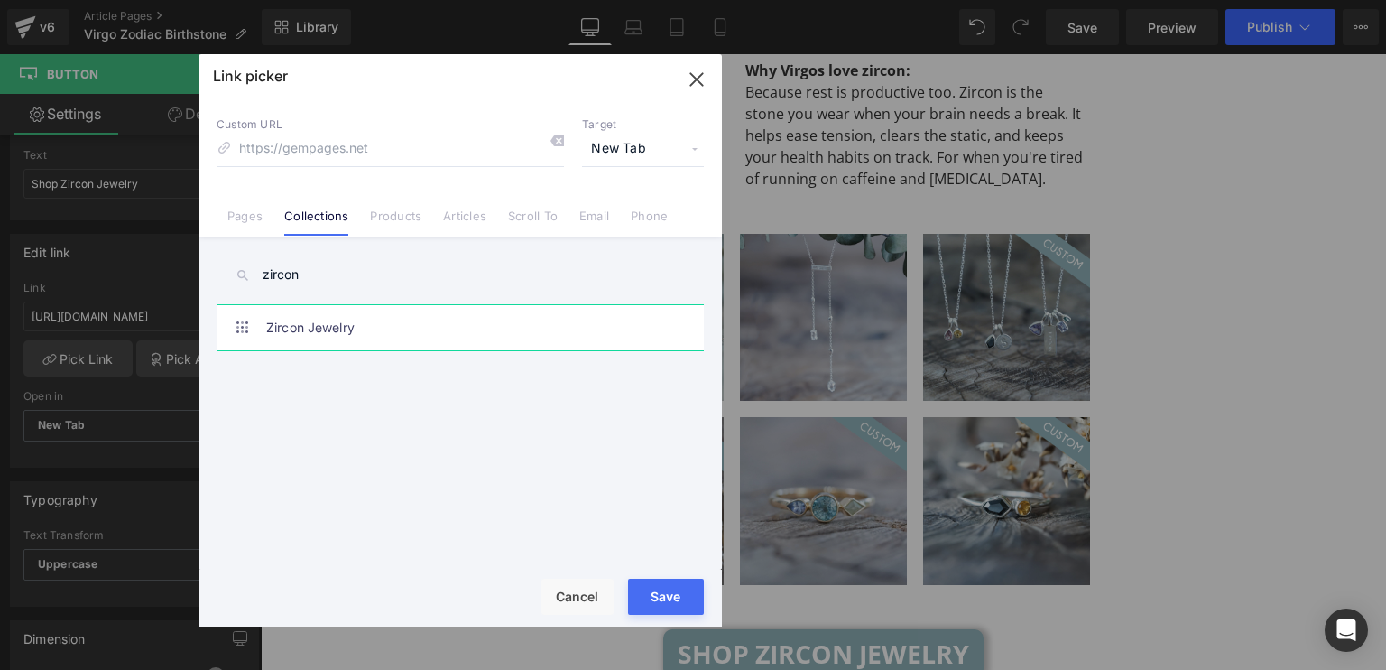
type input "zircon"
click at [347, 327] on link "Zircon Jewelry" at bounding box center [464, 327] width 397 height 45
type input "/collections/zircon-jewelry"
click at [657, 601] on div "Loading Product" at bounding box center [693, 598] width 98 height 20
drag, startPoint x: 635, startPoint y: 591, endPoint x: 389, endPoint y: 477, distance: 271.7
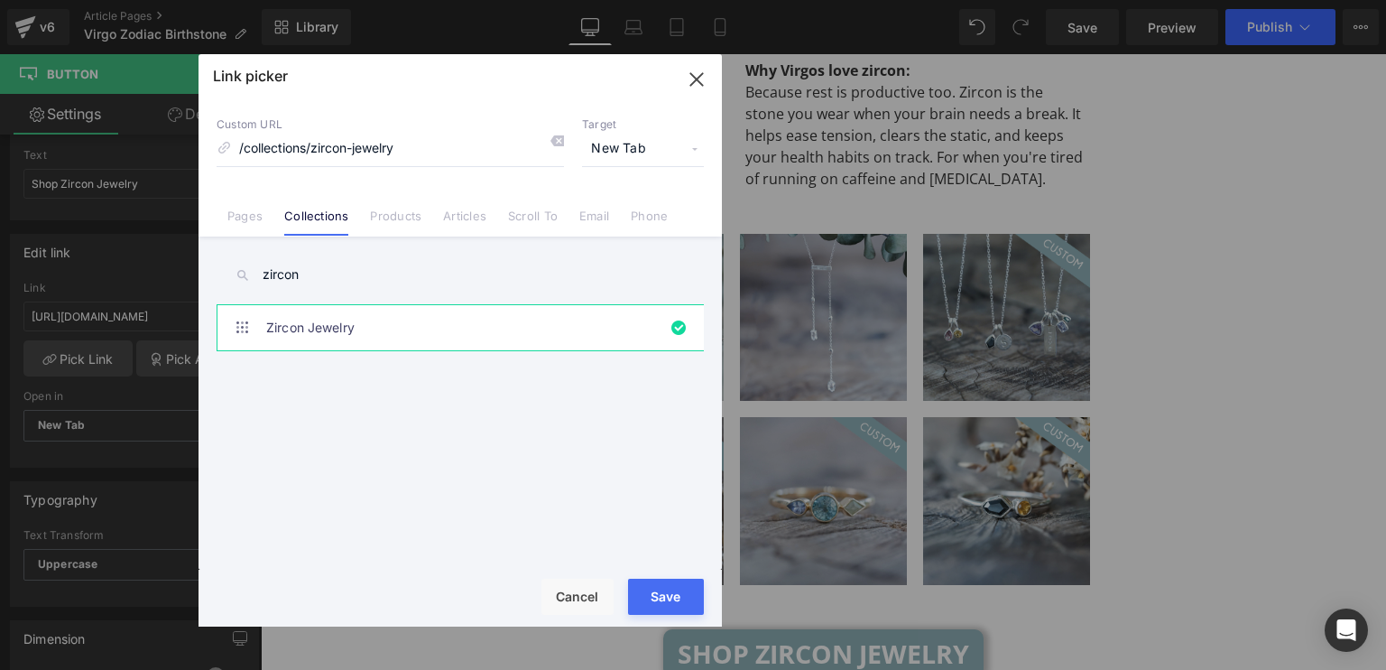
click at [635, 591] on button "Save" at bounding box center [666, 597] width 76 height 36
type input "/collections/zircon-jewelry"
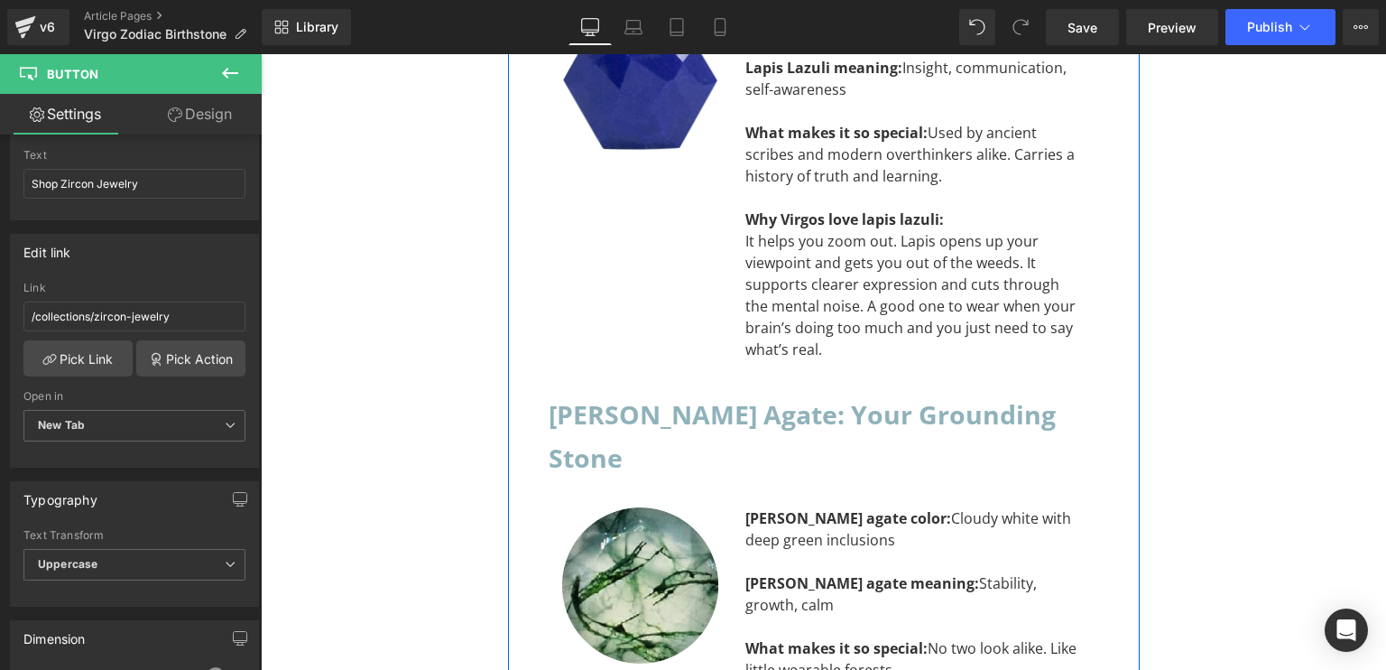
scroll to position [5087, 0]
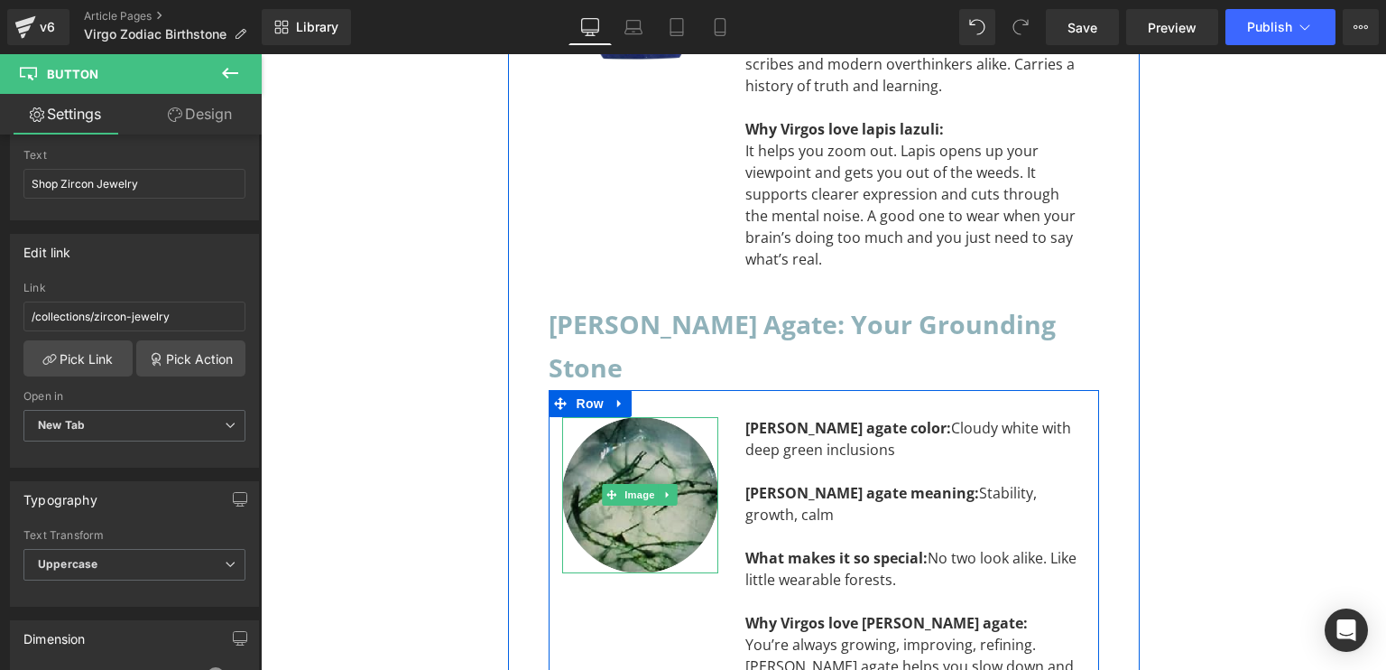
click at [650, 417] on img at bounding box center [640, 495] width 156 height 156
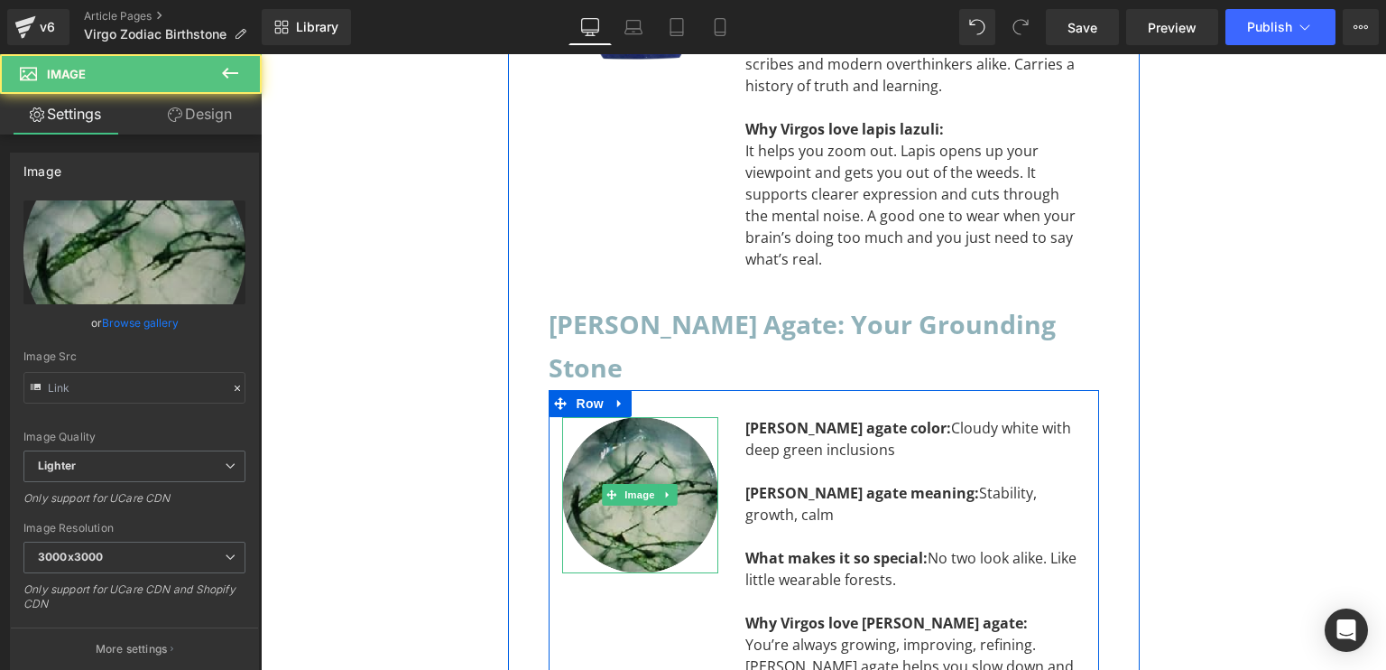
type input "[URL][DOMAIN_NAME][PERSON_NAME]"
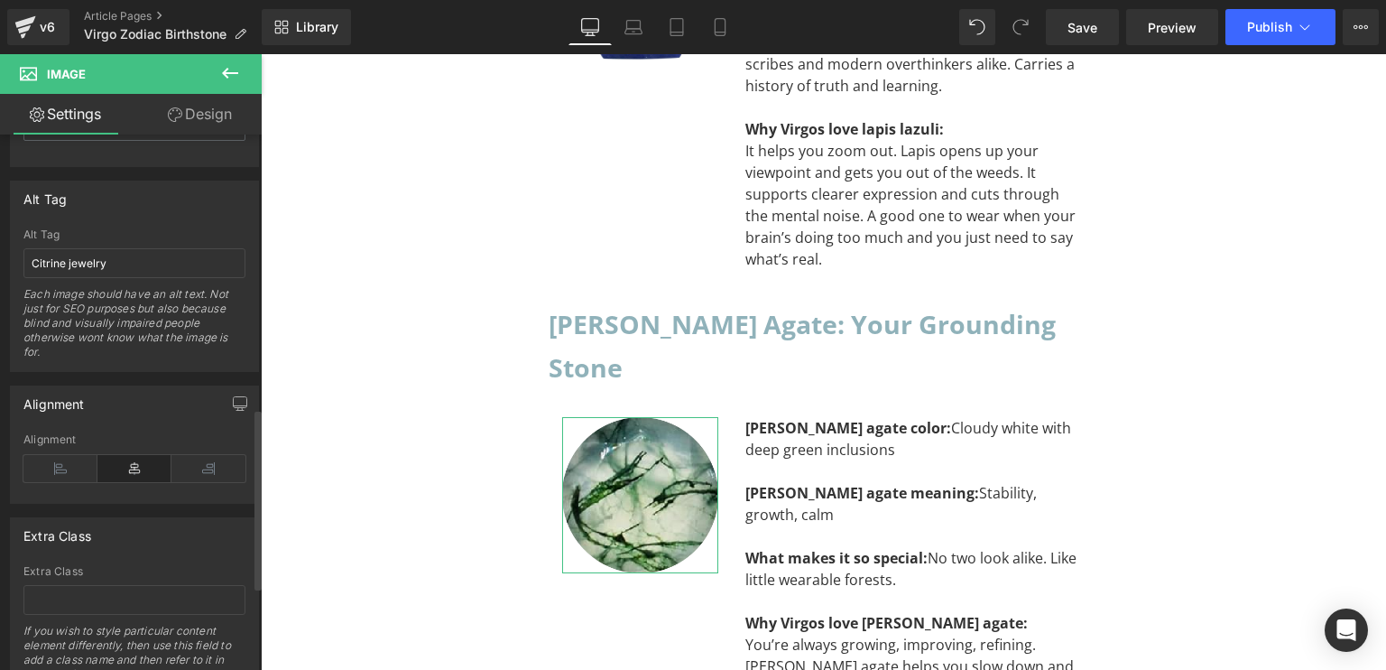
scroll to position [812, 0]
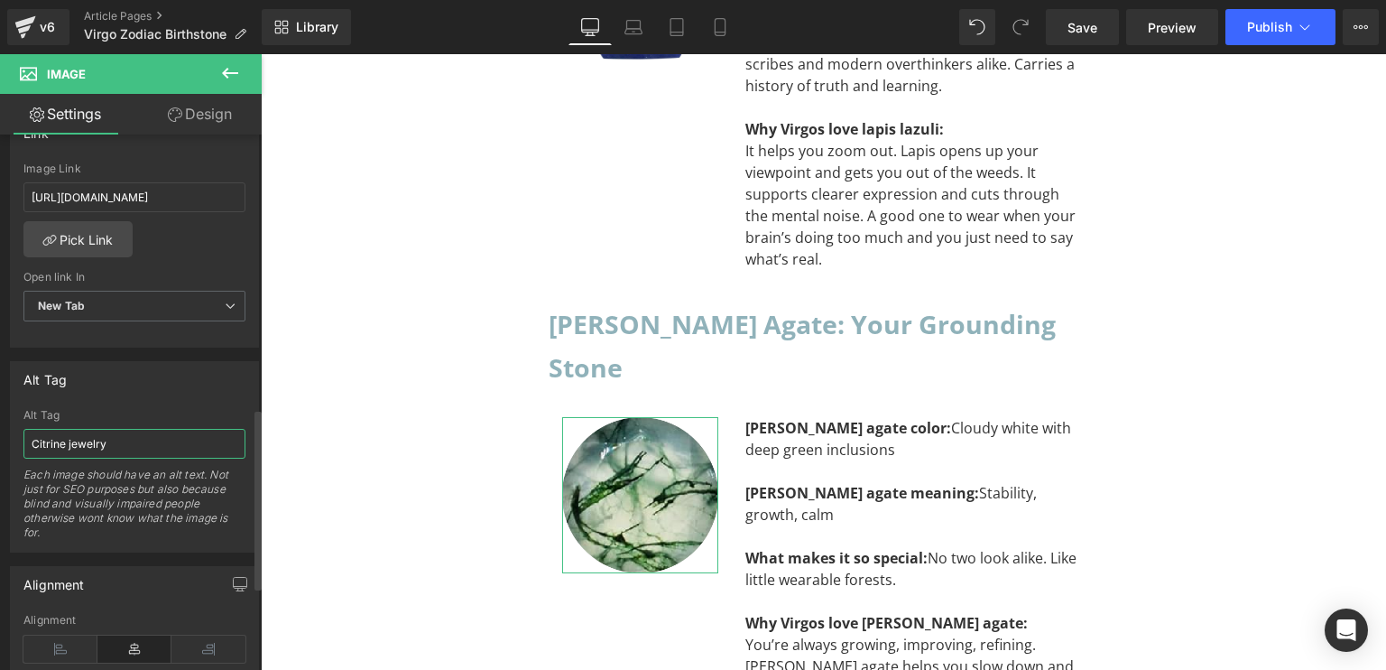
drag, startPoint x: 129, startPoint y: 438, endPoint x: 0, endPoint y: 458, distance: 130.7
click at [0, 458] on div "Alt Tag Citrine jewelry Alt Tag Citrine jewelry Each image should have an alt t…" at bounding box center [135, 449] width 270 height 205
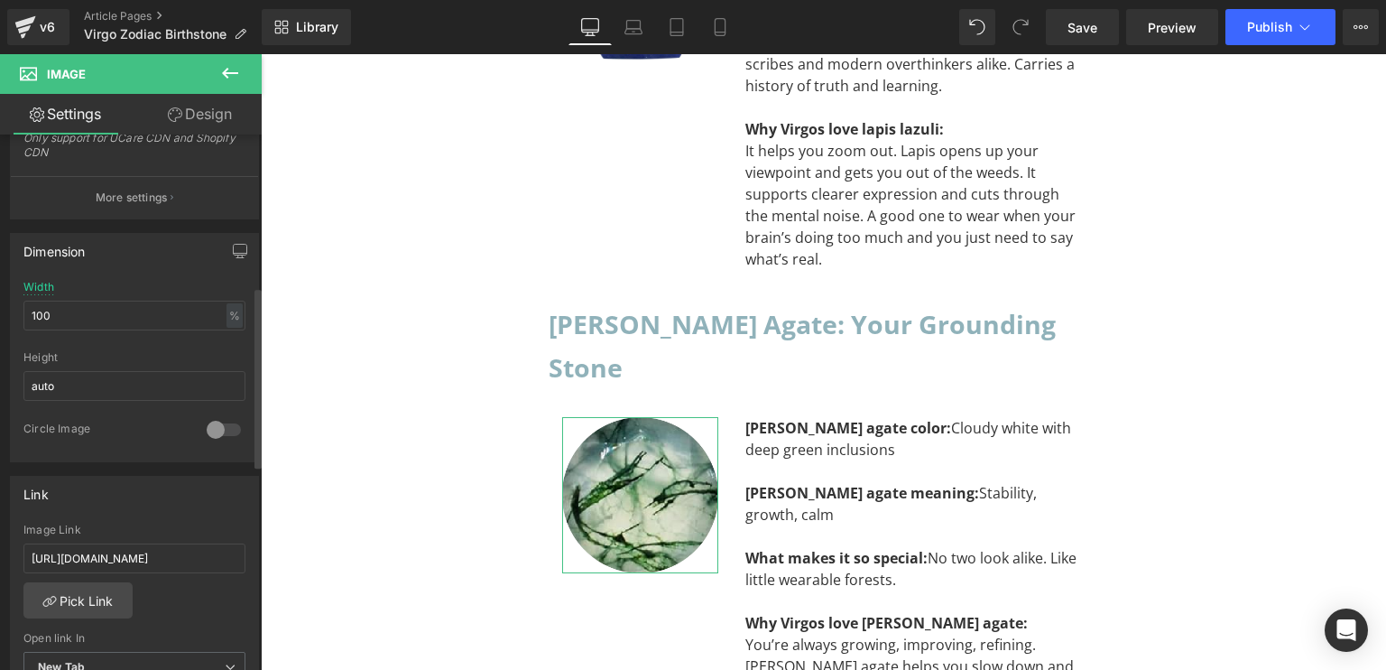
scroll to position [632, 0]
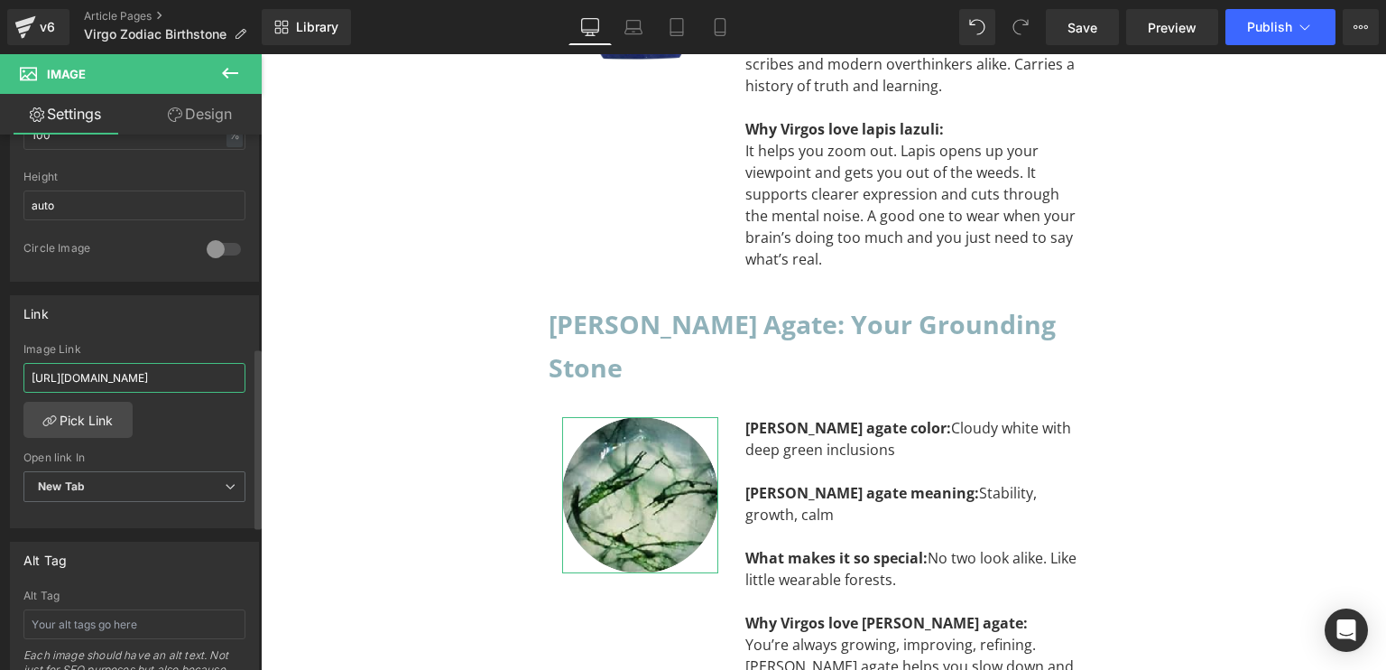
click at [190, 367] on input "[URL][DOMAIN_NAME]" at bounding box center [134, 378] width 222 height 30
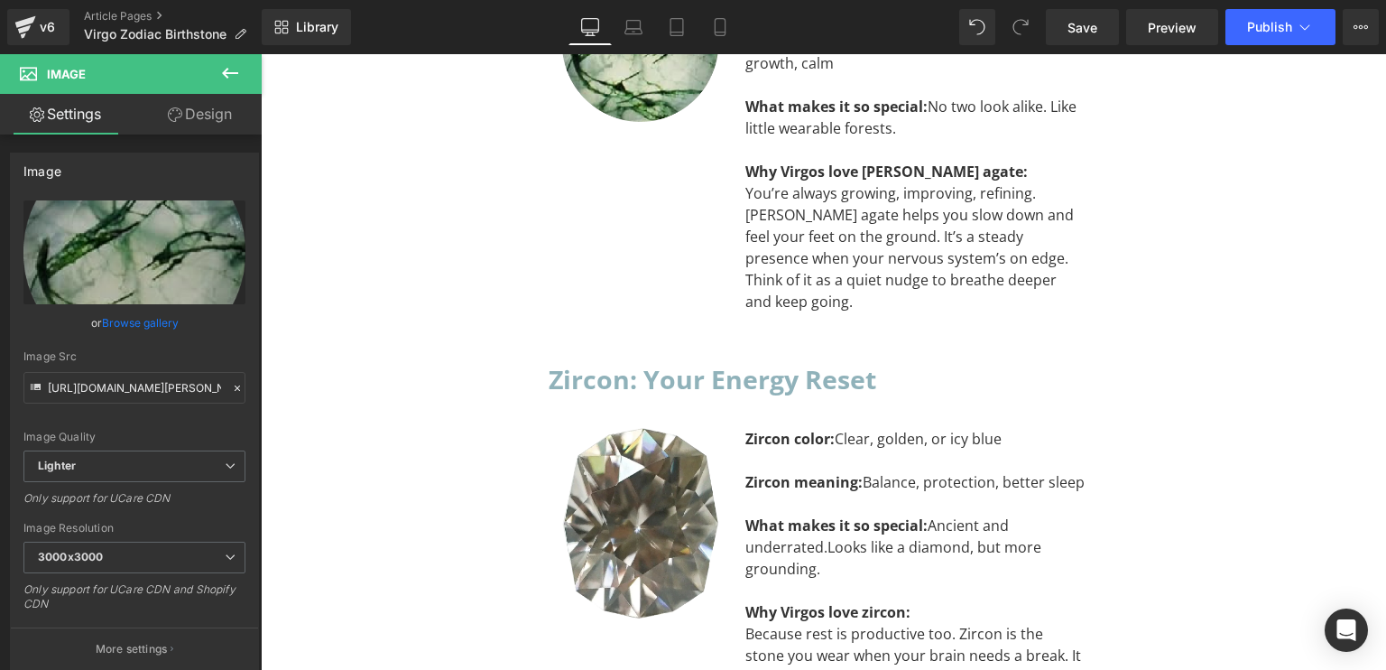
scroll to position [5628, 0]
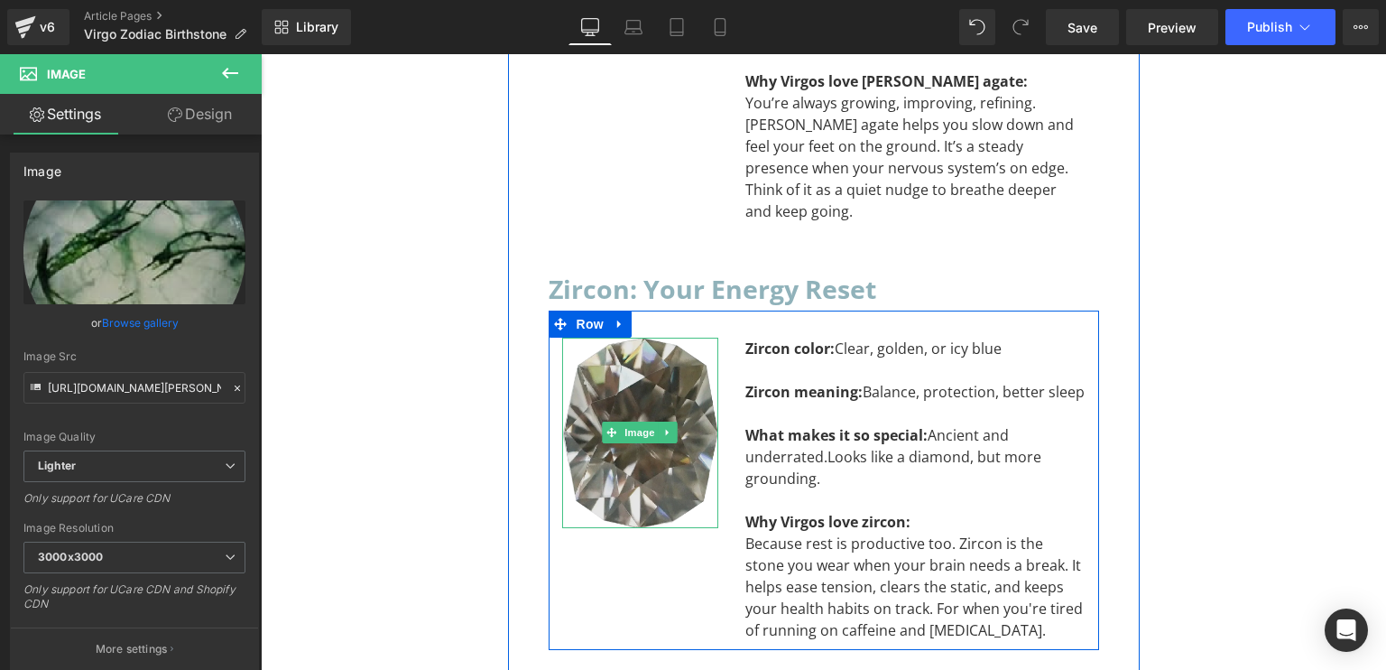
click at [623, 338] on img at bounding box center [640, 433] width 156 height 190
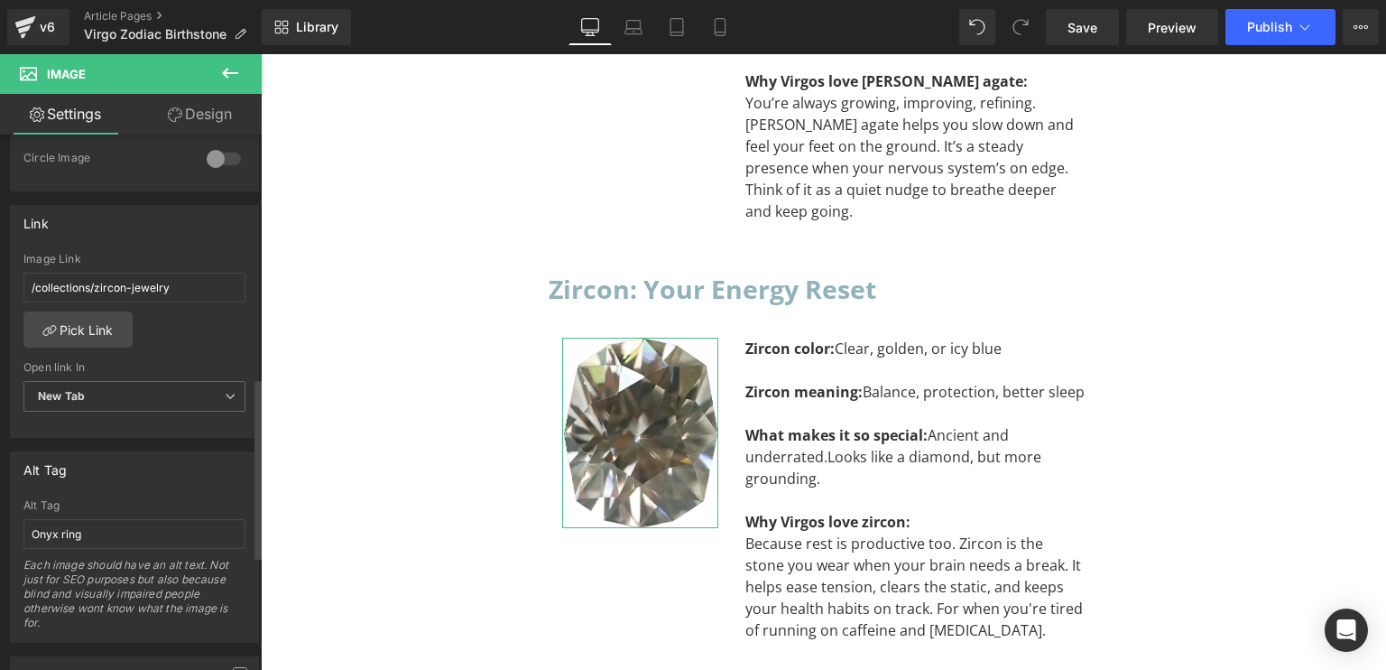
scroll to position [812, 0]
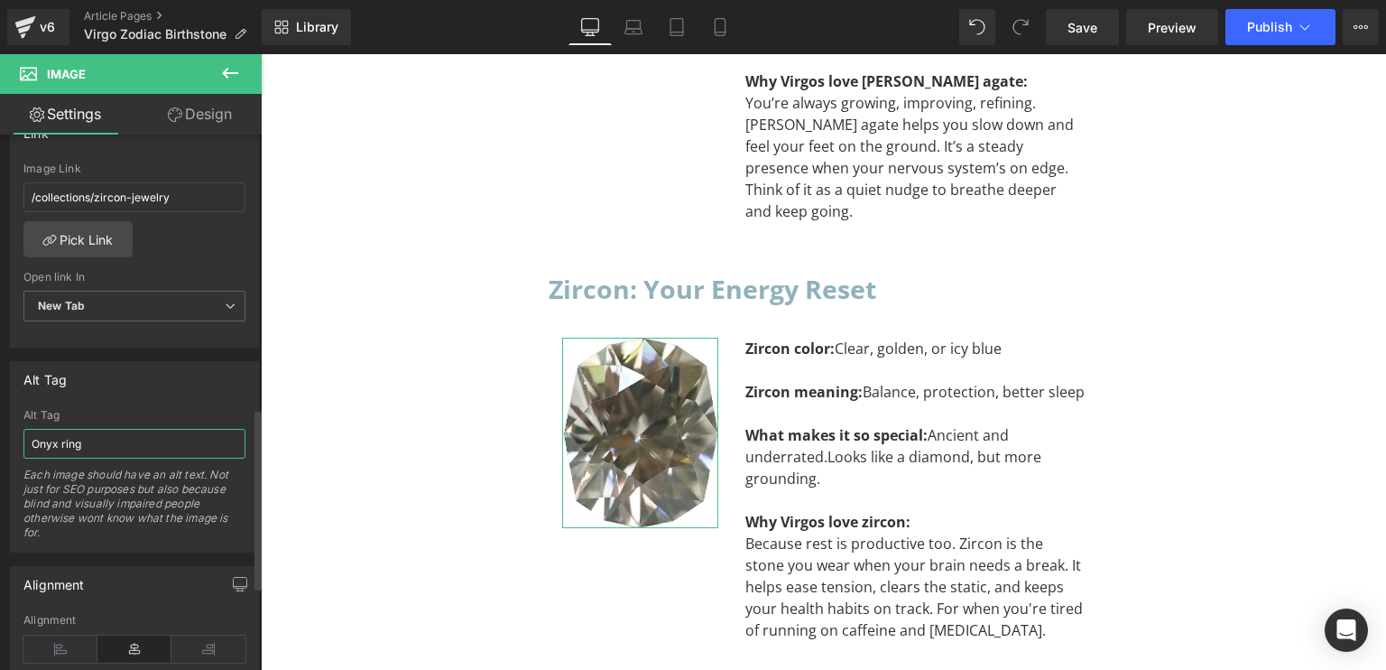
drag, startPoint x: 91, startPoint y: 442, endPoint x: 0, endPoint y: 444, distance: 91.2
click at [0, 444] on div "Alt Tag Onyx ring Alt Tag Onyx ring Each image should have an alt text. Not jus…" at bounding box center [135, 449] width 270 height 205
type input "S"
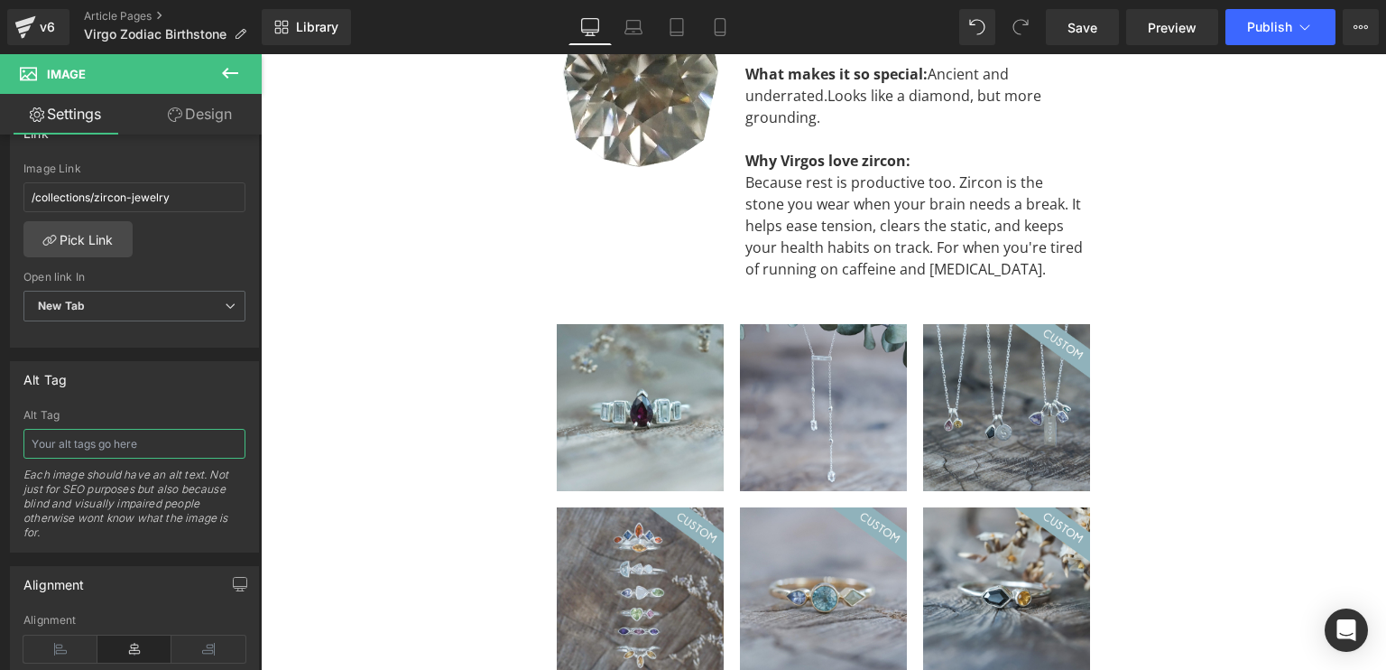
scroll to position [6440, 0]
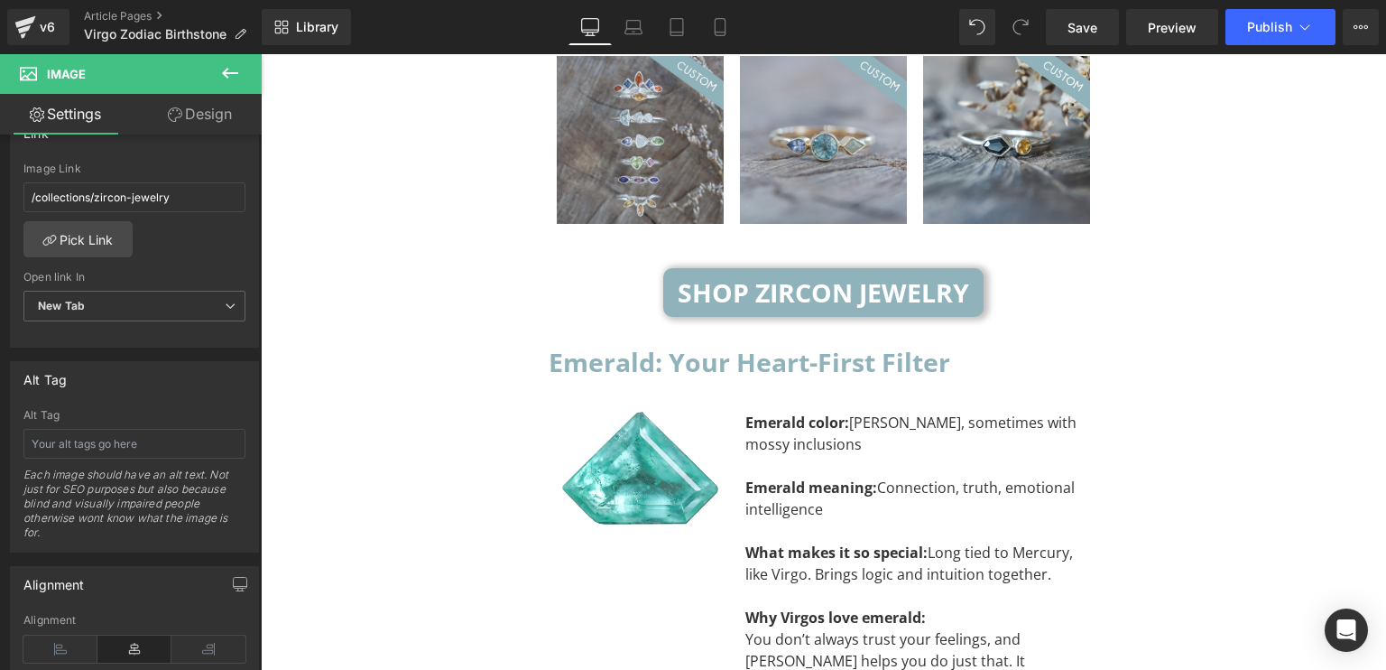
click at [621, 460] on span "Image" at bounding box center [640, 471] width 38 height 22
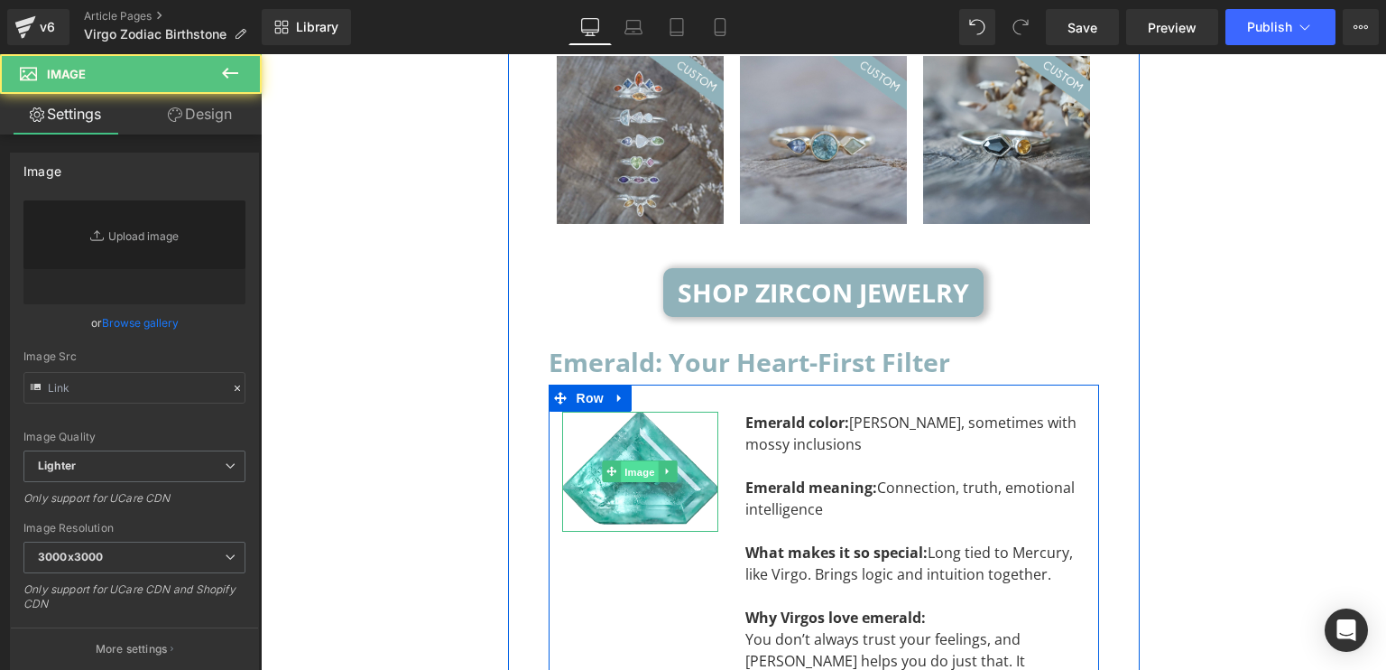
type input "[URL][DOMAIN_NAME]"
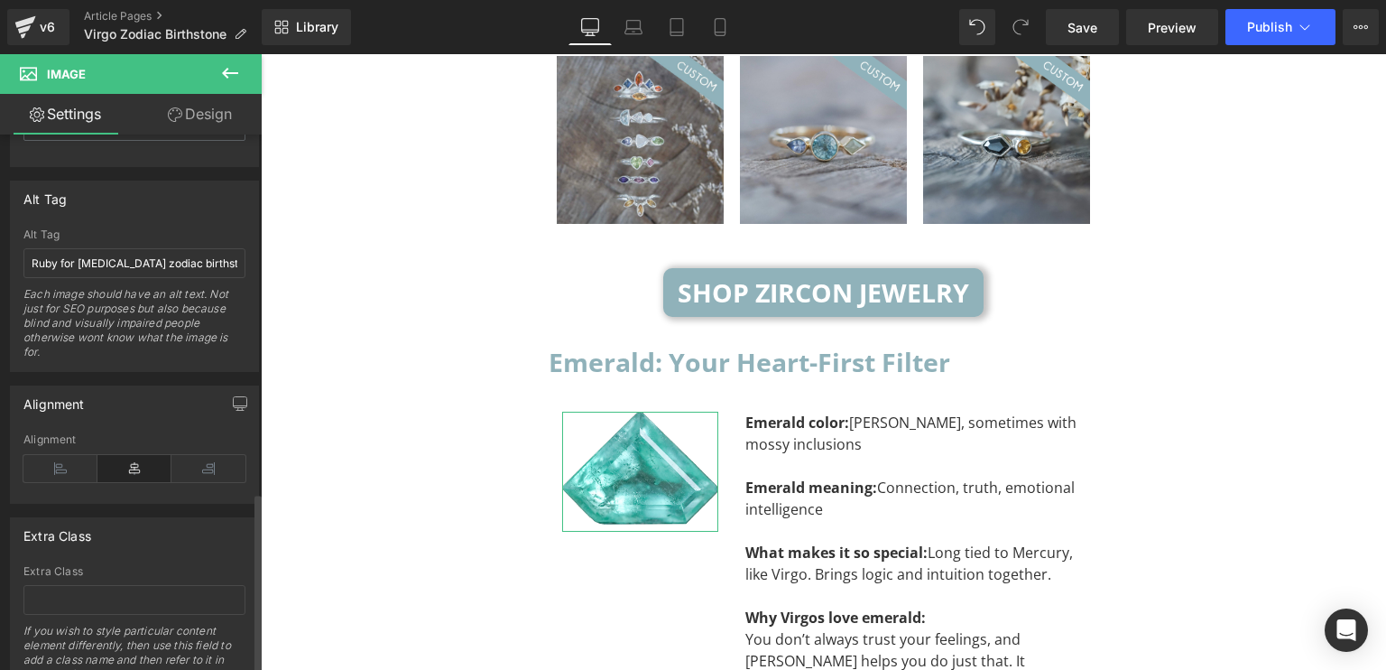
scroll to position [1063, 0]
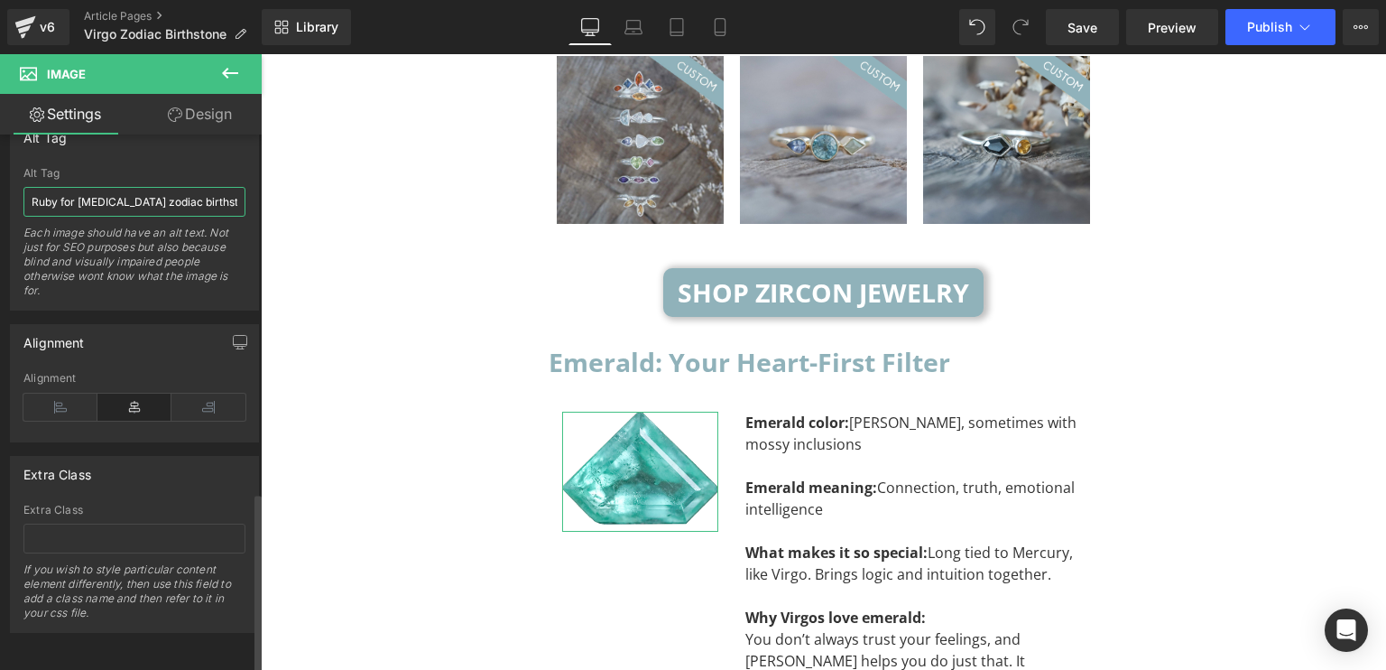
click at [226, 187] on input "Ruby for [MEDICAL_DATA] zodiac birthstones" at bounding box center [134, 202] width 222 height 30
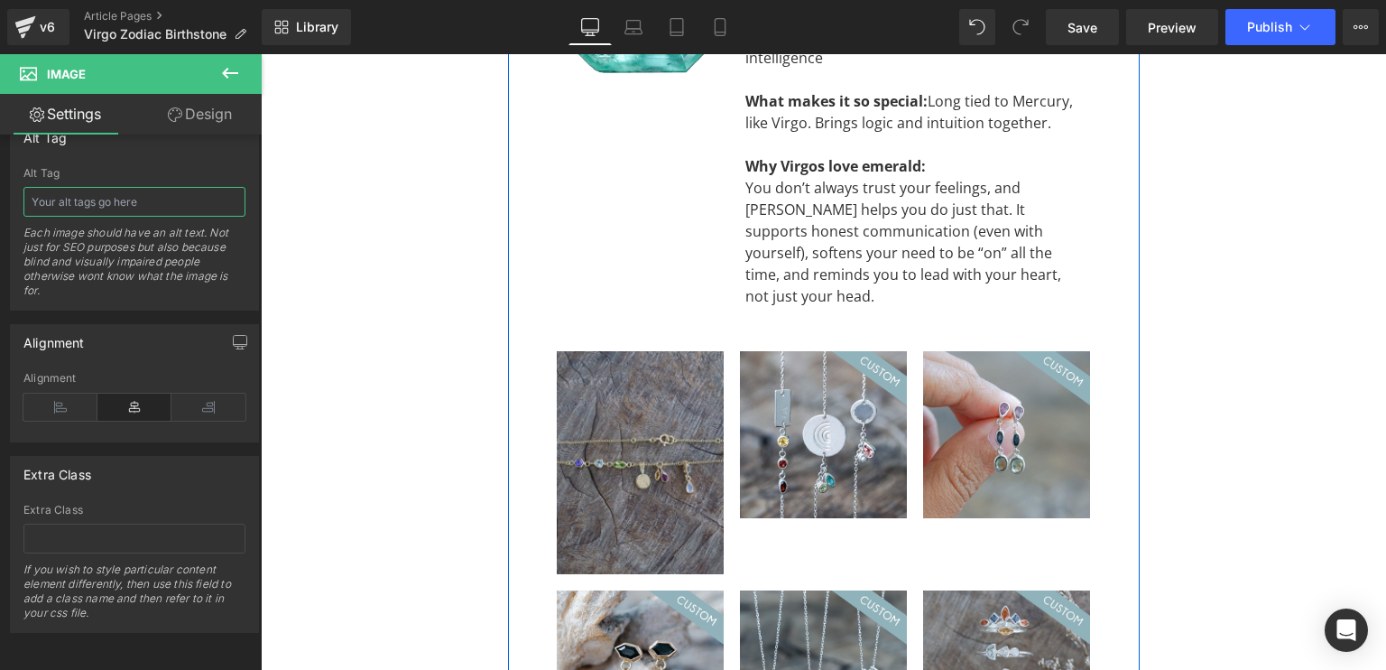
scroll to position [7343, 0]
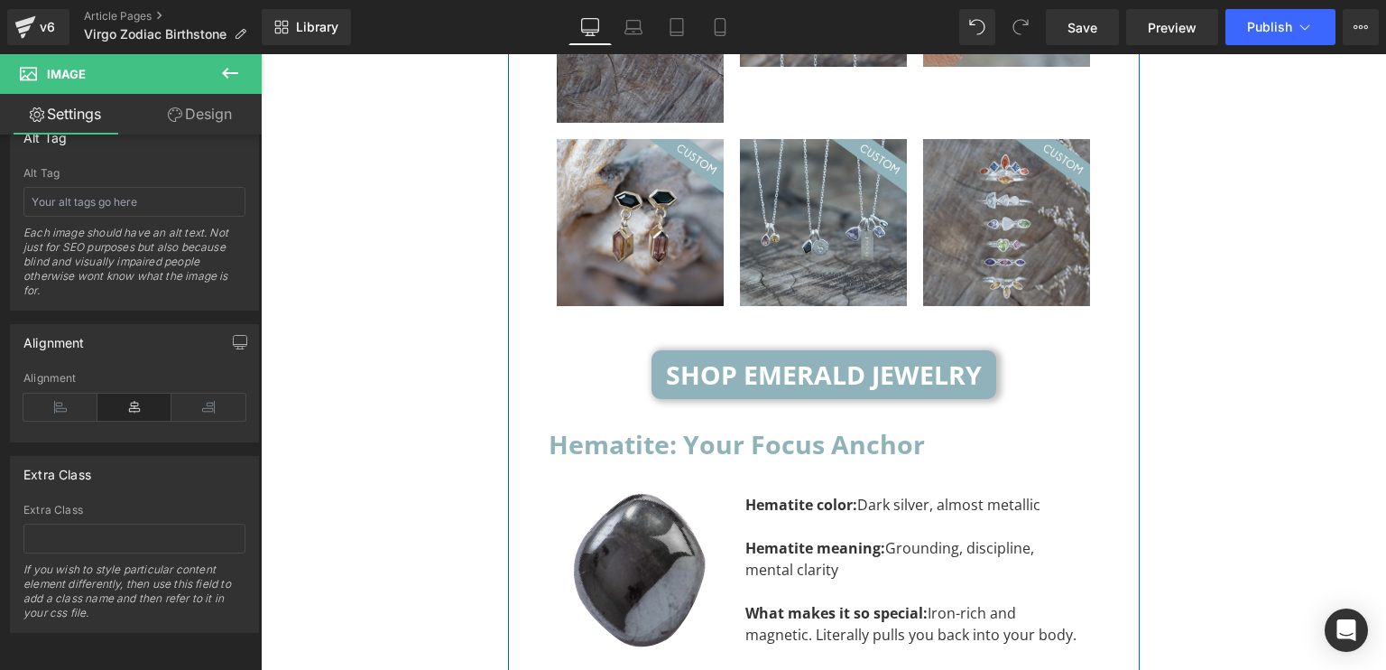
click at [613, 494] on div "Image" at bounding box center [640, 574] width 156 height 161
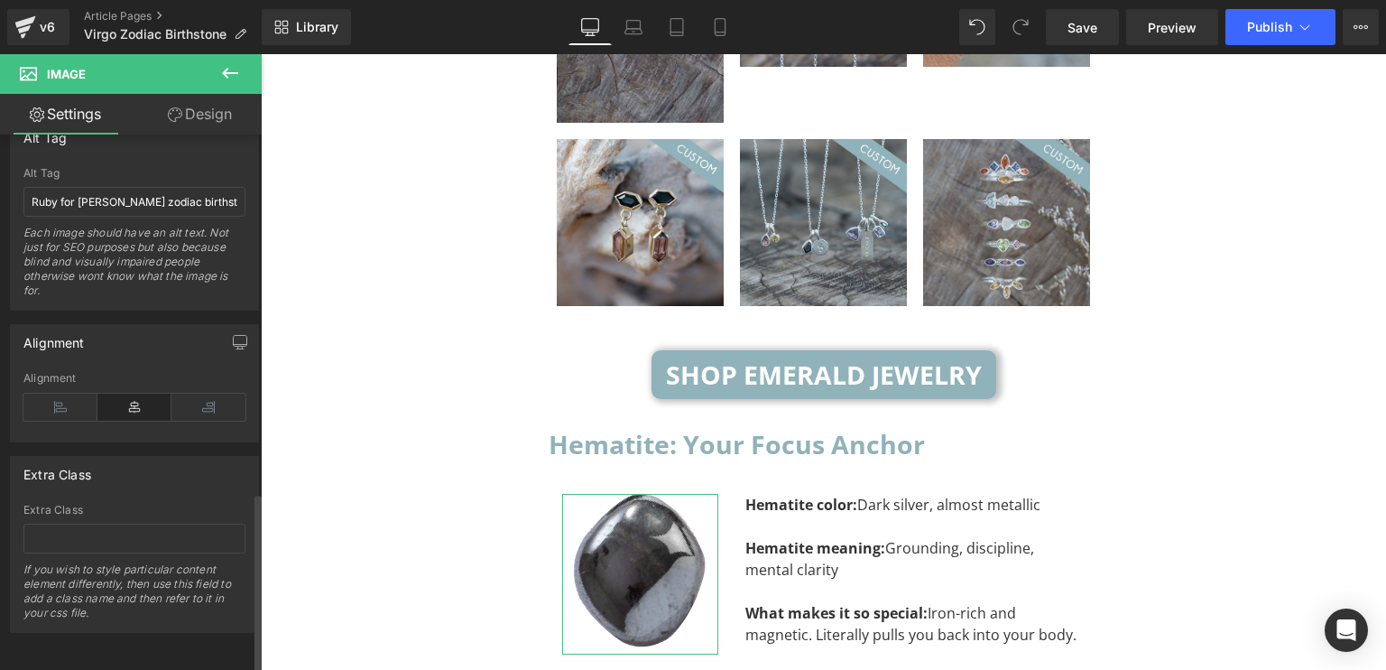
scroll to position [883, 0]
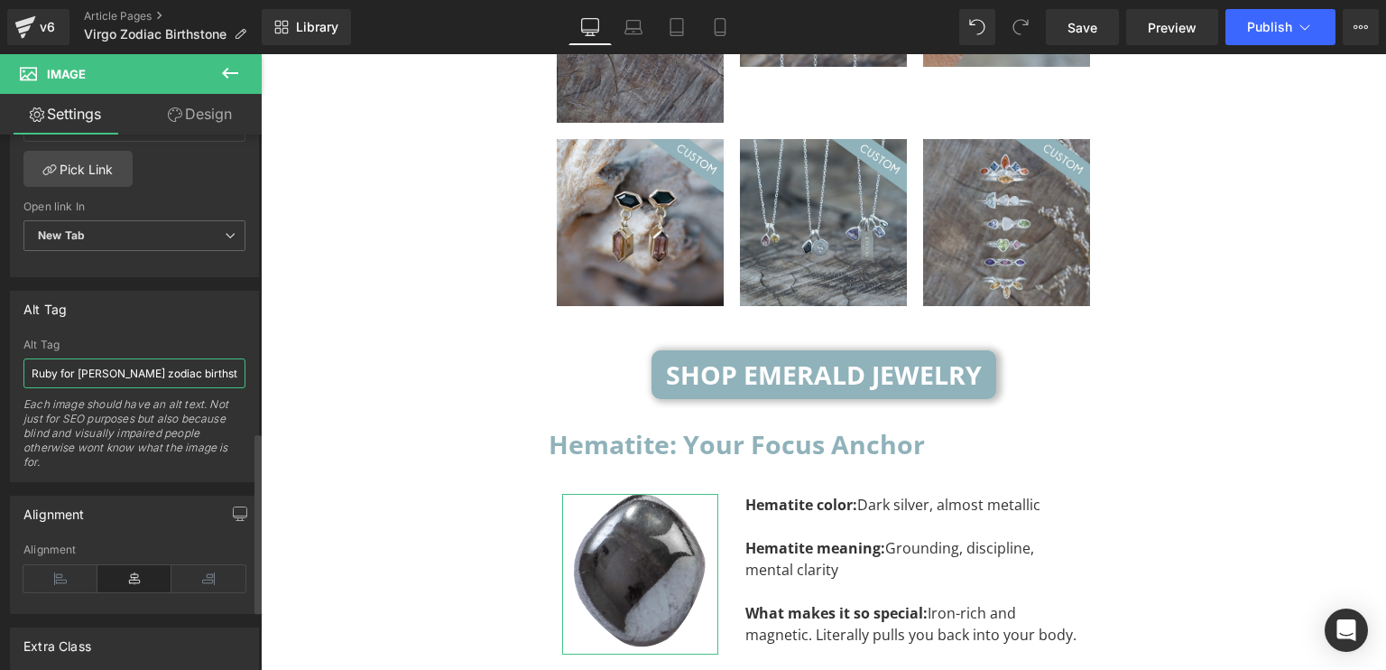
drag, startPoint x: 57, startPoint y: 364, endPoint x: 12, endPoint y: 373, distance: 46.0
click at [12, 373] on div "Ruby for [PERSON_NAME] zodiac birthstones Alt Tag Ruby for [PERSON_NAME] zodiac…" at bounding box center [134, 409] width 247 height 143
type input "Hematite for [PERSON_NAME] zodiac birthstones"
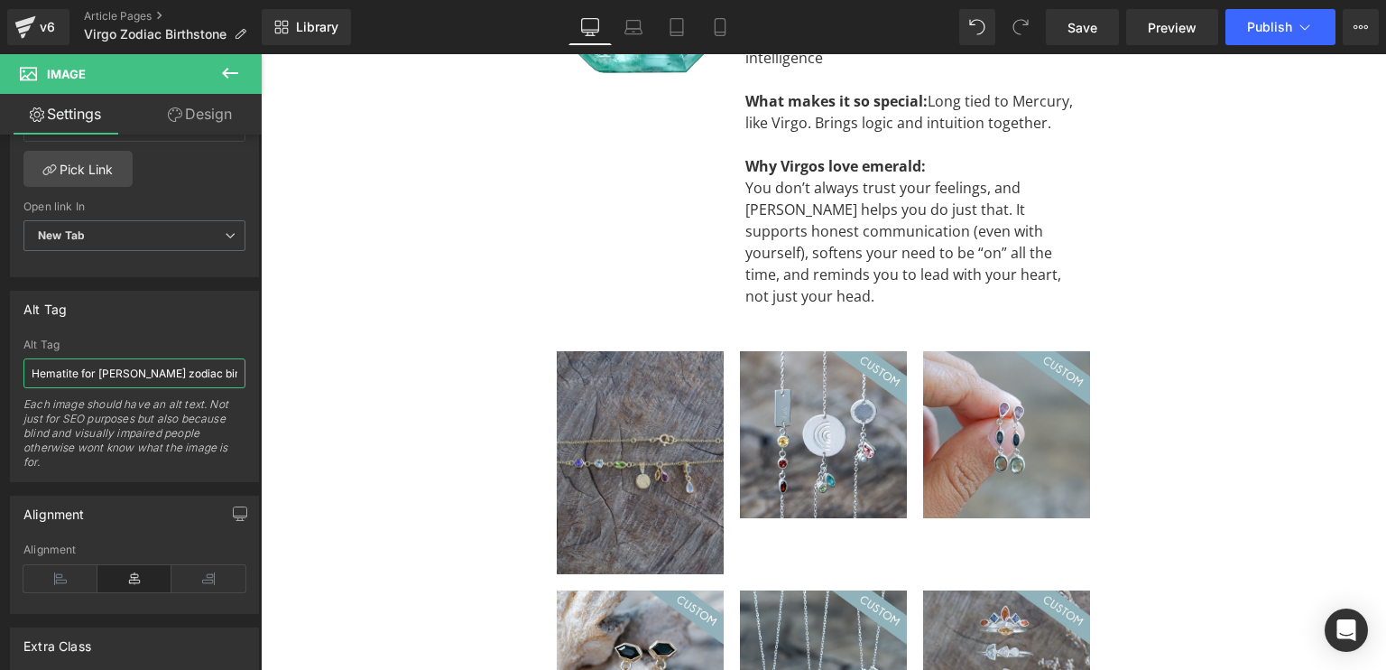
scroll to position [6350, 0]
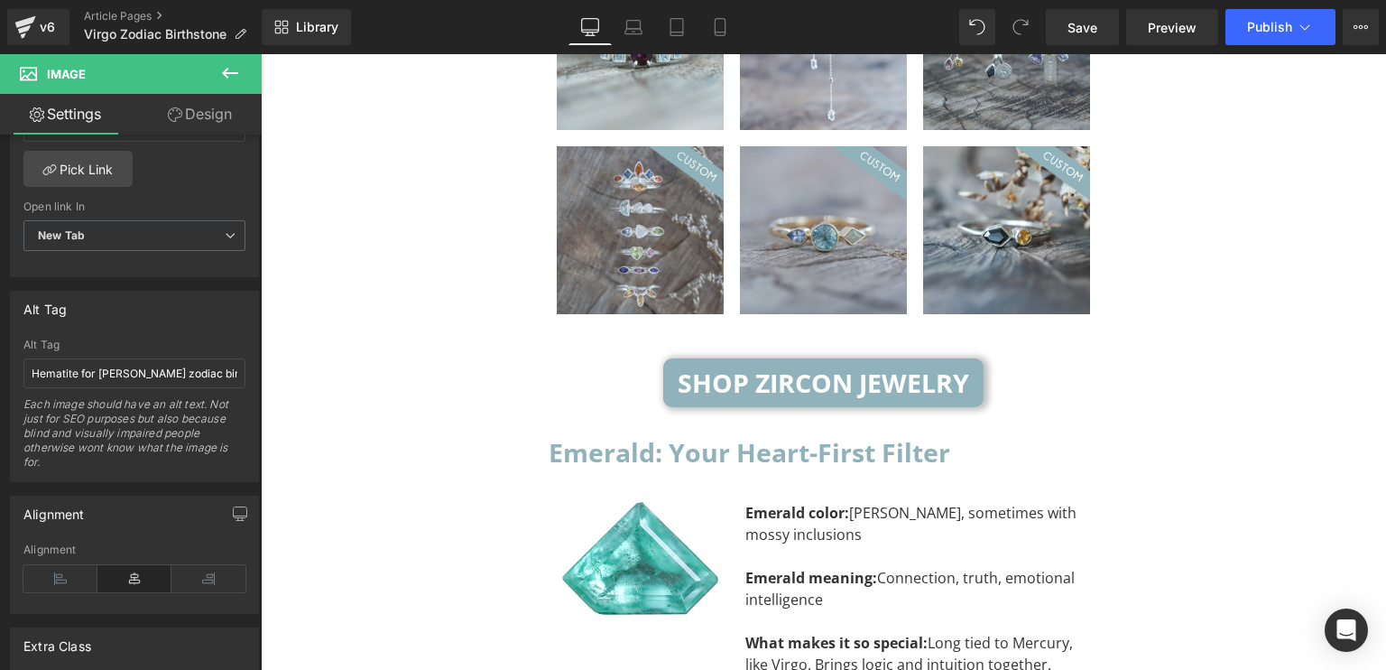
click at [614, 502] on div "Image" at bounding box center [640, 562] width 156 height 120
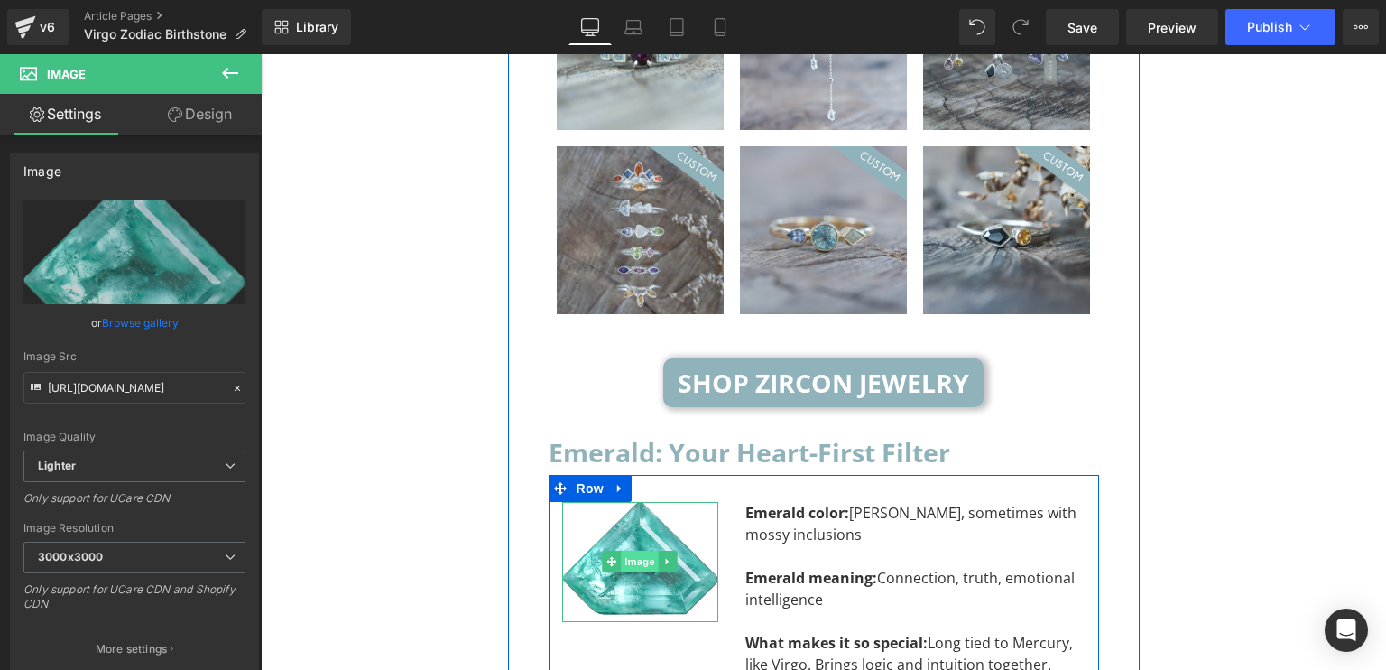
click at [630, 551] on span "Image" at bounding box center [640, 562] width 38 height 22
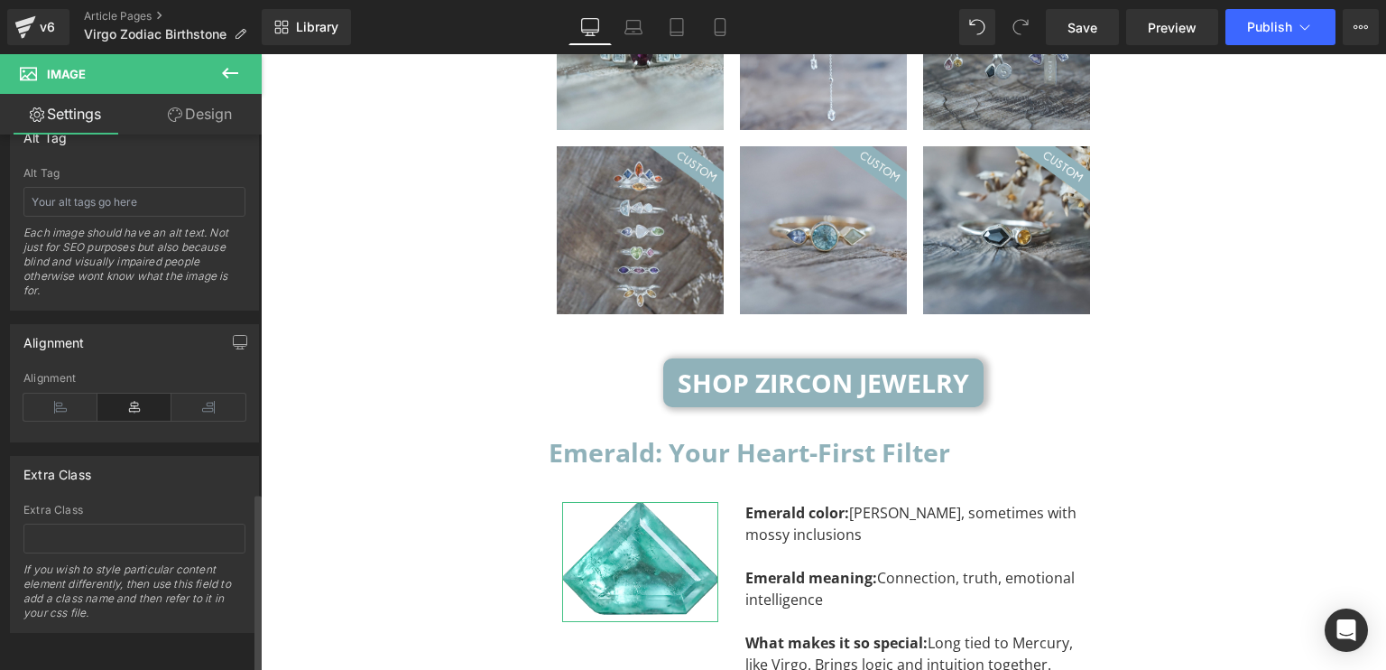
scroll to position [792, 0]
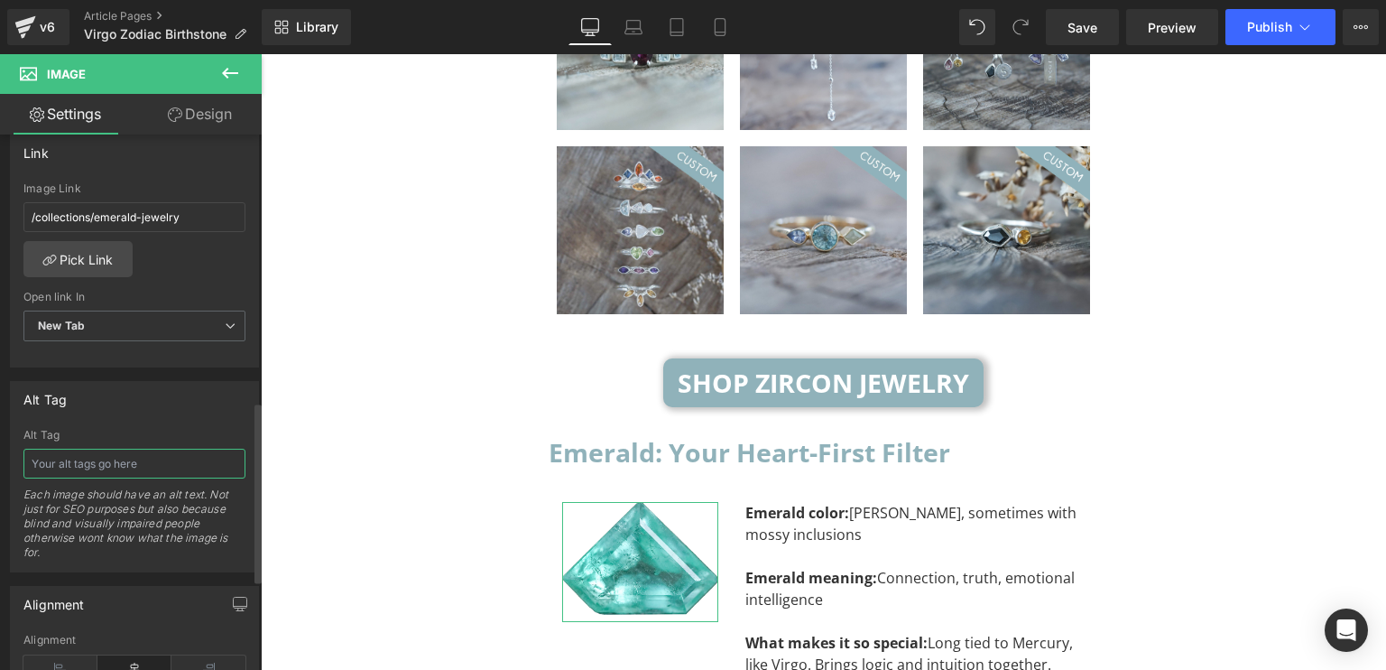
click at [99, 462] on input "text" at bounding box center [134, 464] width 222 height 30
paste input "Hematite for [PERSON_NAME] zodiac birthstones"
drag, startPoint x: 74, startPoint y: 457, endPoint x: 7, endPoint y: 473, distance: 68.7
click at [7, 473] on div "Alt Tag Hematite for [PERSON_NAME] zodiac birthstones Alt Tag Hematite for [PER…" at bounding box center [135, 469] width 270 height 205
type input "Emerald for [PERSON_NAME] zodiac birthstones"
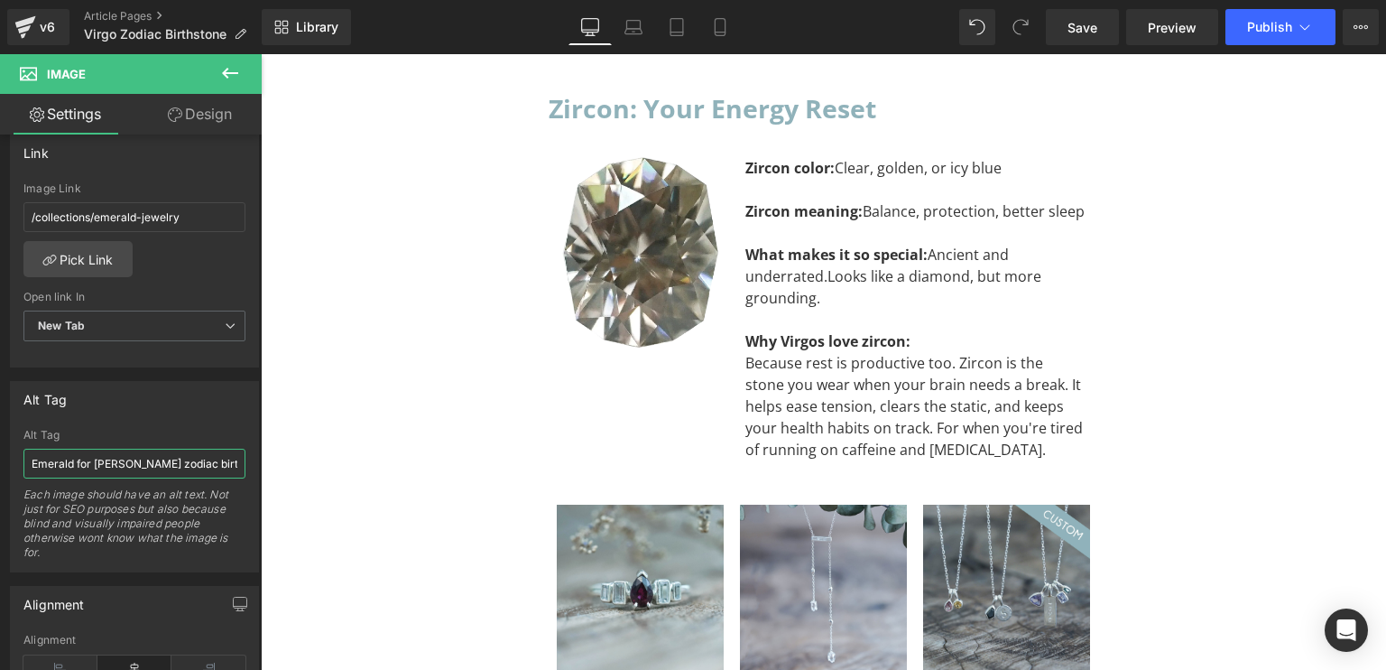
scroll to position [5628, 0]
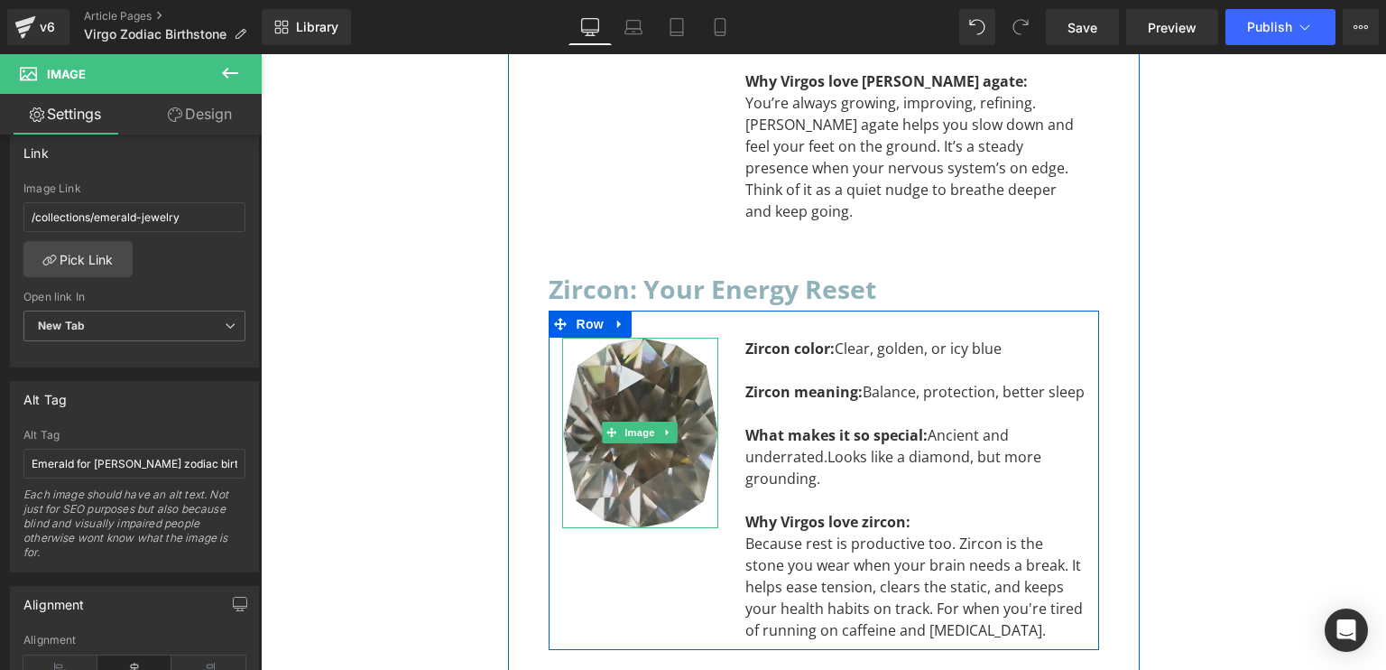
drag, startPoint x: 614, startPoint y: 277, endPoint x: 593, endPoint y: 282, distance: 21.2
click at [614, 338] on img at bounding box center [640, 433] width 156 height 190
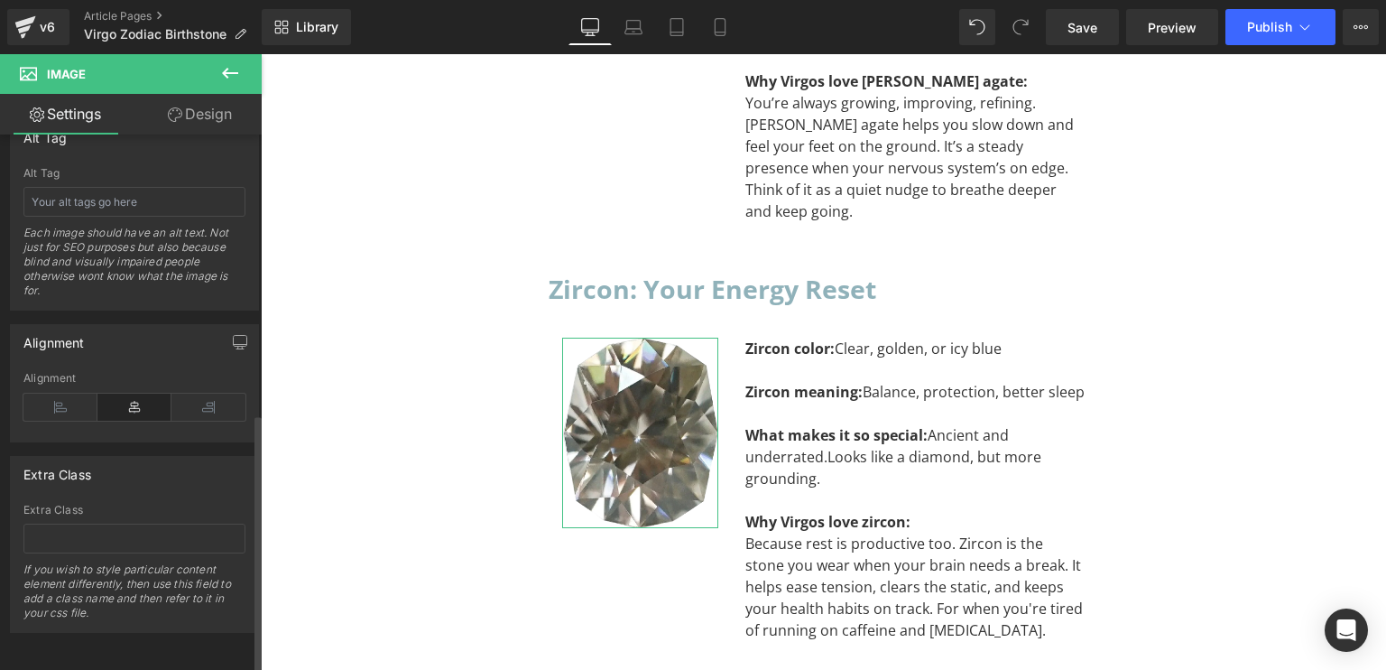
scroll to position [792, 0]
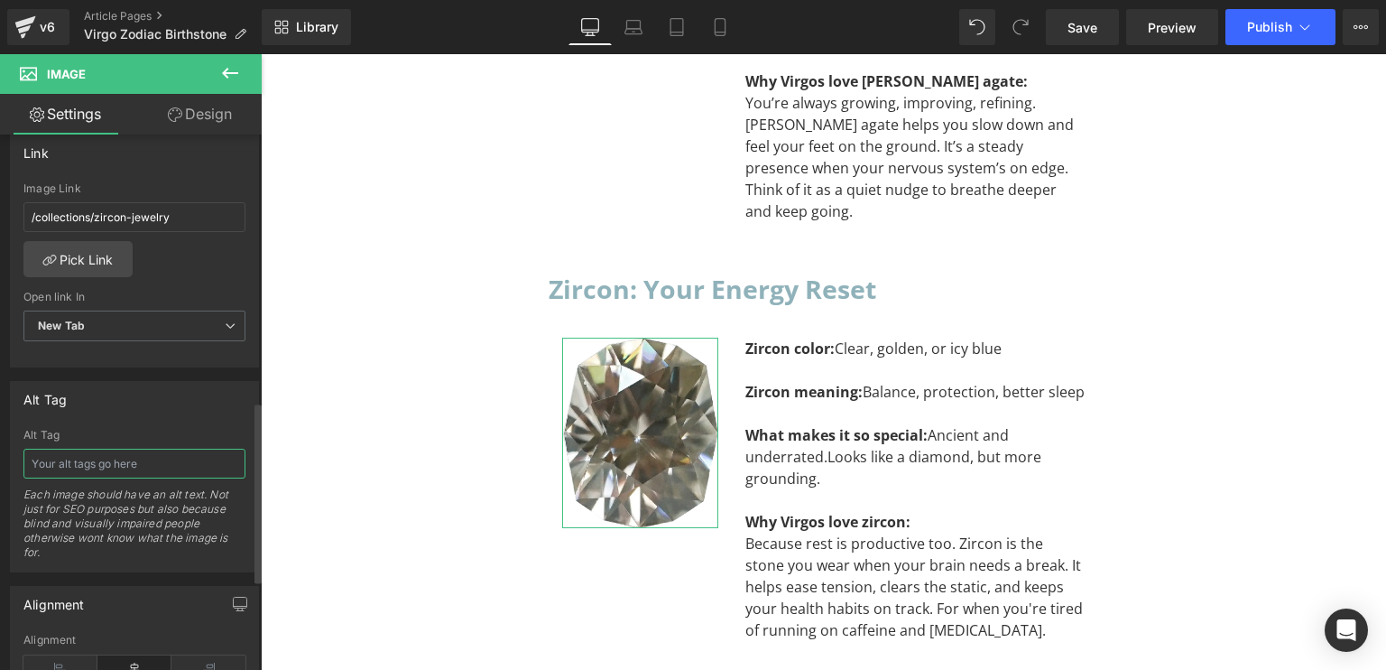
click at [114, 454] on input "text" at bounding box center [134, 464] width 222 height 30
drag, startPoint x: 74, startPoint y: 458, endPoint x: 0, endPoint y: 474, distance: 75.6
click at [0, 474] on div "Alt Tag Hematite for [PERSON_NAME] zodiac birthstones Alt Tag Hematite for [PER…" at bounding box center [135, 469] width 270 height 205
type input "Zircon for [PERSON_NAME] zodiac birthstones"
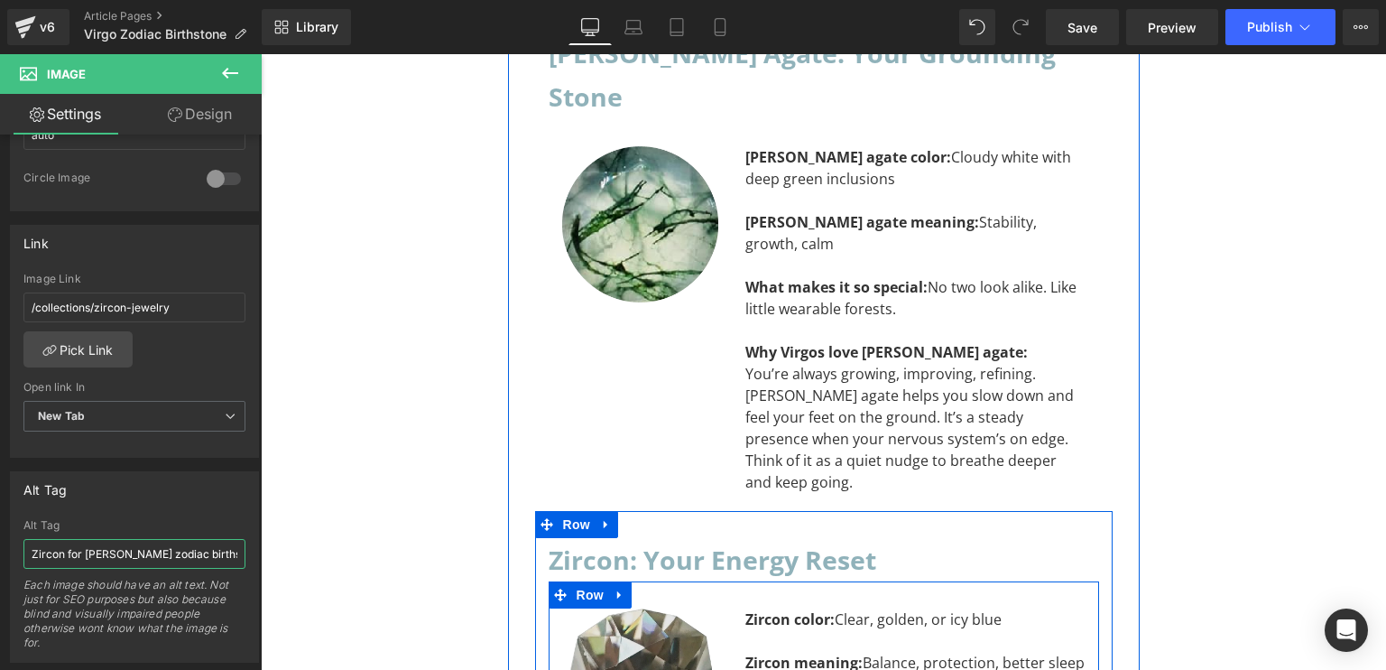
scroll to position [4996, 0]
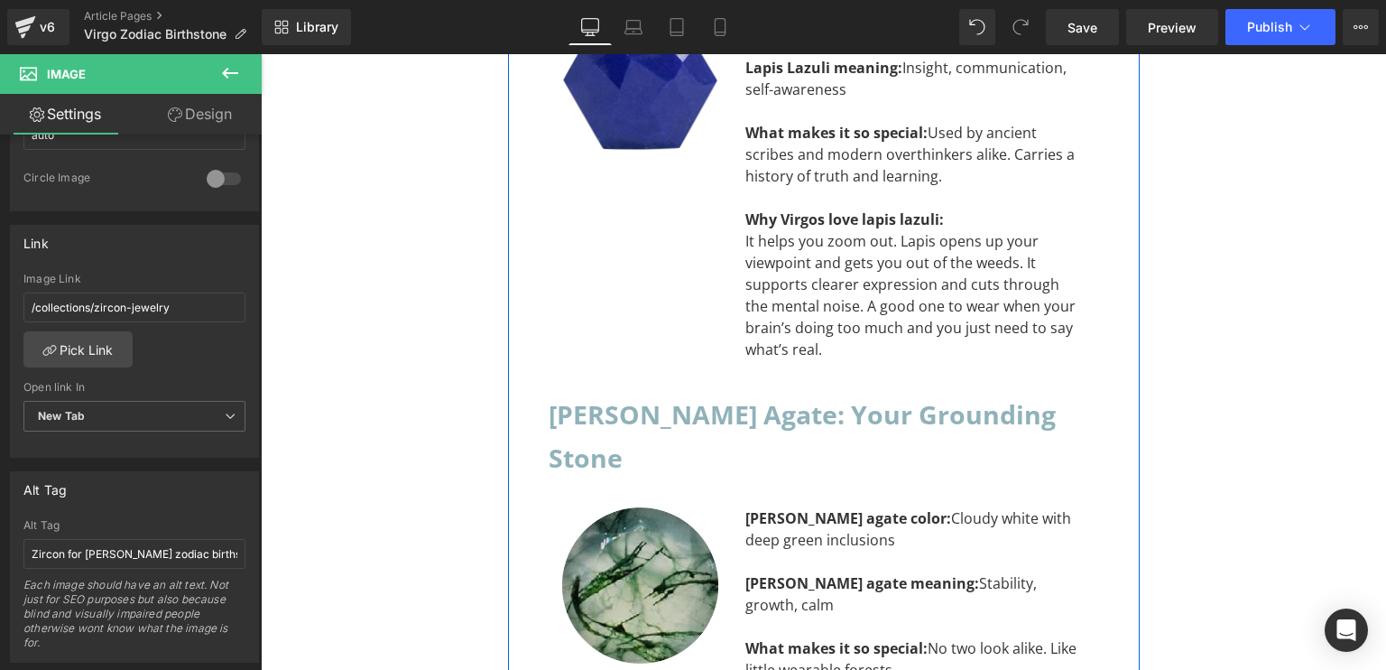
click at [611, 507] on img at bounding box center [640, 585] width 156 height 156
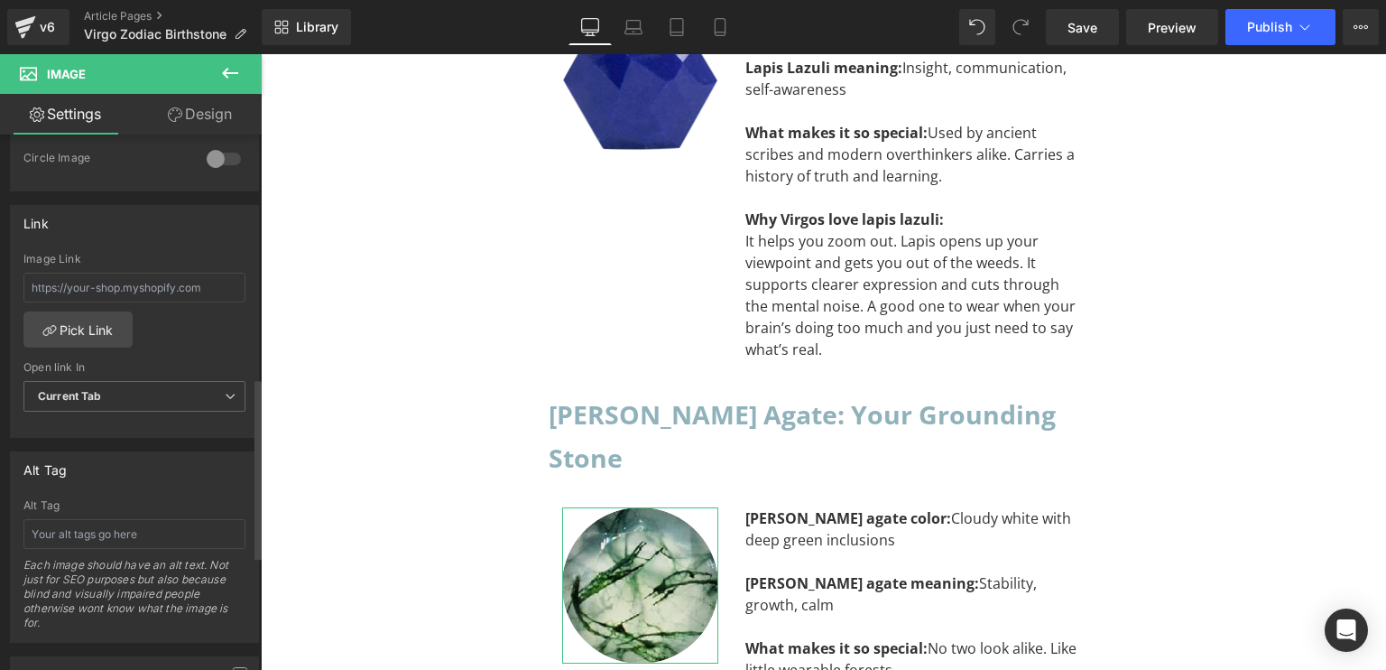
scroll to position [903, 0]
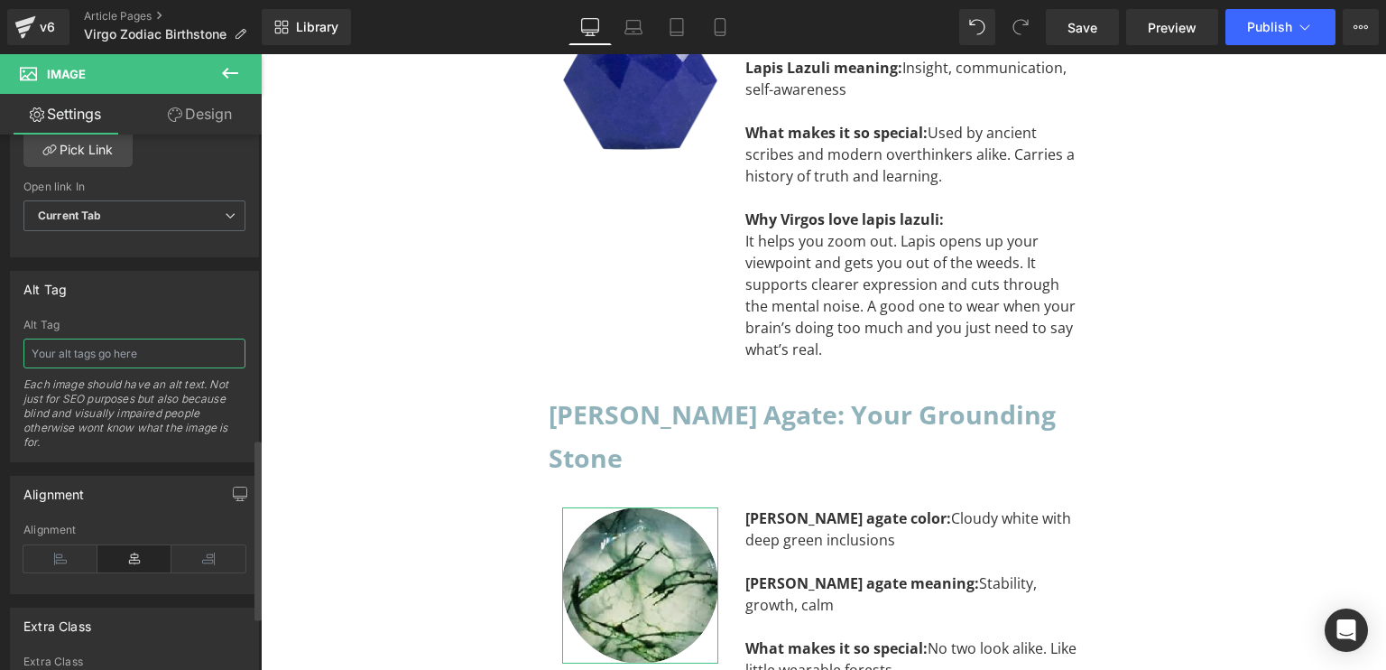
click at [172, 338] on input "text" at bounding box center [134, 353] width 222 height 30
paste input "Hematite for [PERSON_NAME] zodiac birthstones"
drag, startPoint x: 76, startPoint y: 351, endPoint x: 0, endPoint y: 356, distance: 76.0
click at [0, 356] on div "Alt Tag Hematite for [PERSON_NAME] zodiac birthstones Alt Tag Hematite for [PER…" at bounding box center [135, 359] width 270 height 205
type input "[PERSON_NAME] Agate for [PERSON_NAME] zodiac birthstones"
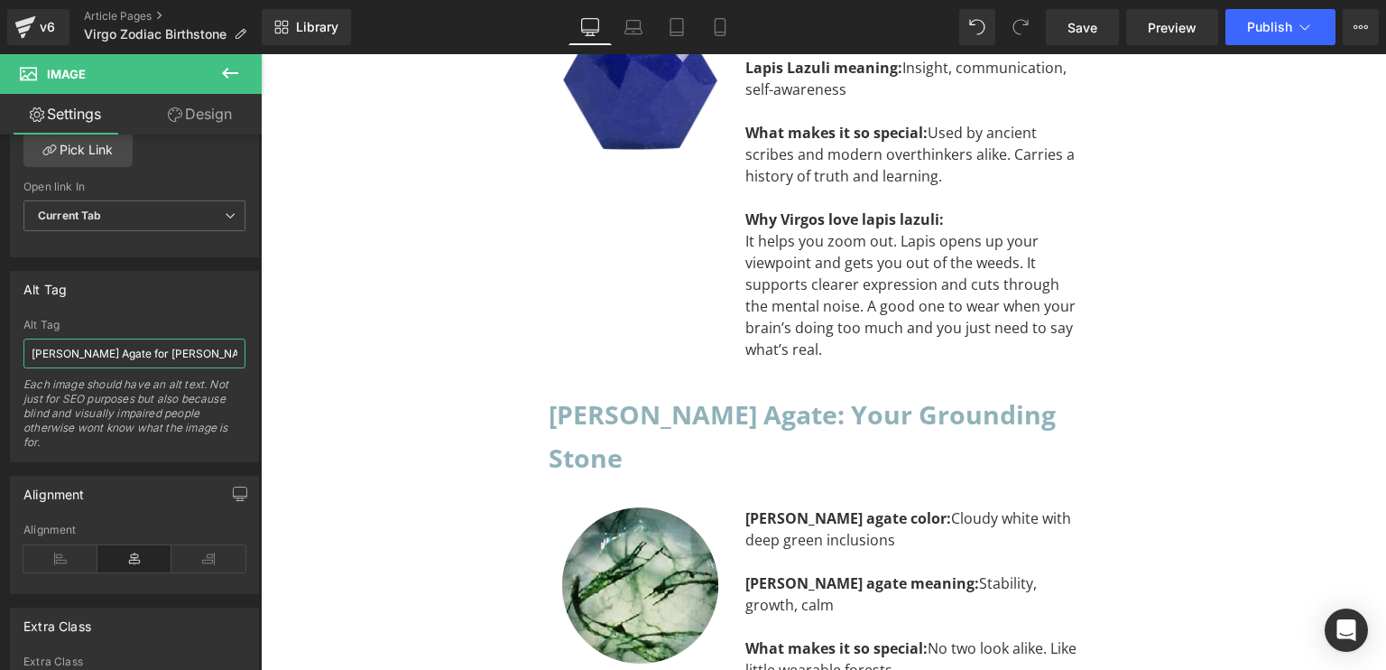
scroll to position [4635, 0]
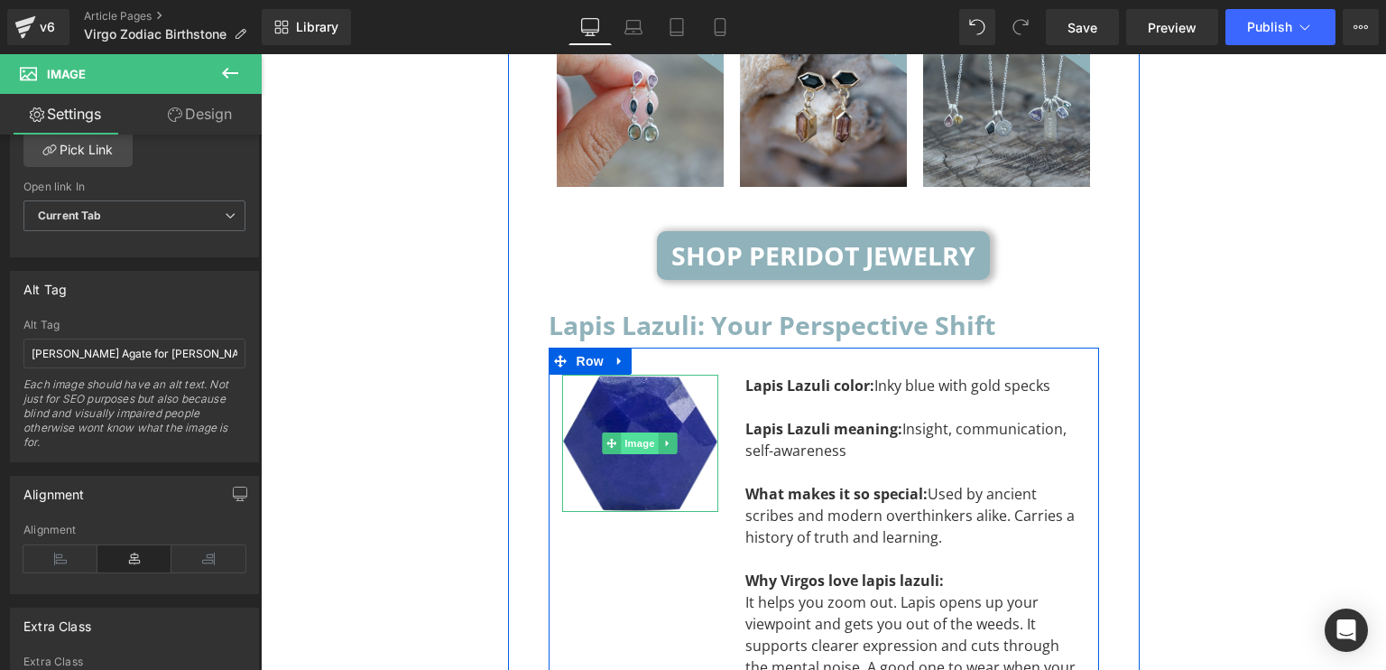
click at [623, 432] on span "Image" at bounding box center [640, 443] width 38 height 22
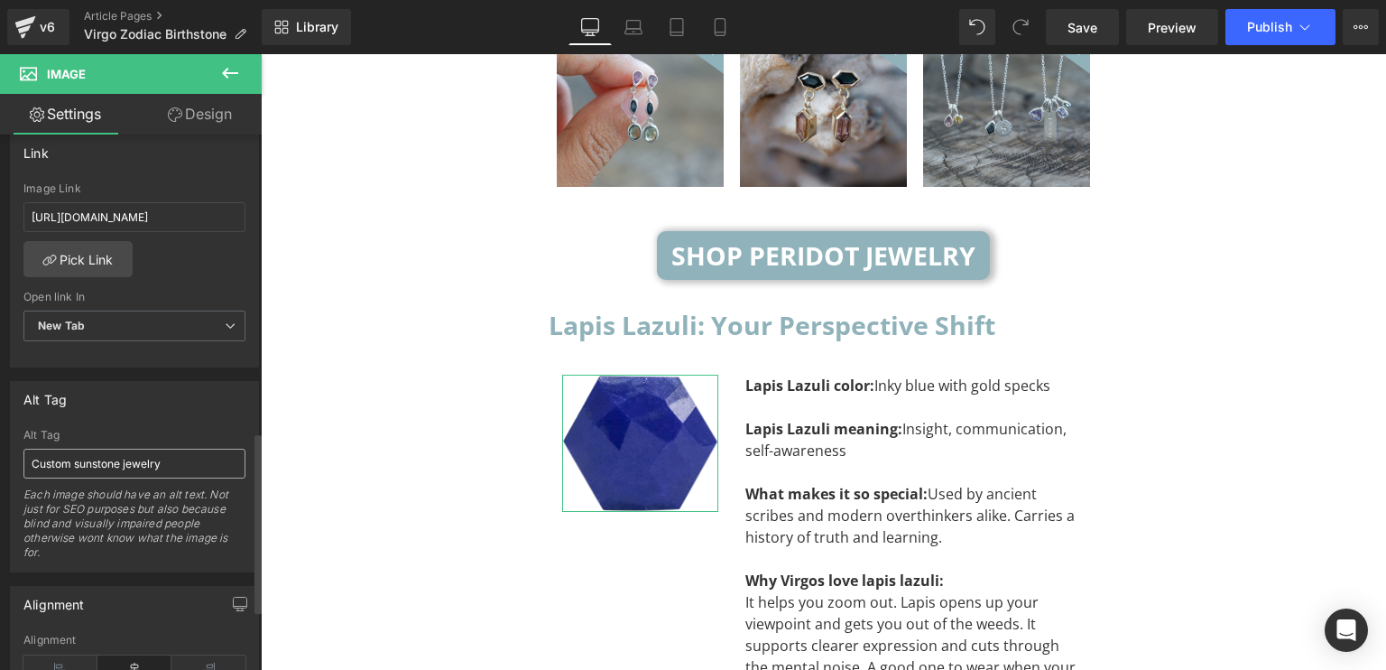
scroll to position [1063, 0]
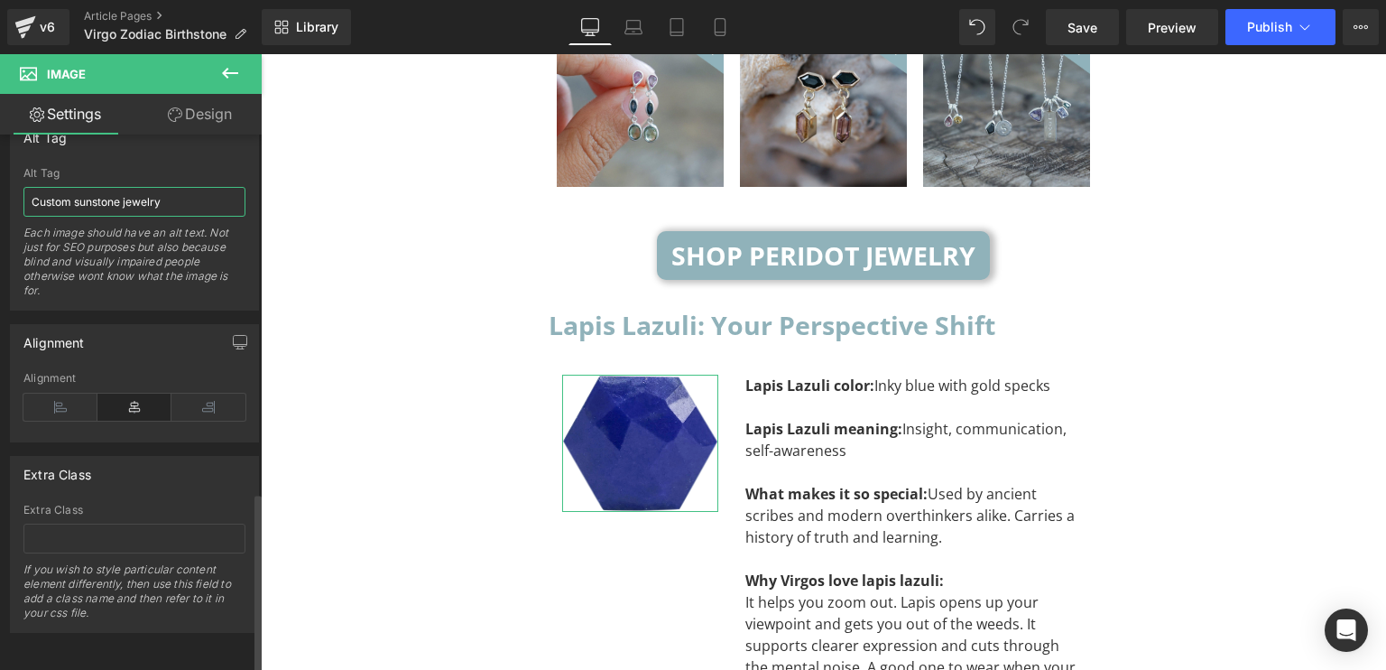
click at [193, 189] on input "Custom sunstone jewelry" at bounding box center [134, 202] width 222 height 30
paste input "Hematite for [PERSON_NAME] zodiac birthstones"
drag, startPoint x: 74, startPoint y: 188, endPoint x: 0, endPoint y: 189, distance: 74.0
click at [0, 189] on div "Alt Tag Hematite for [PERSON_NAME] zodiac birthstones Alt Tag Hematite for [PER…" at bounding box center [135, 208] width 270 height 205
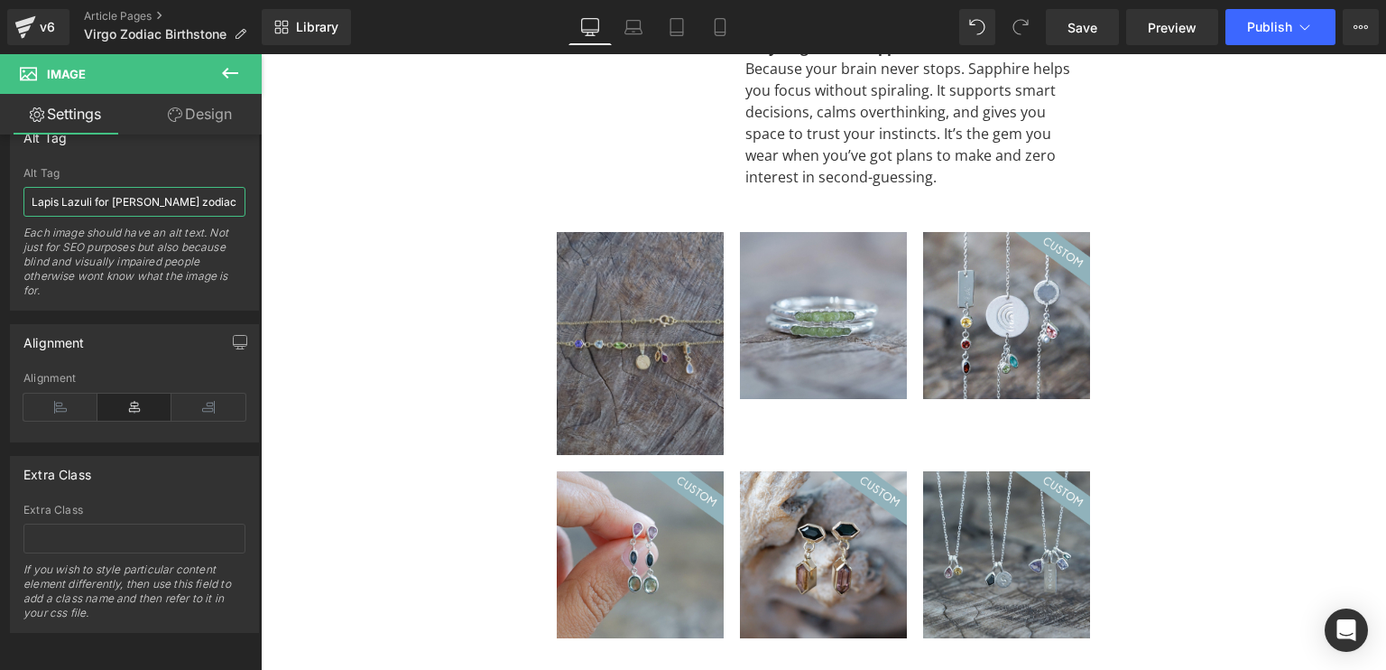
scroll to position [4545, 0]
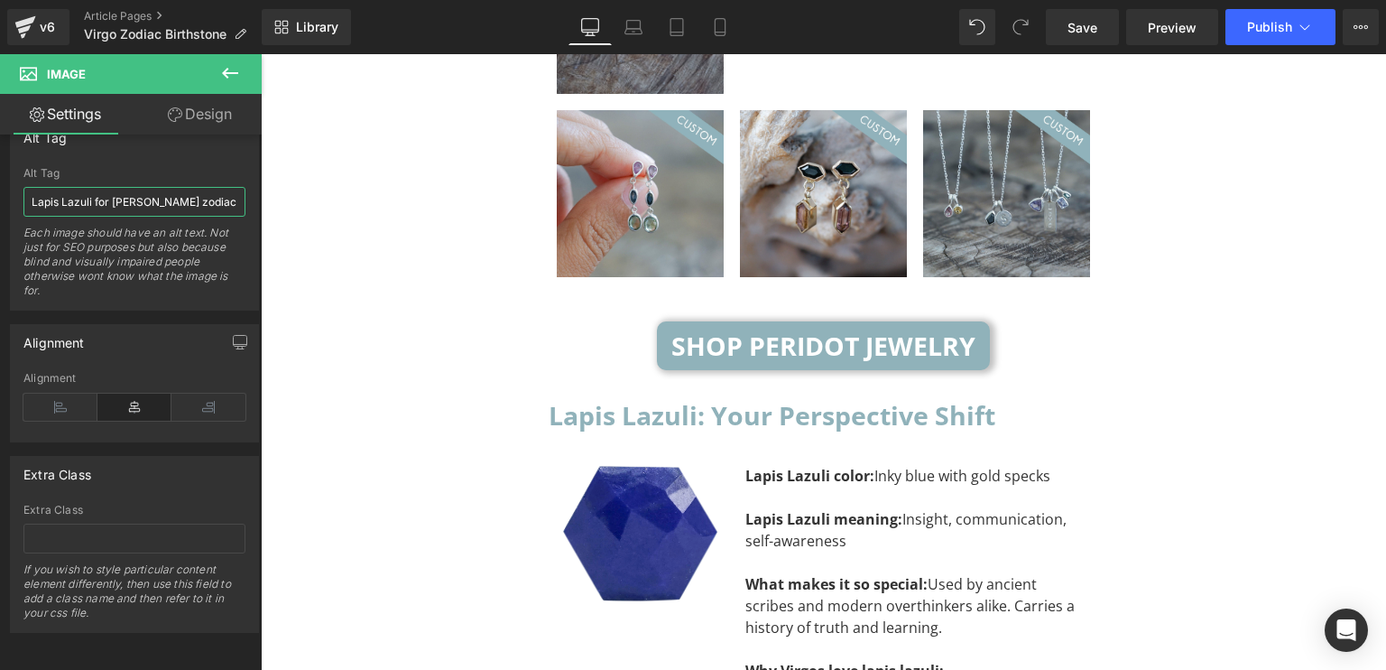
type input "Lapis Lazuli for [PERSON_NAME] zodiac birthstones"
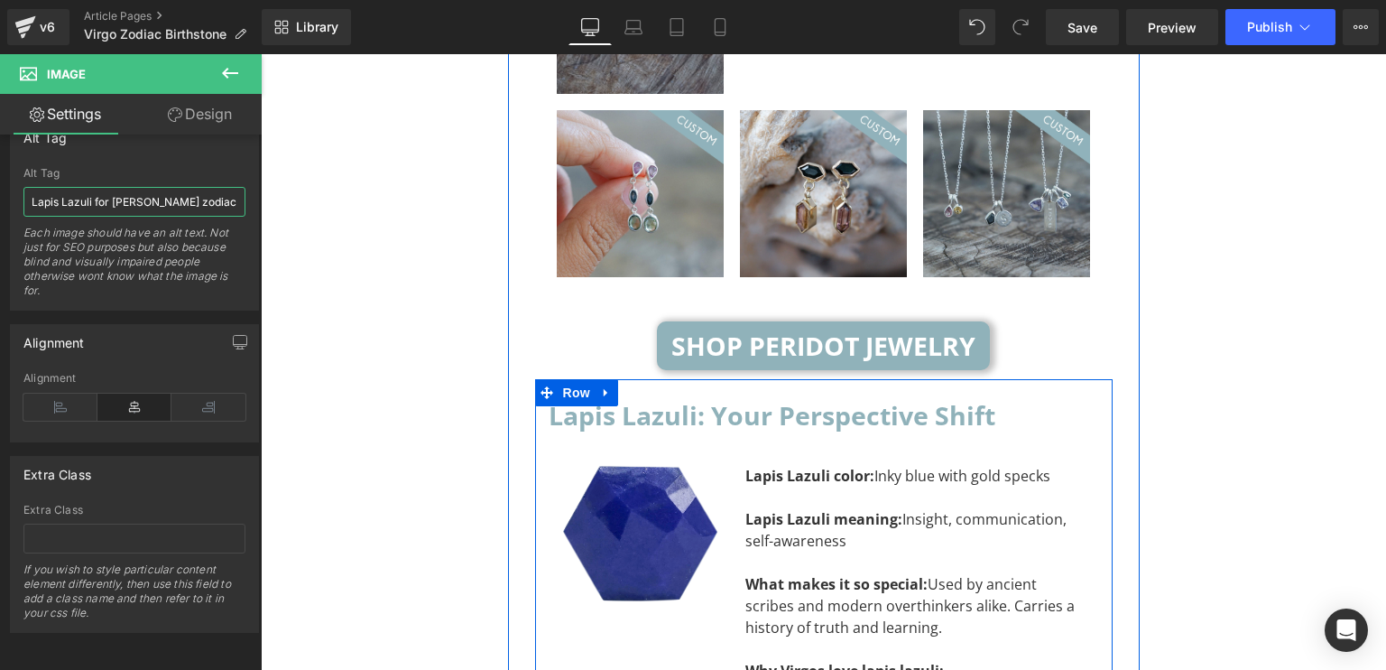
scroll to position [4094, 0]
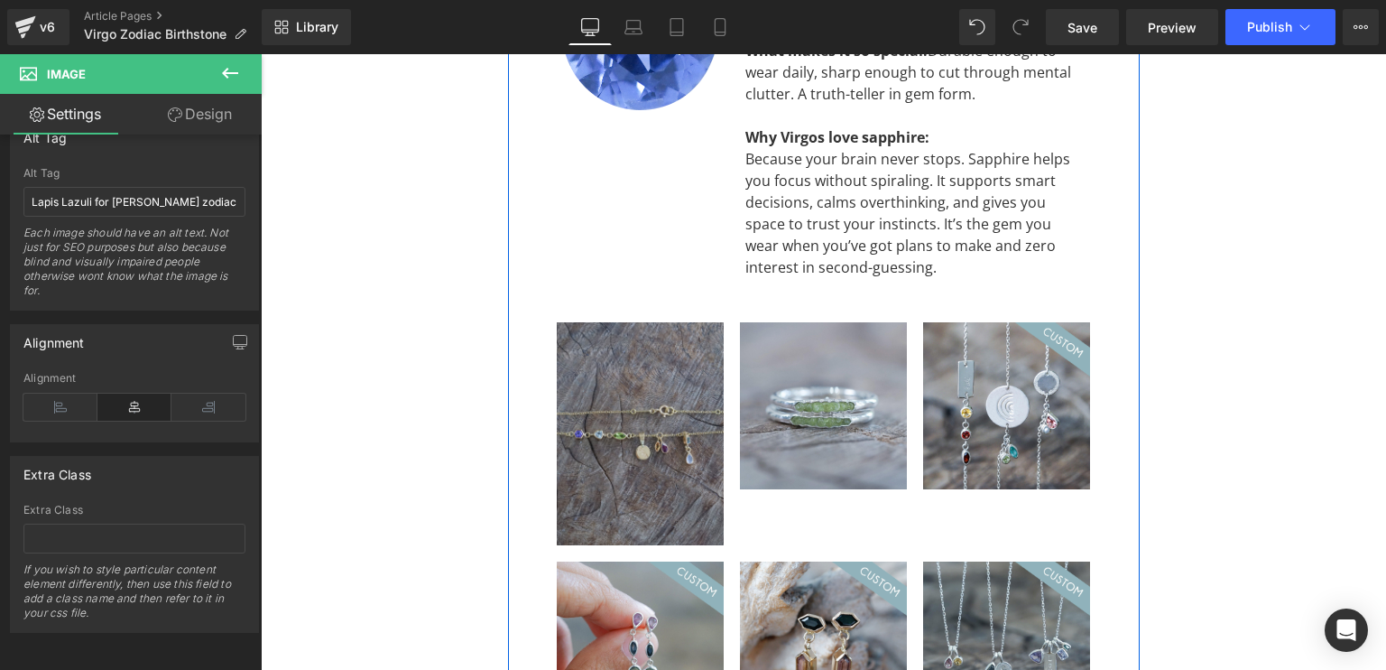
click at [772, 322] on img at bounding box center [823, 405] width 167 height 167
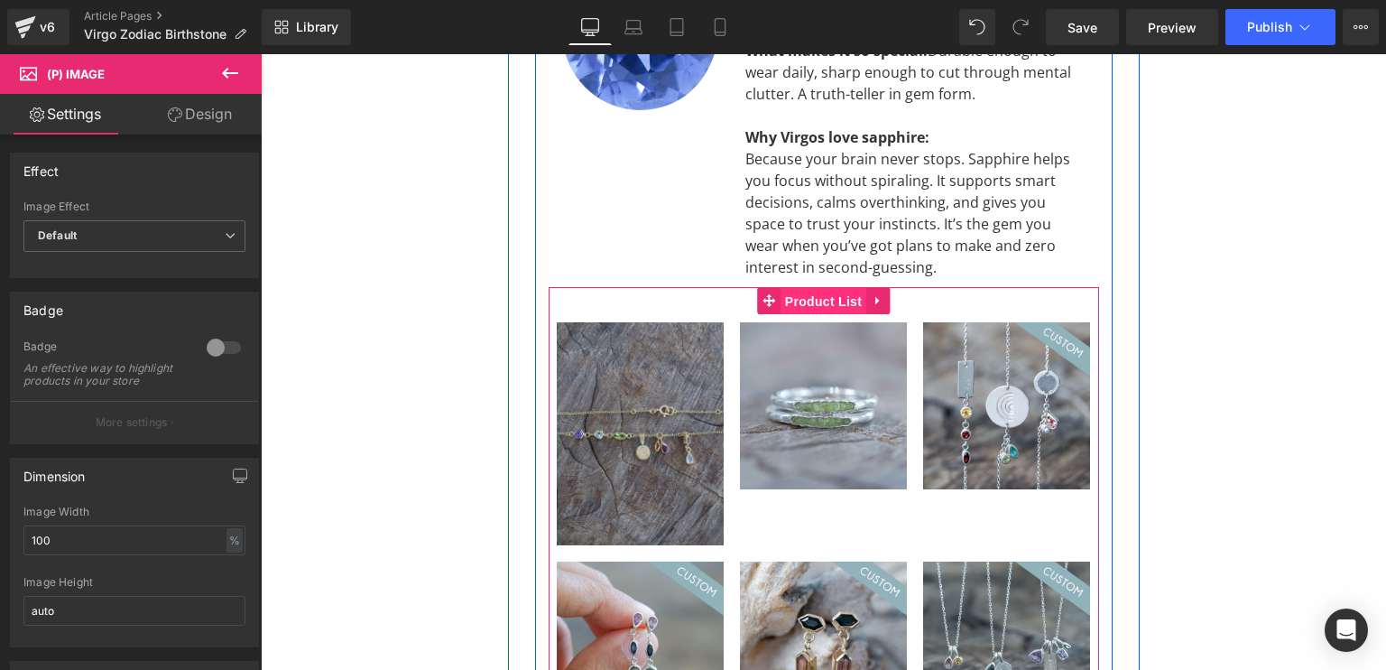
click at [782, 288] on span "Product List" at bounding box center [824, 301] width 86 height 27
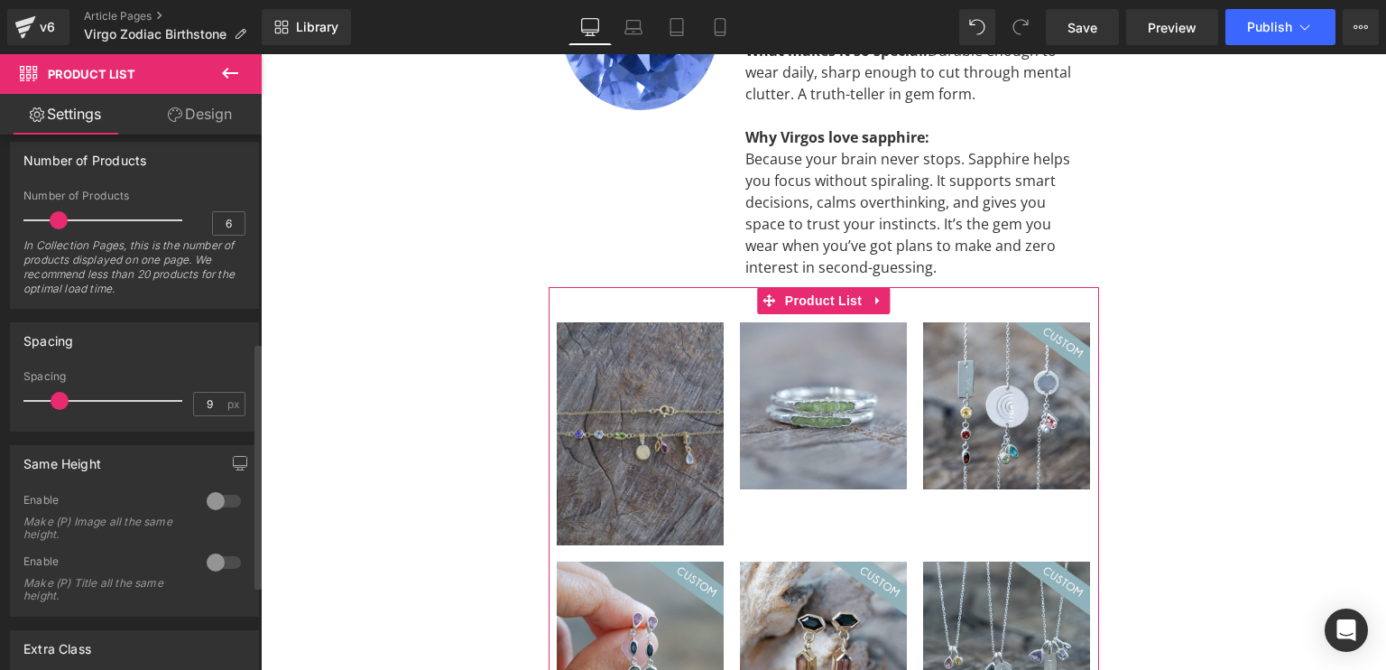
scroll to position [0, 0]
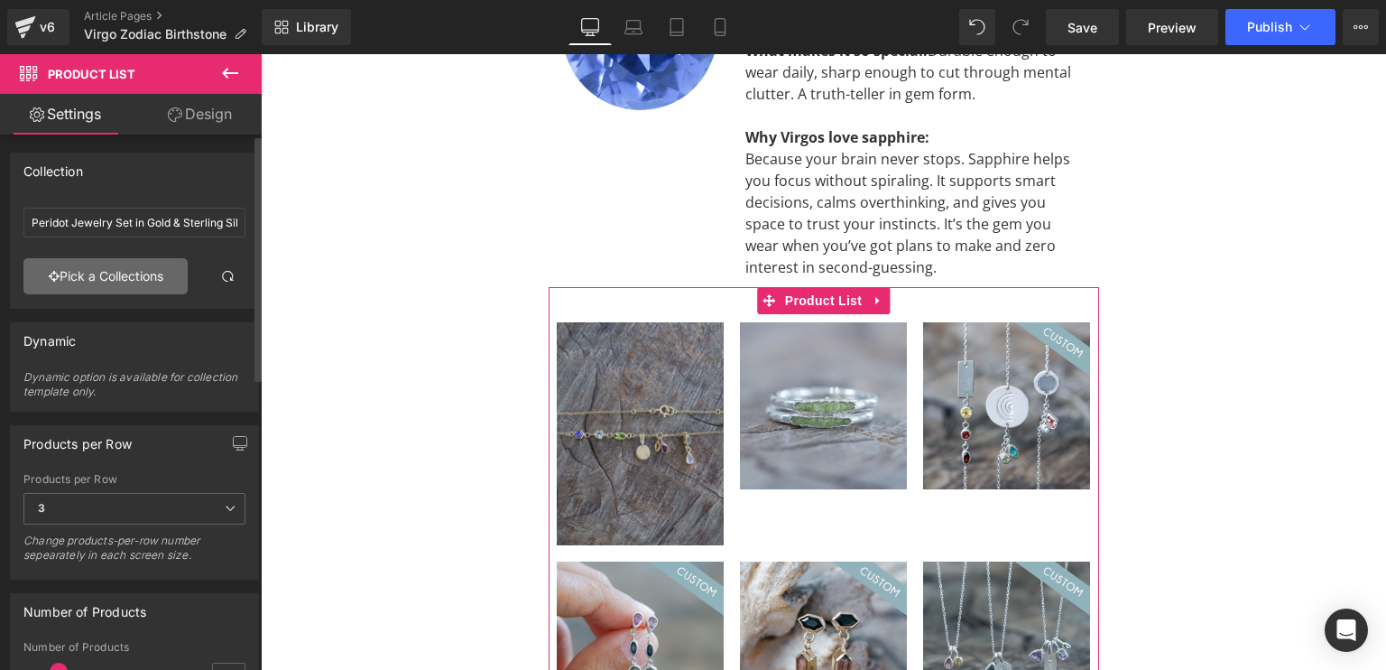
click at [134, 270] on link "Pick a Collections" at bounding box center [105, 276] width 164 height 36
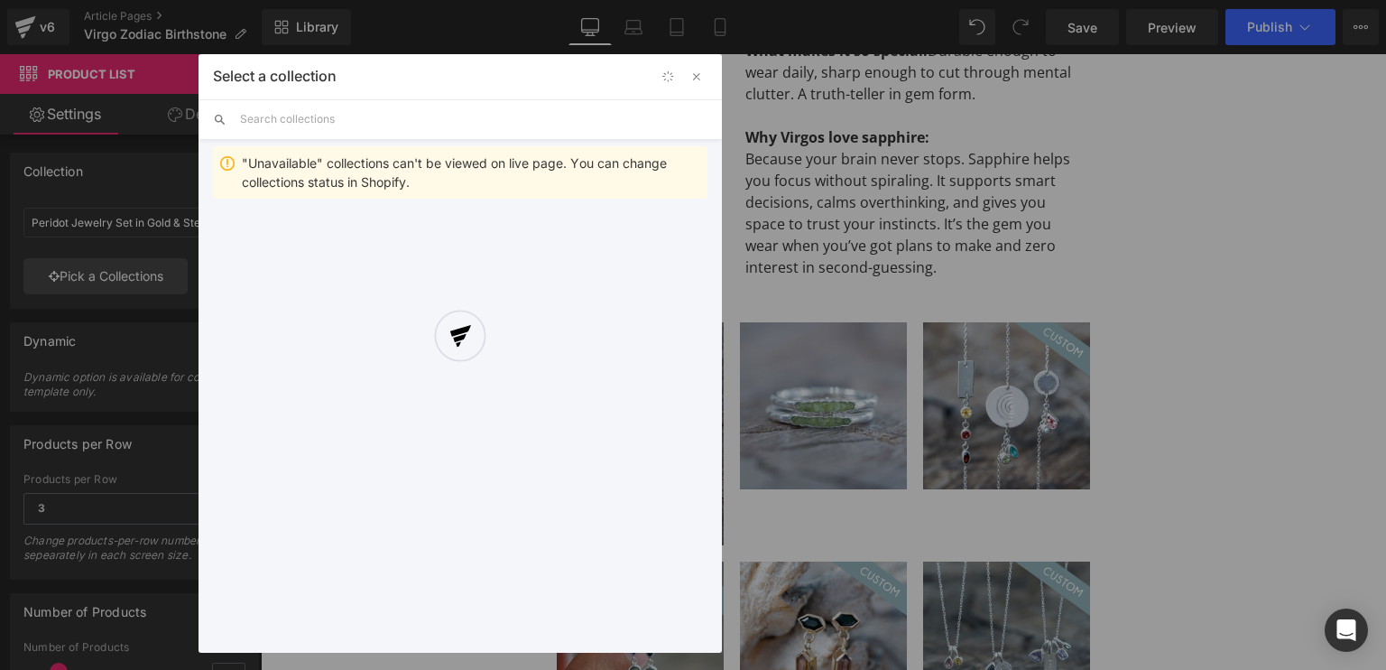
click at [393, 112] on div at bounding box center [460, 353] width 523 height 598
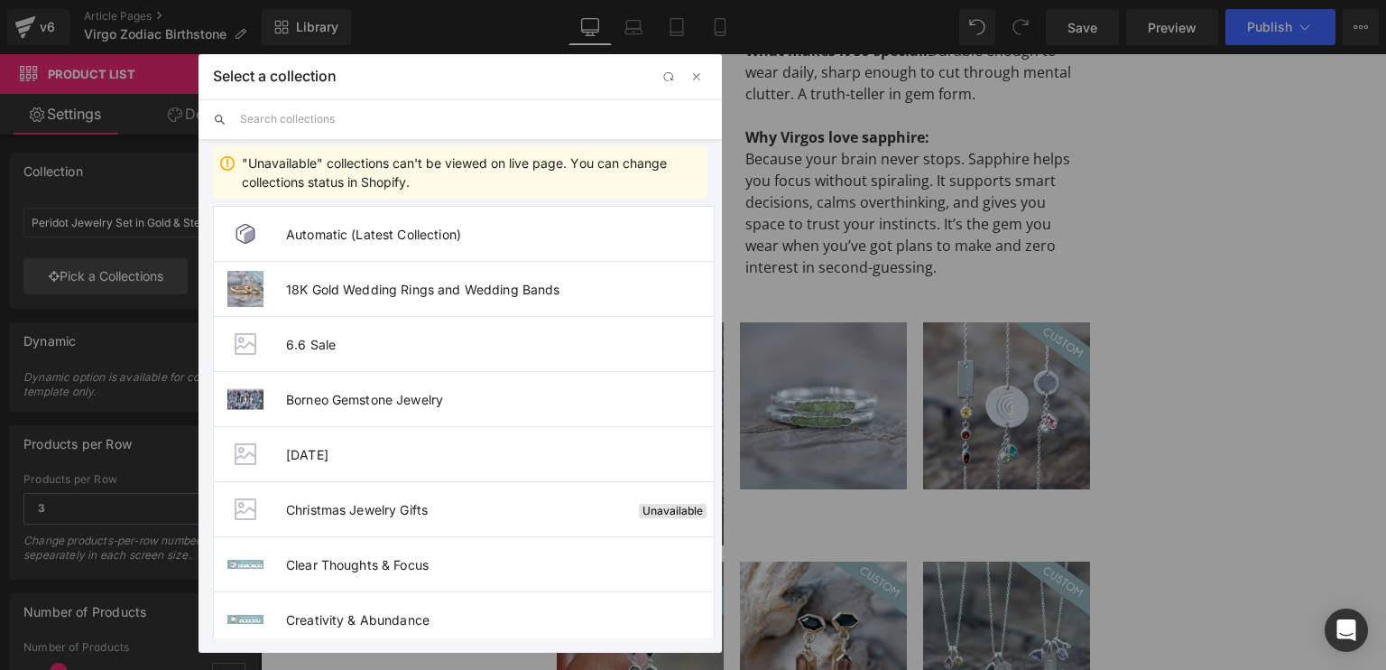
click at [393, 112] on input "text" at bounding box center [473, 119] width 467 height 40
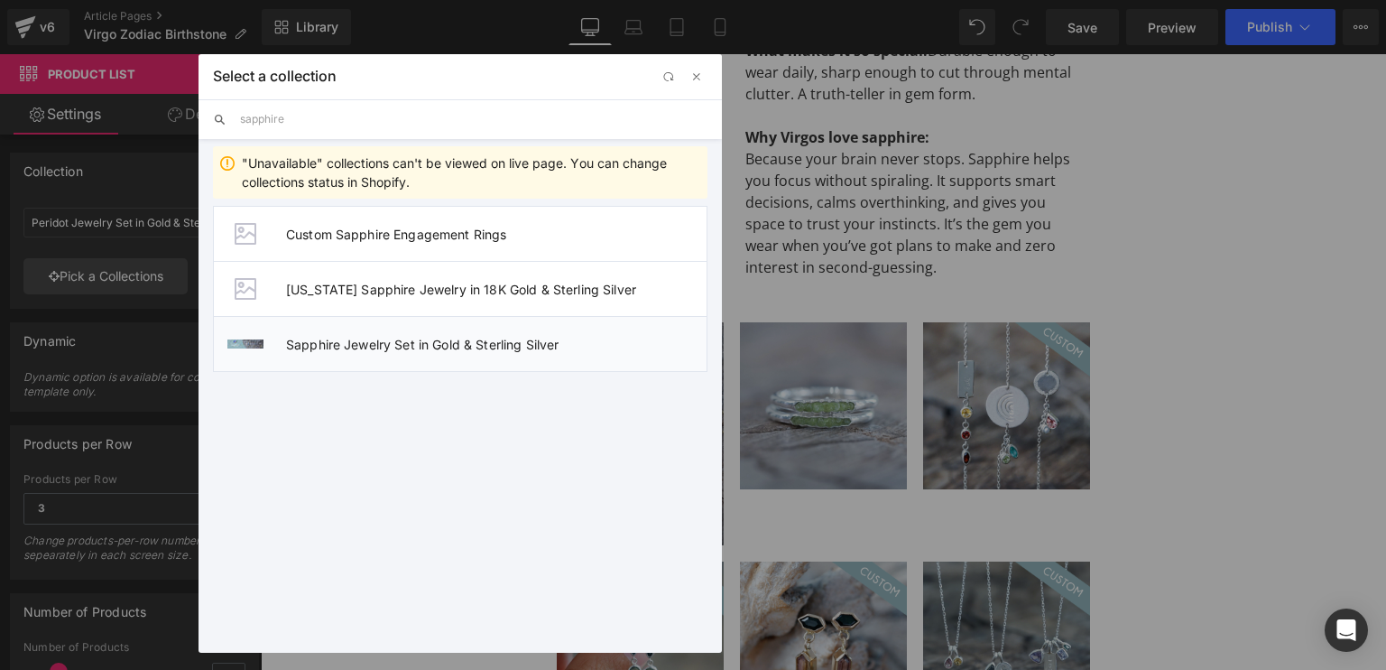
type input "sapphire"
click at [377, 353] on li "Sapphire Jewelry Set in Gold & Sterling Silver" at bounding box center [460, 344] width 495 height 56
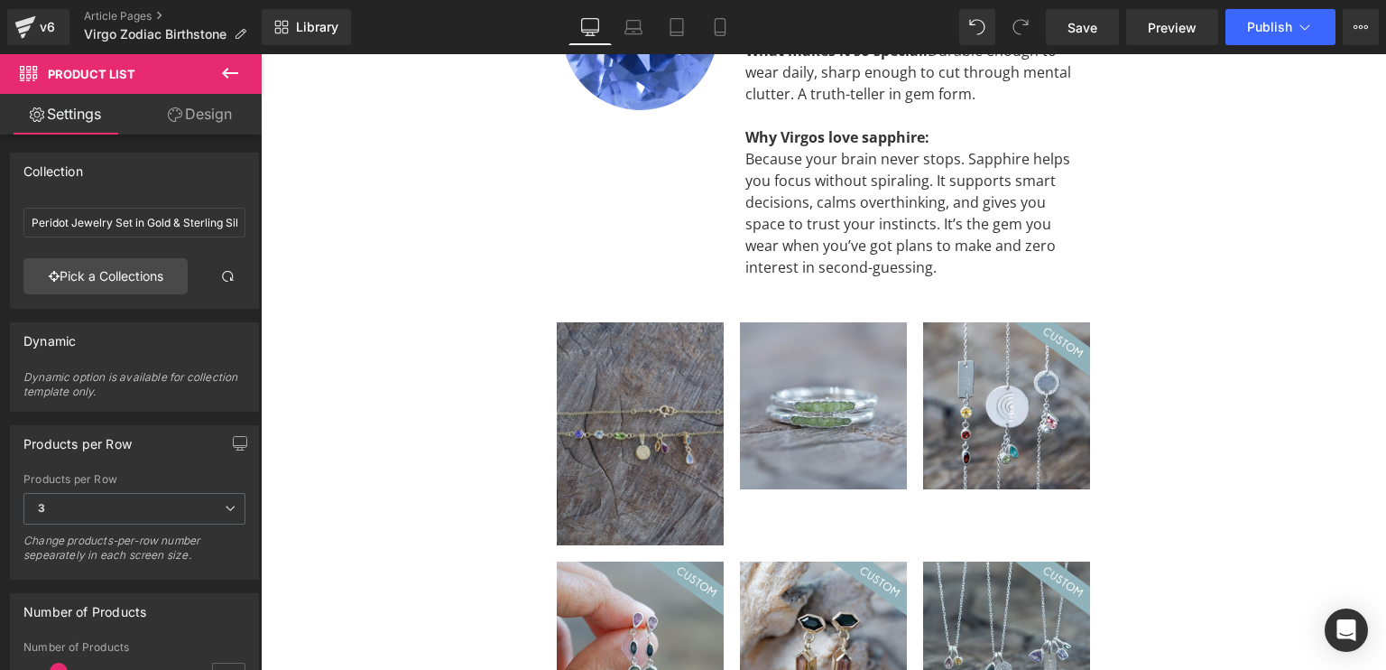
type input "Sapphire Jewelry Set in Gold & Sterling Silver"
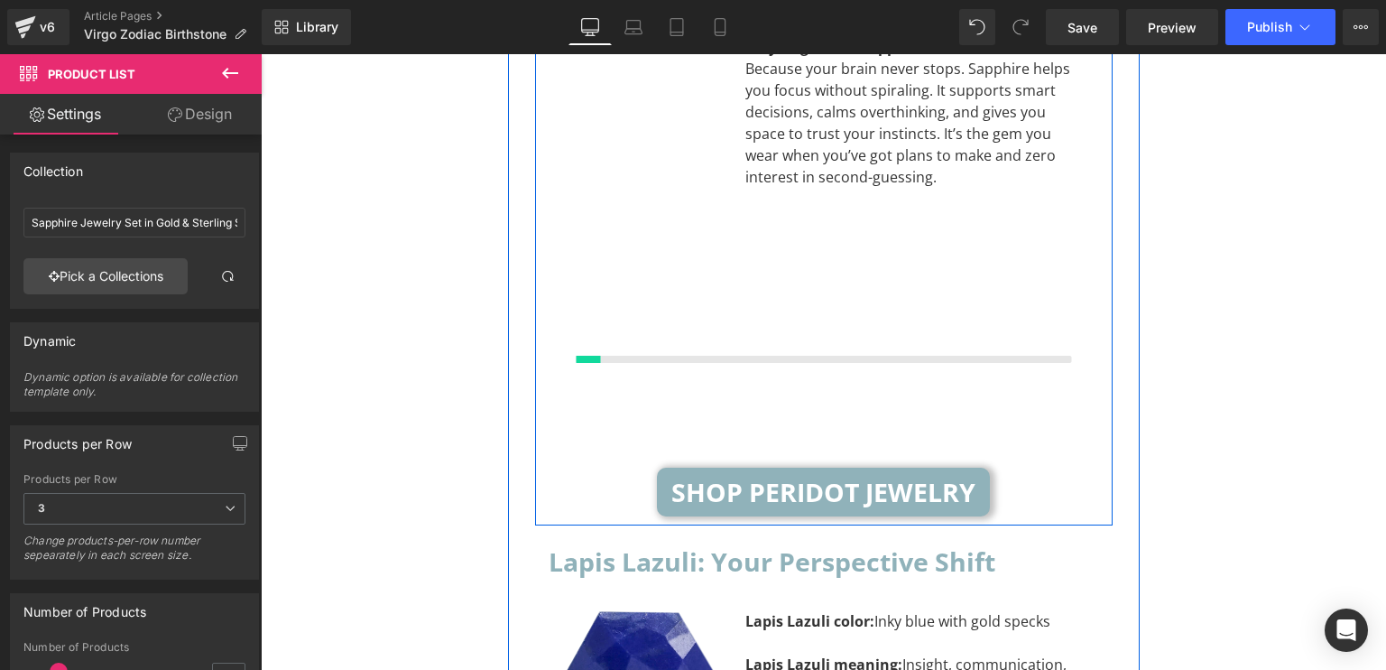
scroll to position [4274, 0]
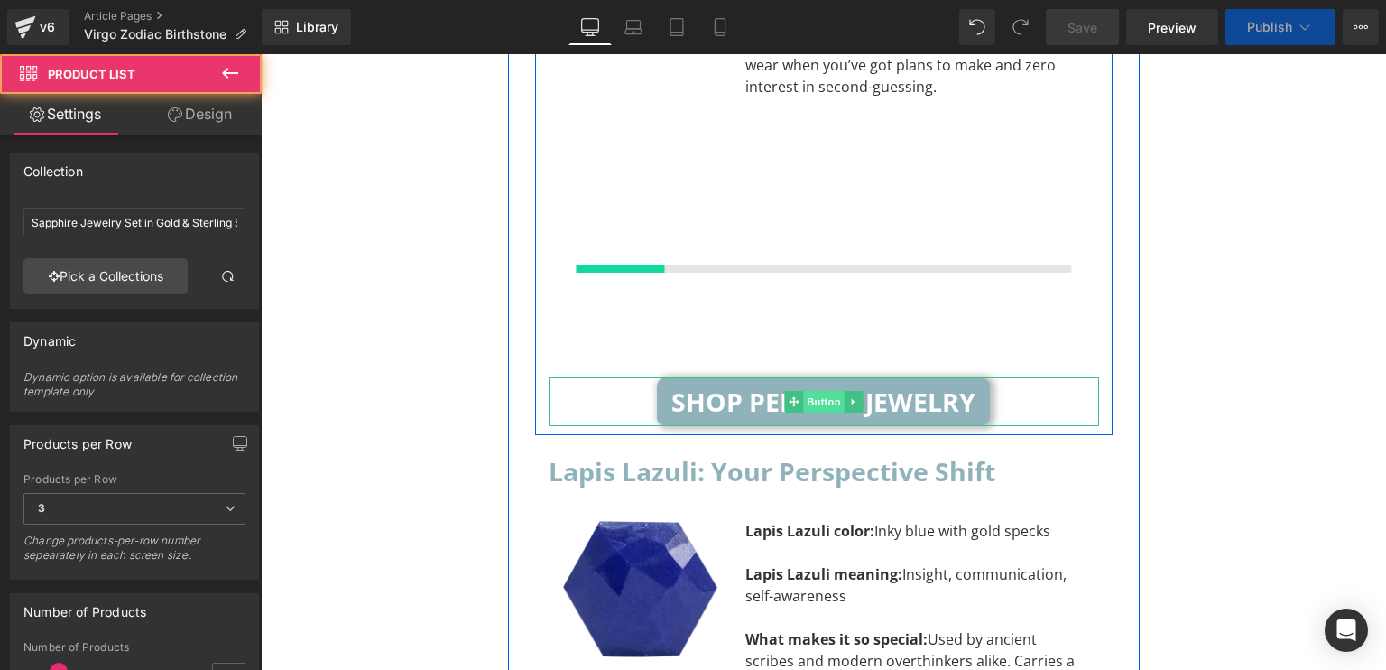
click at [817, 357] on div "{% assign colXsClass = ' gf_col-xs-' %} {% assign cols = 12 | divided_by: 2 %} …" at bounding box center [824, 241] width 551 height 271
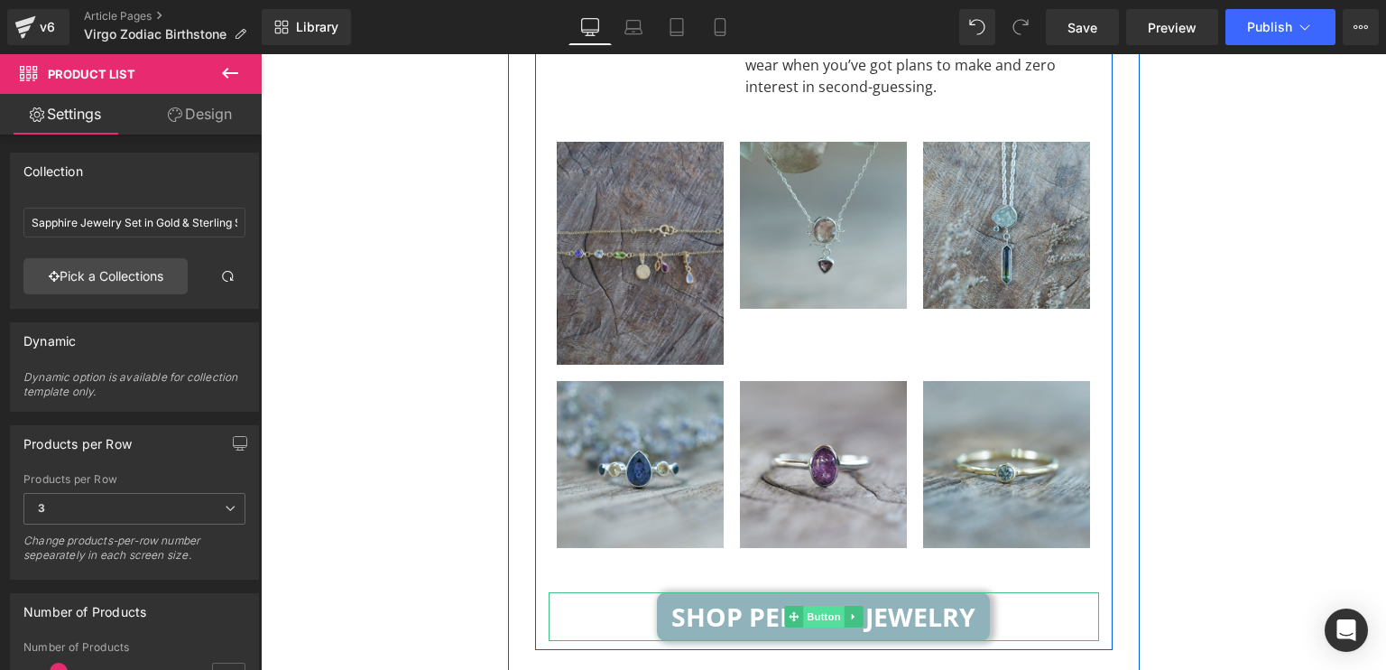
click at [803, 606] on span "Button" at bounding box center [824, 617] width 42 height 22
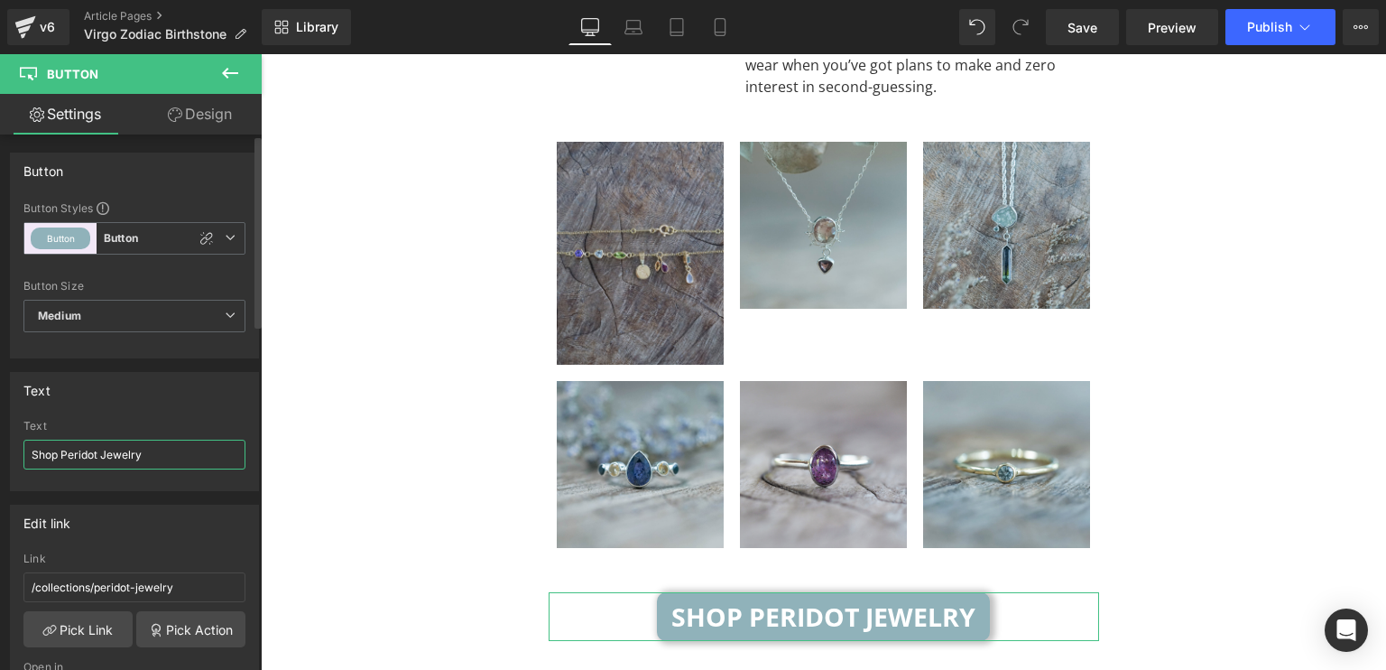
click at [93, 452] on input "Shop Peridot Jewelry" at bounding box center [134, 455] width 222 height 30
drag, startPoint x: 97, startPoint y: 452, endPoint x: 60, endPoint y: 455, distance: 38.0
click at [60, 455] on input "Shop Peridot Jewelry" at bounding box center [134, 455] width 222 height 30
type input "Shop Sapphire Jewelry"
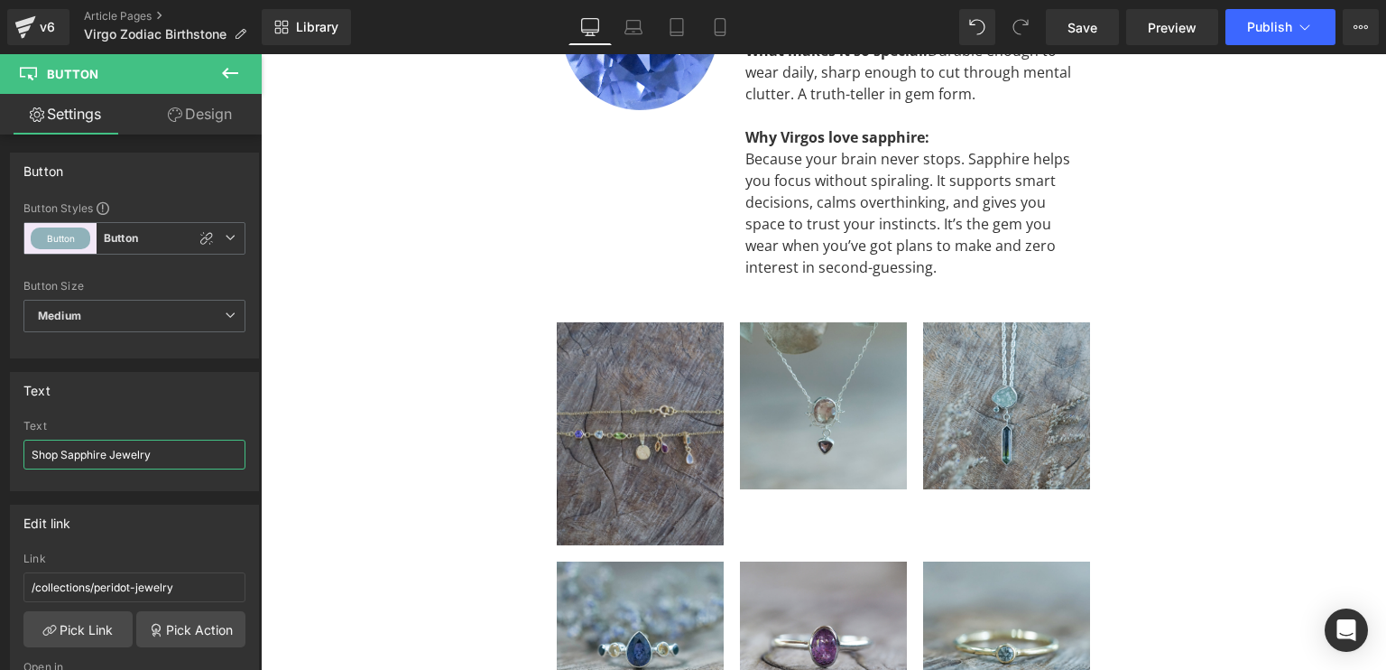
scroll to position [3733, 0]
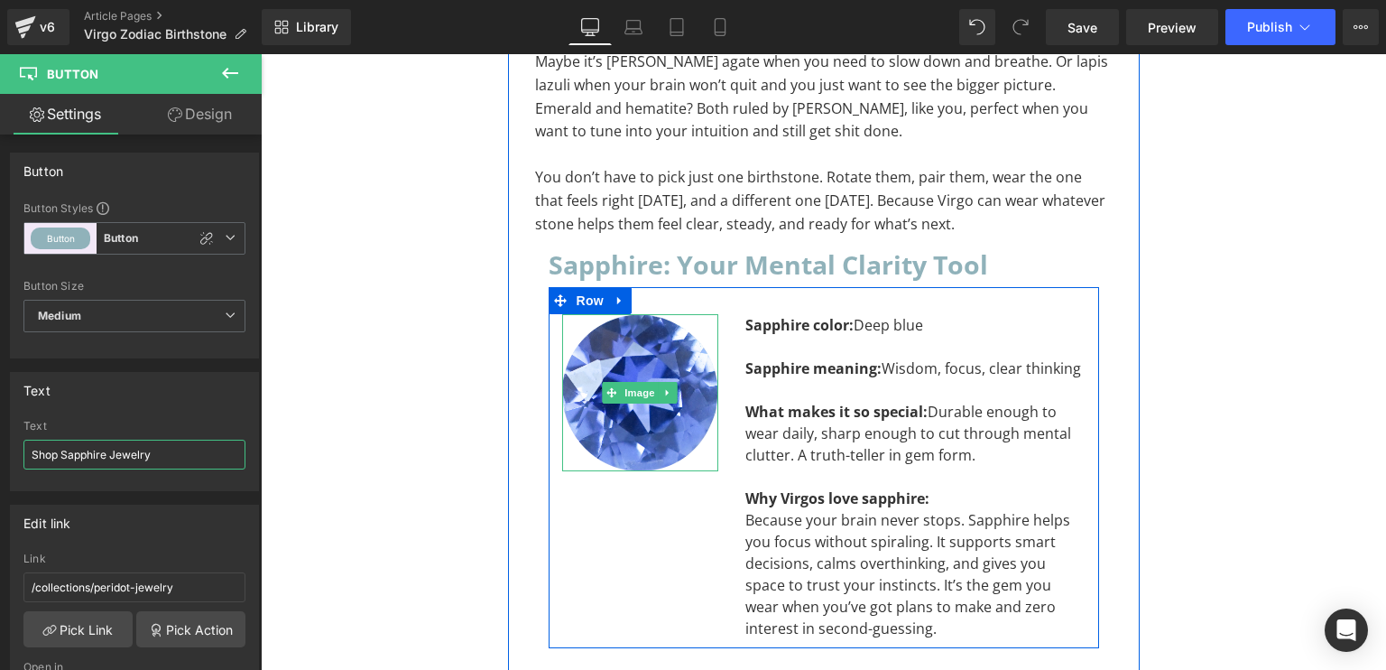
drag, startPoint x: 627, startPoint y: 343, endPoint x: 498, endPoint y: 367, distance: 131.3
click at [627, 382] on span "Image" at bounding box center [640, 393] width 38 height 22
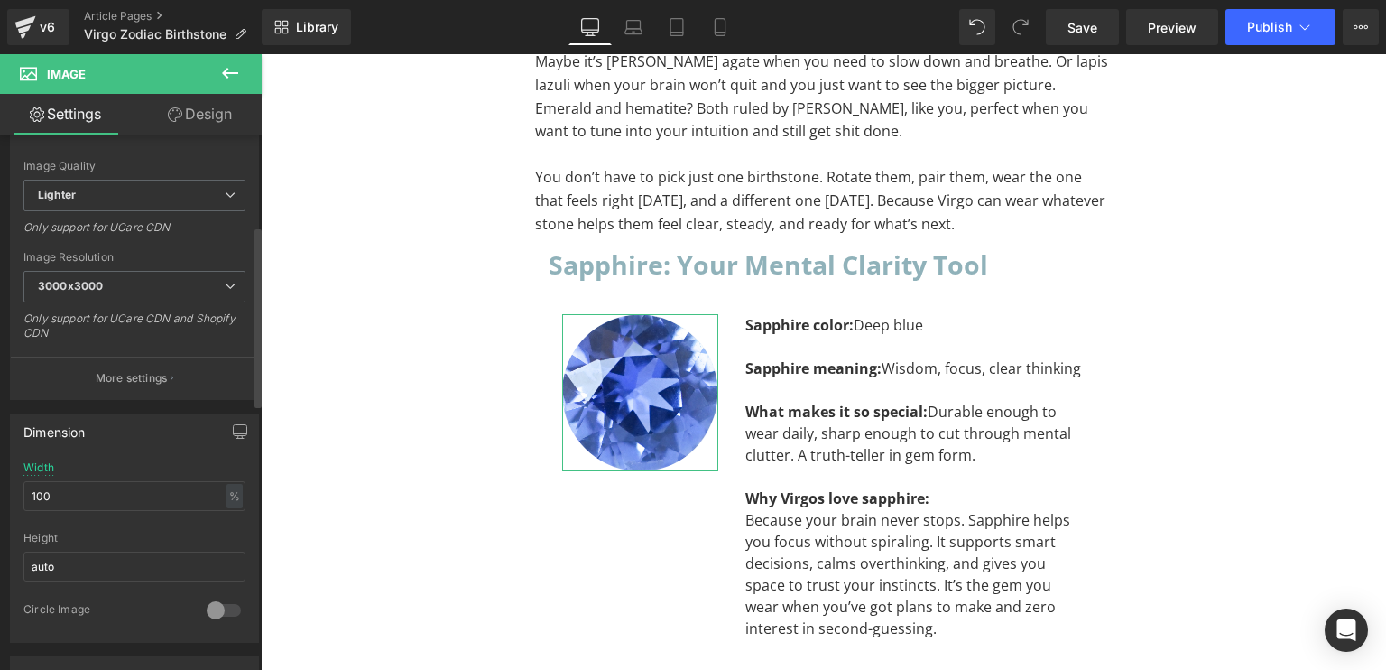
scroll to position [632, 0]
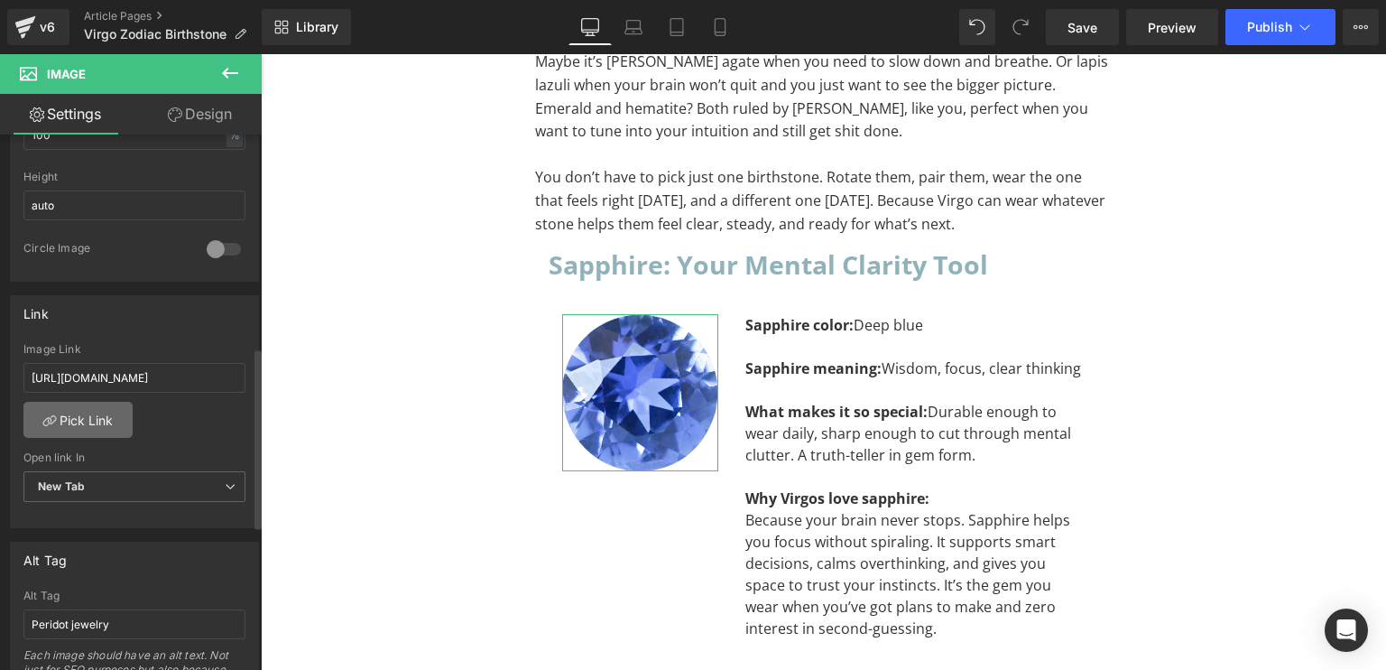
click at [91, 411] on link "Pick Link" at bounding box center [77, 420] width 109 height 36
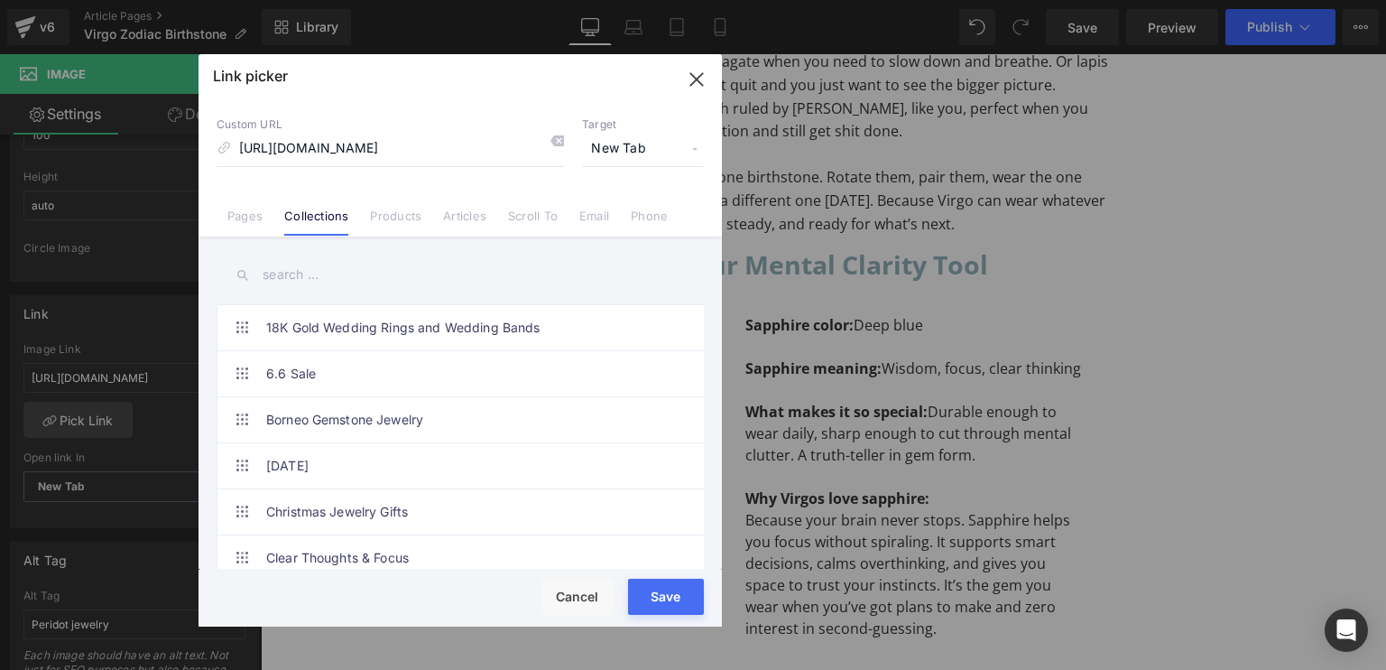
scroll to position [0, 0]
click at [294, 263] on input "text" at bounding box center [460, 275] width 487 height 41
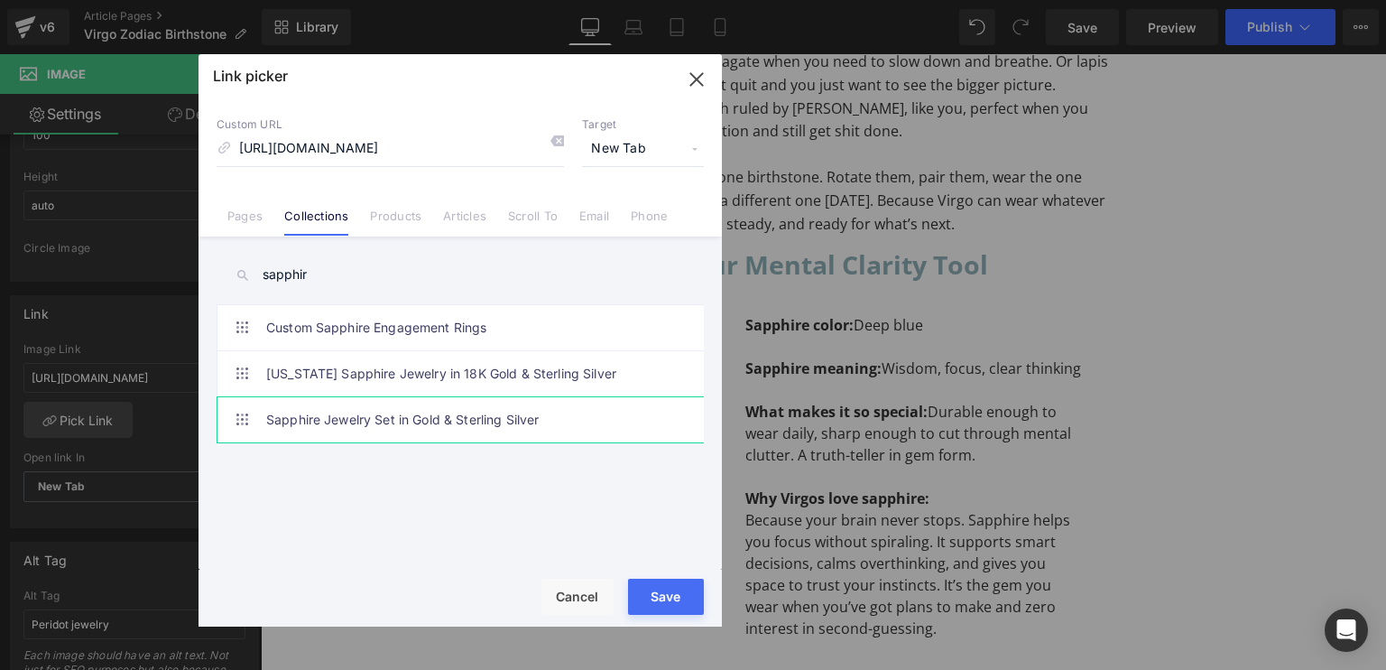
type input "sapphir"
click at [323, 425] on link "Sapphire Jewelry Set in Gold & Sterling Silver" at bounding box center [464, 419] width 397 height 45
type input "/collections/sapphire-jewelry"
click at [634, 589] on button "Save" at bounding box center [666, 597] width 76 height 36
type input "/collections/sapphire-jewelry"
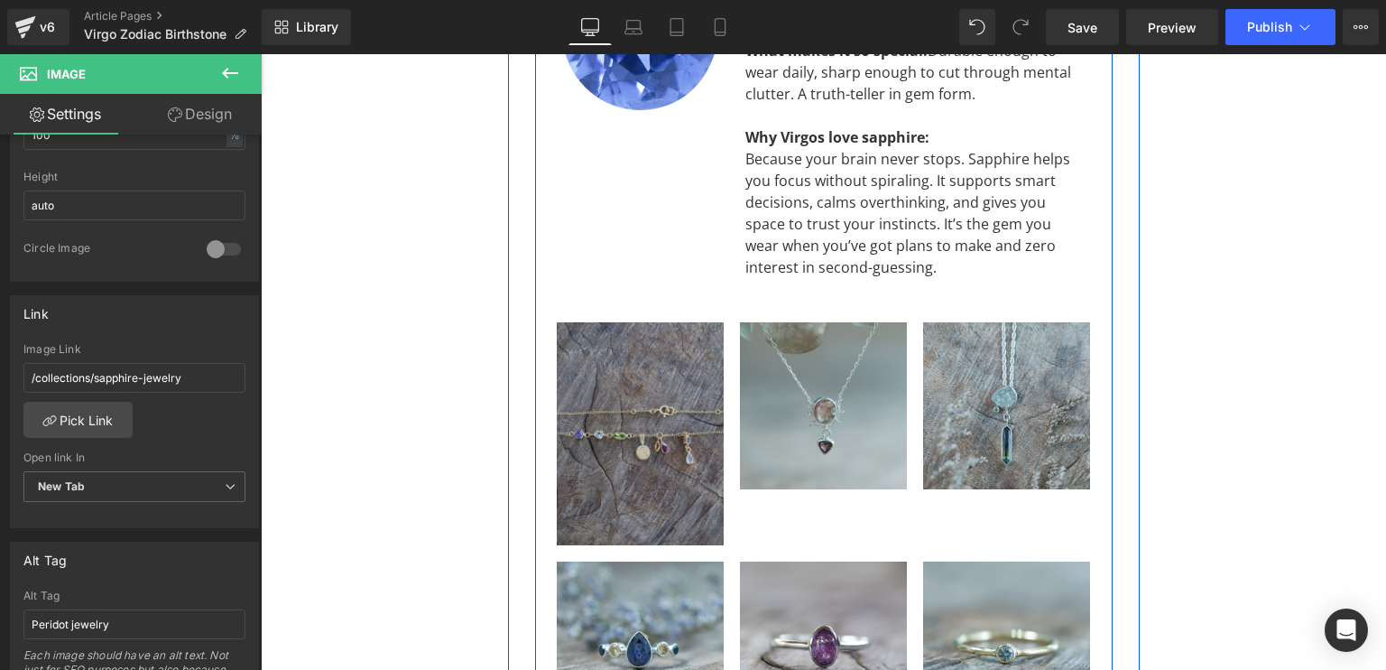
scroll to position [4545, 0]
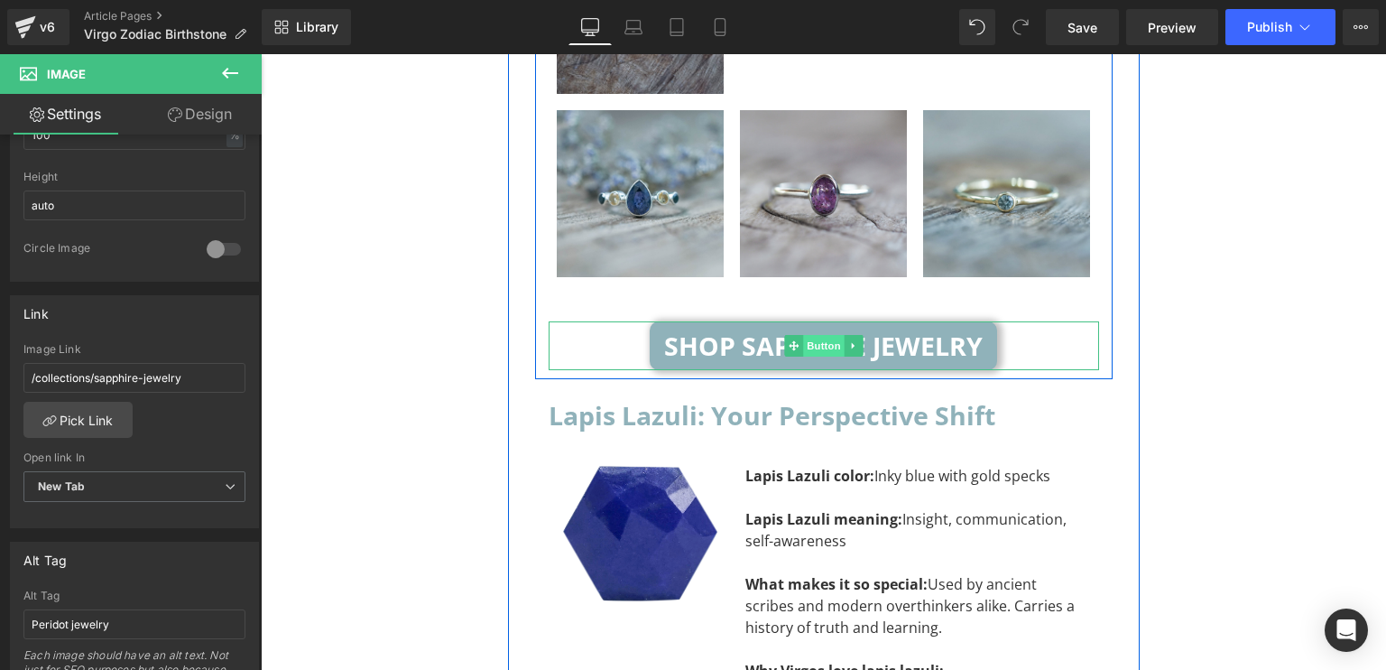
click at [803, 335] on span "Button" at bounding box center [824, 346] width 42 height 22
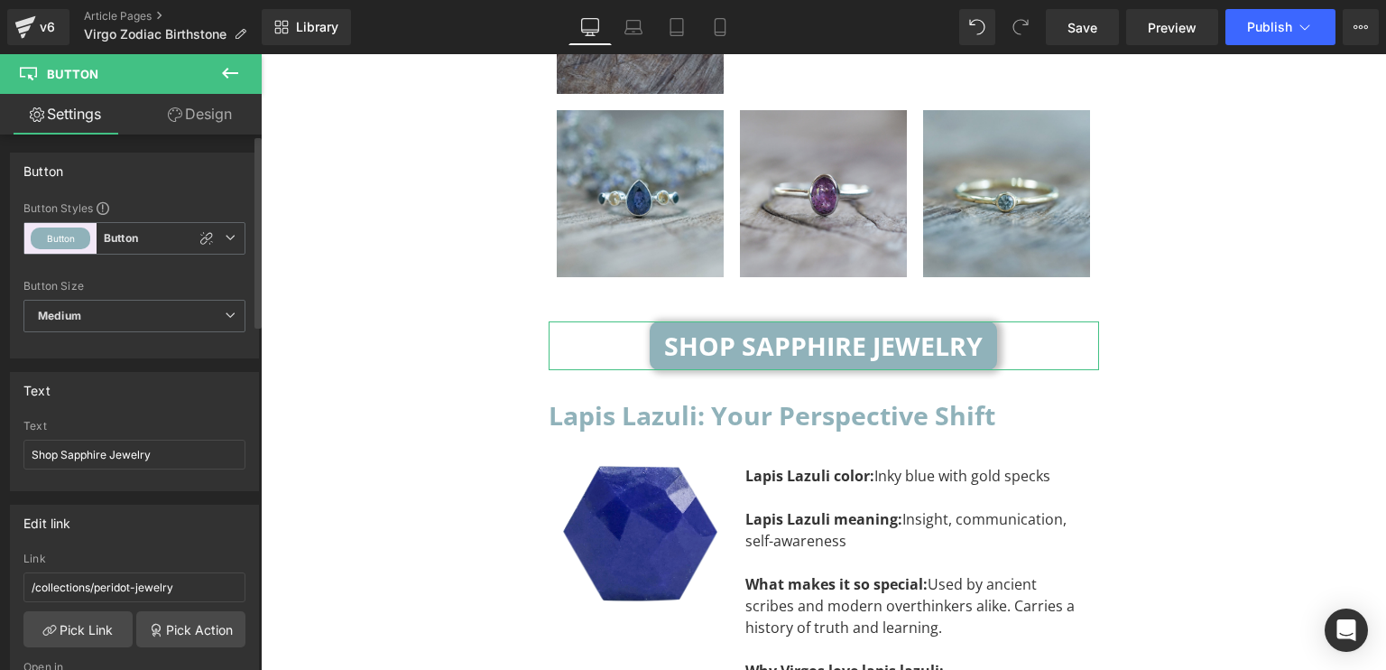
scroll to position [181, 0]
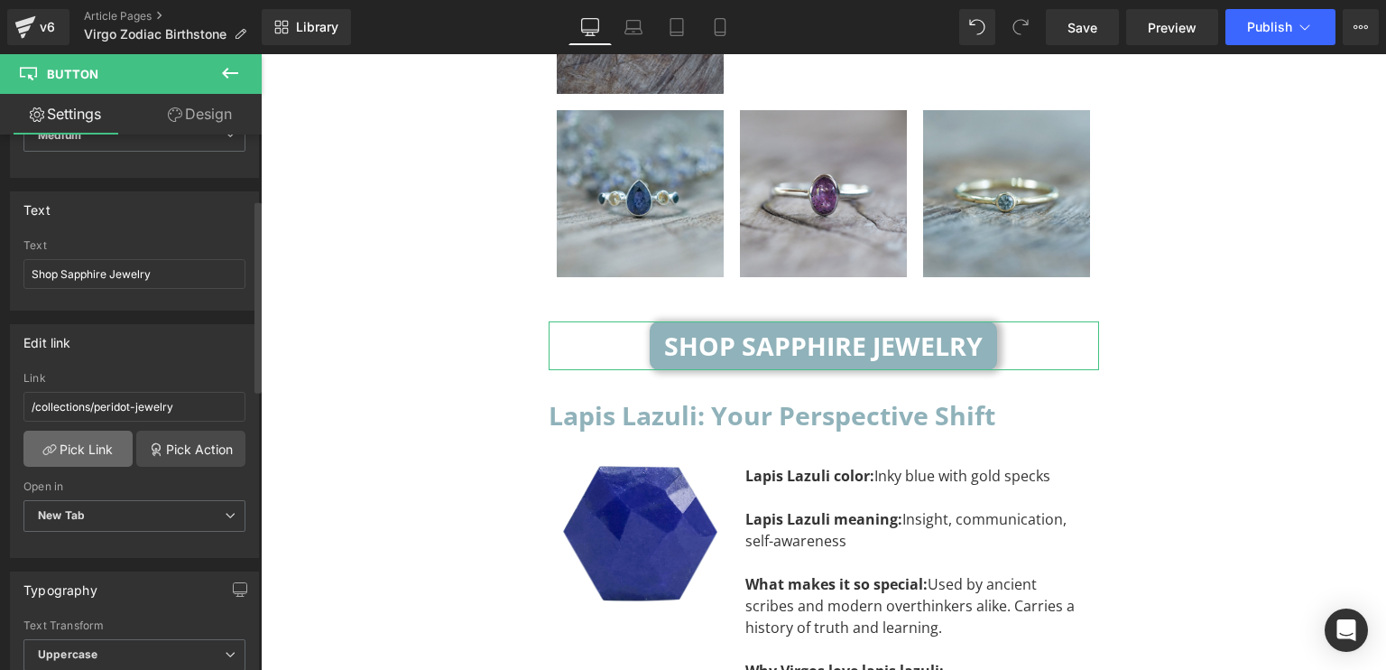
click at [108, 447] on link "Pick Link" at bounding box center [77, 448] width 109 height 36
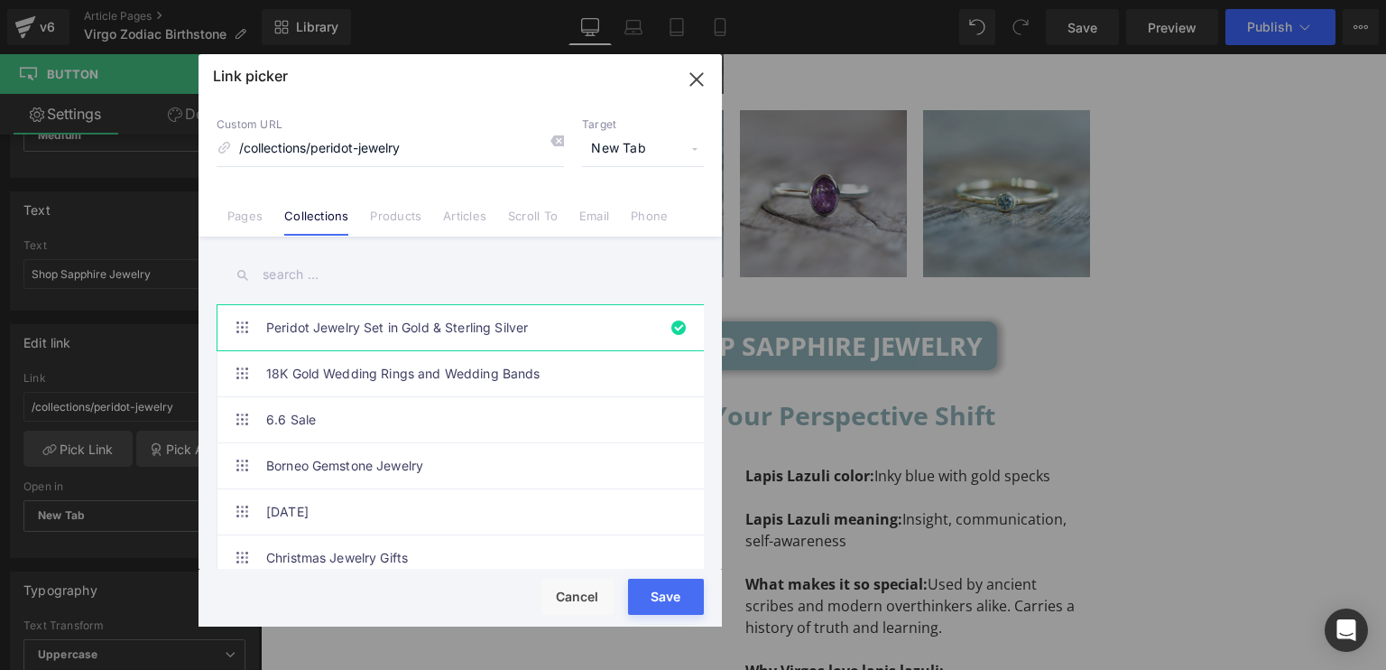
click at [381, 278] on input "text" at bounding box center [460, 275] width 487 height 41
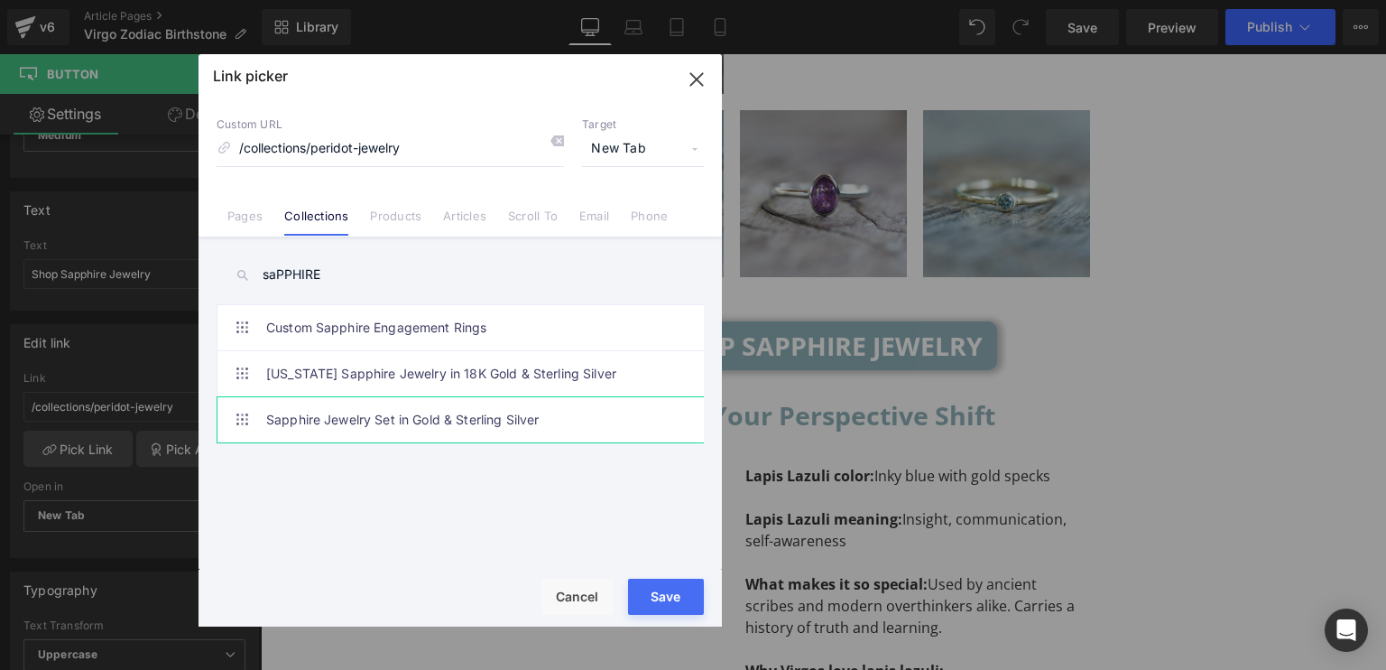
type input "saPPHIRE"
click at [365, 421] on link "Sapphire Jewelry Set in Gold & Sterling Silver" at bounding box center [464, 419] width 397 height 45
type input "/collections/sapphire-jewelry"
click at [681, 605] on div "Loading Product" at bounding box center [693, 598] width 98 height 20
click at [644, 601] on div "Loading Product" at bounding box center [693, 598] width 98 height 20
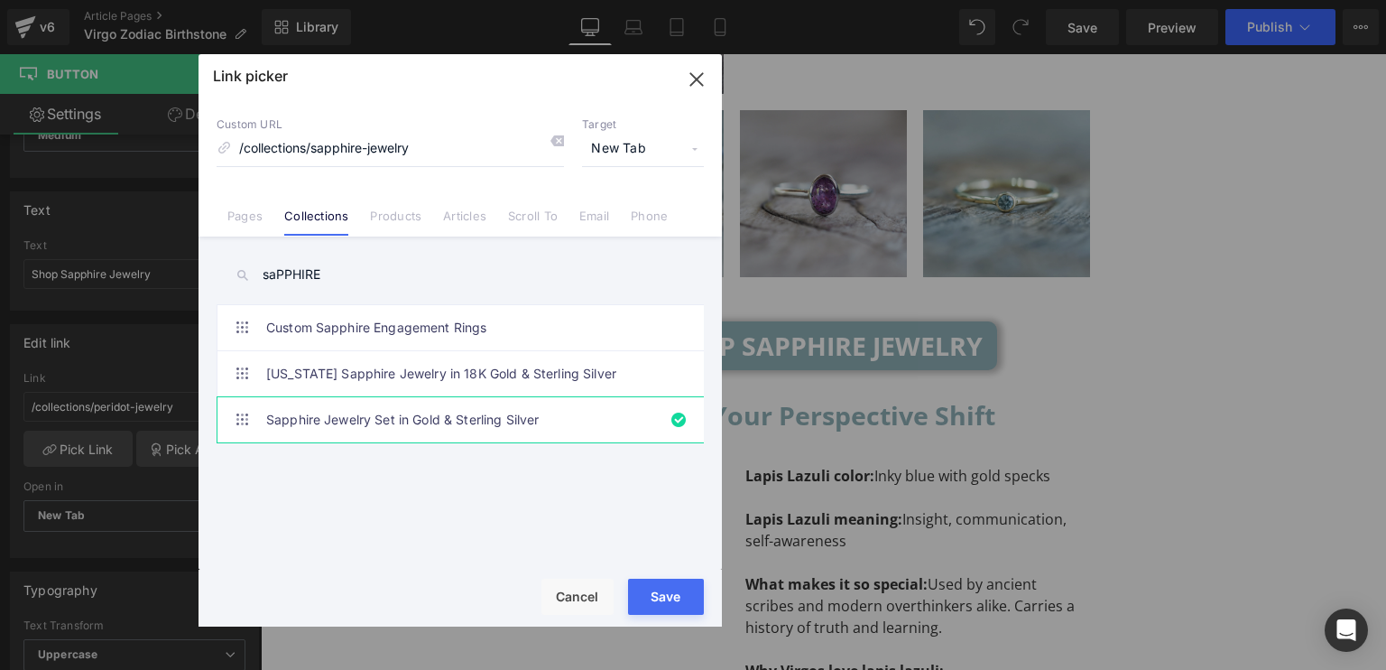
click at [638, 594] on button "Save" at bounding box center [666, 597] width 76 height 36
type input "/collections/sapphire-jewelry"
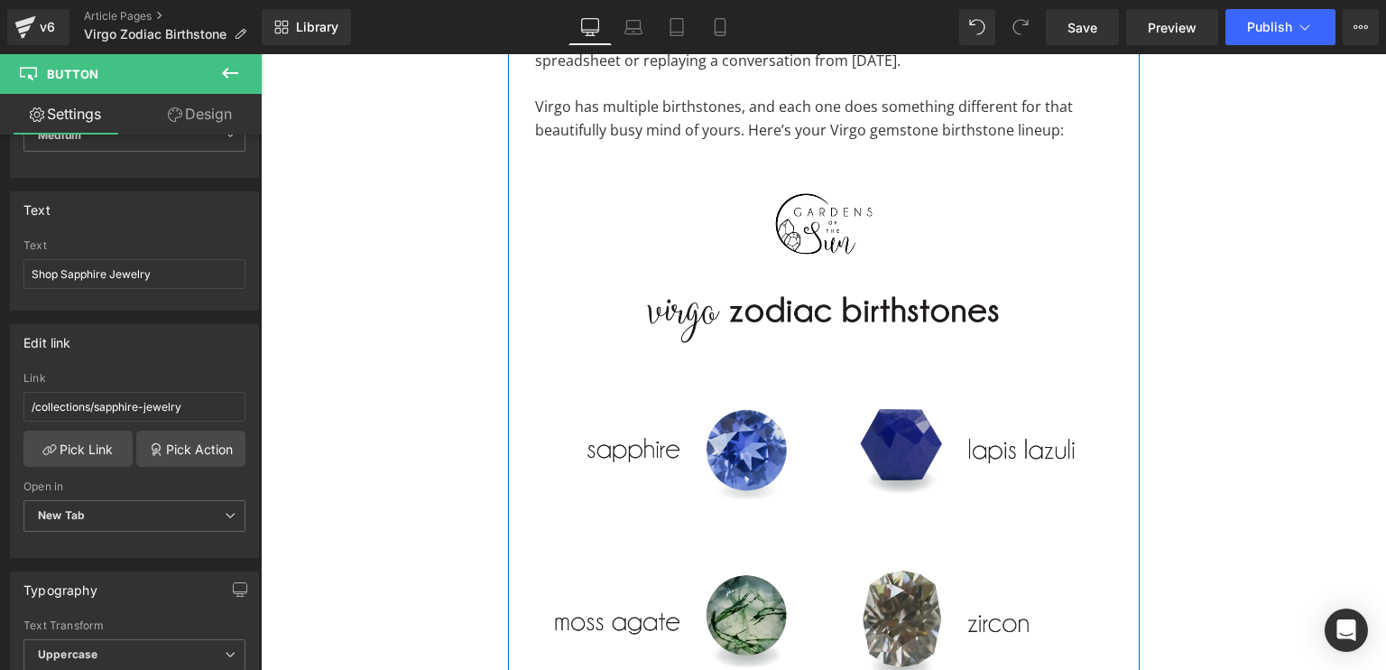
scroll to position [1657, 0]
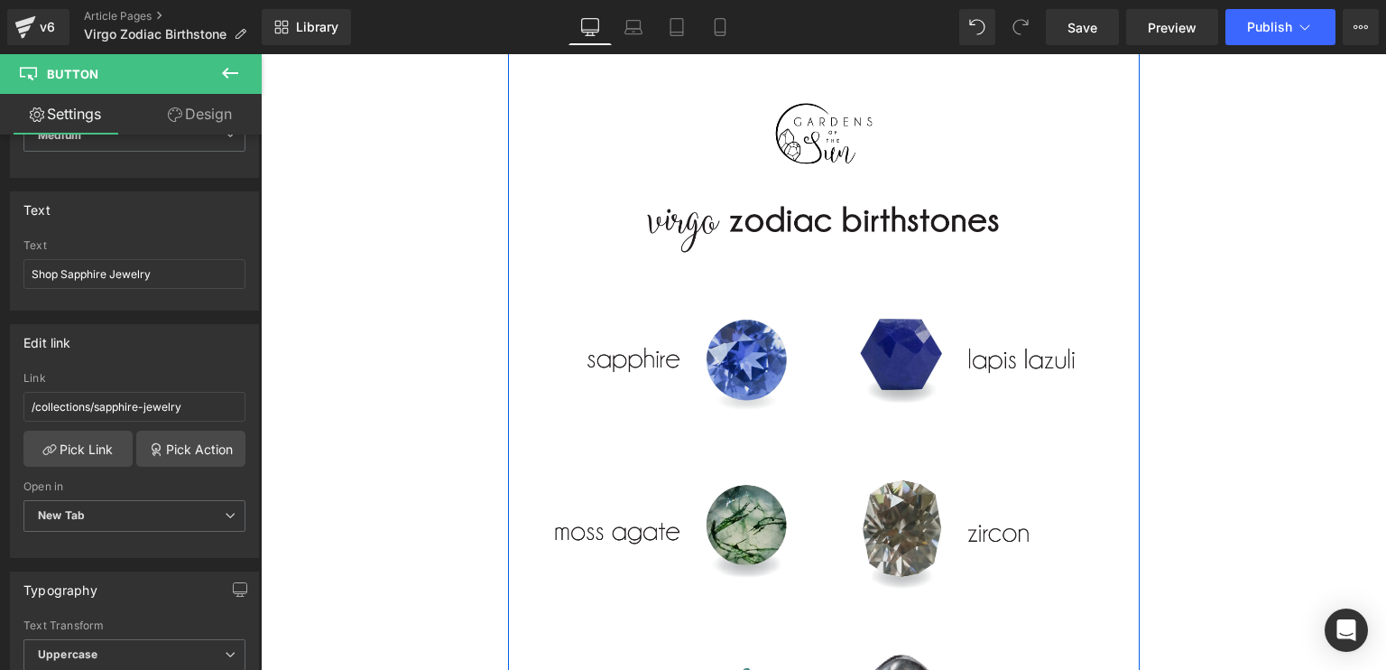
click at [773, 403] on img at bounding box center [824, 465] width 578 height 771
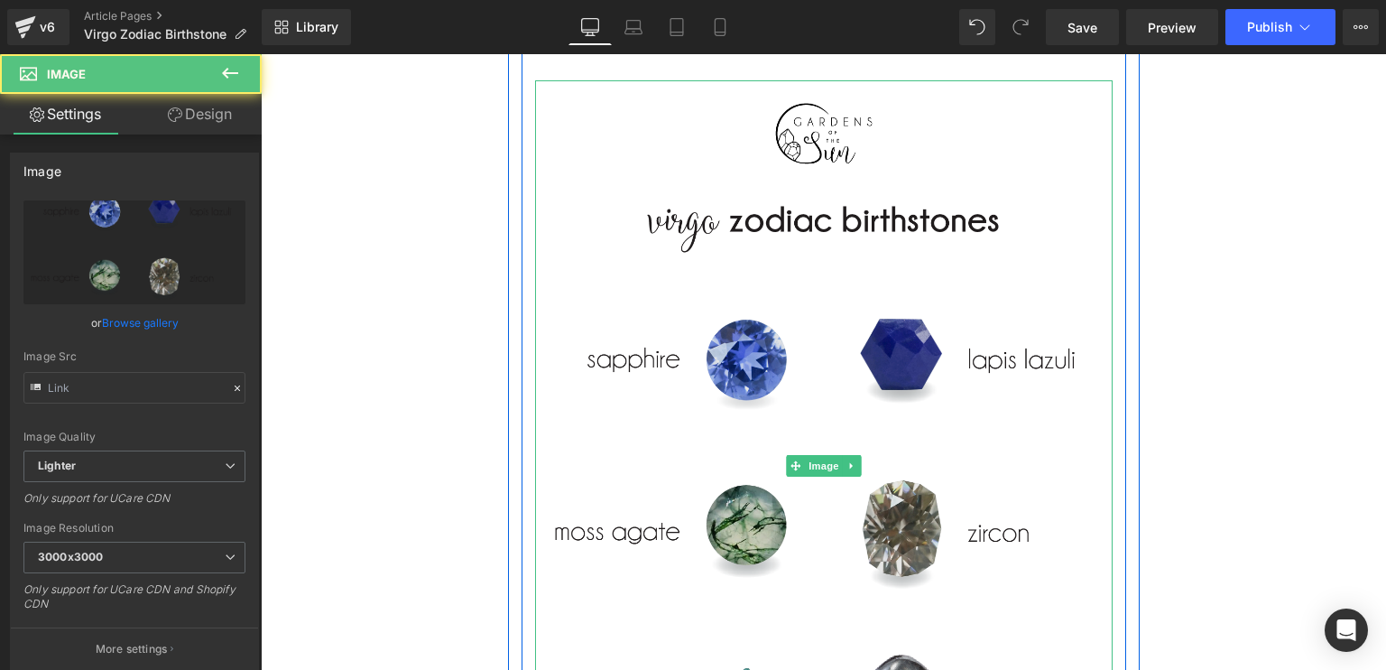
type input "[URL][DOMAIN_NAME]"
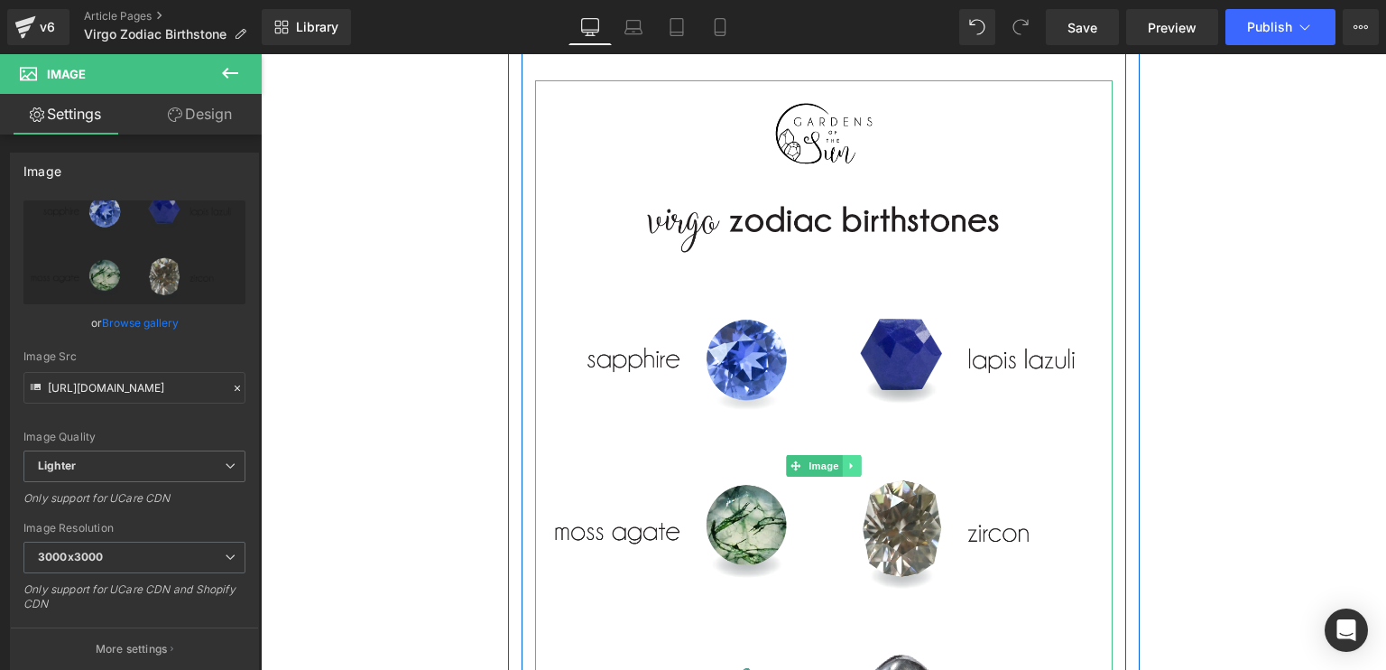
click at [848, 460] on icon at bounding box center [852, 465] width 10 height 11
click at [838, 461] on icon at bounding box center [843, 466] width 10 height 10
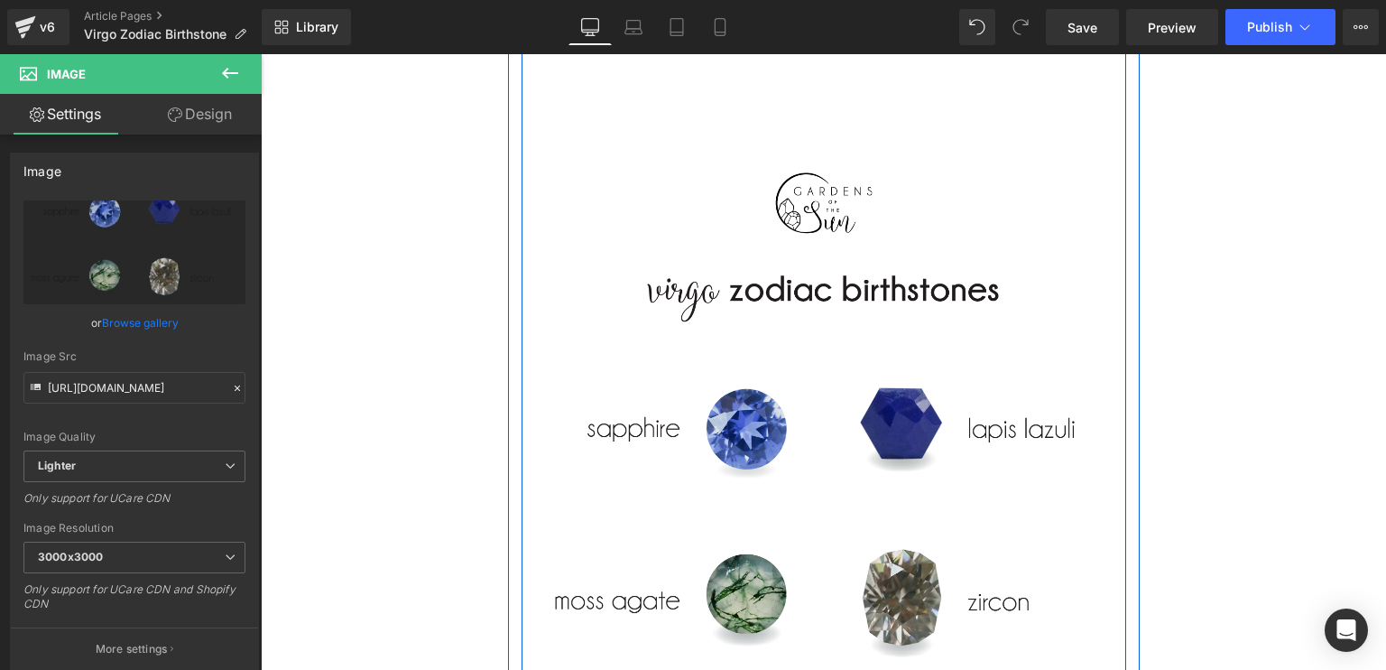
scroll to position [2658, 0]
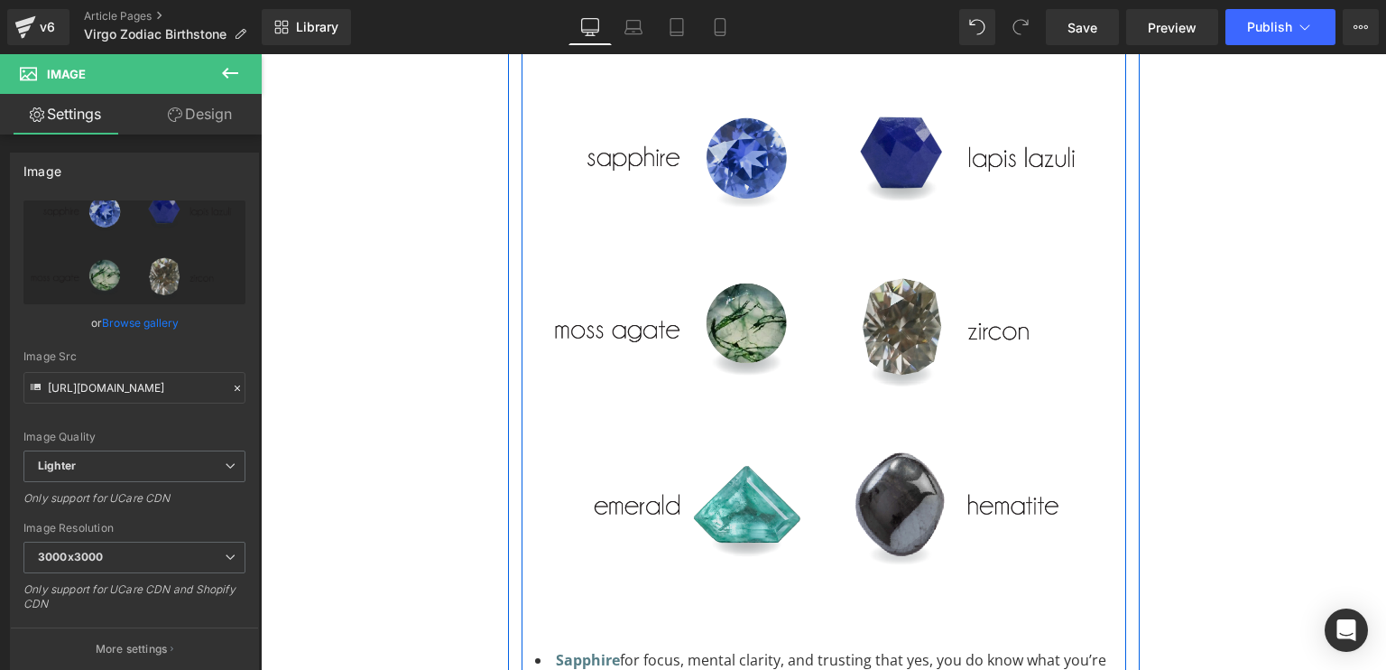
click at [777, 360] on img at bounding box center [824, 264] width 578 height 771
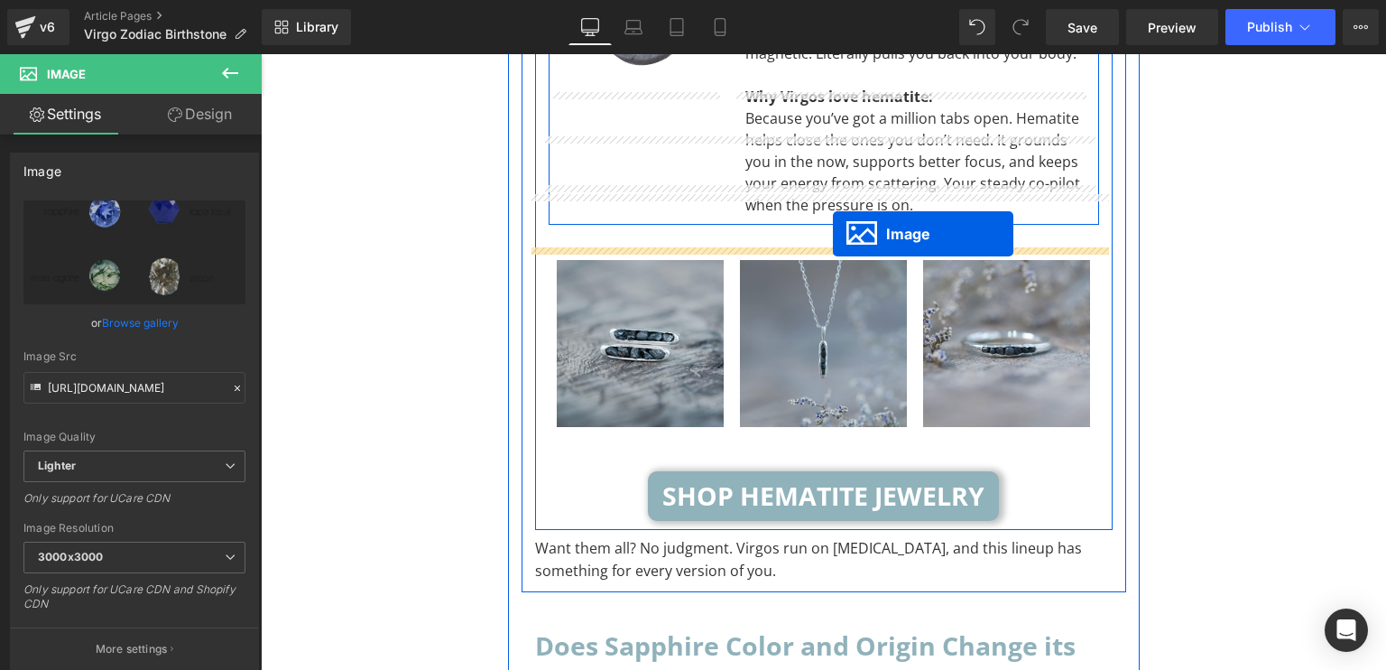
scroll to position [8359, 0]
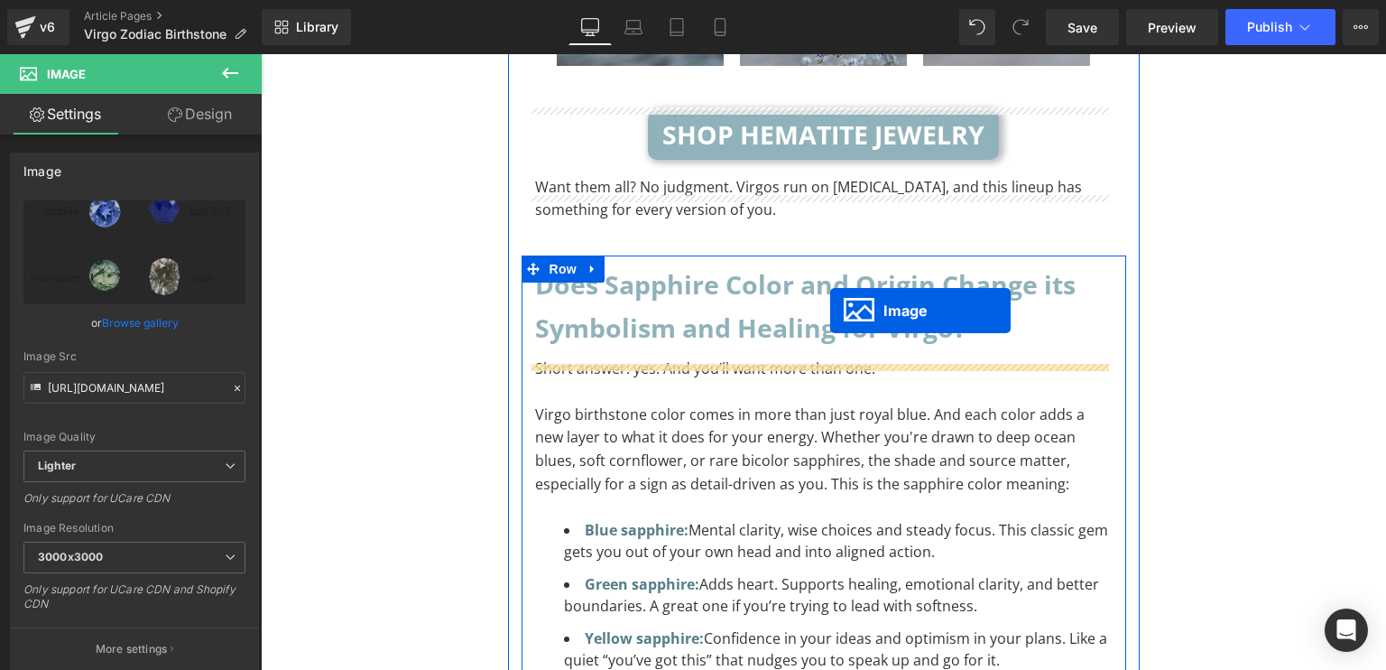
drag, startPoint x: 787, startPoint y: 242, endPoint x: 830, endPoint y: 310, distance: 80.4
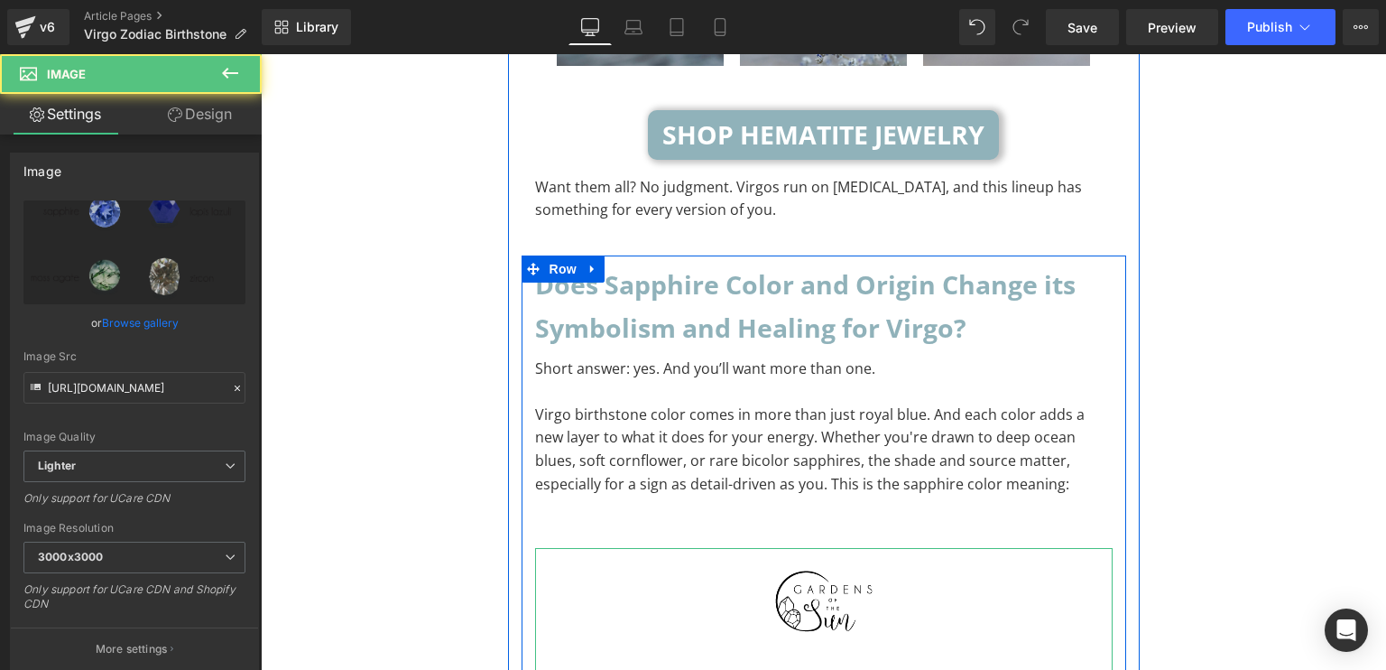
scroll to position [8646, 0]
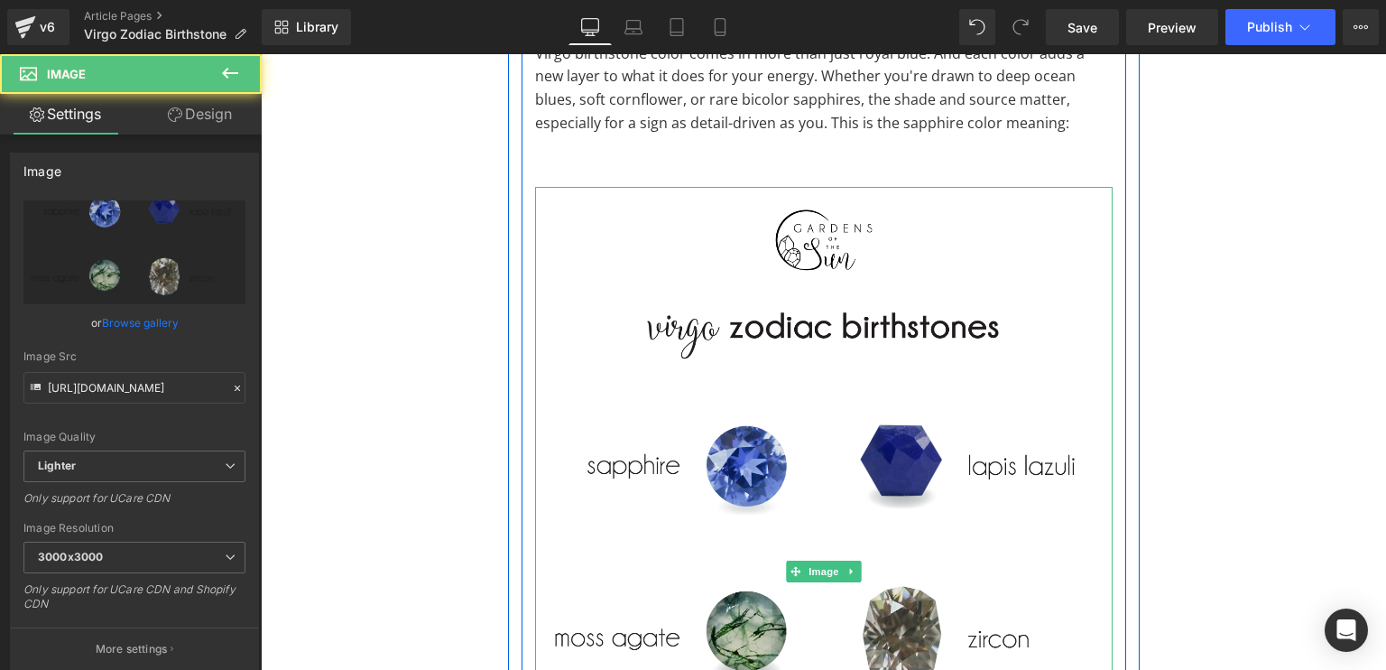
click at [783, 366] on img at bounding box center [824, 572] width 578 height 771
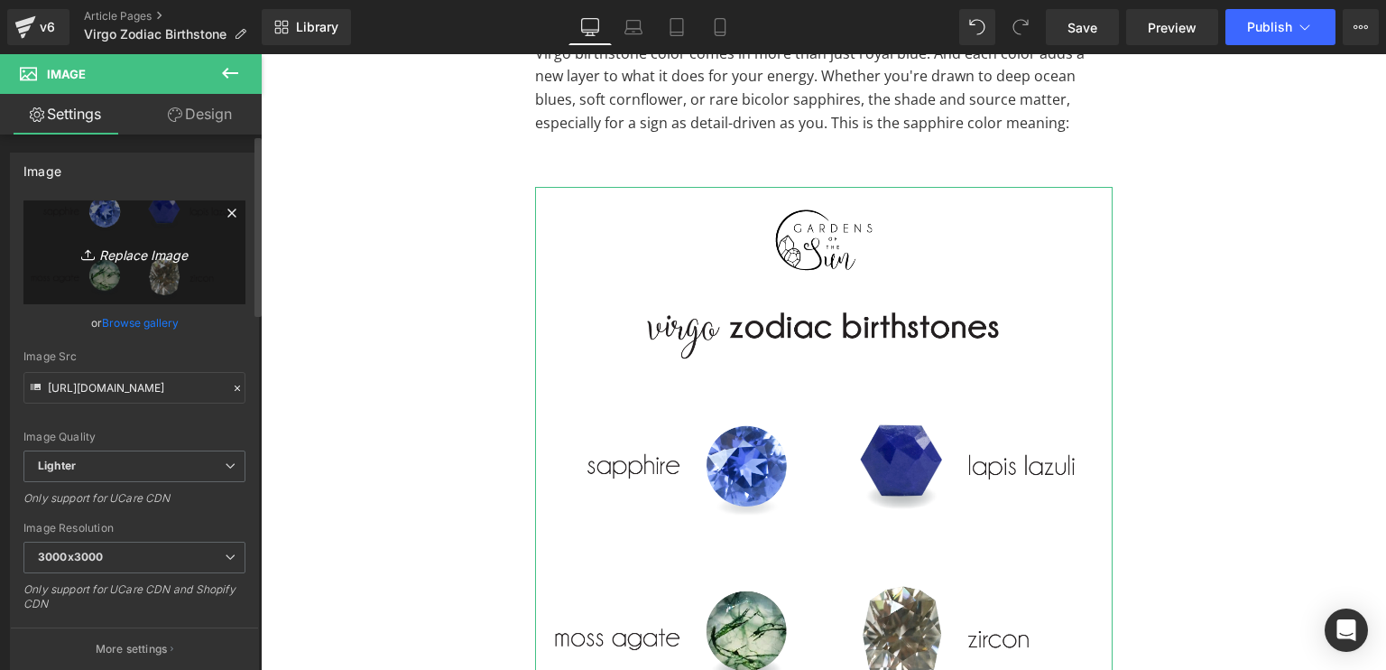
click at [164, 263] on icon "Replace Image" at bounding box center [134, 252] width 144 height 23
type input "C:\fakepath\Virgo Zodiac Infographic-03.png"
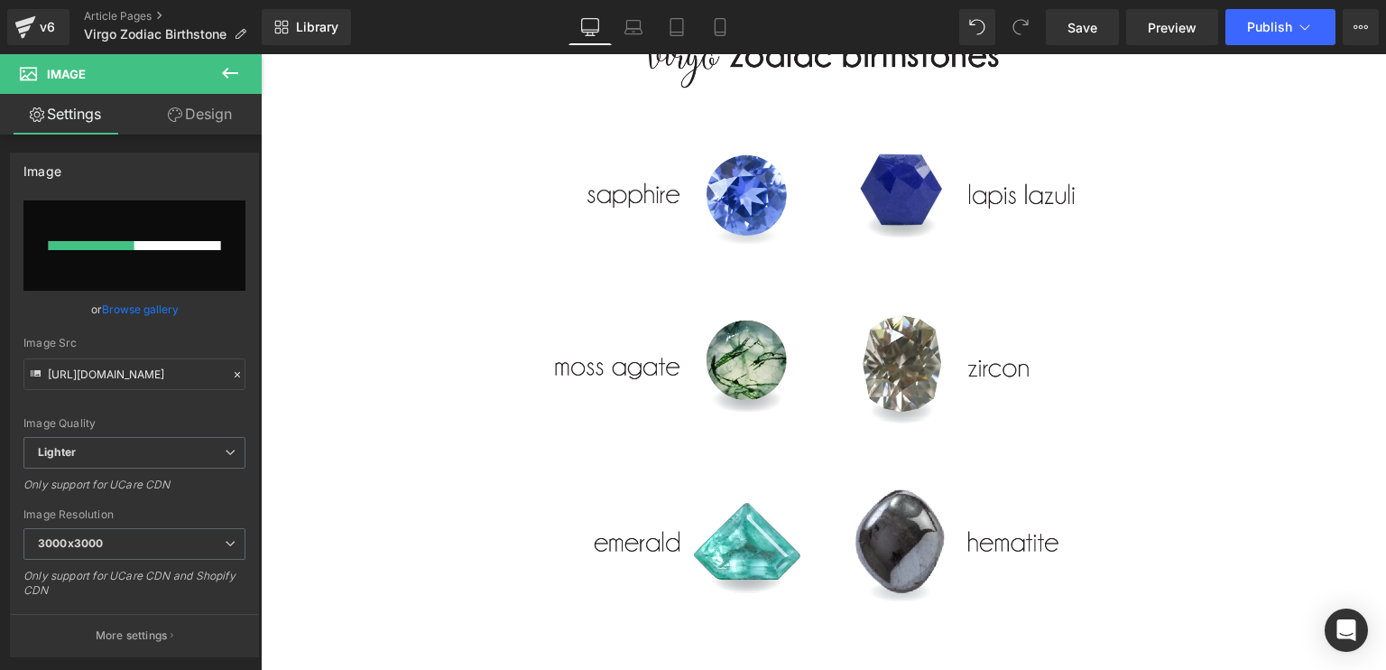
scroll to position [9278, 0]
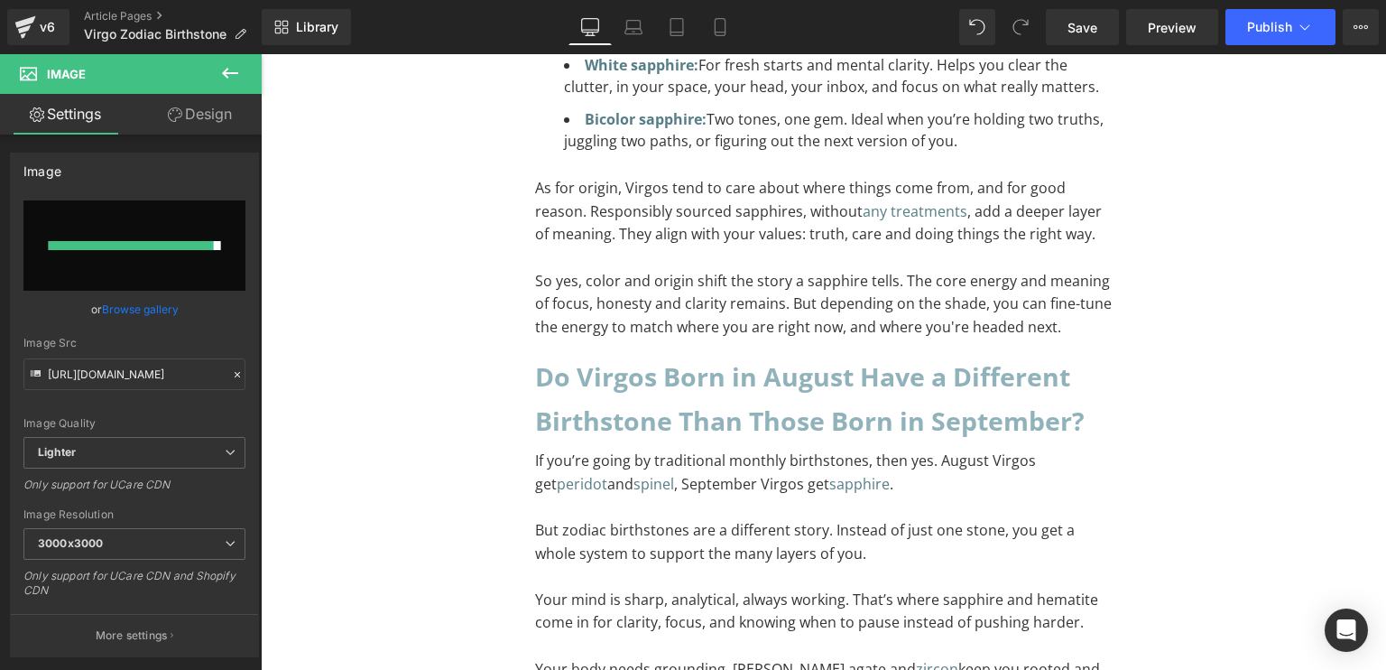
type input "[URL][DOMAIN_NAME]"
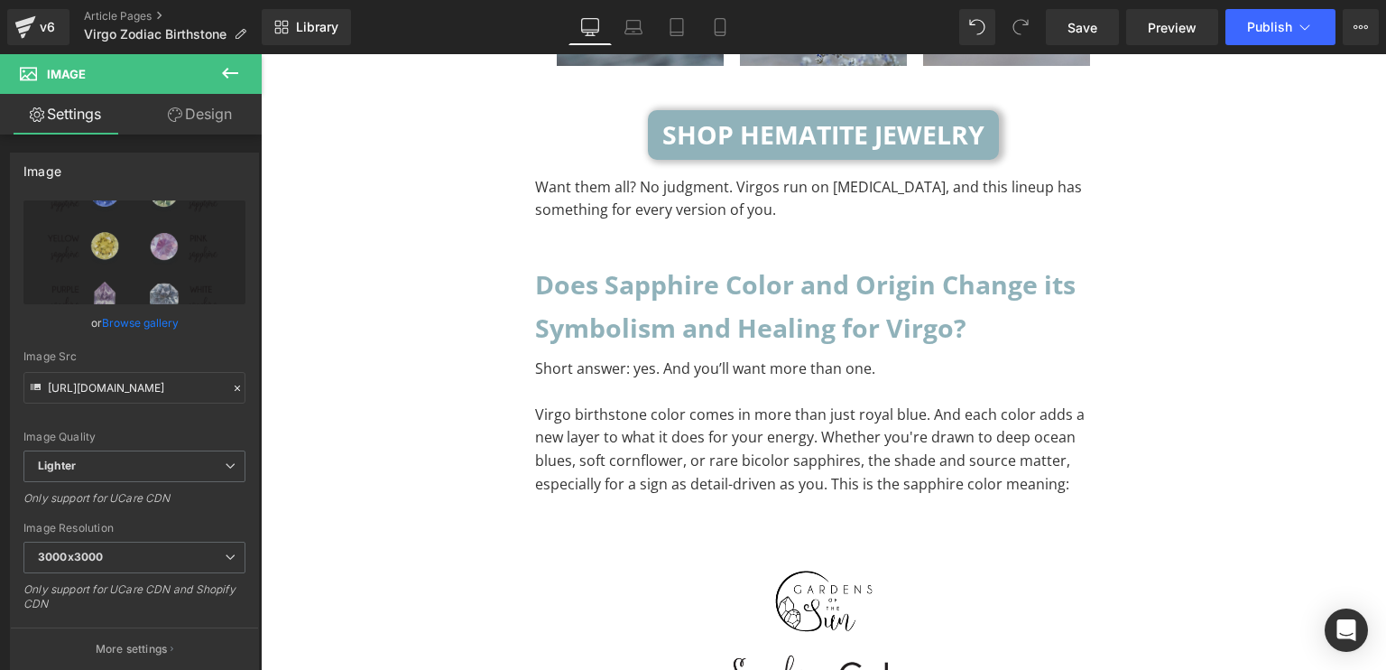
scroll to position [7924, 0]
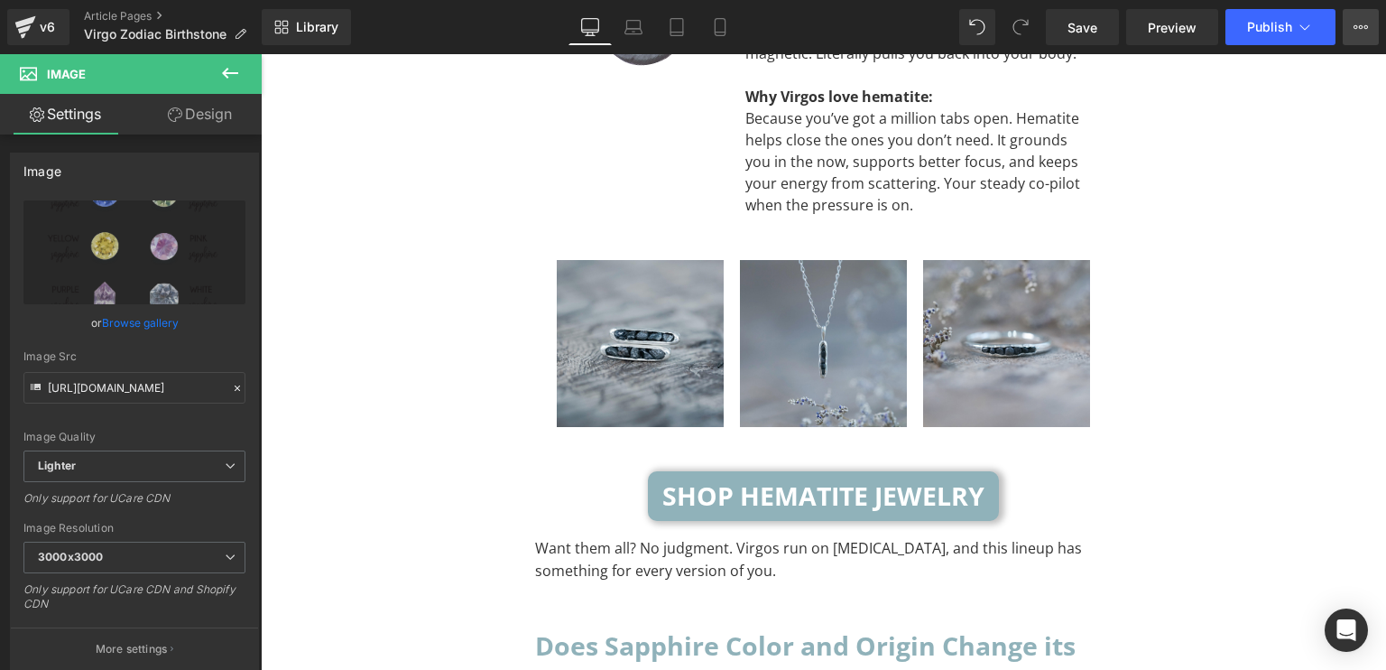
click at [1368, 21] on button "View Live Page View with current Template Save Template to Library Schedule Pub…" at bounding box center [1361, 27] width 36 height 36
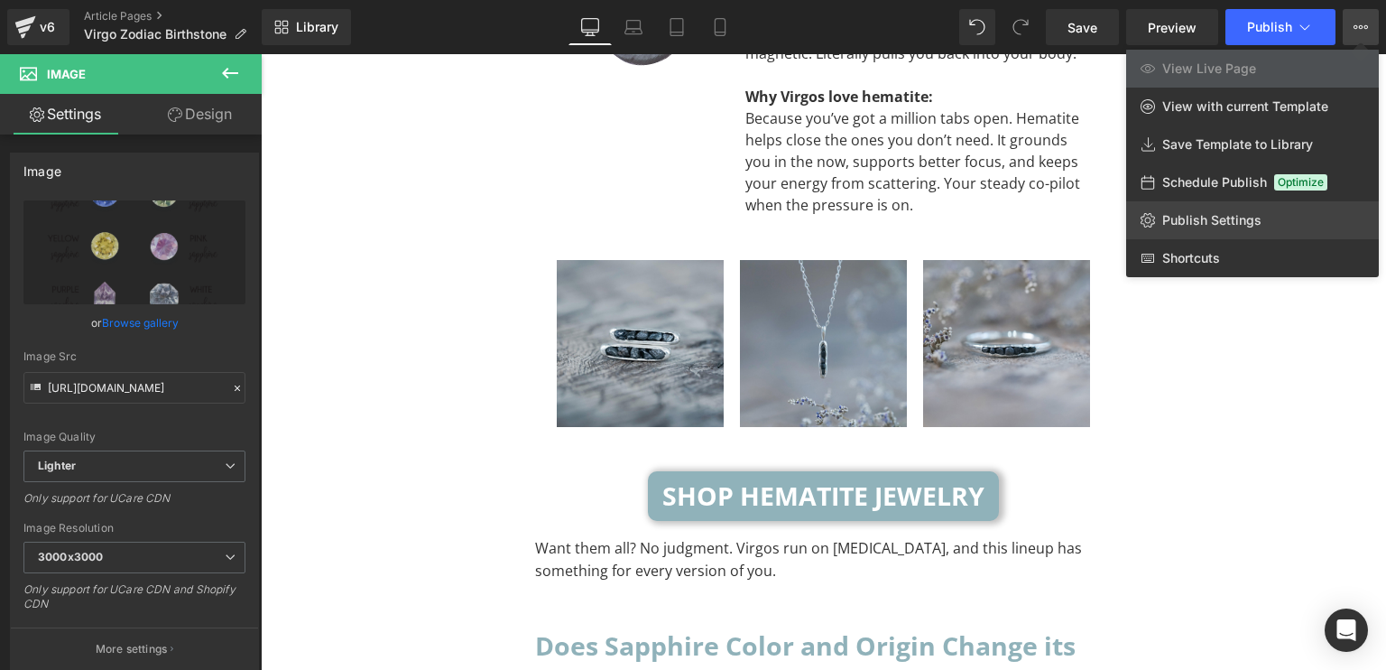
click at [1188, 212] on span "Publish Settings" at bounding box center [1211, 220] width 99 height 16
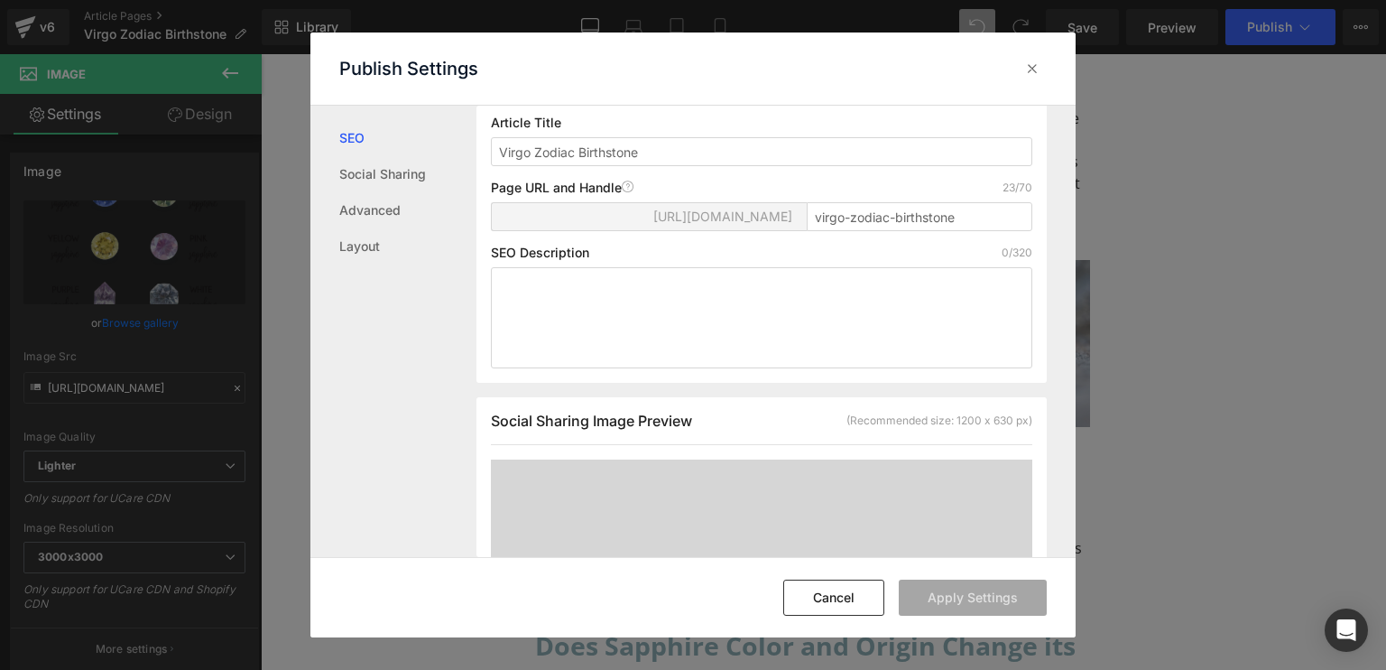
scroll to position [632, 0]
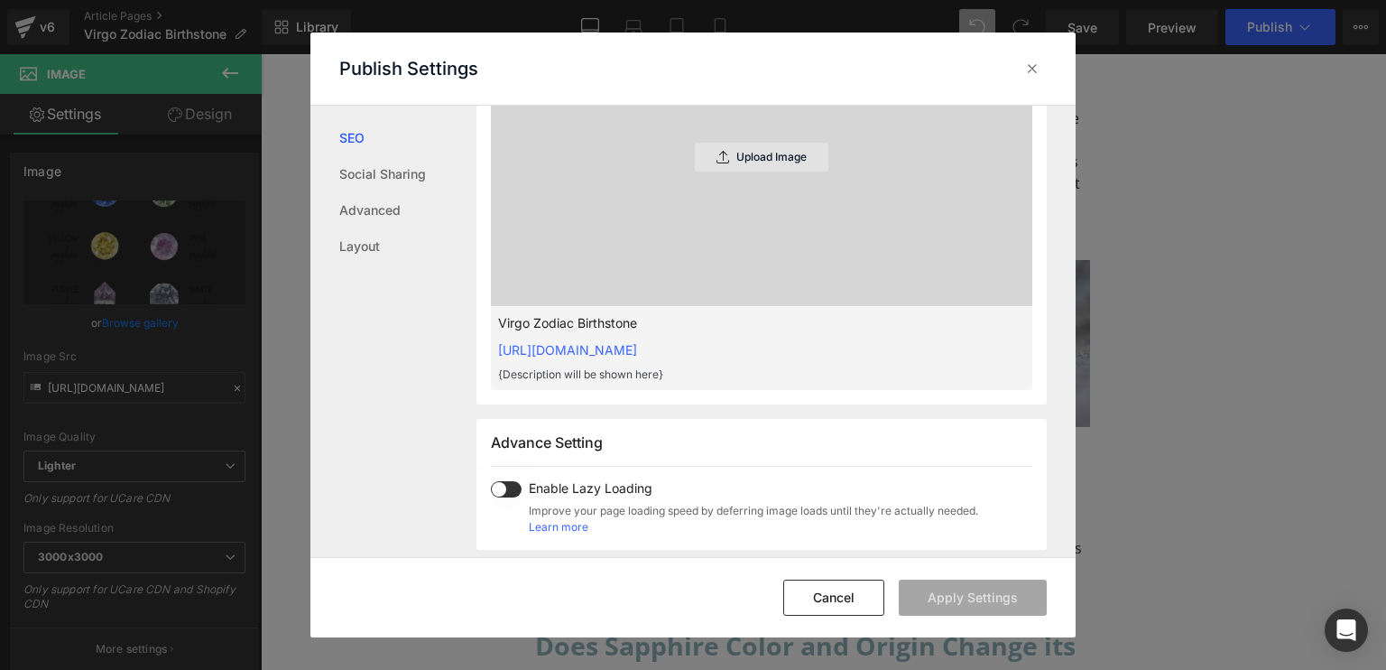
click at [769, 158] on p "Upload Image" at bounding box center [771, 157] width 70 height 13
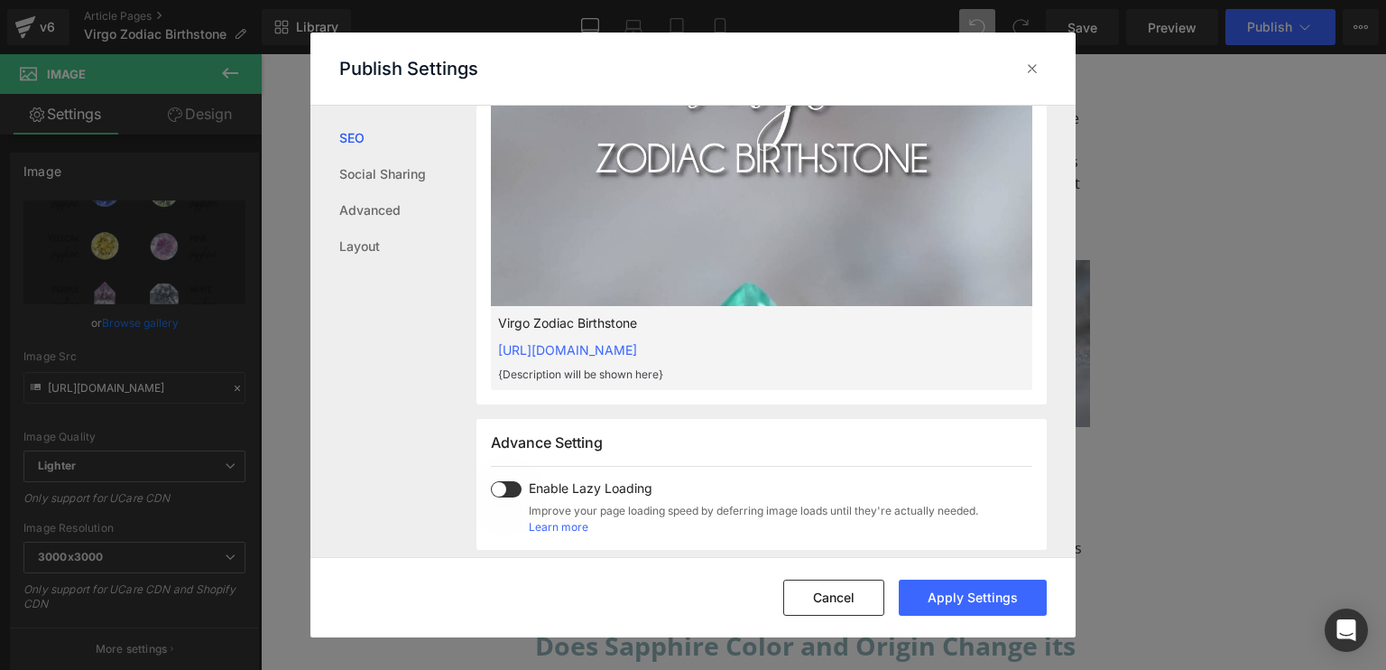
scroll to position [993, 0]
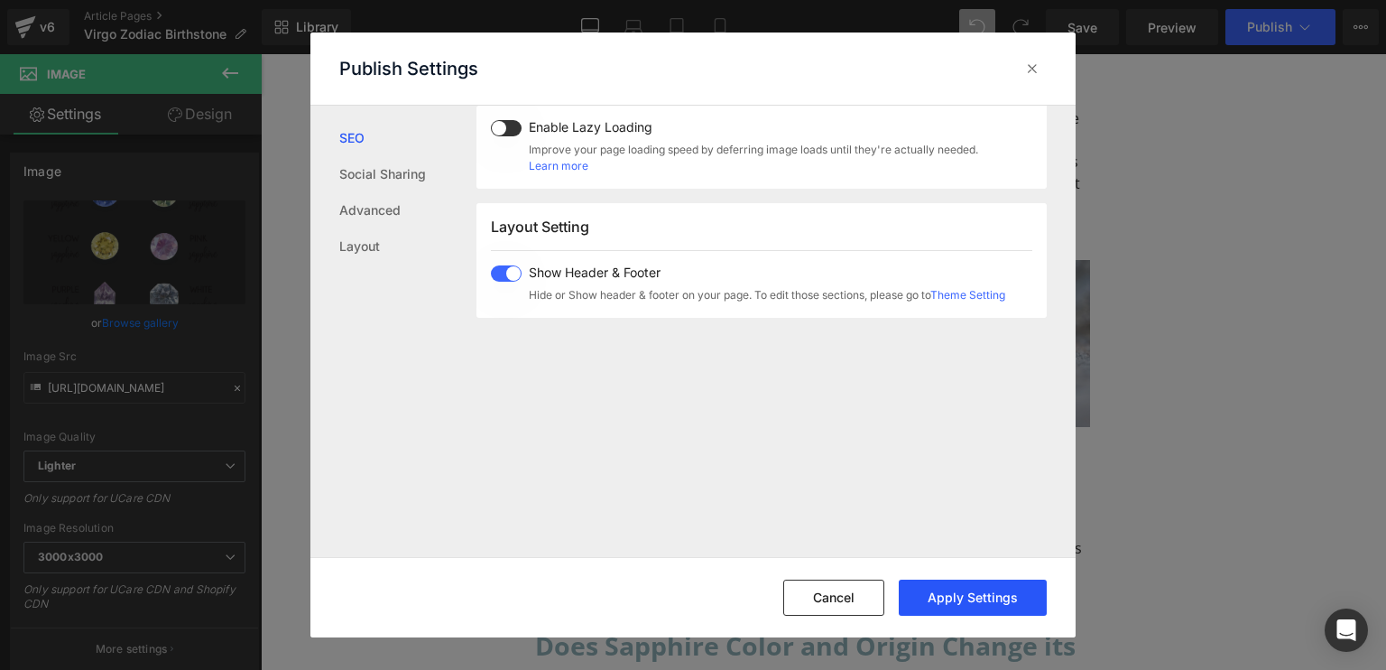
click at [961, 591] on button "Apply Settings" at bounding box center [973, 597] width 148 height 36
drag, startPoint x: 823, startPoint y: 595, endPoint x: 562, endPoint y: 542, distance: 266.2
click at [823, 595] on button "Cancel" at bounding box center [833, 597] width 101 height 36
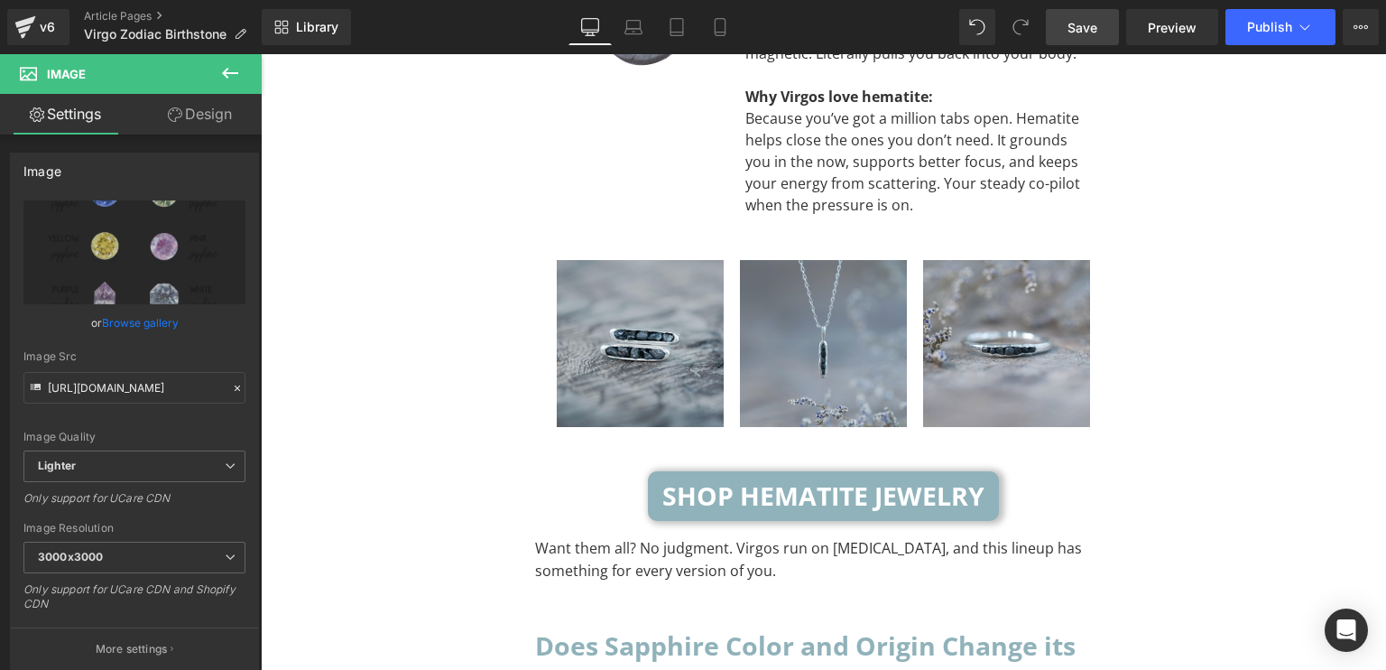
click at [1087, 32] on span "Save" at bounding box center [1083, 27] width 30 height 19
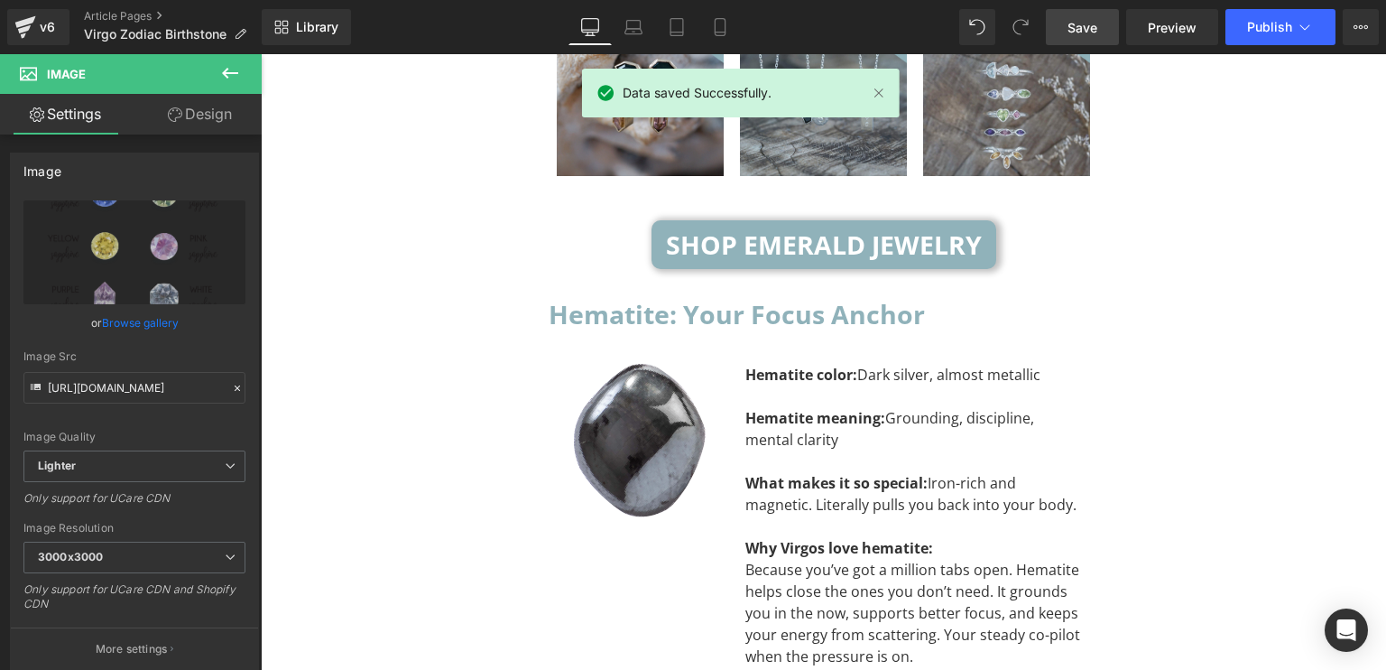
scroll to position [7292, 0]
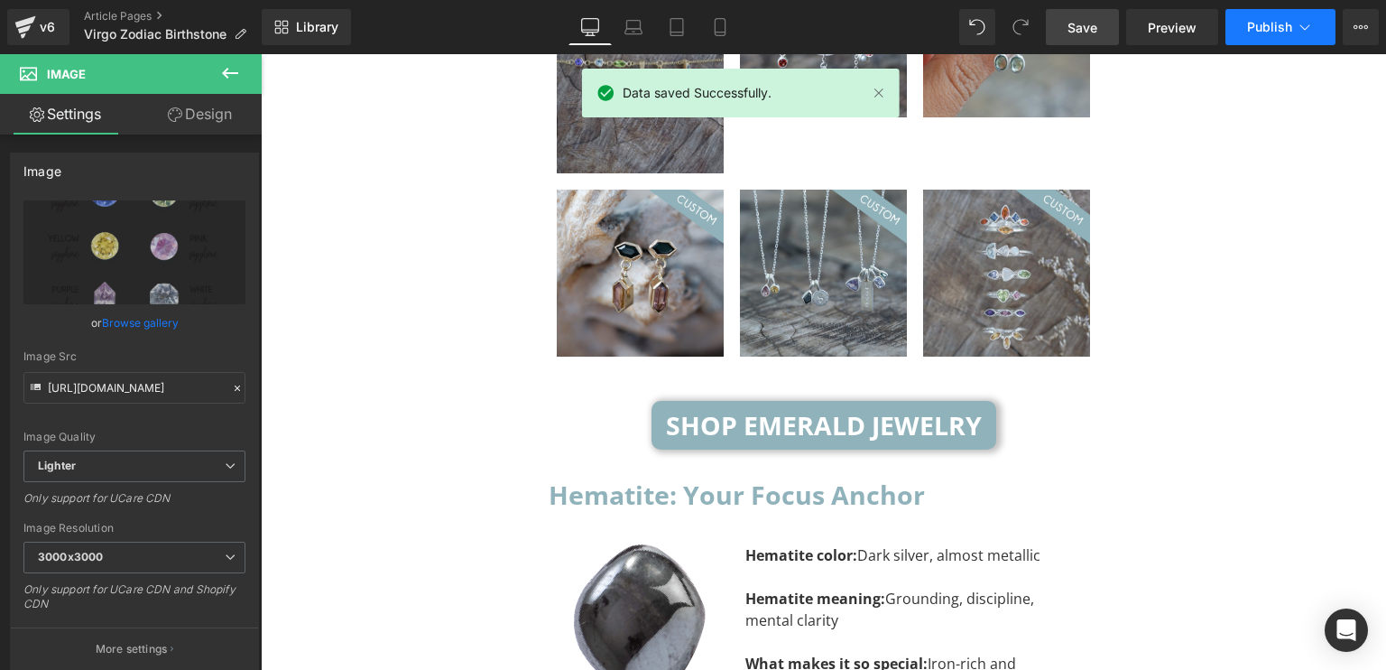
click at [1310, 26] on icon at bounding box center [1305, 27] width 18 height 18
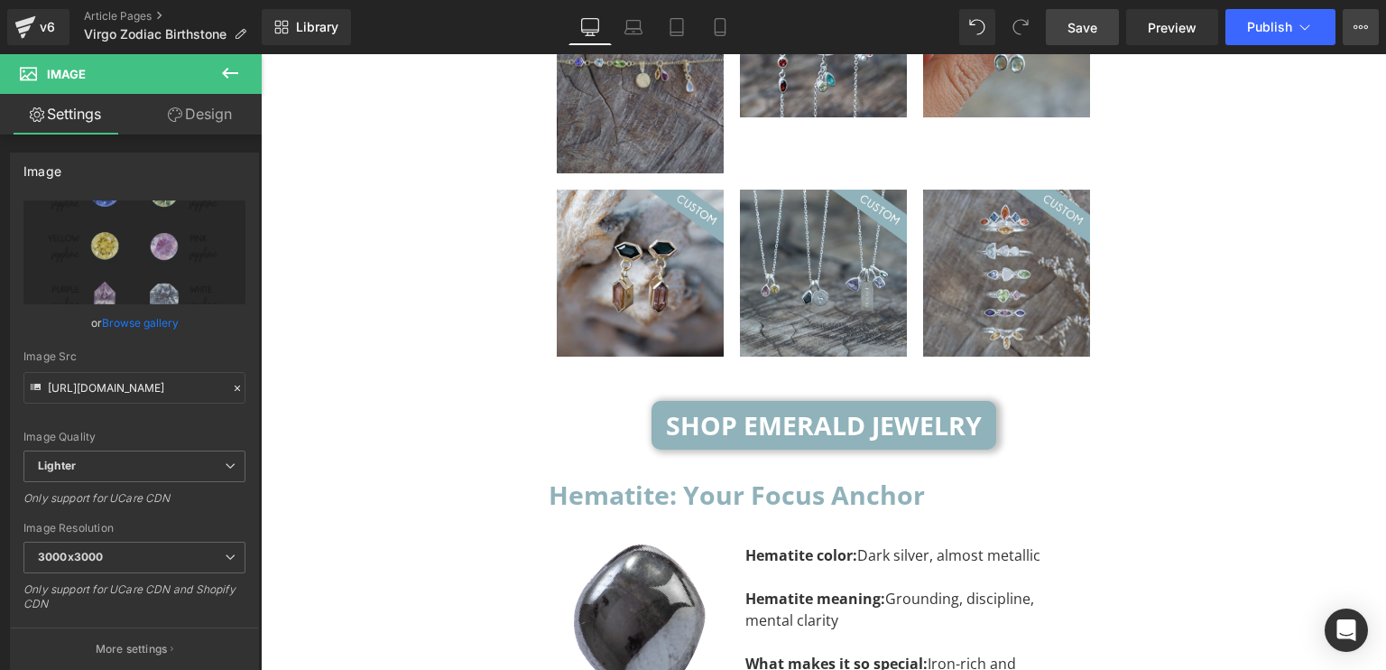
click at [1355, 22] on icon at bounding box center [1361, 27] width 14 height 14
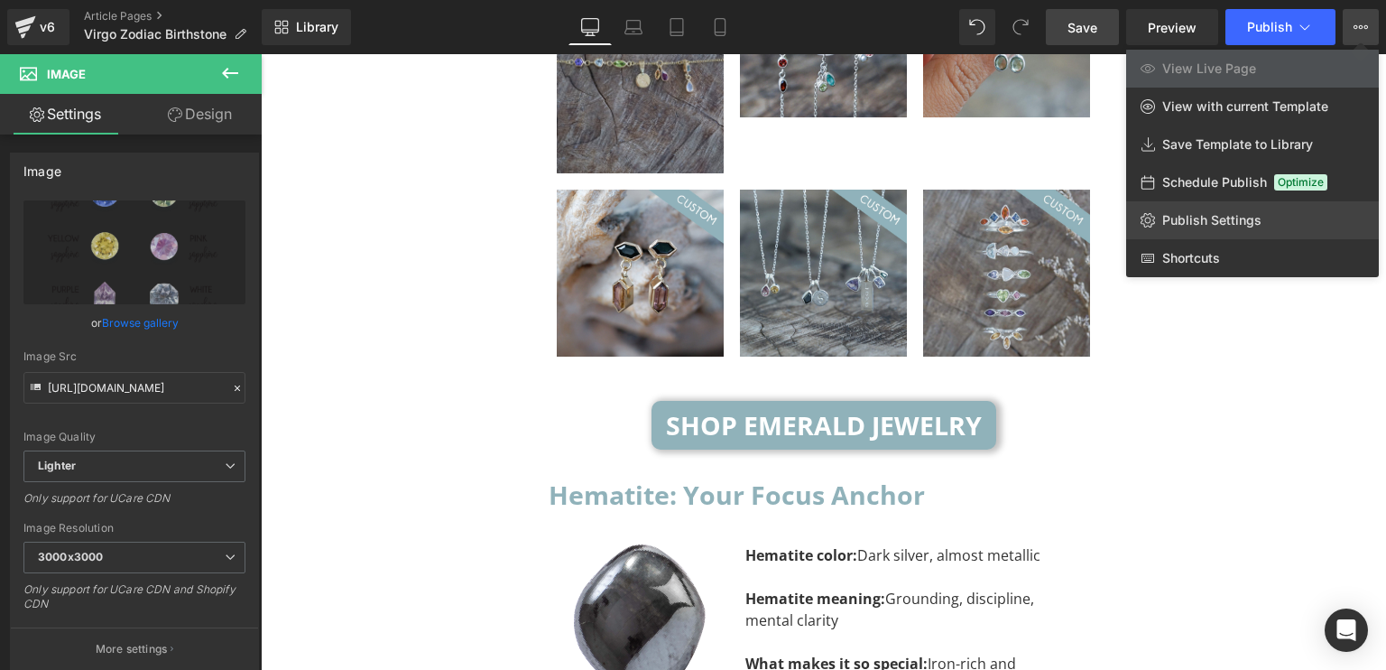
click at [1195, 223] on span "Publish Settings" at bounding box center [1211, 220] width 99 height 16
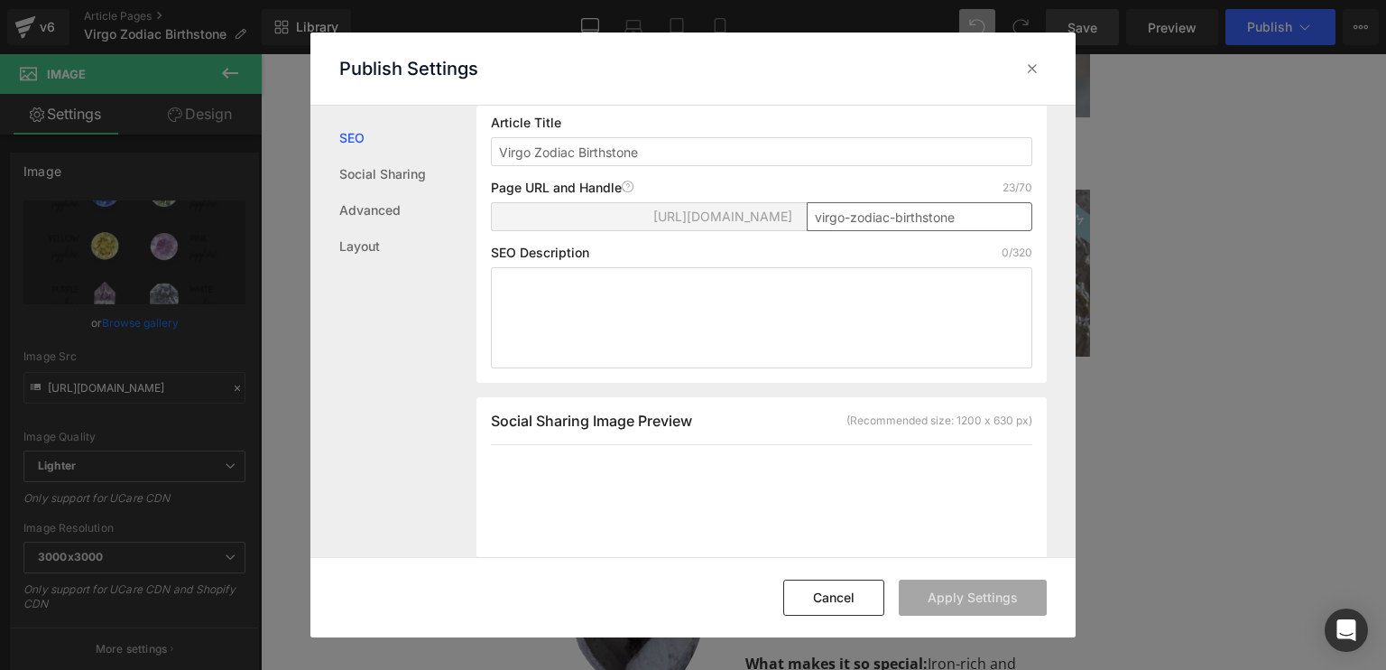
scroll to position [90, 0]
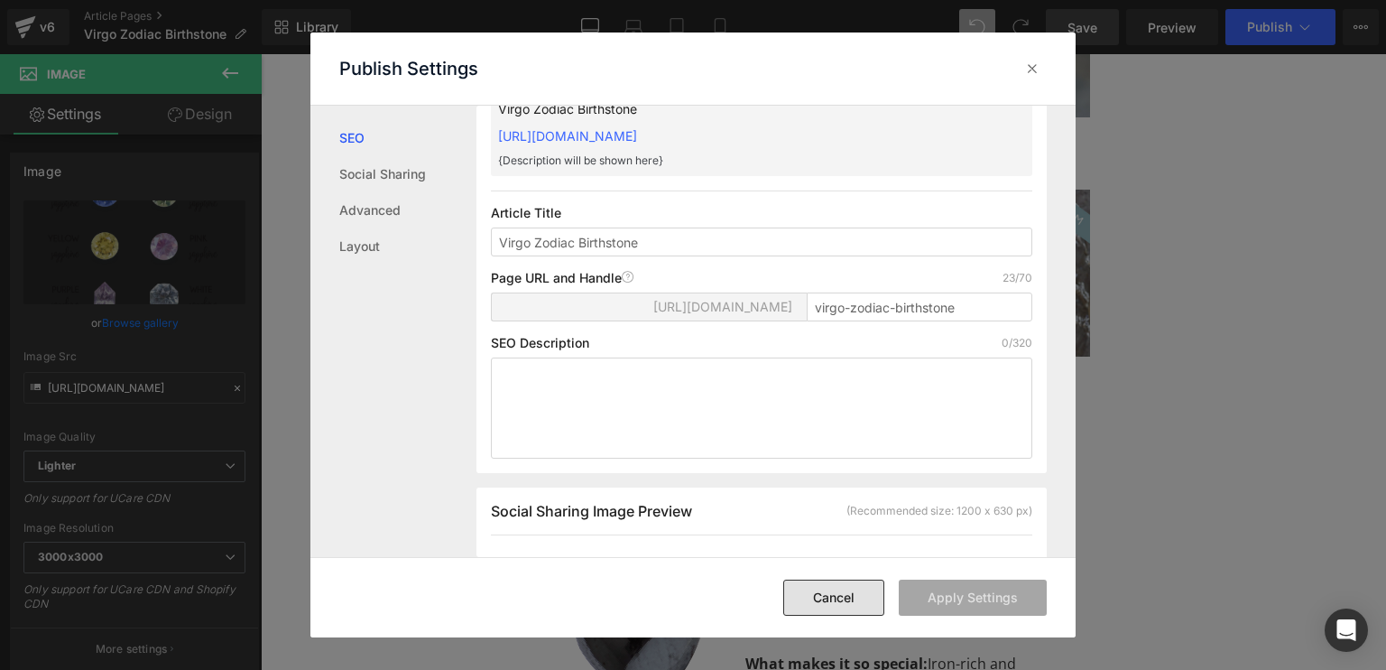
click at [816, 609] on button "Cancel" at bounding box center [833, 597] width 101 height 36
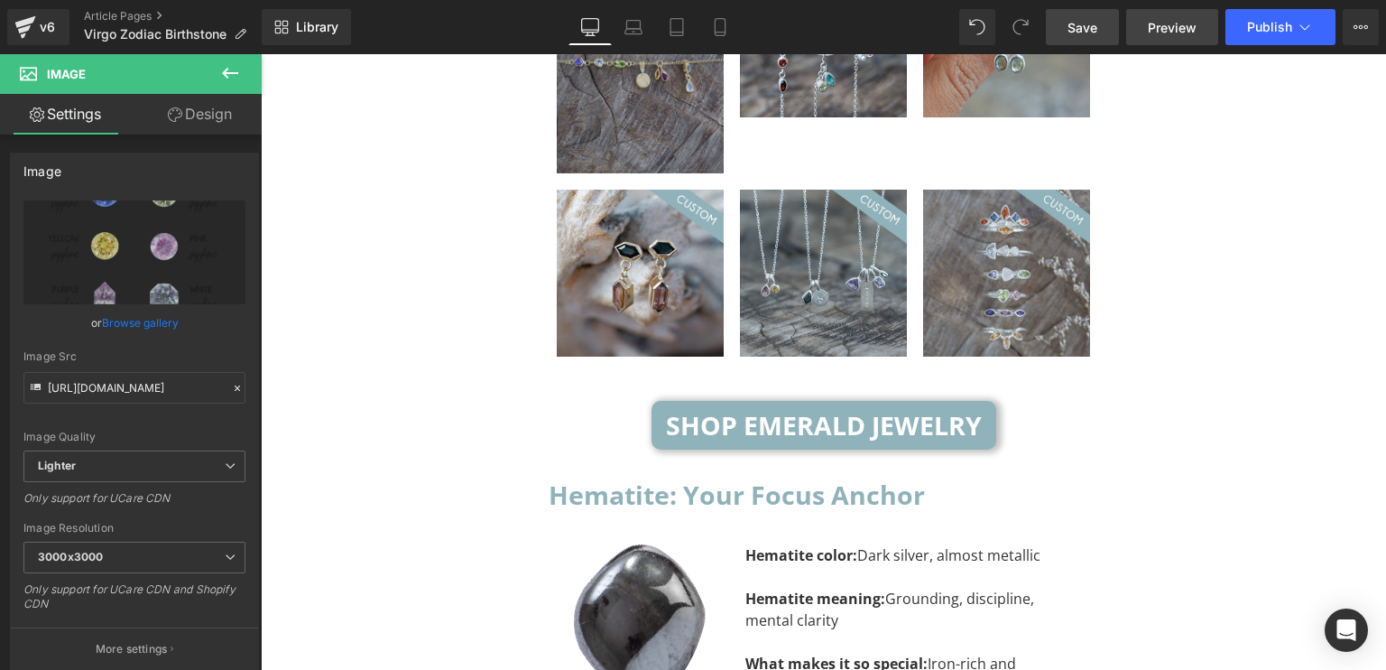
click at [1157, 22] on span "Preview" at bounding box center [1172, 27] width 49 height 19
click at [1097, 22] on span "Save" at bounding box center [1083, 27] width 30 height 19
click at [115, 7] on div "v6 Article Pages Virgo Zodiac Birthstone" at bounding box center [131, 27] width 262 height 54
click at [116, 14] on link "Article Pages" at bounding box center [173, 16] width 178 height 14
